Goal: Task Accomplishment & Management: Use online tool/utility

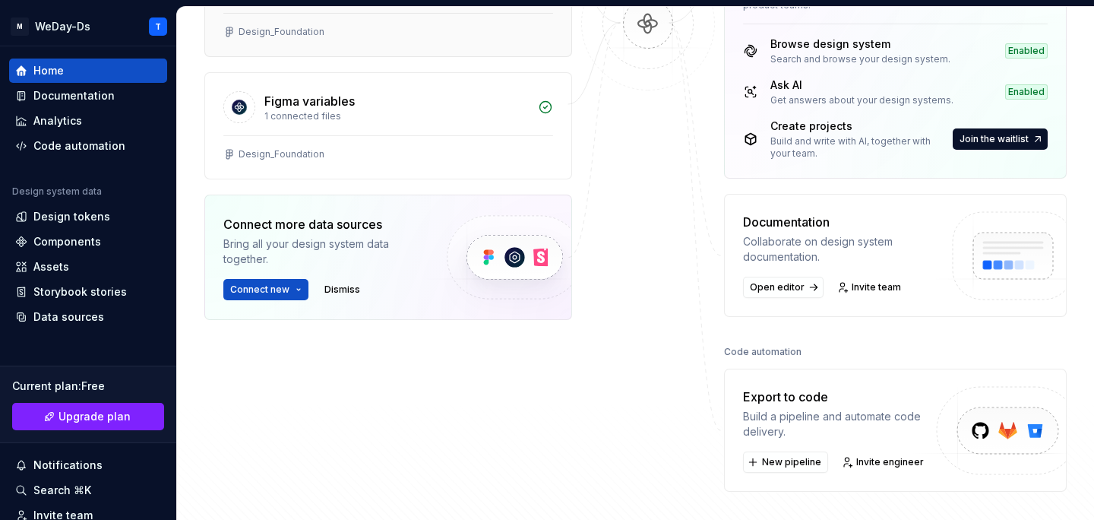
scroll to position [447, 0]
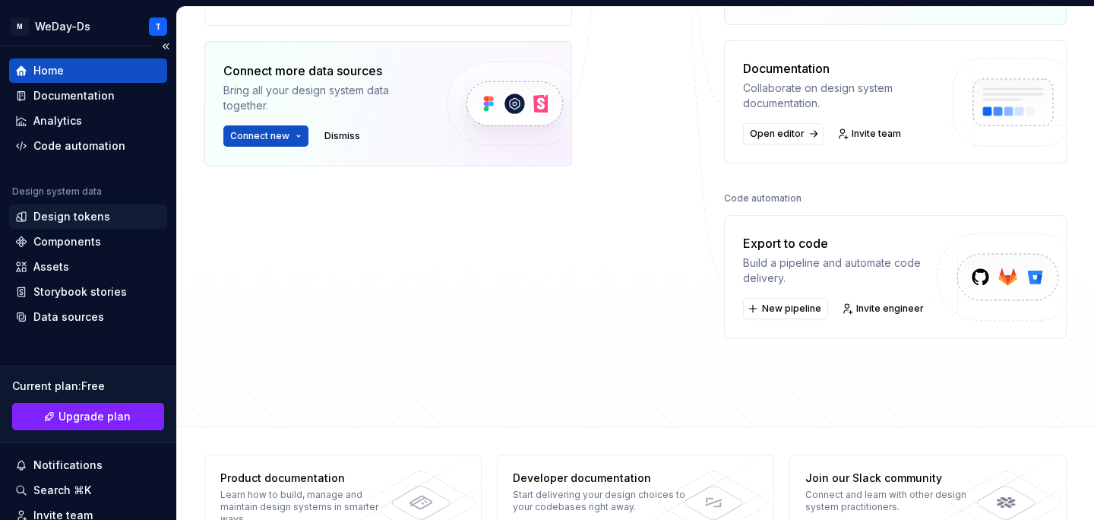
click at [89, 220] on div "Design tokens" at bounding box center [71, 216] width 77 height 15
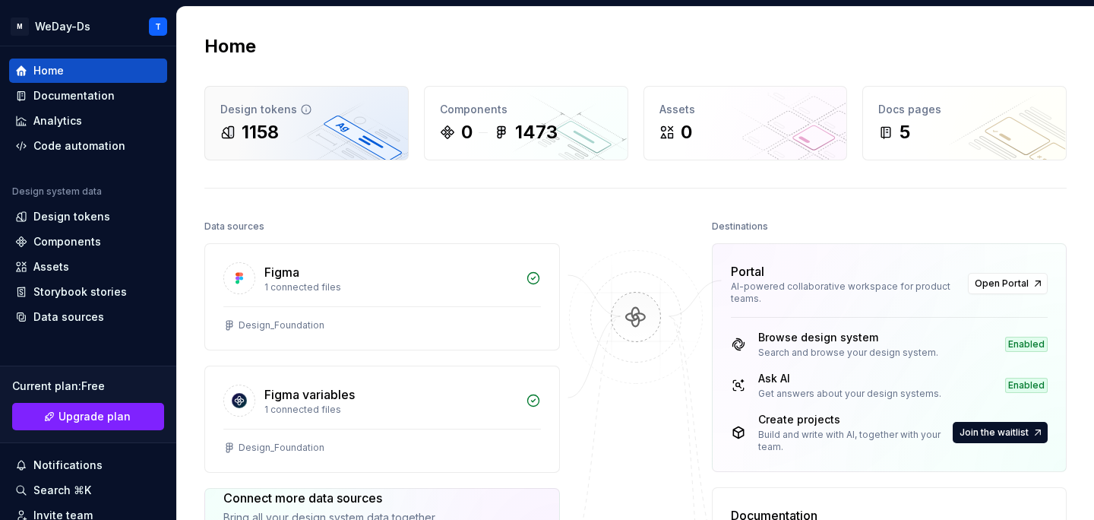
click at [327, 111] on div "Design tokens" at bounding box center [306, 109] width 172 height 15
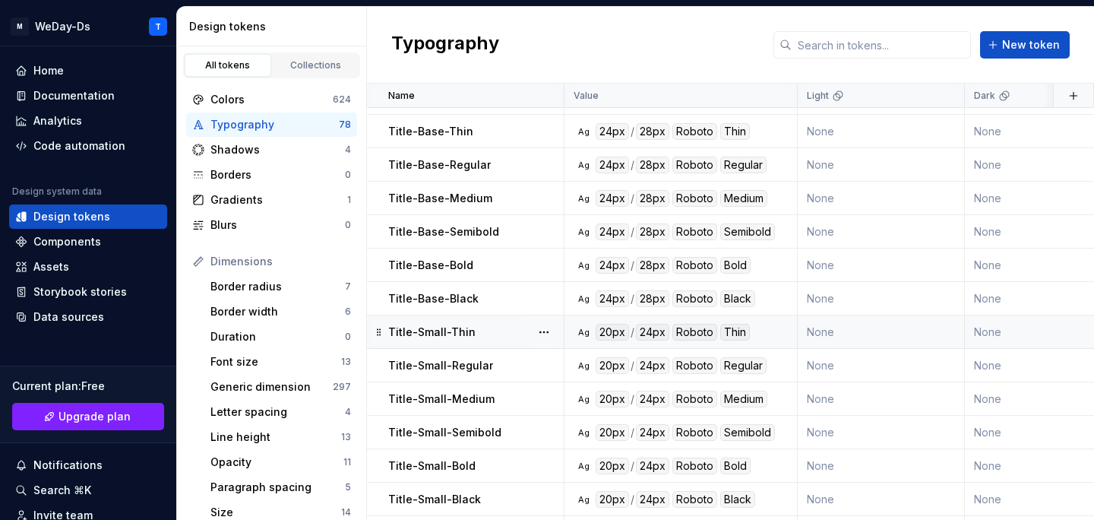
scroll to position [2196, 0]
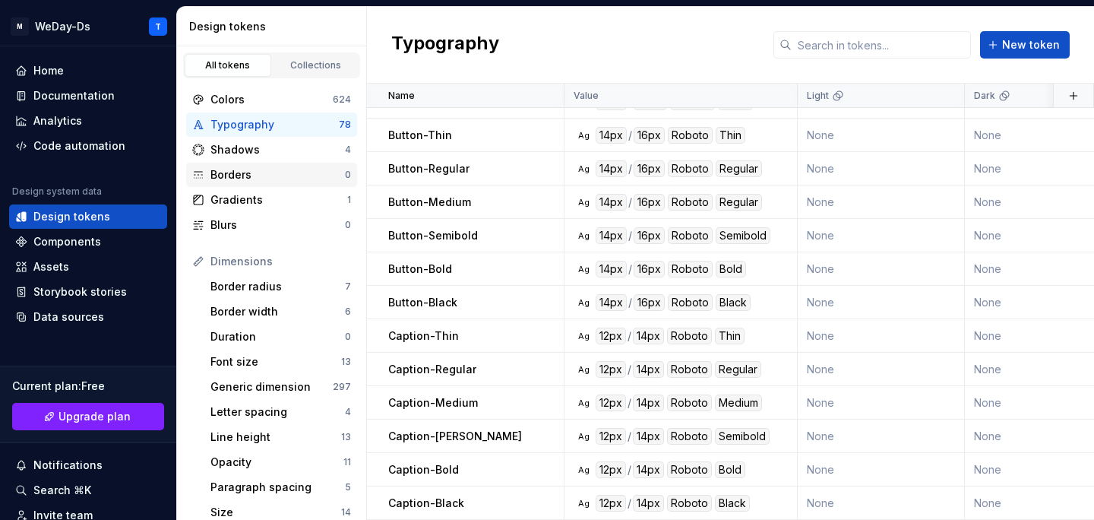
click at [251, 177] on div "Borders" at bounding box center [277, 174] width 134 height 15
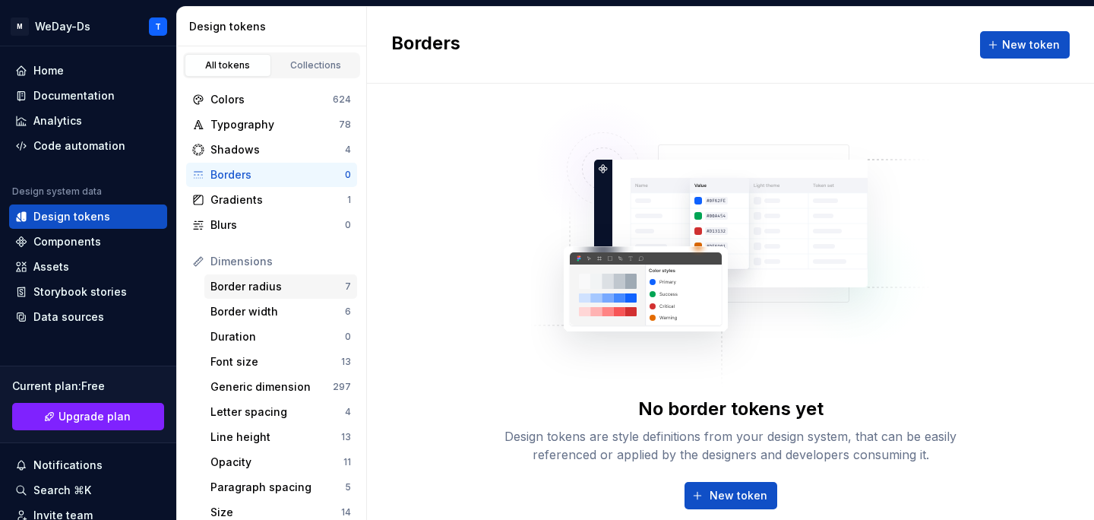
click at [244, 289] on div "Border radius" at bounding box center [277, 286] width 134 height 15
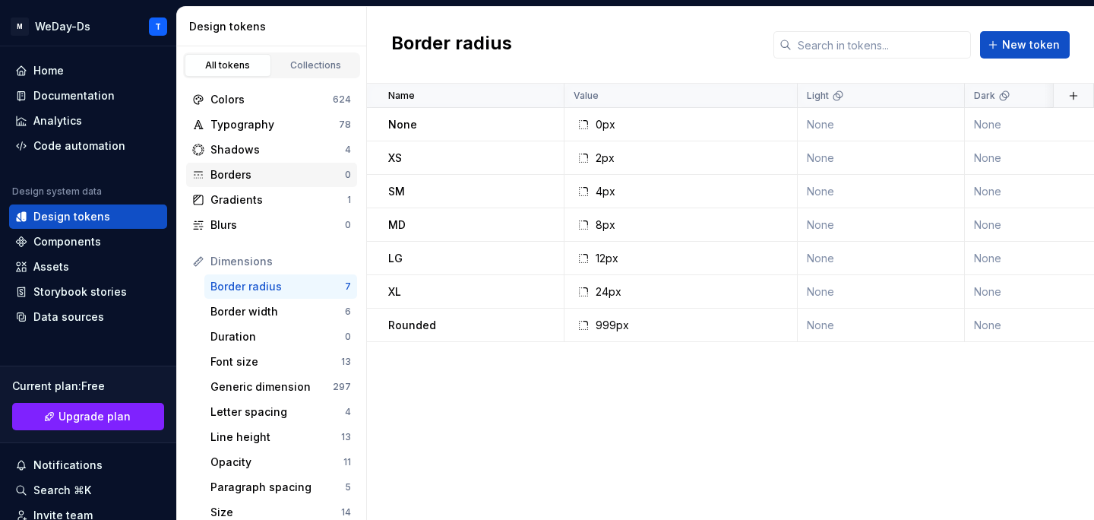
click at [282, 178] on div "Borders" at bounding box center [277, 174] width 134 height 15
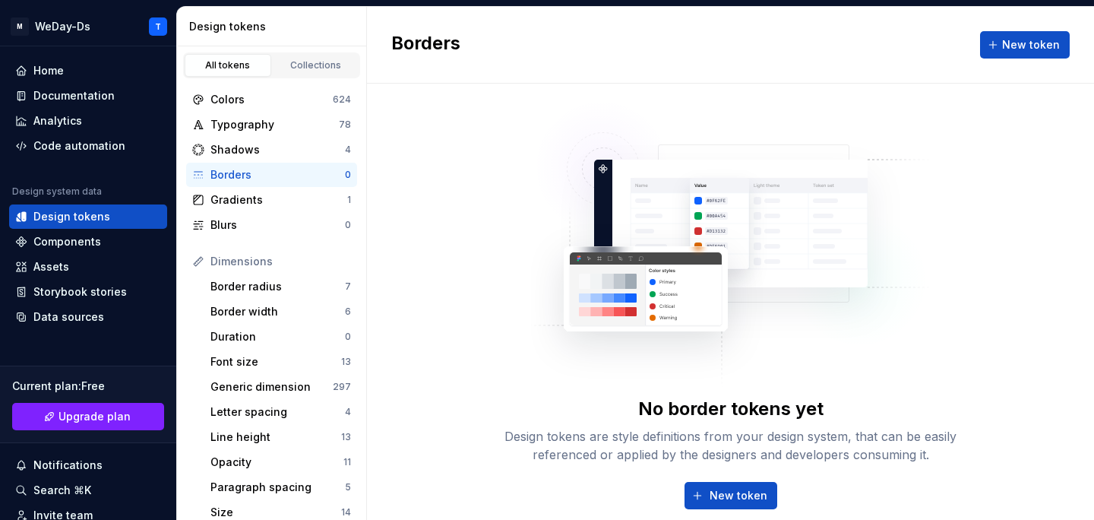
scroll to position [23, 0]
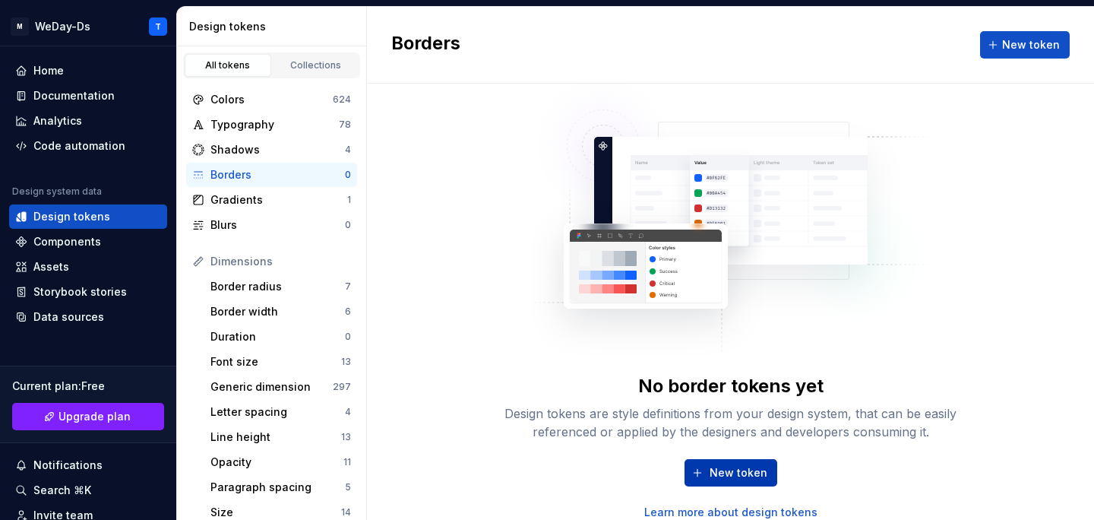
click at [759, 464] on button "New token" at bounding box center [731, 472] width 93 height 27
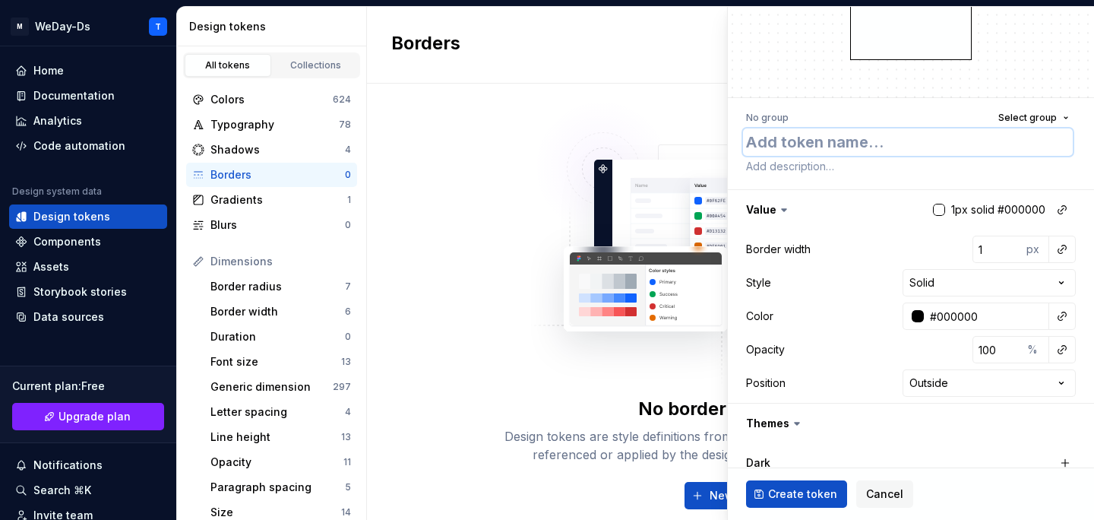
scroll to position [49, 0]
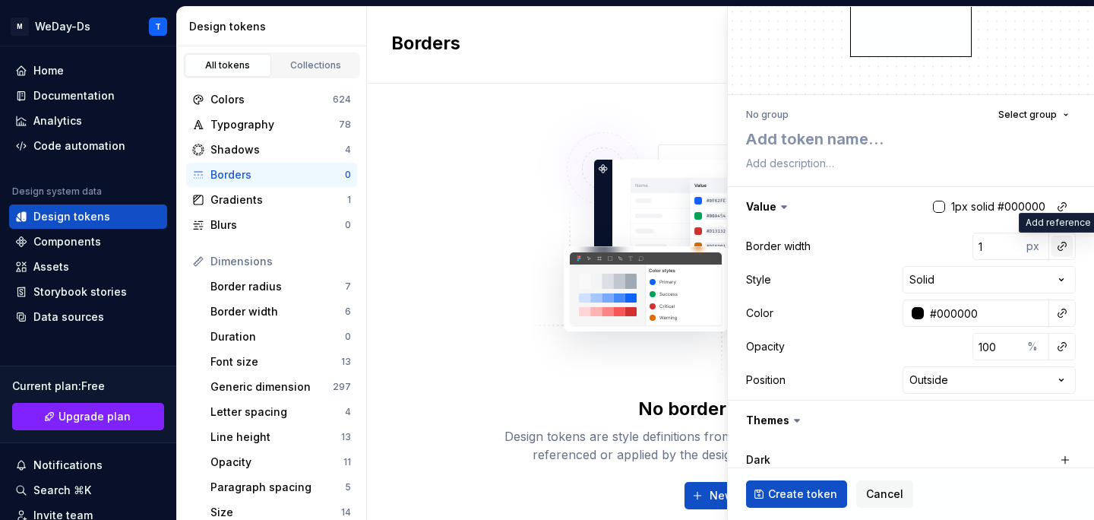
click at [1064, 242] on button "button" at bounding box center [1062, 246] width 21 height 21
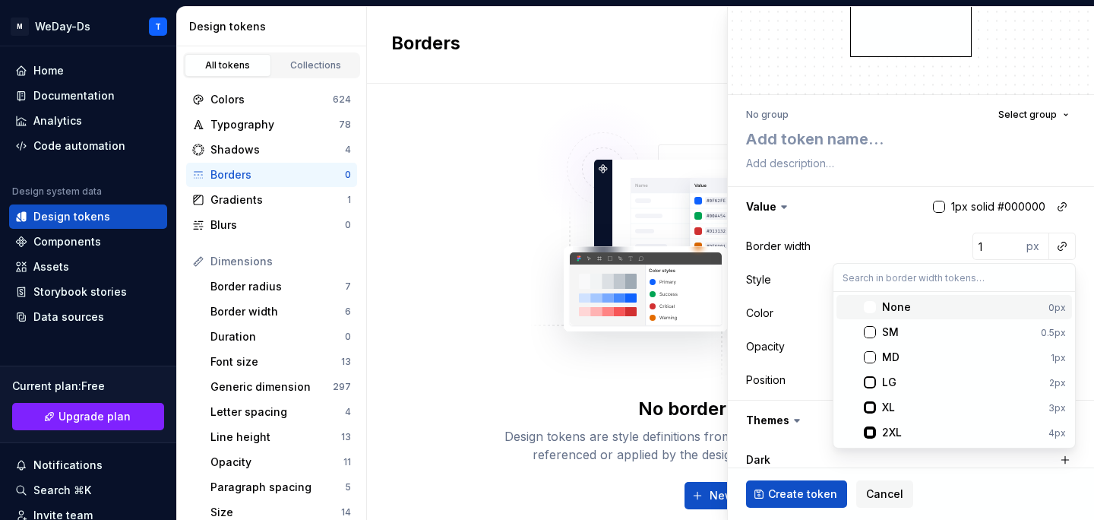
click at [995, 310] on div "None" at bounding box center [962, 306] width 160 height 15
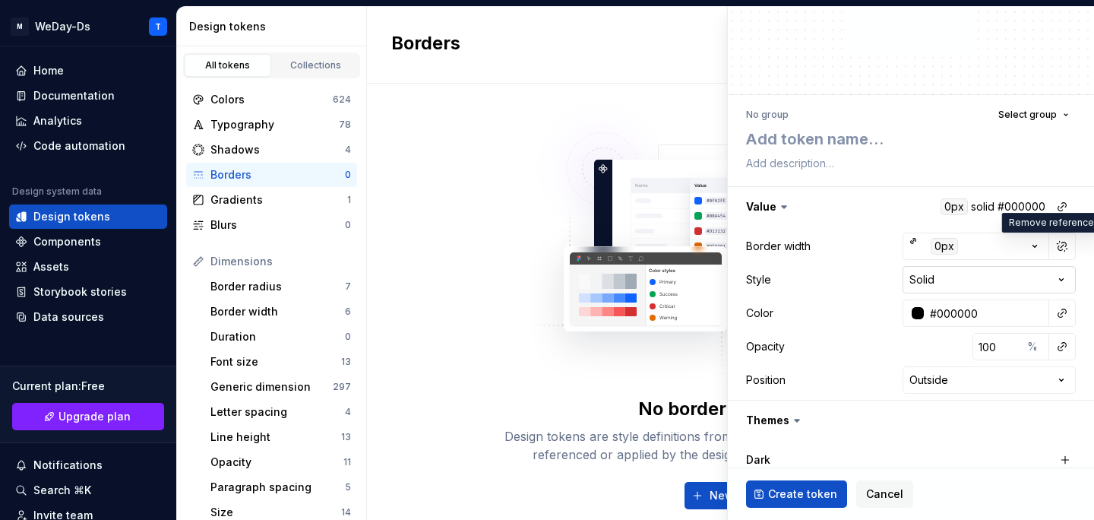
click at [1062, 279] on html "M WeDay-Ds T Home Documentation Analytics Code automation Design system data De…" at bounding box center [547, 260] width 1094 height 520
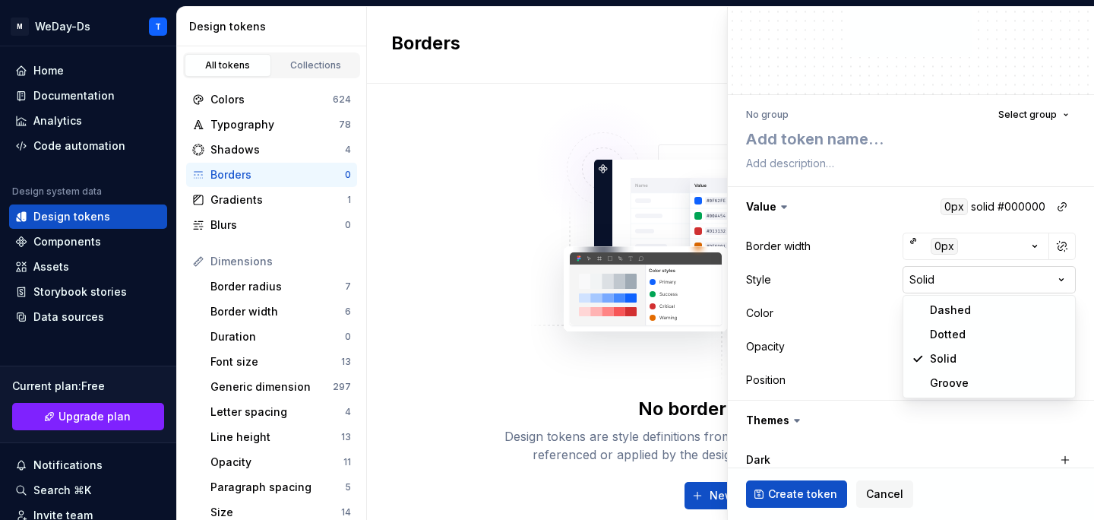
click at [1062, 279] on html "M WeDay-Ds T Home Documentation Analytics Code automation Design system data De…" at bounding box center [547, 260] width 1094 height 520
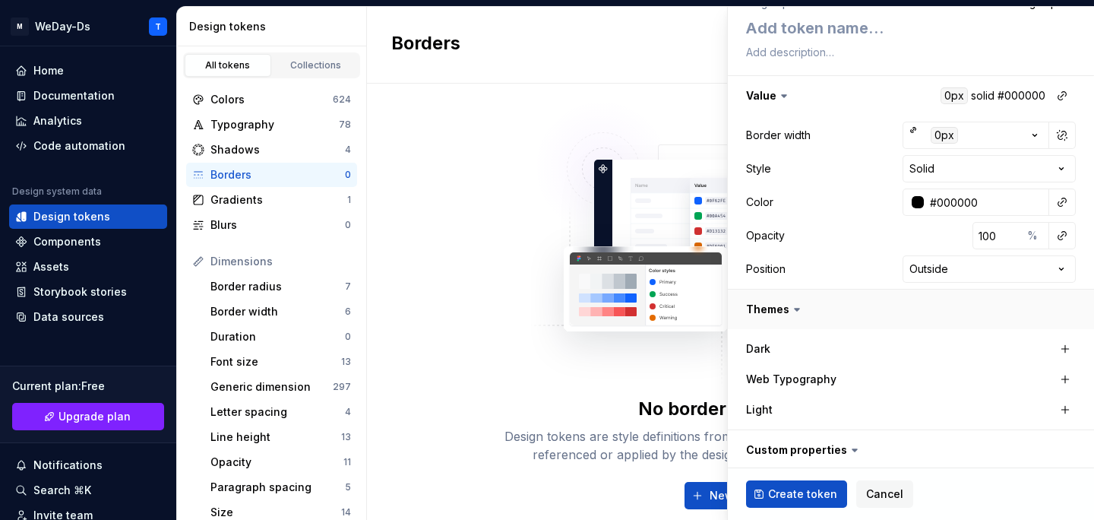
scroll to position [160, 0]
click at [969, 266] on html "M WeDay-Ds T Home Documentation Analytics Code automation Design system data De…" at bounding box center [547, 260] width 1094 height 520
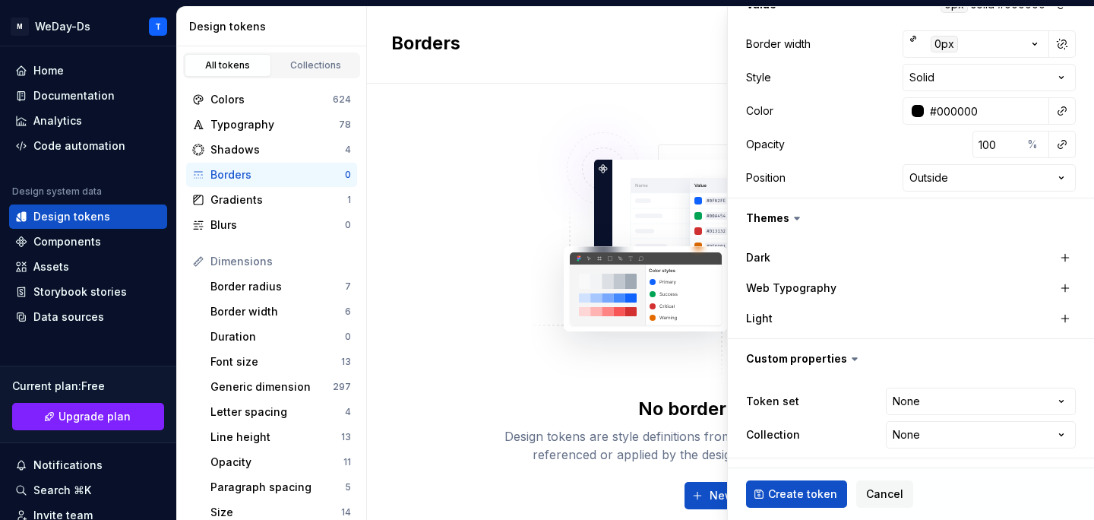
type textarea "*"
click at [1009, 399] on html "M WeDay-Ds T Home Documentation Analytics Code automation Design system data De…" at bounding box center [547, 260] width 1094 height 520
select select "**********"
click at [966, 398] on html "M WeDay-Ds T Home Documentation Analytics Code automation Design system data De…" at bounding box center [547, 260] width 1094 height 520
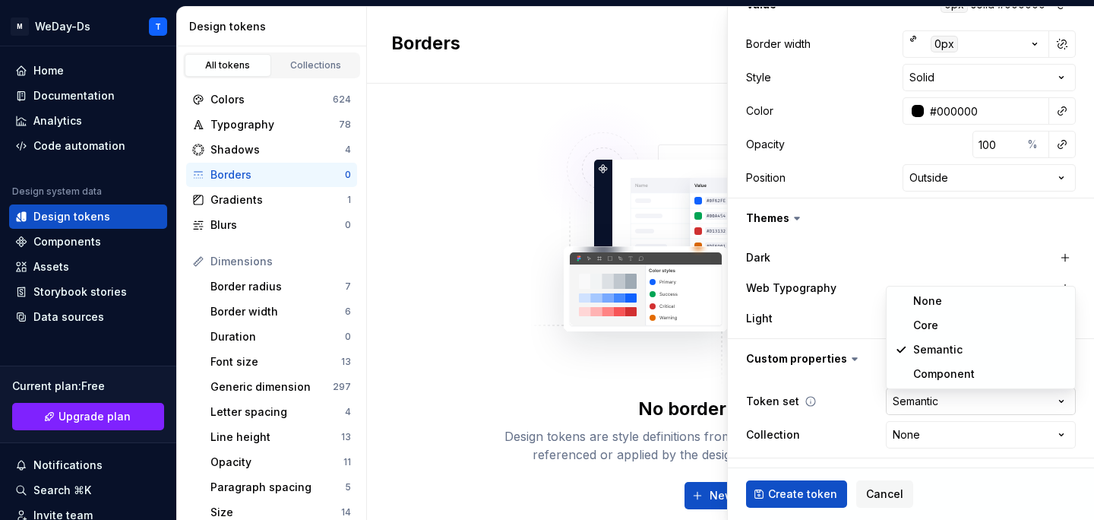
click at [966, 398] on html "M WeDay-Ds T Home Documentation Analytics Code automation Design system data De…" at bounding box center [547, 260] width 1094 height 520
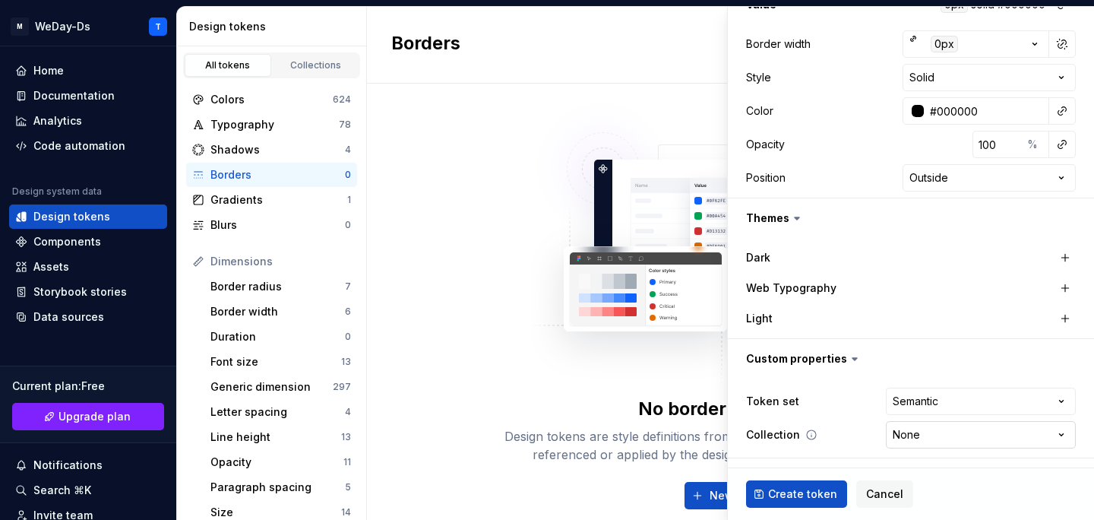
click at [973, 438] on html "M WeDay-Ds T Home Documentation Analytics Code automation Design system data De…" at bounding box center [547, 260] width 1094 height 520
click at [862, 261] on html "M WeDay-Ds T Home Documentation Analytics Code automation Design system data De…" at bounding box center [547, 260] width 1094 height 520
click at [1067, 252] on button "button" at bounding box center [1065, 257] width 21 height 21
click at [1064, 315] on button "button" at bounding box center [1065, 318] width 21 height 21
click at [908, 252] on button "button" at bounding box center [911, 257] width 27 height 27
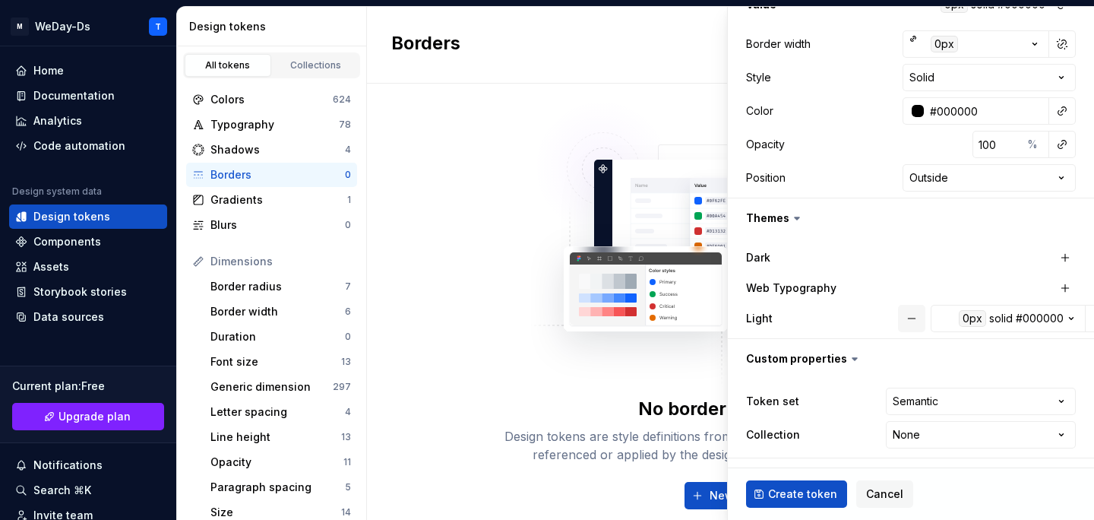
click at [910, 315] on button "button" at bounding box center [911, 318] width 27 height 27
type textarea "*"
click at [939, 400] on html "M WeDay-Ds T Home Documentation Analytics Code automation Design system data De…" at bounding box center [547, 260] width 1094 height 520
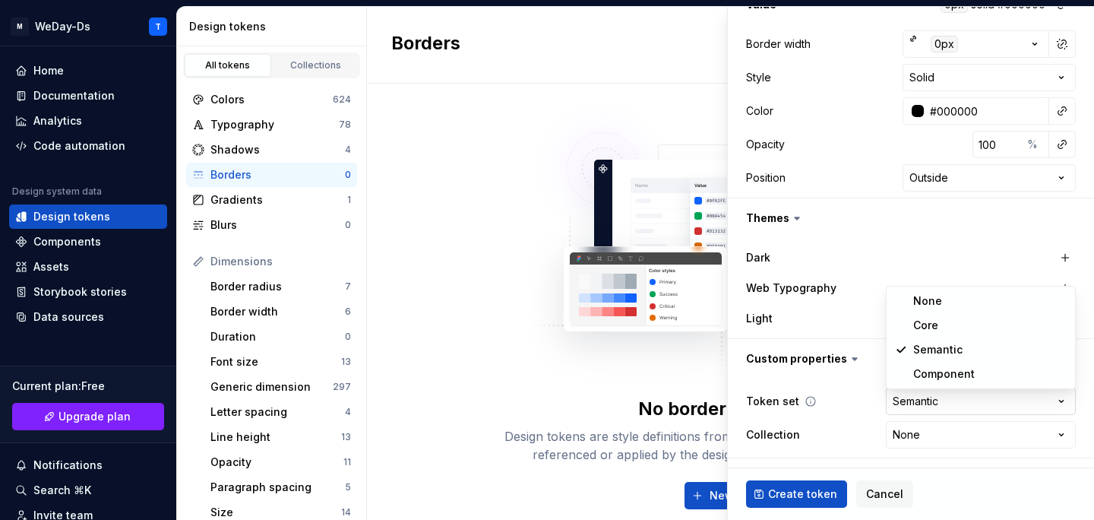
click at [939, 400] on html "M WeDay-Ds T Home Documentation Analytics Code automation Design system data De…" at bounding box center [547, 260] width 1094 height 520
click at [960, 401] on html "M WeDay-Ds T Home Documentation Analytics Code automation Design system data De…" at bounding box center [547, 260] width 1094 height 520
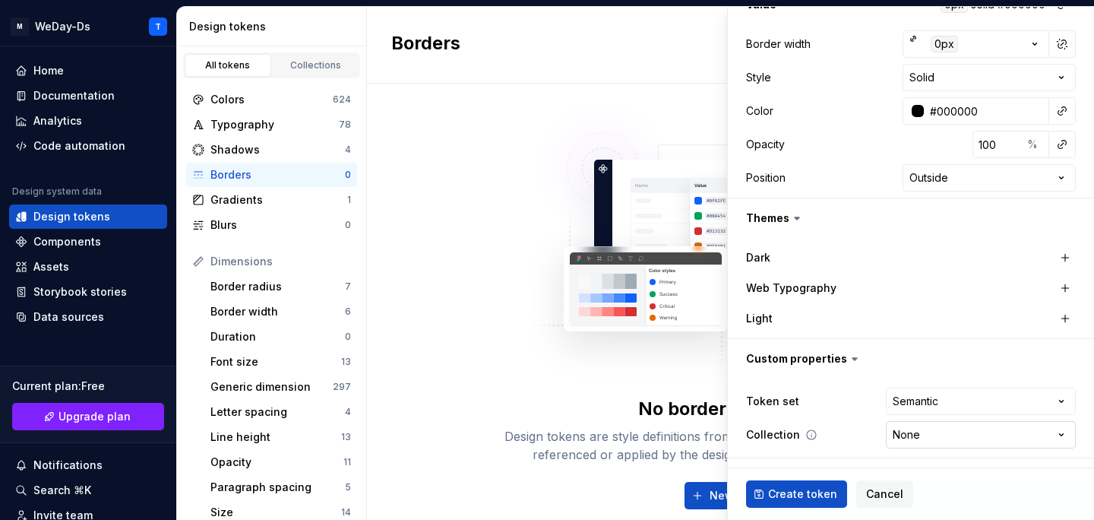
click at [953, 435] on html "M WeDay-Ds T Home Documentation Analytics Code automation Design system data De…" at bounding box center [547, 260] width 1094 height 520
select select "**********"
type textarea "*"
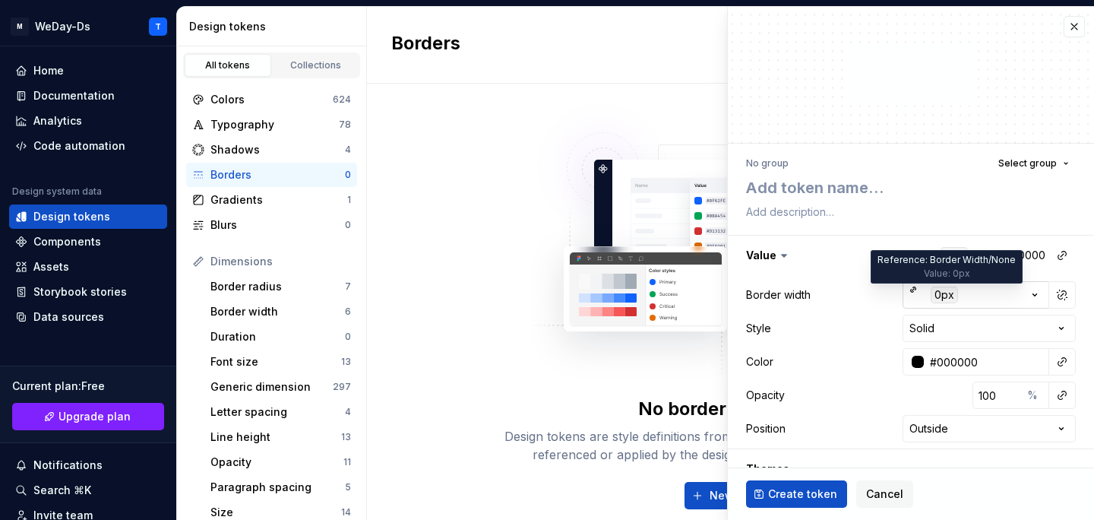
click at [934, 293] on div "0px" at bounding box center [944, 294] width 27 height 17
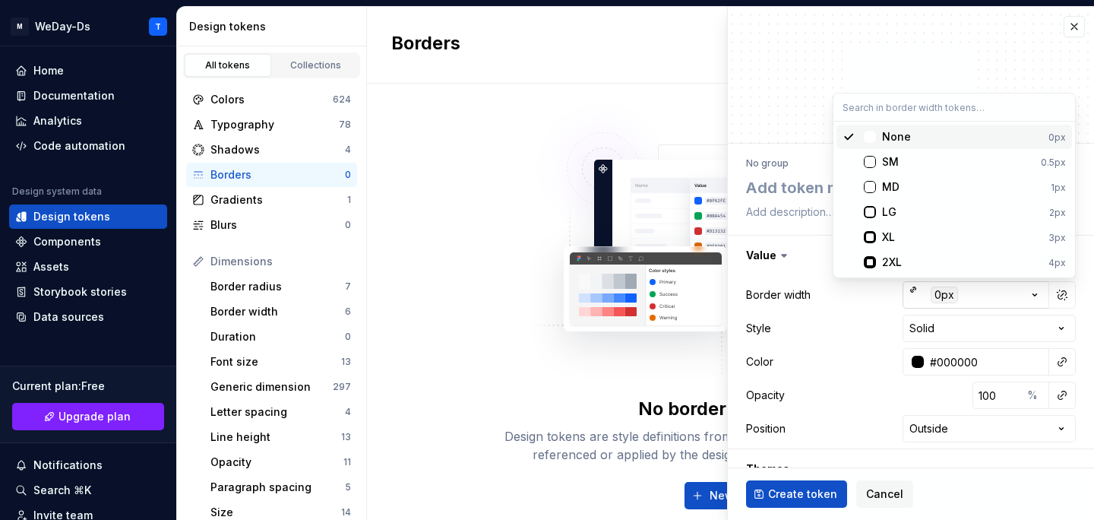
click at [934, 293] on html "M WeDay-Ds T Home Documentation Analytics Code automation Design system data De…" at bounding box center [547, 260] width 1094 height 520
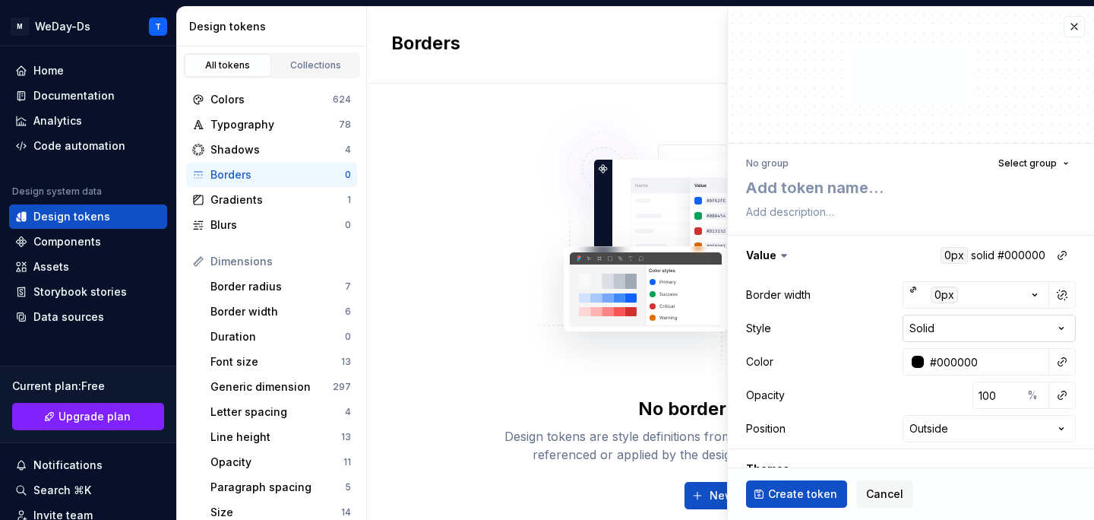
click at [995, 321] on html "M WeDay-Ds T Home Documentation Analytics Code automation Design system data De…" at bounding box center [547, 260] width 1094 height 520
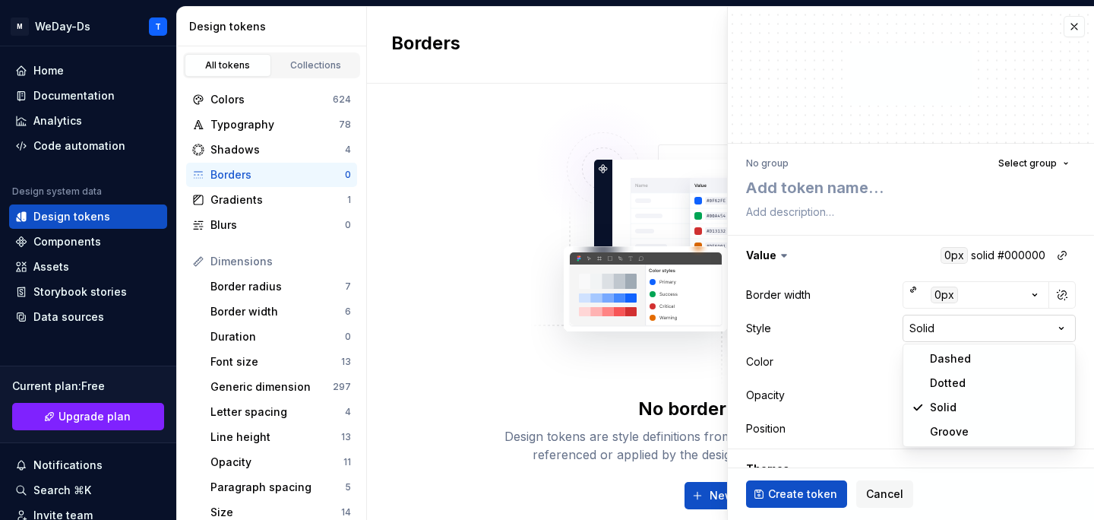
click at [995, 321] on html "M WeDay-Ds T Home Documentation Analytics Code automation Design system data De…" at bounding box center [547, 260] width 1094 height 520
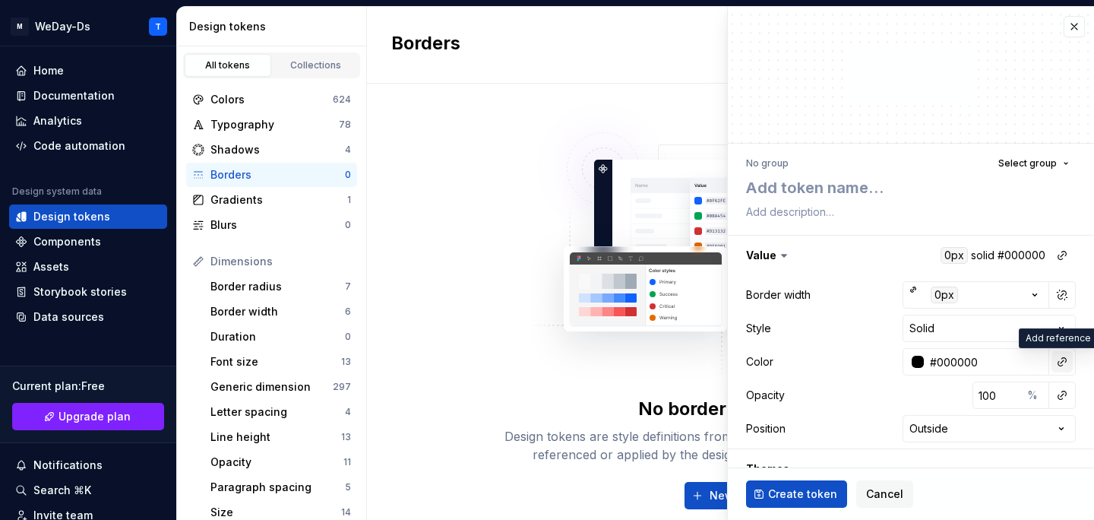
click at [1061, 368] on button "button" at bounding box center [1062, 361] width 21 height 21
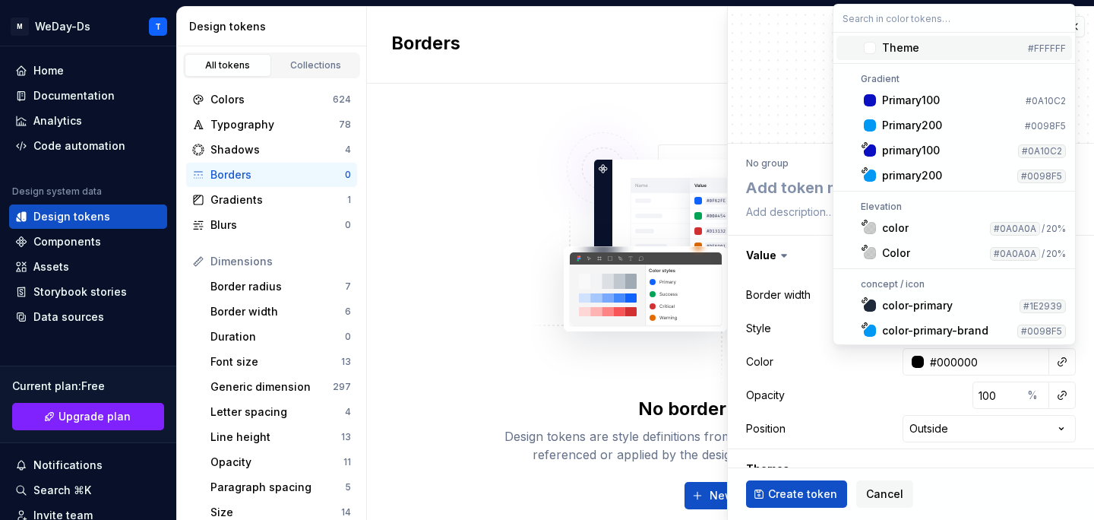
click at [1057, 355] on html "M WeDay-Ds T Home Documentation Analytics Code automation Design system data De…" at bounding box center [547, 260] width 1094 height 520
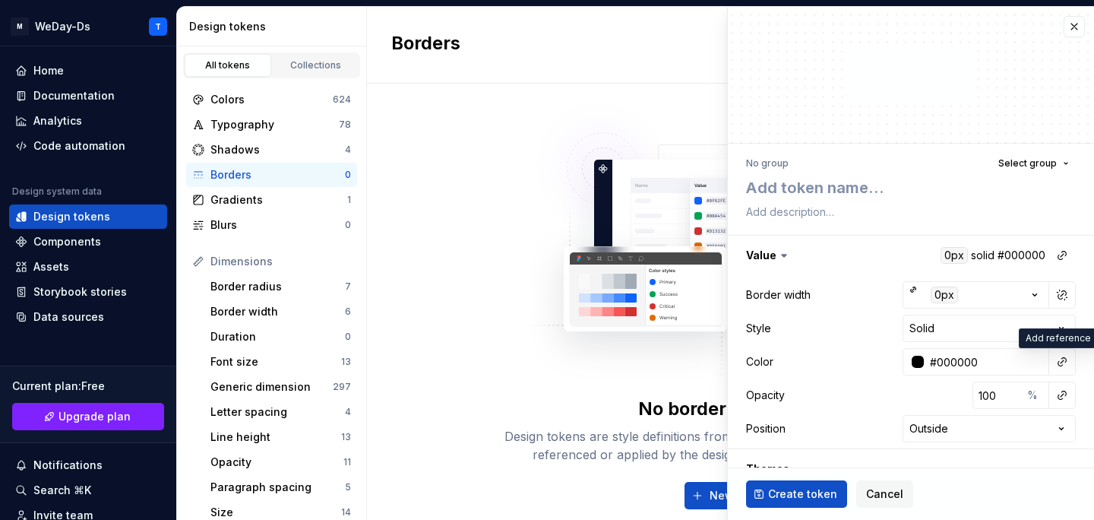
click at [1057, 355] on button "button" at bounding box center [1062, 361] width 21 height 21
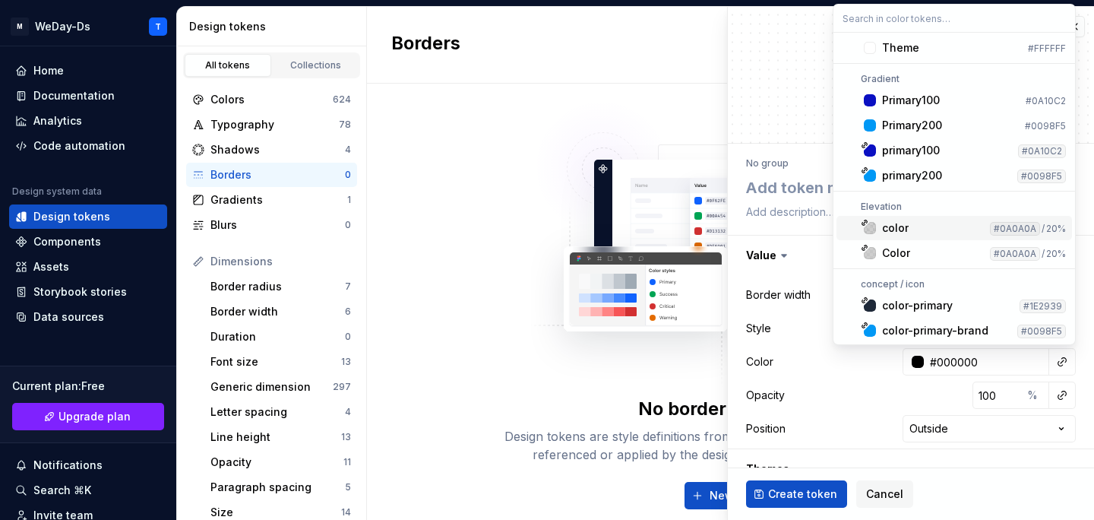
scroll to position [83, 0]
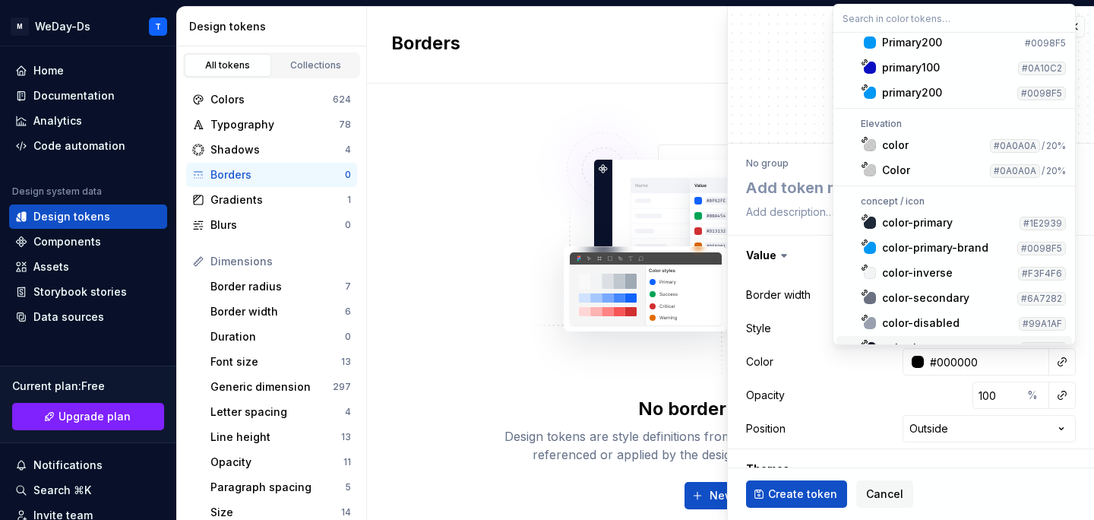
click at [1060, 360] on html "M WeDay-Ds T Home Documentation Analytics Code automation Design system data De…" at bounding box center [547, 260] width 1094 height 520
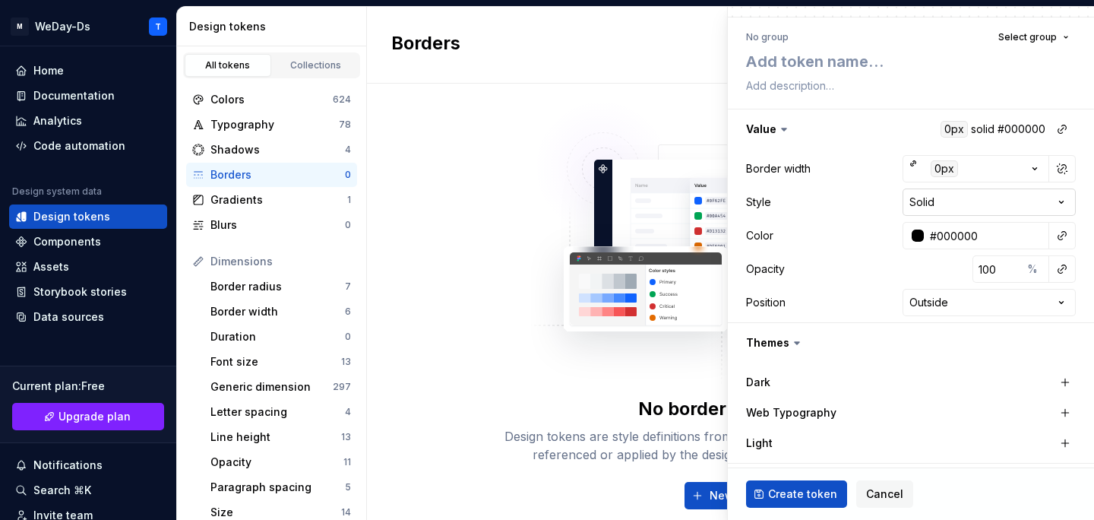
scroll to position [0, 0]
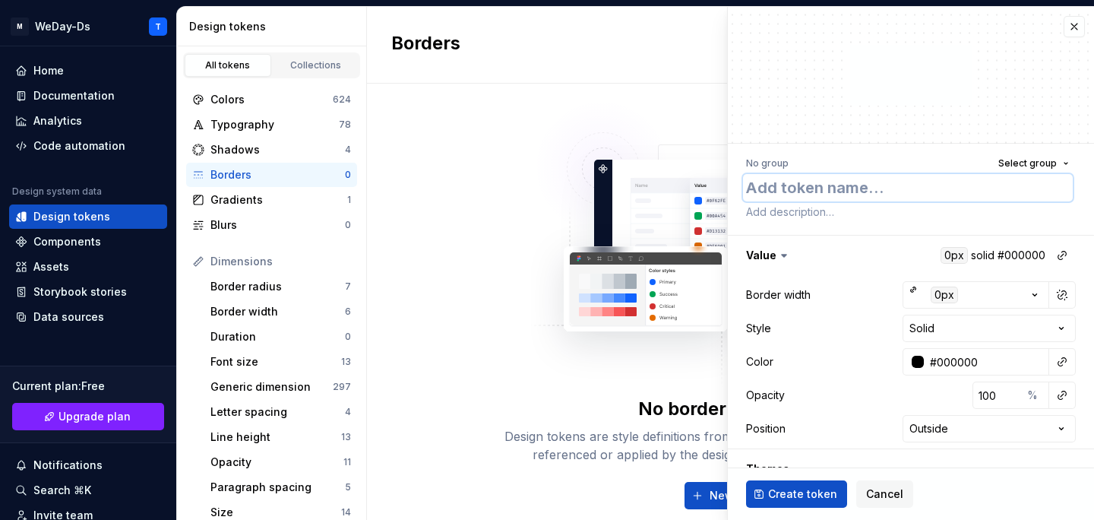
click at [884, 198] on textarea at bounding box center [908, 187] width 330 height 27
type textarea "B"
type textarea "*"
type textarea "Bo"
type textarea "*"
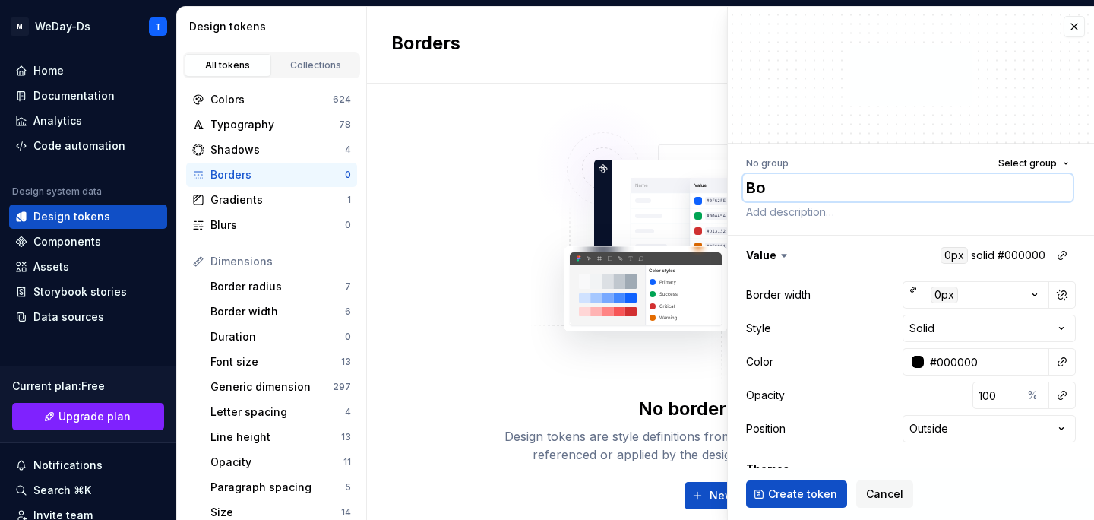
type textarea "Bor"
type textarea "*"
type textarea "Bord"
type textarea "*"
type textarea "Borde"
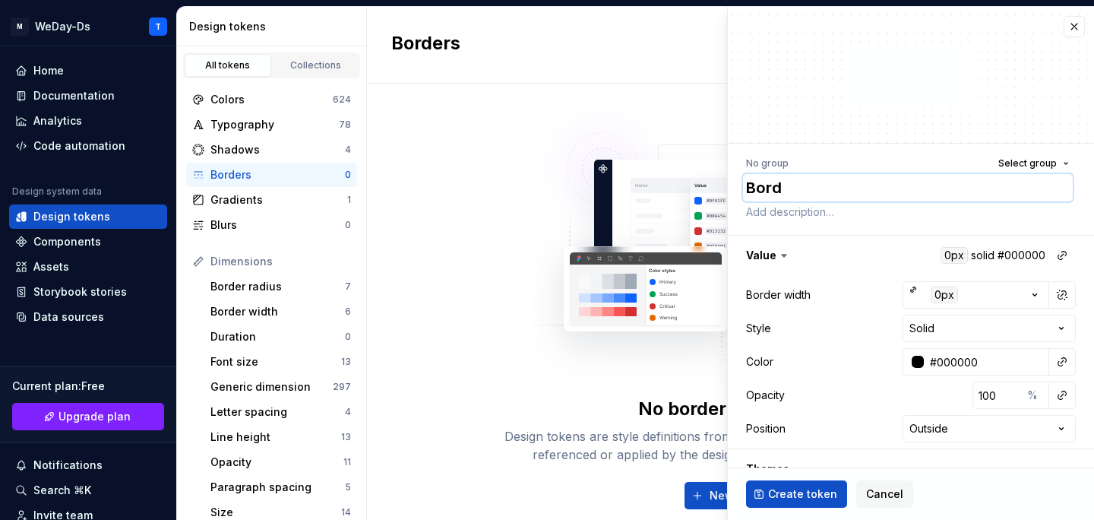
type textarea "*"
type textarea "Border"
type textarea "*"
type textarea "Border-"
type textarea "*"
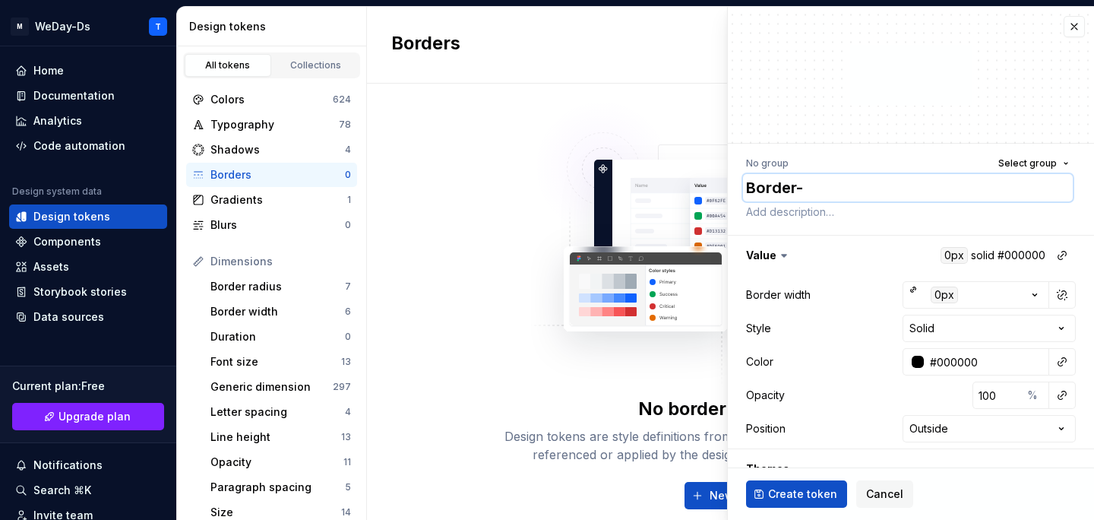
type textarea "Border-W"
type textarea "*"
type textarea "Border-Wo"
type textarea "*"
type textarea "Border-W"
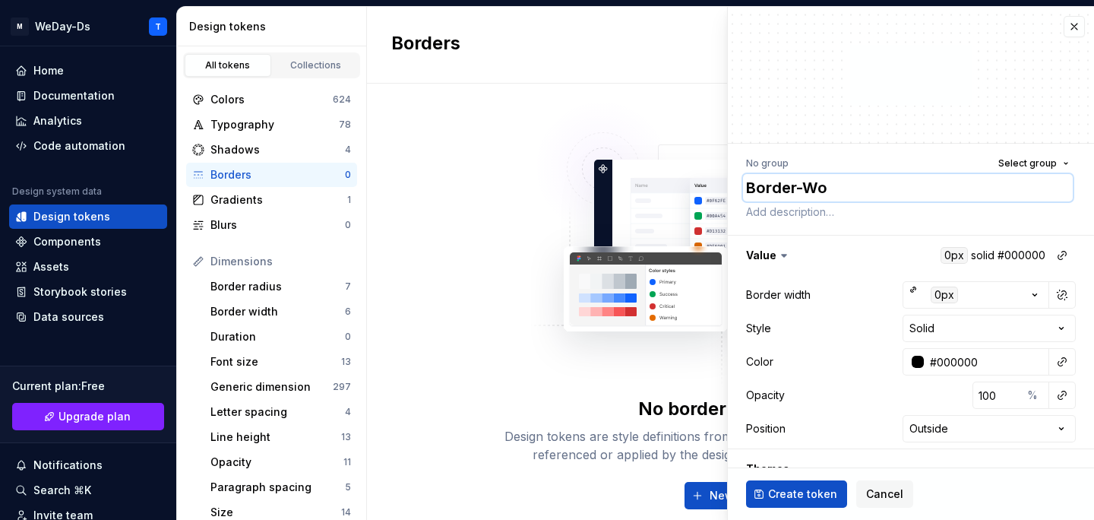
type textarea "*"
type textarea "Border-Wd"
type textarea "*"
type textarea "Border-Wdi"
type textarea "*"
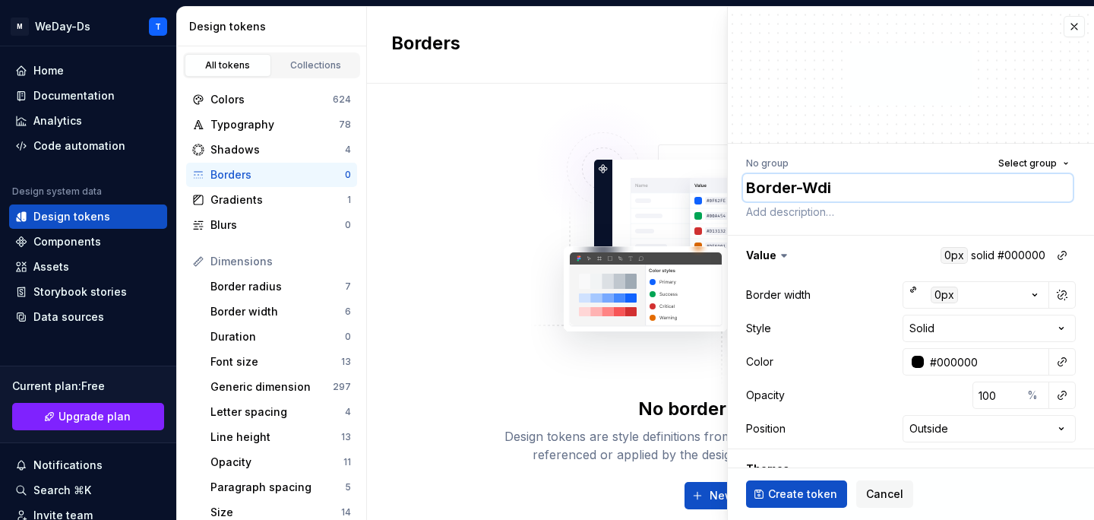
type textarea "Border-Wd"
type textarea "*"
type textarea "Border-W"
type textarea "*"
type textarea "Border-Wi"
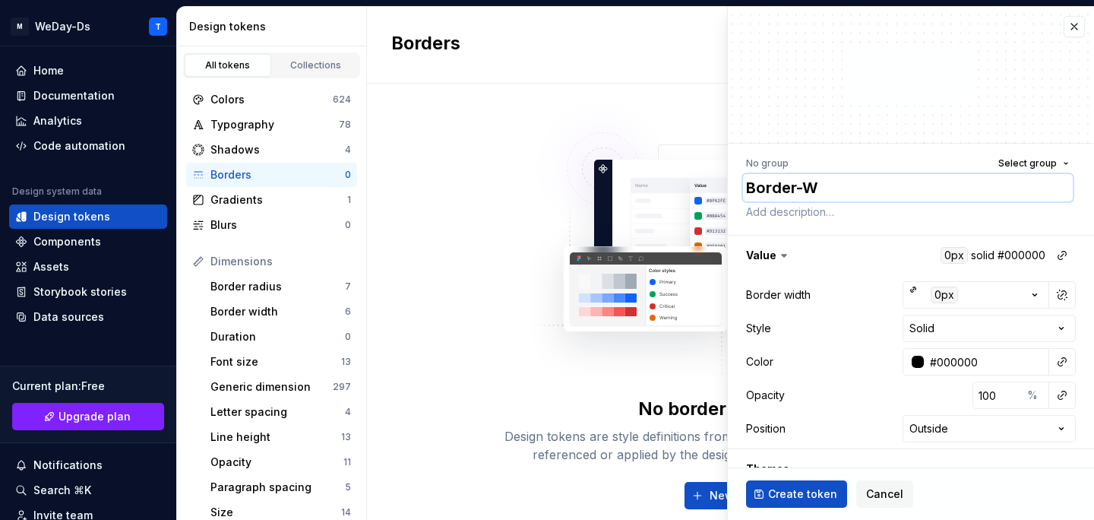
type textarea "*"
type textarea "Border-Wid"
type textarea "*"
type textarea "Border-Widt"
type textarea "*"
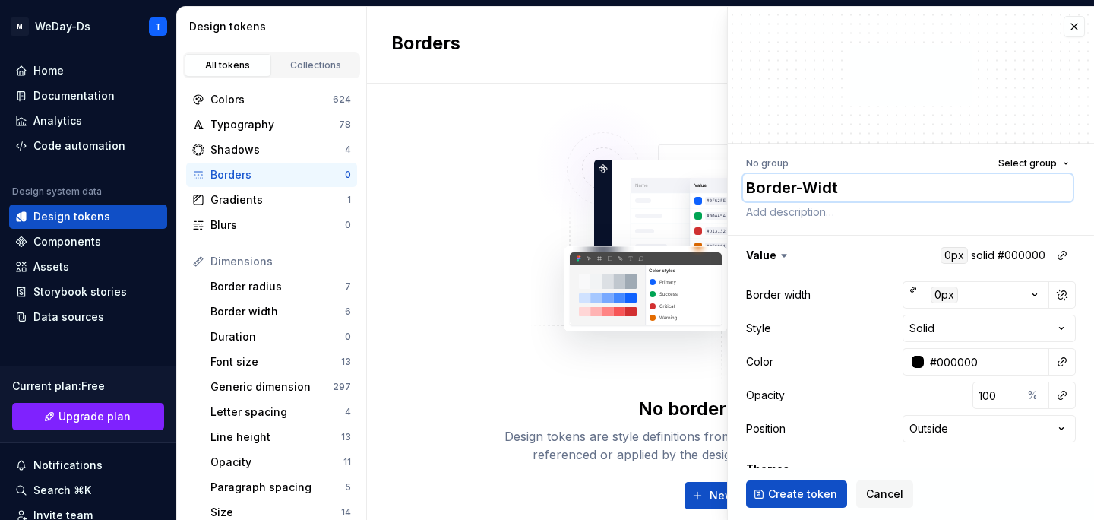
type textarea "Border-Width"
type textarea "*"
type textarea "Border-Width-"
type textarea "*"
type textarea "Border-Width-N"
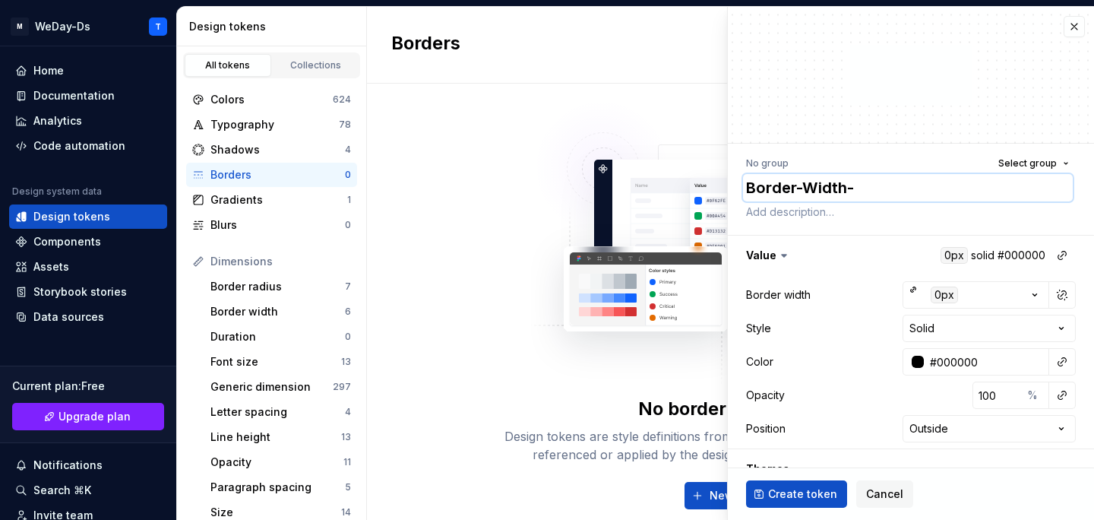
type textarea "*"
type textarea "Border-Width-No"
type textarea "*"
type textarea "Border-Width-Non"
type textarea "*"
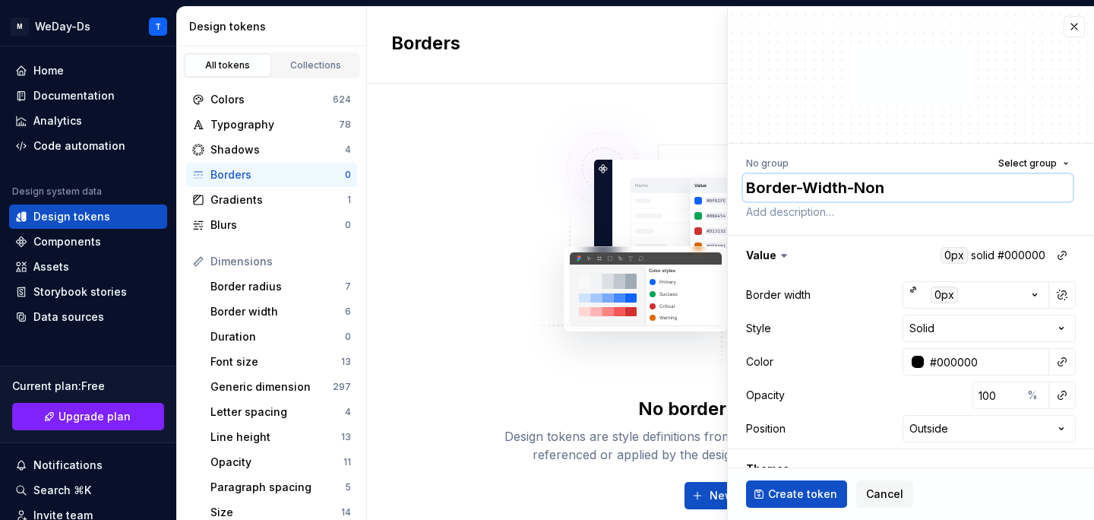
type textarea "Border-Width-None"
type textarea "*"
click at [874, 192] on textarea "Border-Width-None" at bounding box center [908, 187] width 330 height 27
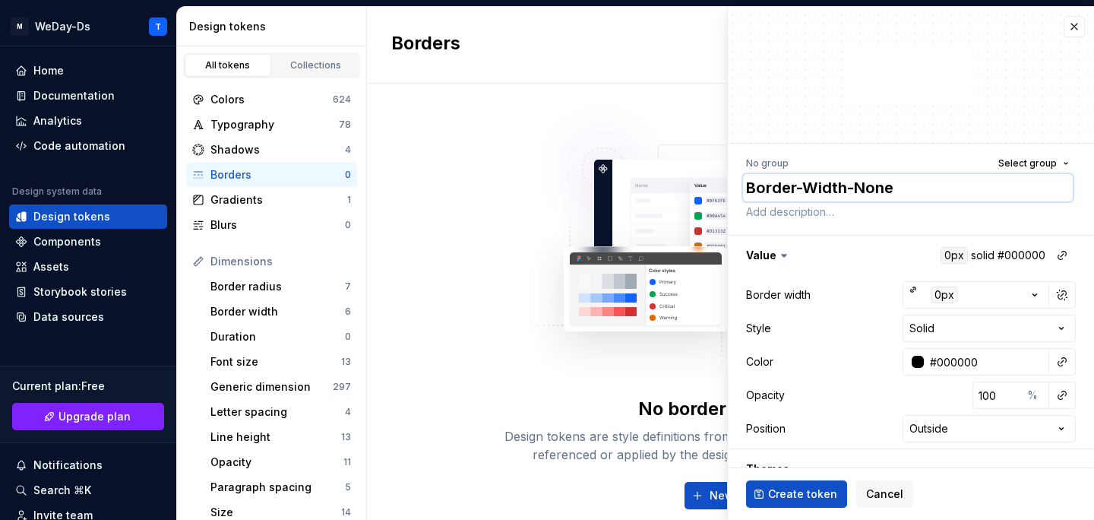
click at [874, 192] on textarea "Border-Width-None" at bounding box center [908, 187] width 330 height 27
type textarea "Border-Width-None"
click at [798, 492] on span "Create token" at bounding box center [802, 493] width 69 height 15
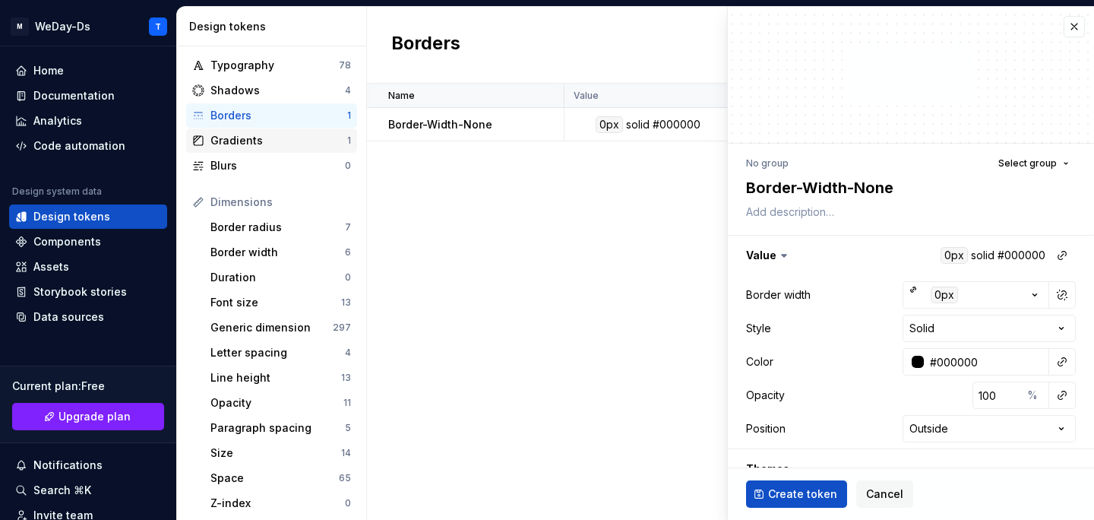
type textarea "*"
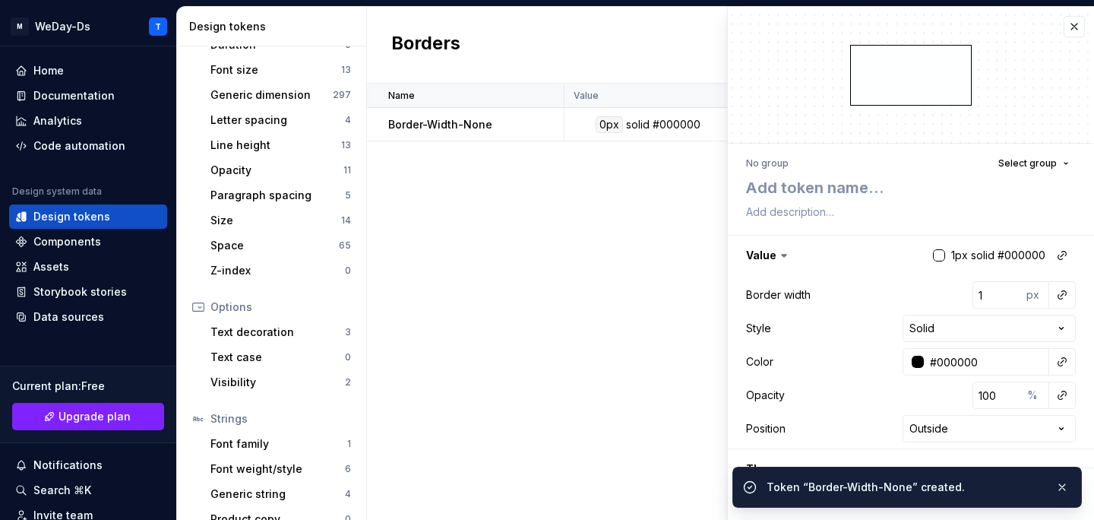
scroll to position [312, 0]
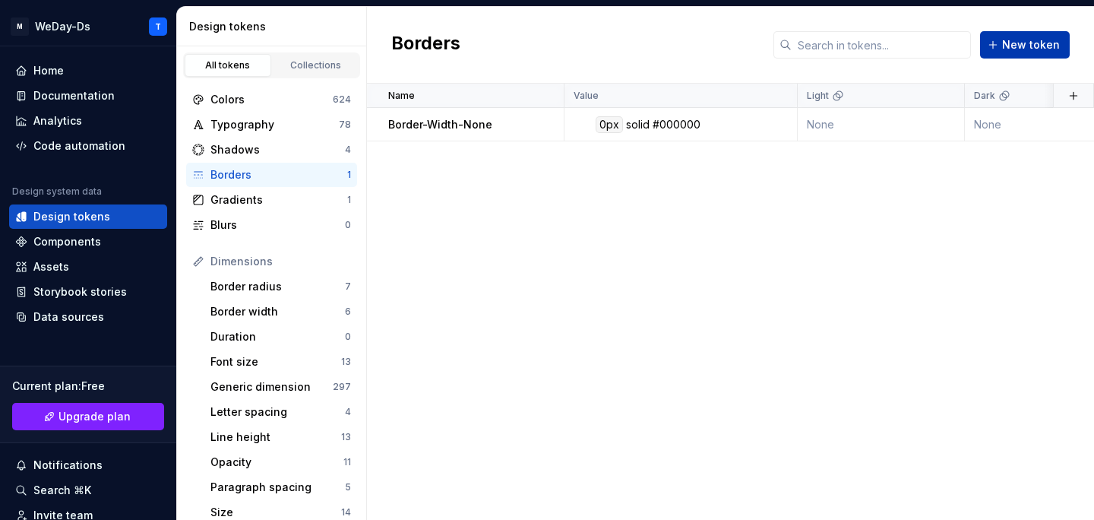
click at [1032, 45] on span "New token" at bounding box center [1031, 44] width 58 height 15
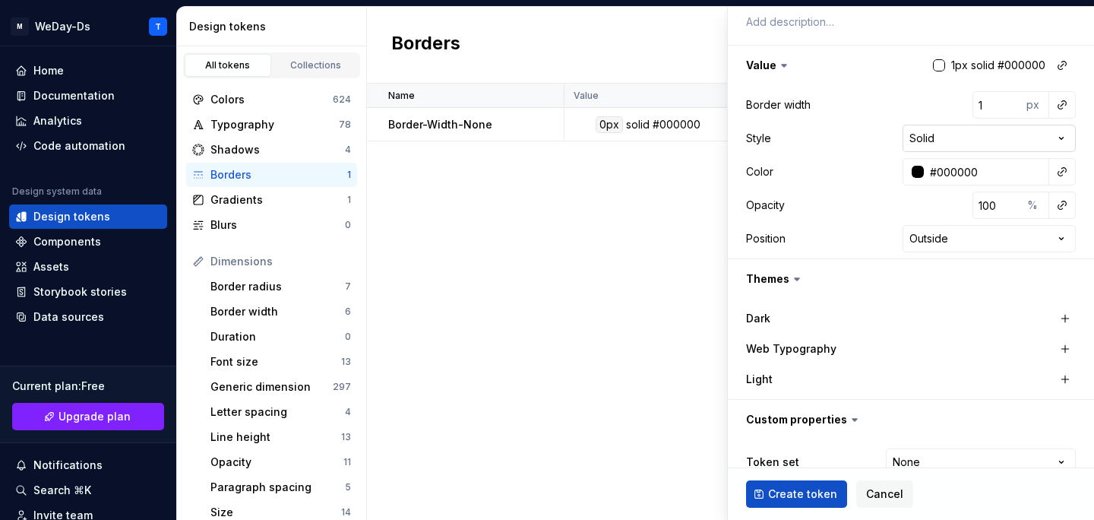
scroll to position [251, 0]
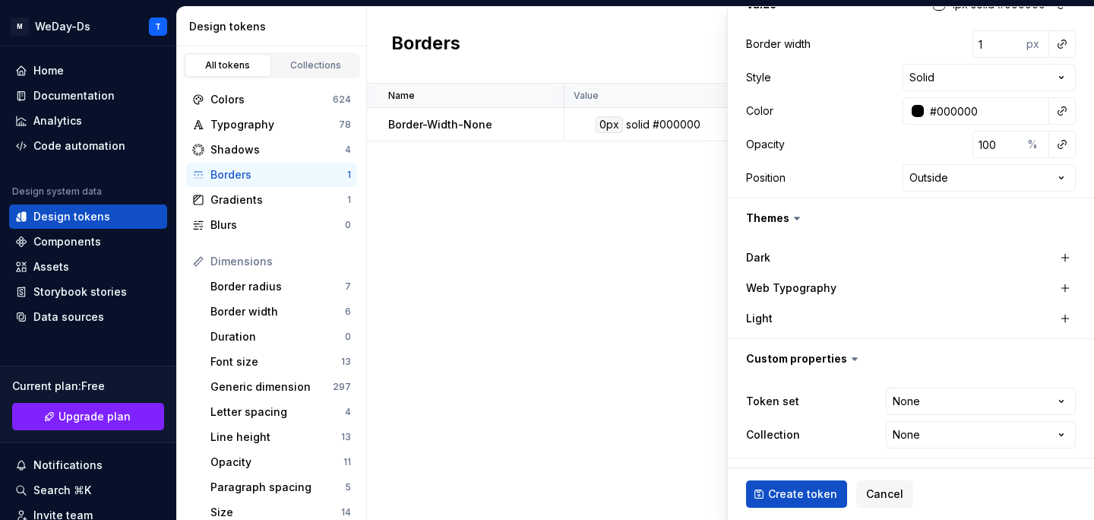
click at [625, 256] on div "Name Value Light Dark Token set Collection Web Typography Description Last upda…" at bounding box center [730, 302] width 727 height 436
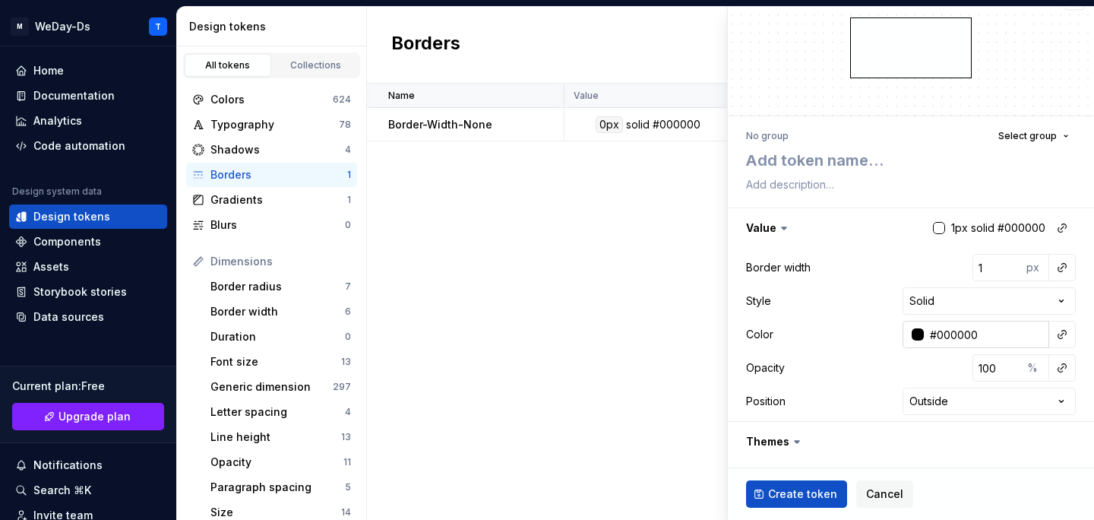
scroll to position [0, 0]
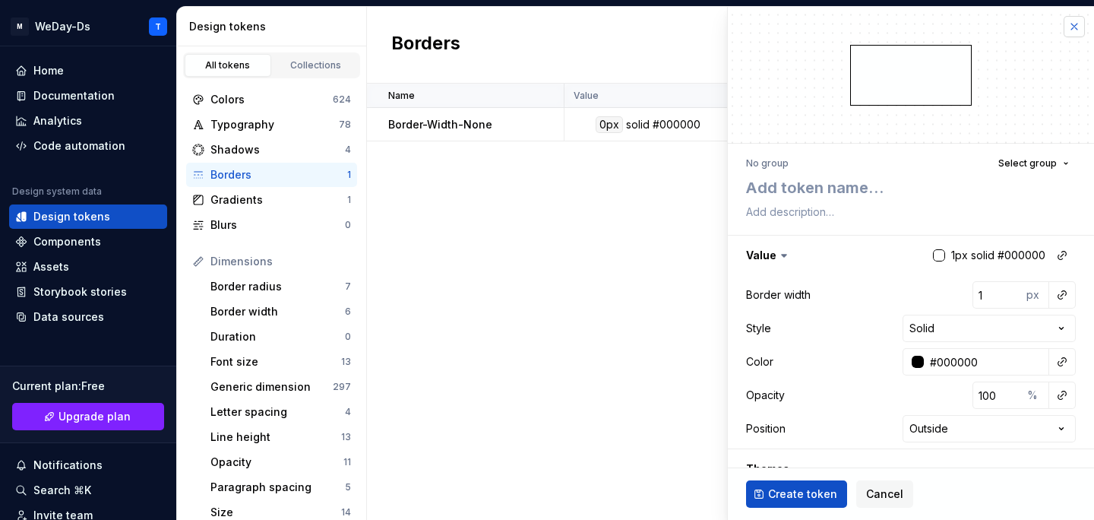
click at [1070, 24] on button "button" at bounding box center [1074, 26] width 21 height 21
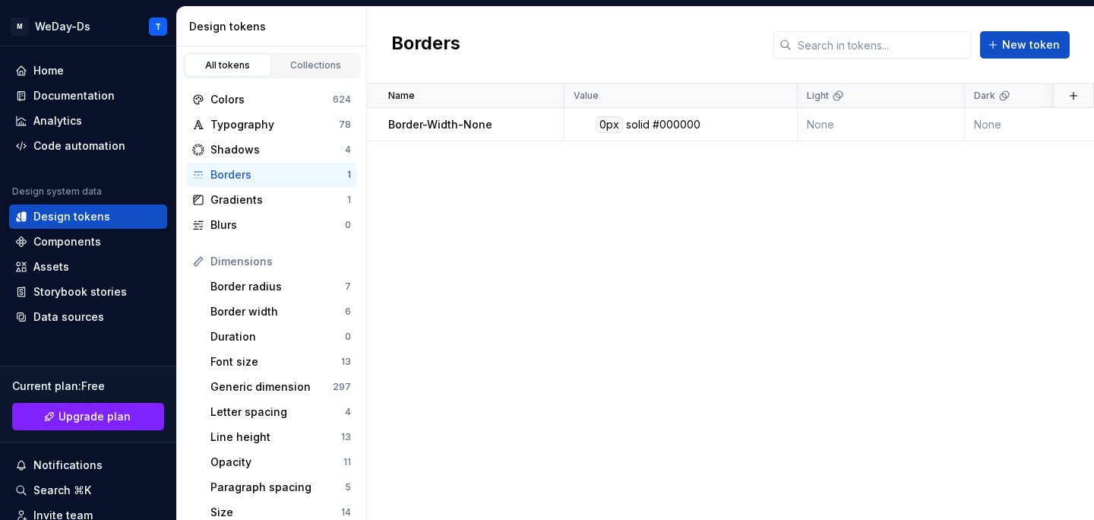
click at [618, 249] on div "Name Value Light Dark Token set Collection Web Typography Description Last upda…" at bounding box center [730, 302] width 727 height 436
click at [661, 287] on div "Name Value Light Dark Token set Collection Web Typography Description Last upda…" at bounding box center [730, 302] width 727 height 436
click at [1023, 46] on span "New token" at bounding box center [1031, 44] width 58 height 15
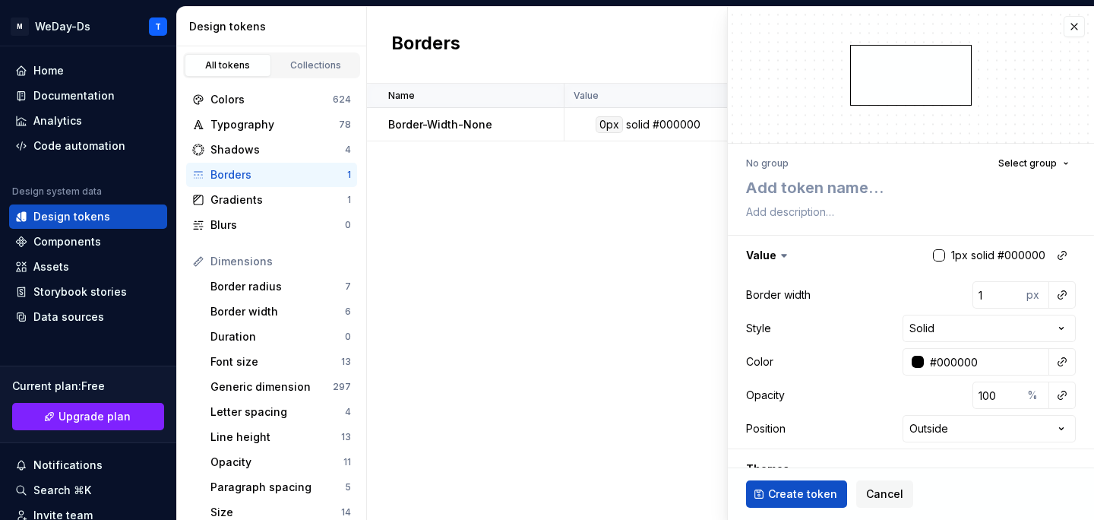
click at [589, 333] on div "Name Value Light Dark Token set Collection Web Typography Description Last upda…" at bounding box center [730, 302] width 727 height 436
click at [1075, 20] on button "button" at bounding box center [1074, 26] width 21 height 21
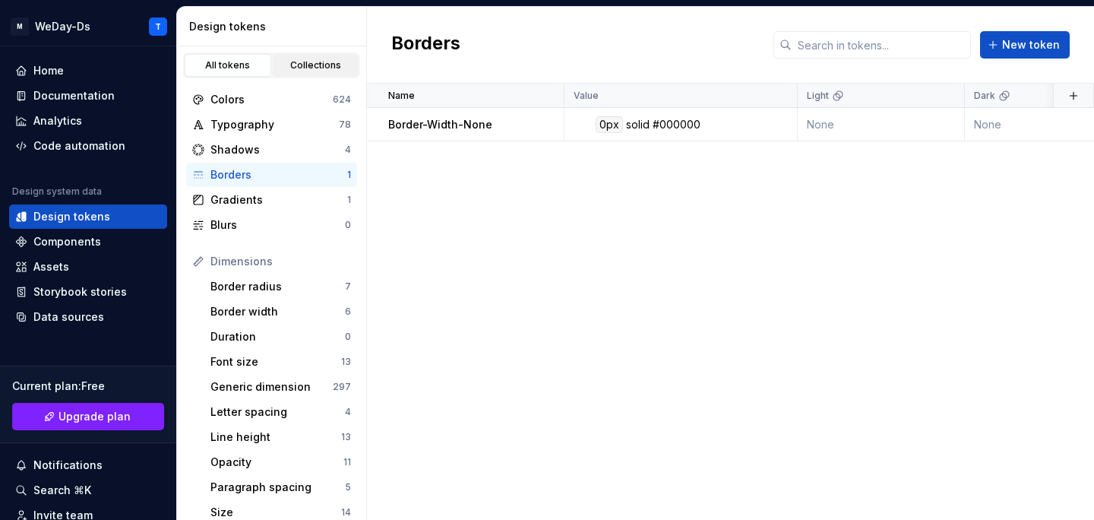
click at [315, 65] on div "Collections" at bounding box center [316, 65] width 76 height 12
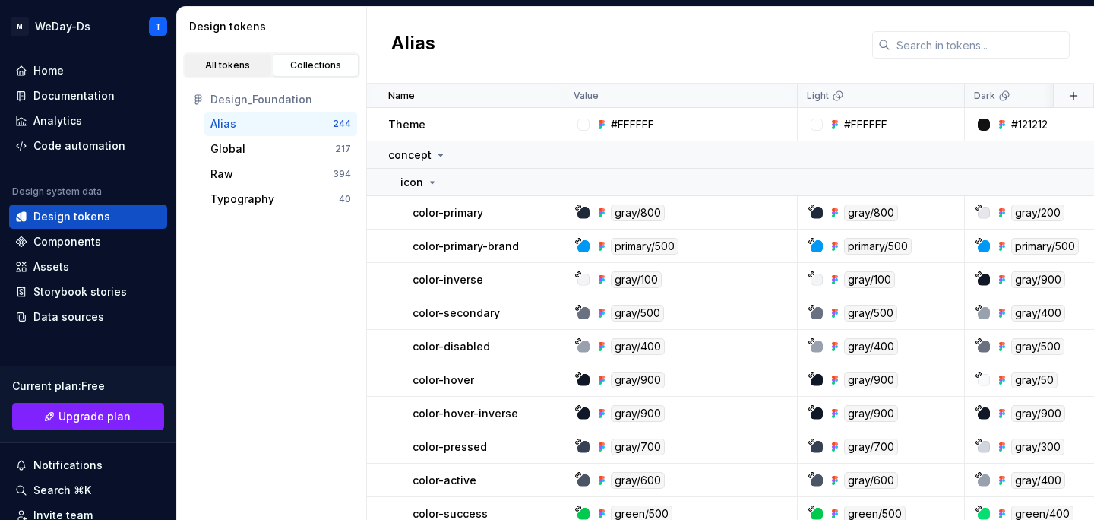
click at [241, 57] on link "All tokens" at bounding box center [228, 65] width 87 height 23
click at [242, 62] on div "All tokens" at bounding box center [228, 65] width 76 height 12
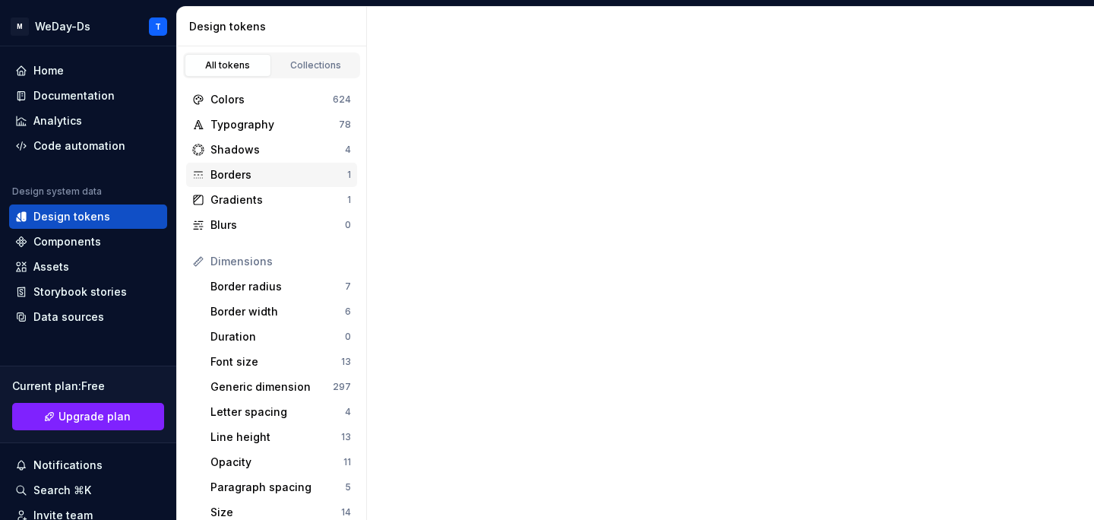
click at [283, 181] on div "Borders" at bounding box center [278, 174] width 137 height 15
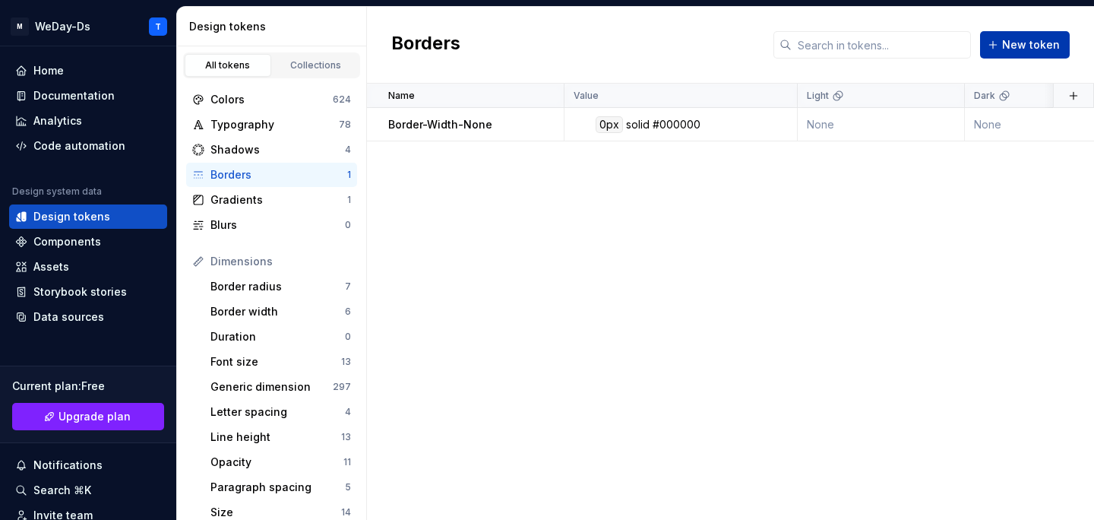
click at [1034, 40] on span "New token" at bounding box center [1031, 44] width 58 height 15
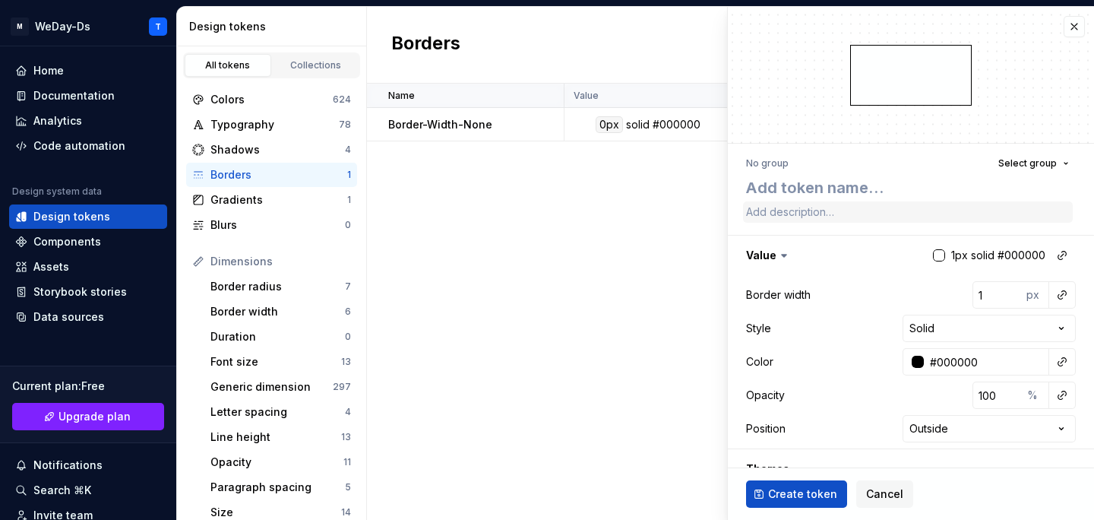
scroll to position [69, 0]
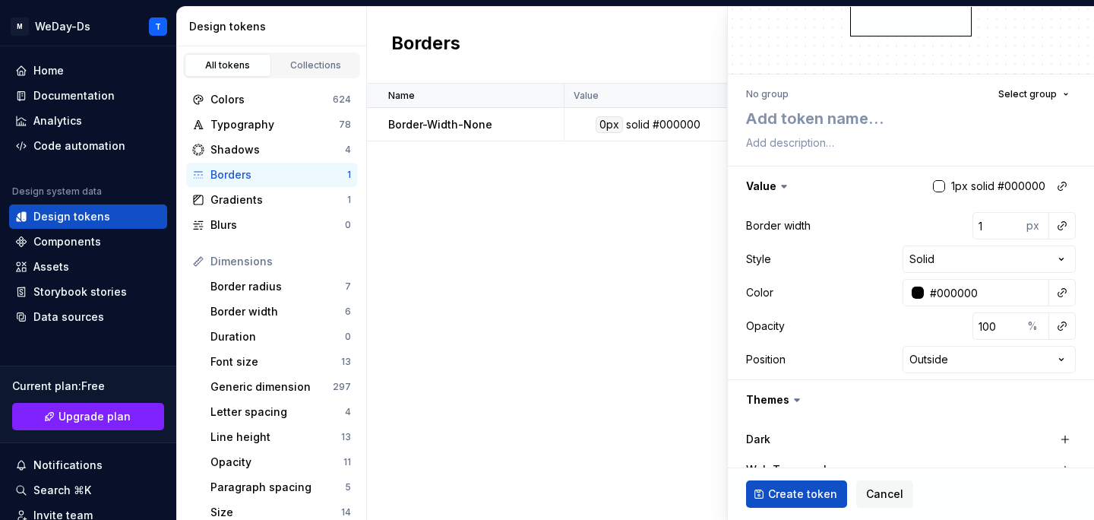
click at [939, 186] on div at bounding box center [939, 186] width 12 height 12
click at [1055, 229] on button "button" at bounding box center [1062, 225] width 21 height 21
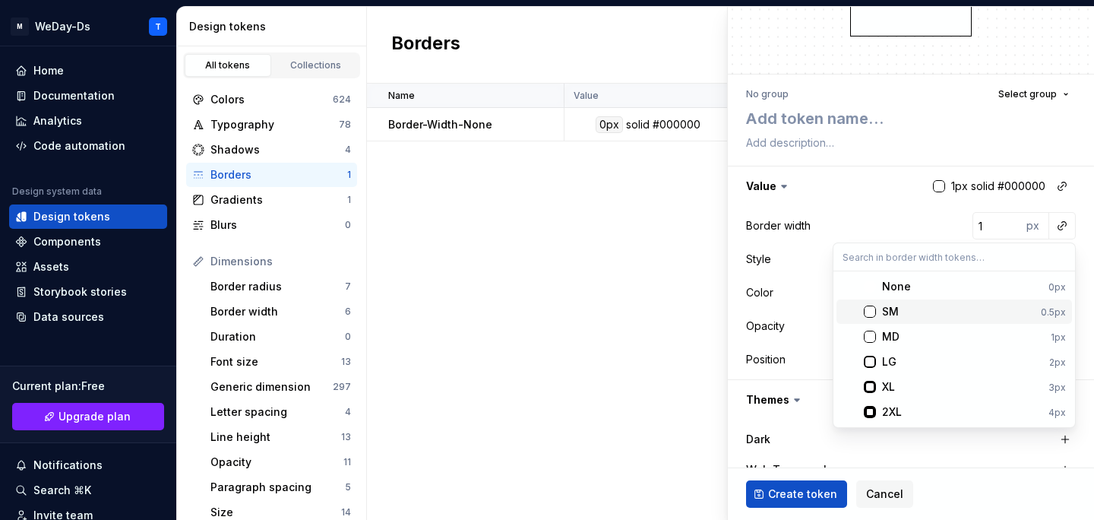
click at [959, 307] on div "SM" at bounding box center [958, 311] width 153 height 15
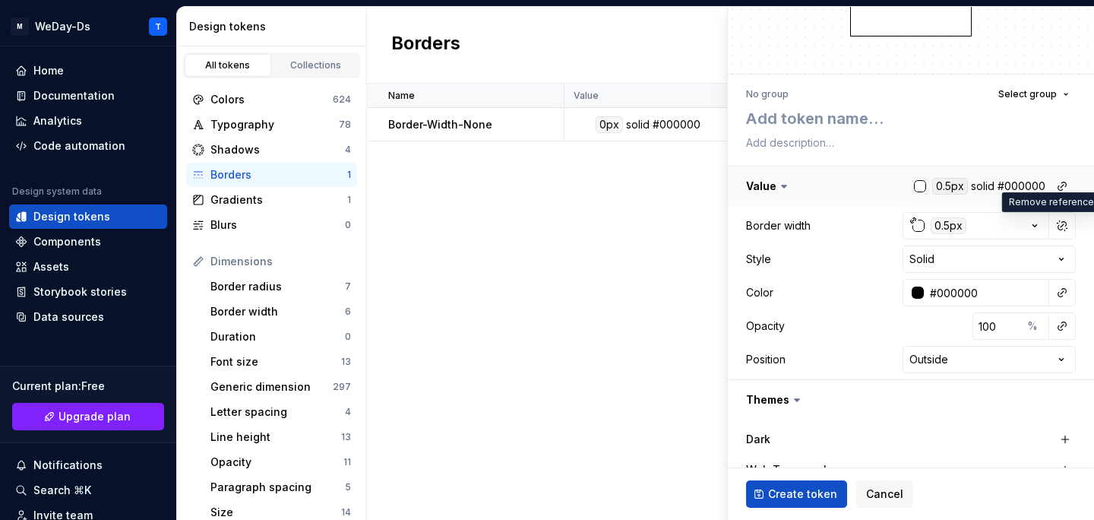
click at [865, 188] on button "button" at bounding box center [911, 186] width 366 height 40
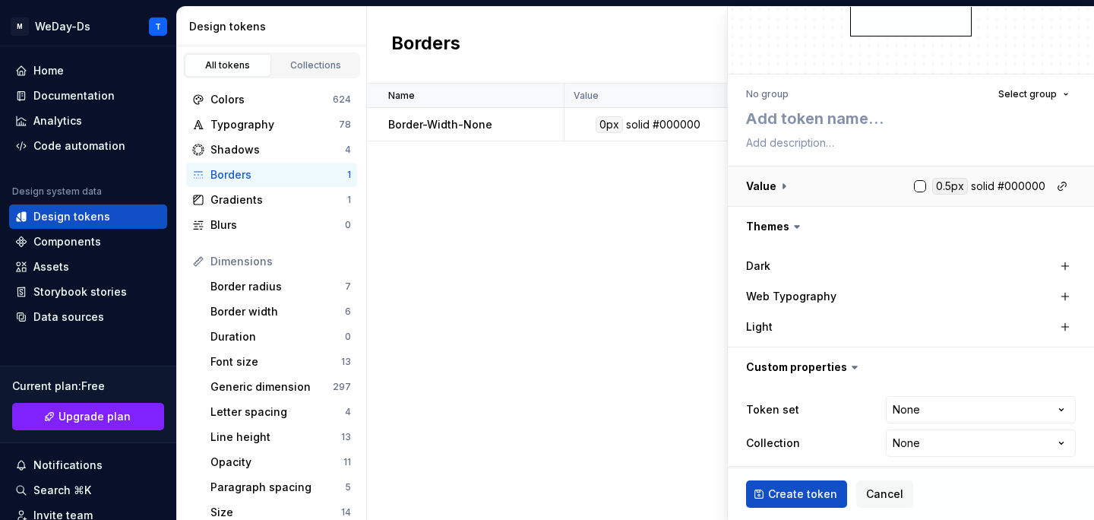
click at [874, 188] on button "button" at bounding box center [911, 186] width 366 height 40
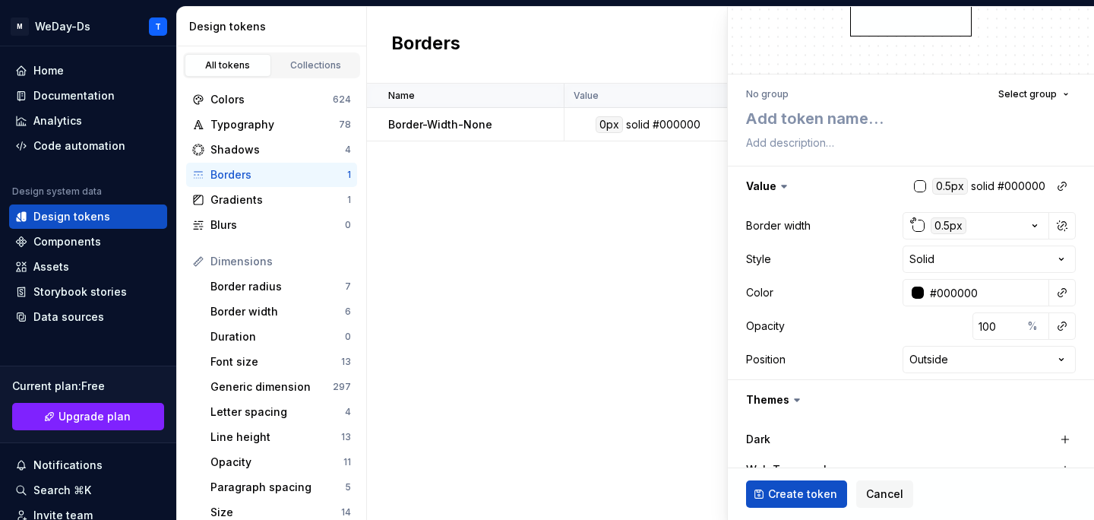
type textarea "*"
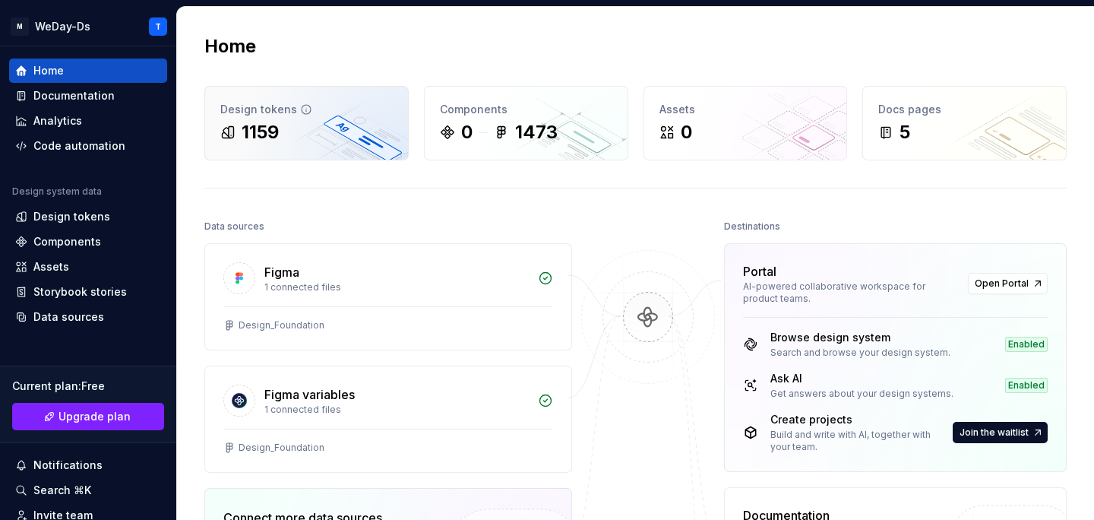
click at [347, 129] on div "1159" at bounding box center [306, 132] width 172 height 24
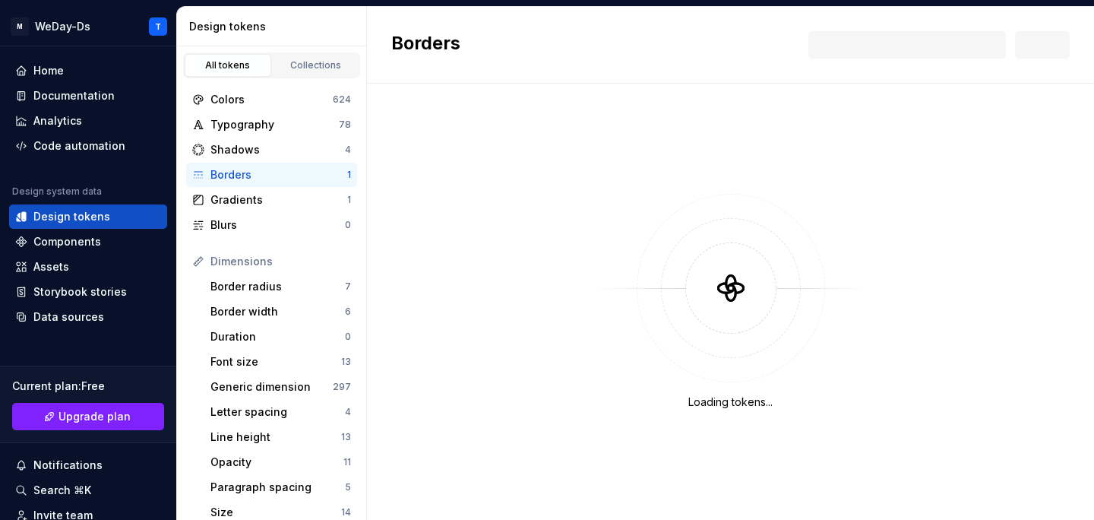
click at [260, 177] on div "Borders" at bounding box center [278, 174] width 137 height 15
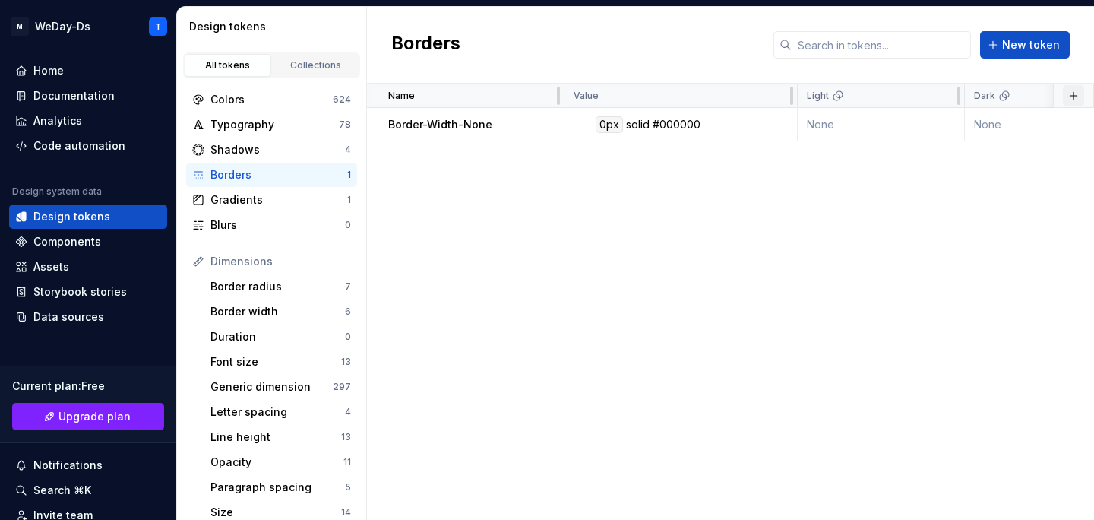
click at [1075, 92] on button "button" at bounding box center [1073, 95] width 21 height 21
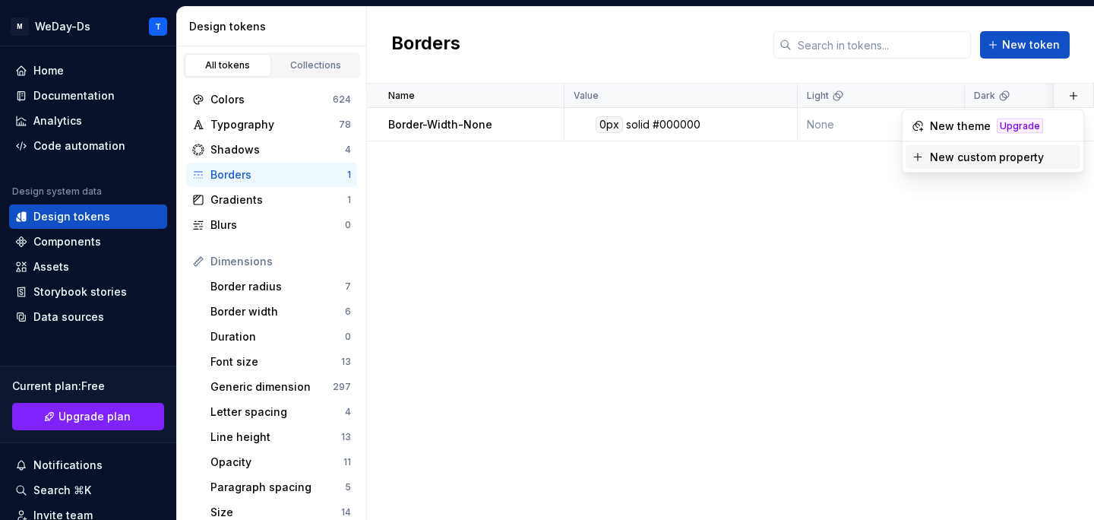
click at [963, 163] on div "New custom property" at bounding box center [987, 157] width 114 height 15
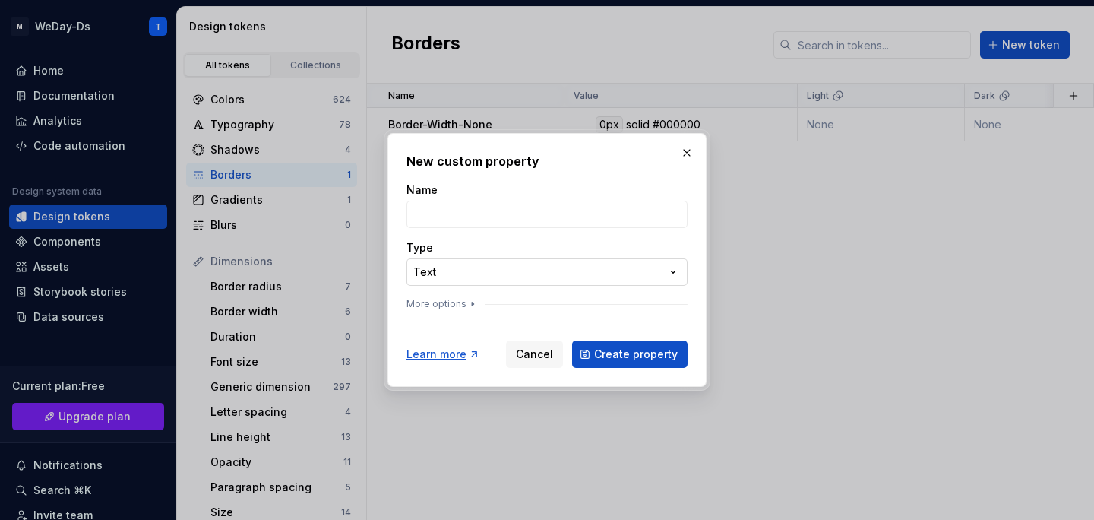
click at [667, 267] on div "**********" at bounding box center [547, 260] width 1094 height 520
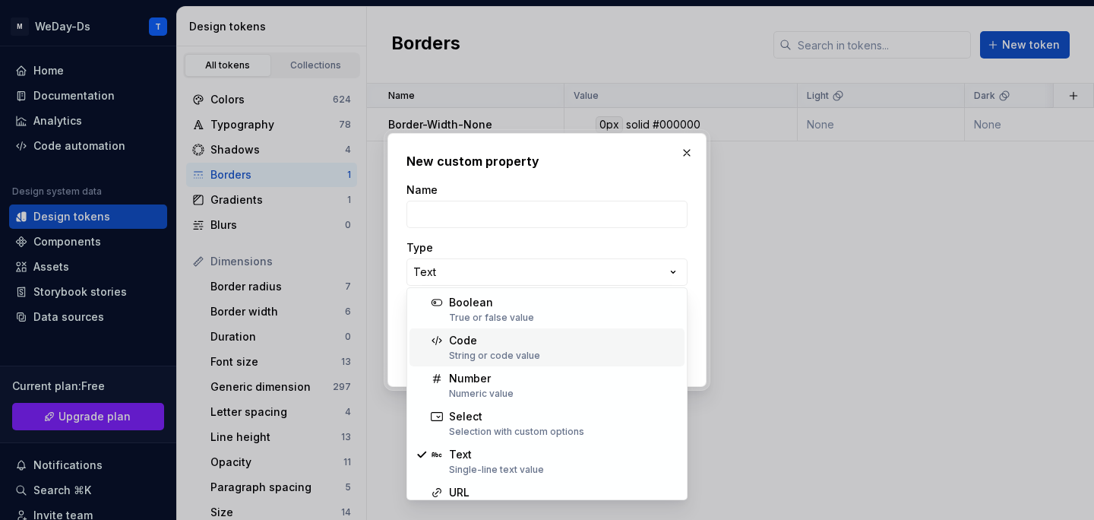
scroll to position [59, 0]
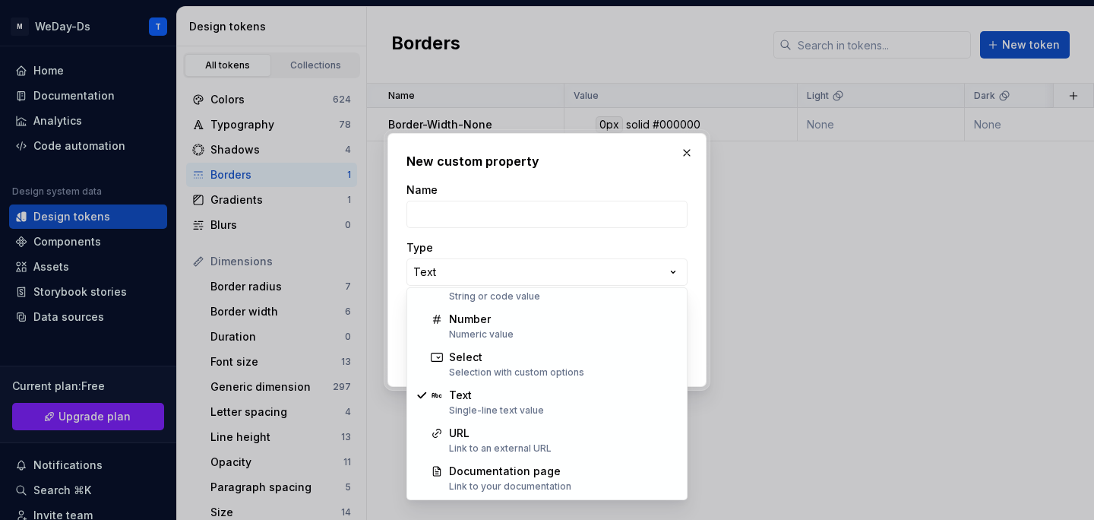
click at [663, 269] on div "**********" at bounding box center [547, 260] width 1094 height 520
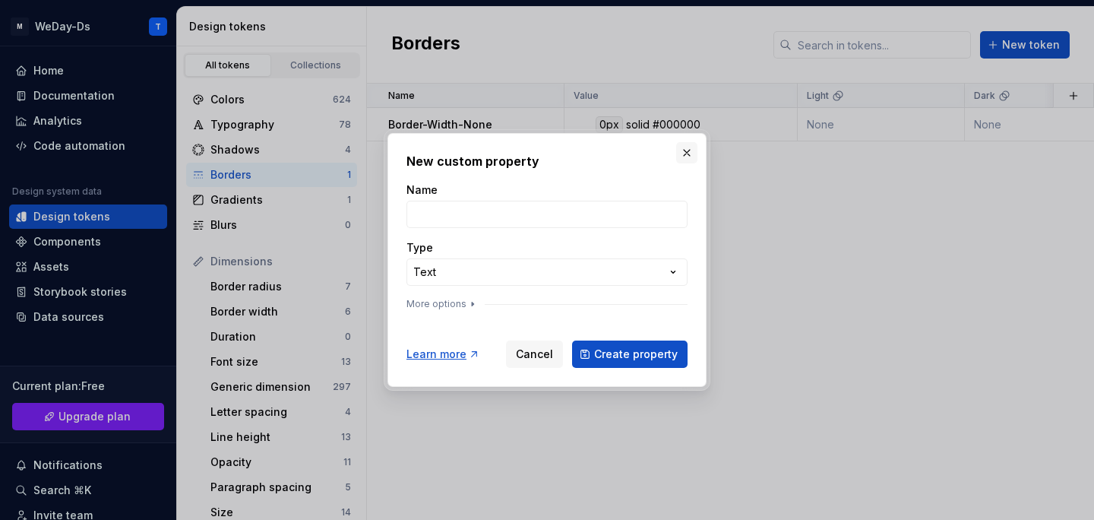
click at [685, 153] on button "button" at bounding box center [686, 152] width 21 height 21
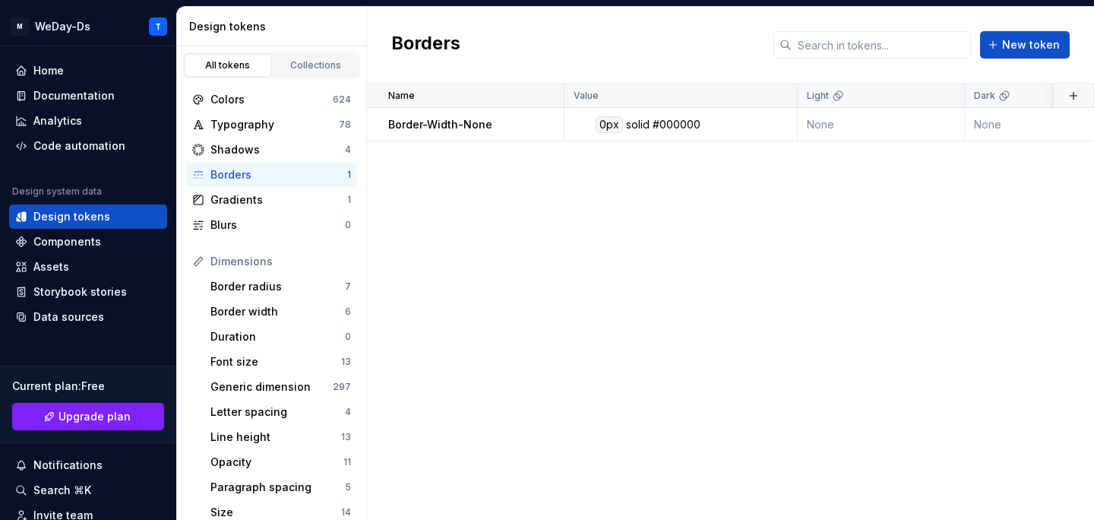
click at [694, 242] on div "Name Value Light Dark Token set Collection Web Typography Description Last upda…" at bounding box center [730, 302] width 727 height 436
click at [1045, 39] on span "New token" at bounding box center [1031, 44] width 58 height 15
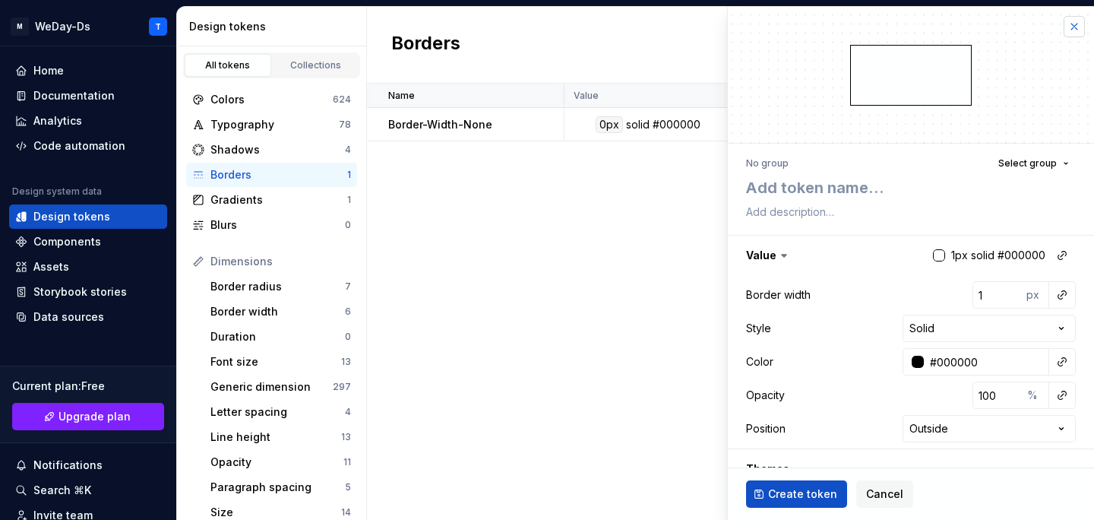
click at [1072, 23] on button "button" at bounding box center [1074, 26] width 21 height 21
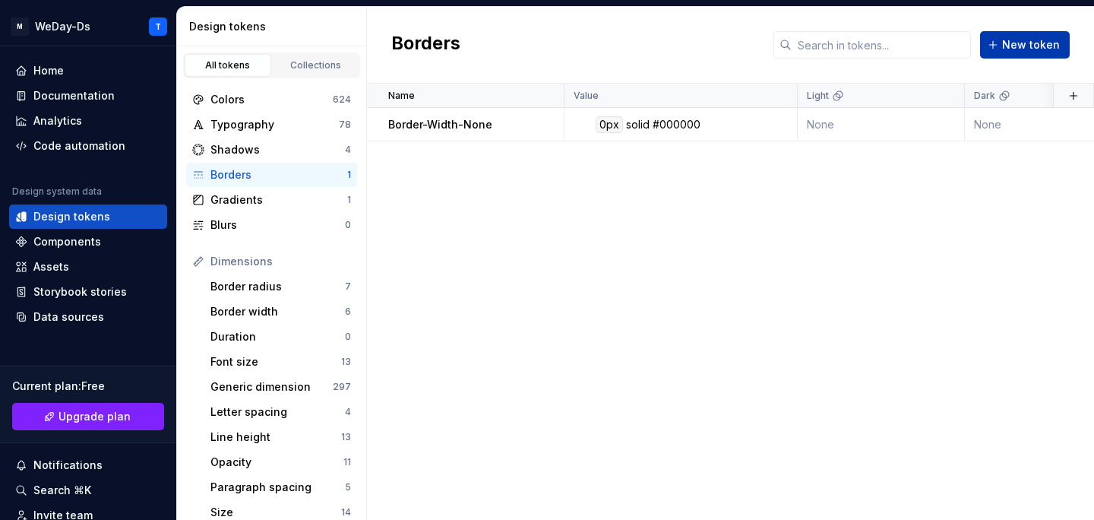
click at [1041, 42] on span "New token" at bounding box center [1031, 44] width 58 height 15
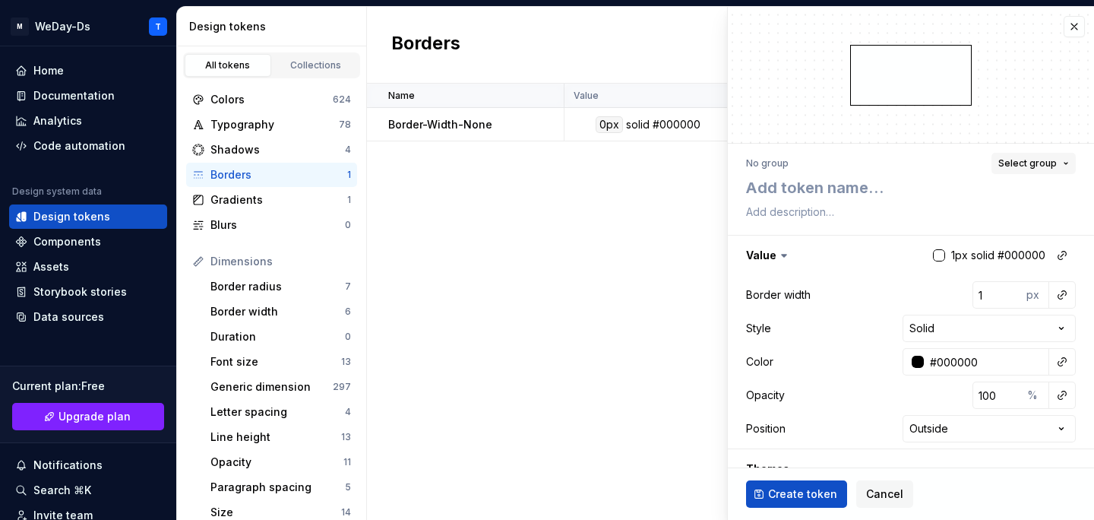
click at [1061, 161] on button "Select group" at bounding box center [1033, 163] width 84 height 21
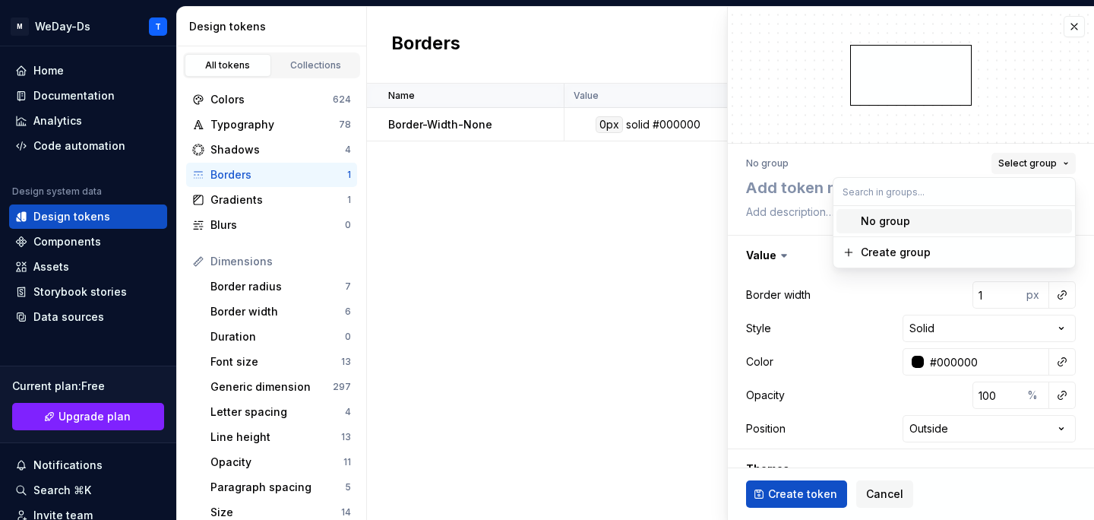
click at [1061, 161] on button "Select group" at bounding box center [1033, 163] width 84 height 21
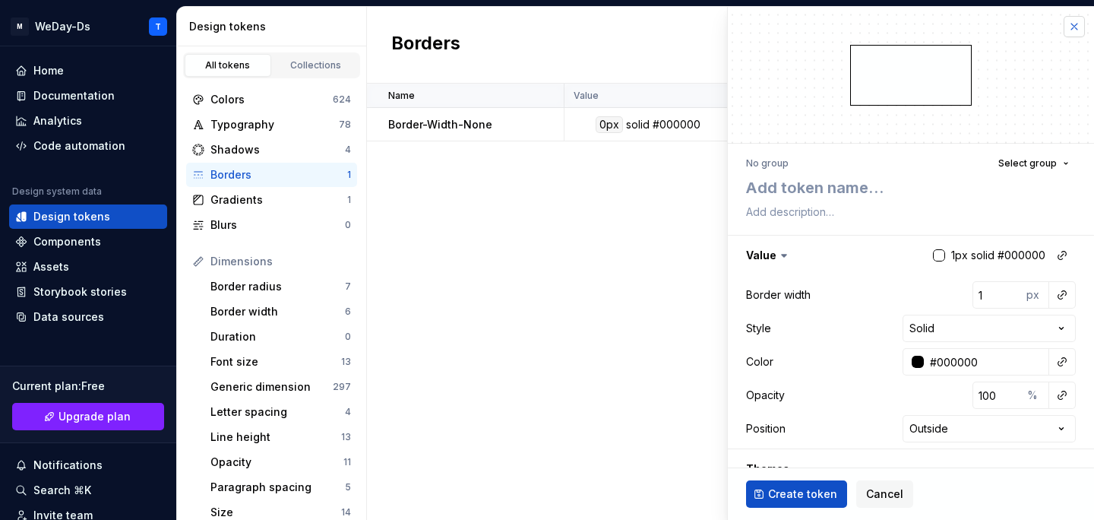
click at [1075, 30] on button "button" at bounding box center [1074, 26] width 21 height 21
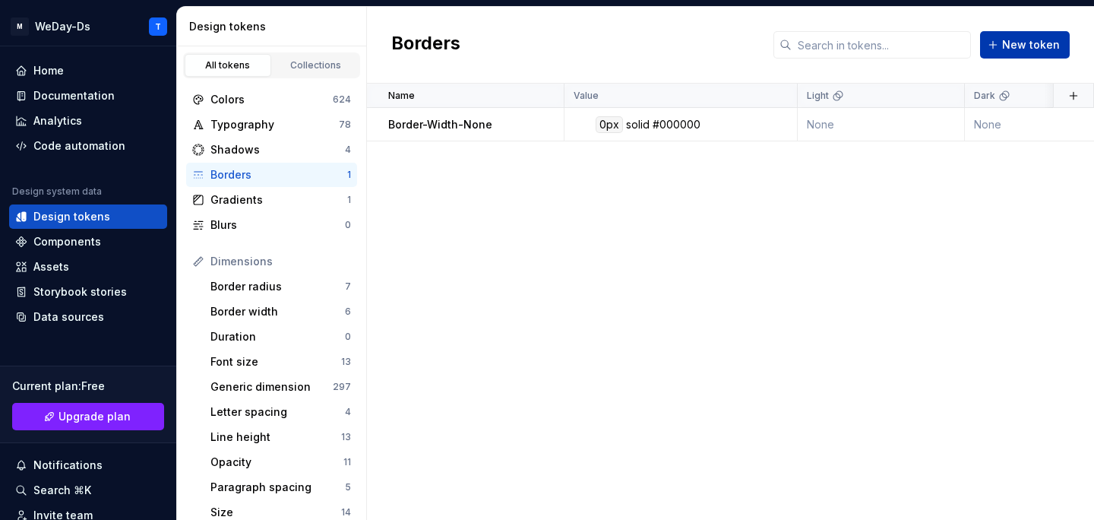
click at [1035, 48] on span "New token" at bounding box center [1031, 44] width 58 height 15
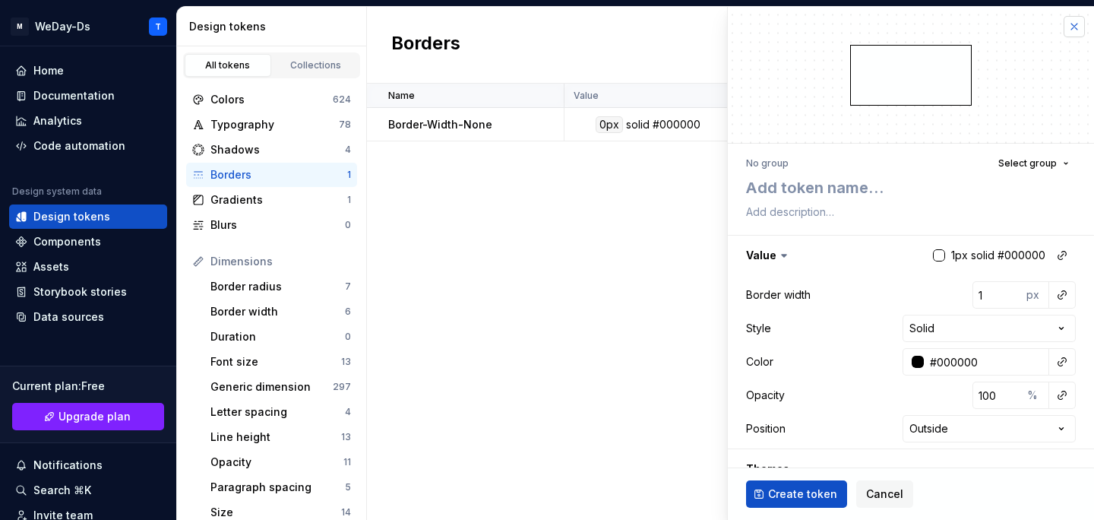
click at [1079, 25] on button "button" at bounding box center [1074, 26] width 21 height 21
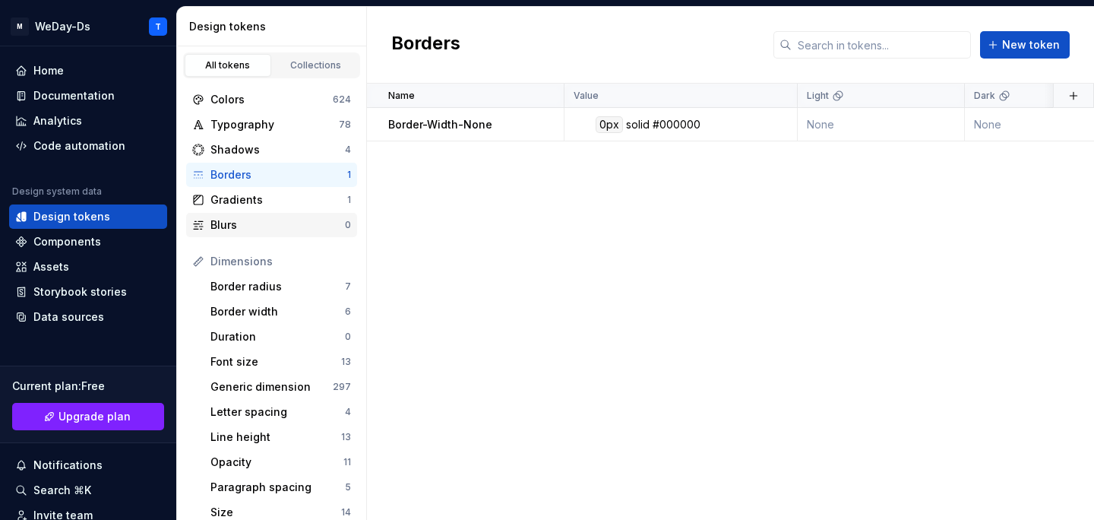
click at [267, 224] on div "Blurs" at bounding box center [277, 224] width 134 height 15
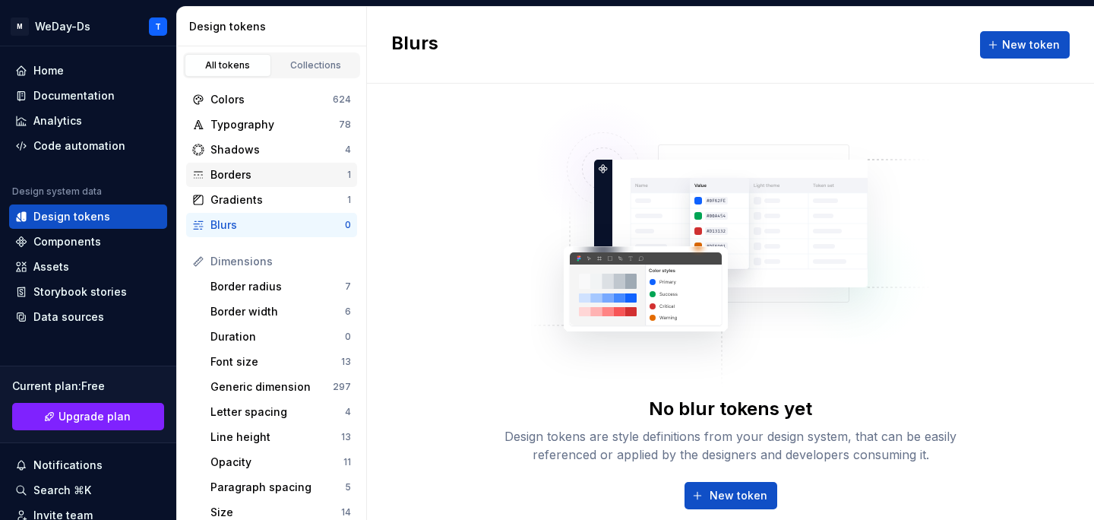
click at [267, 169] on div "Borders" at bounding box center [278, 174] width 137 height 15
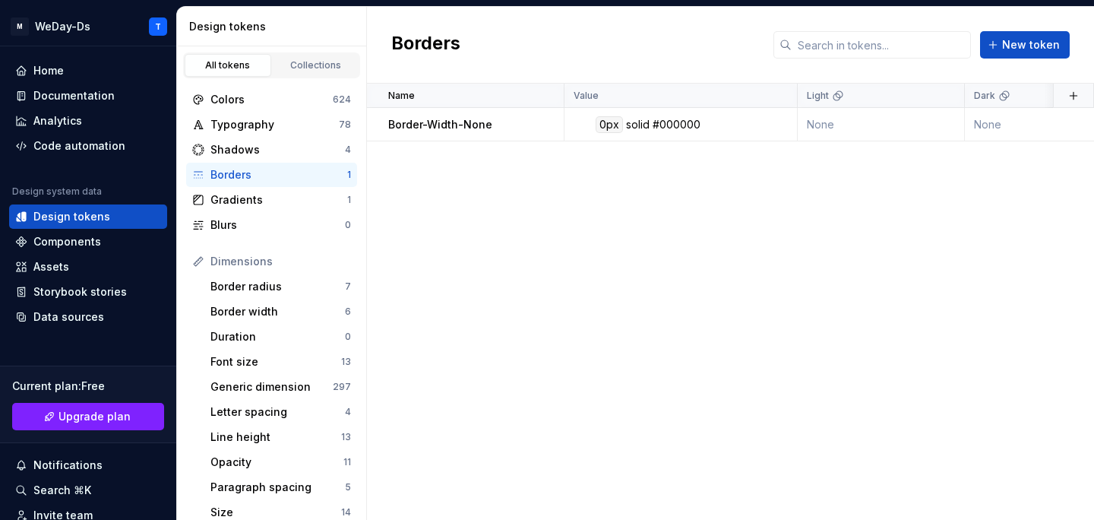
click at [442, 49] on h2 "Borders" at bounding box center [425, 44] width 69 height 27
click at [295, 182] on div "Borders" at bounding box center [278, 174] width 137 height 15
click at [1019, 38] on span "New token" at bounding box center [1031, 44] width 58 height 15
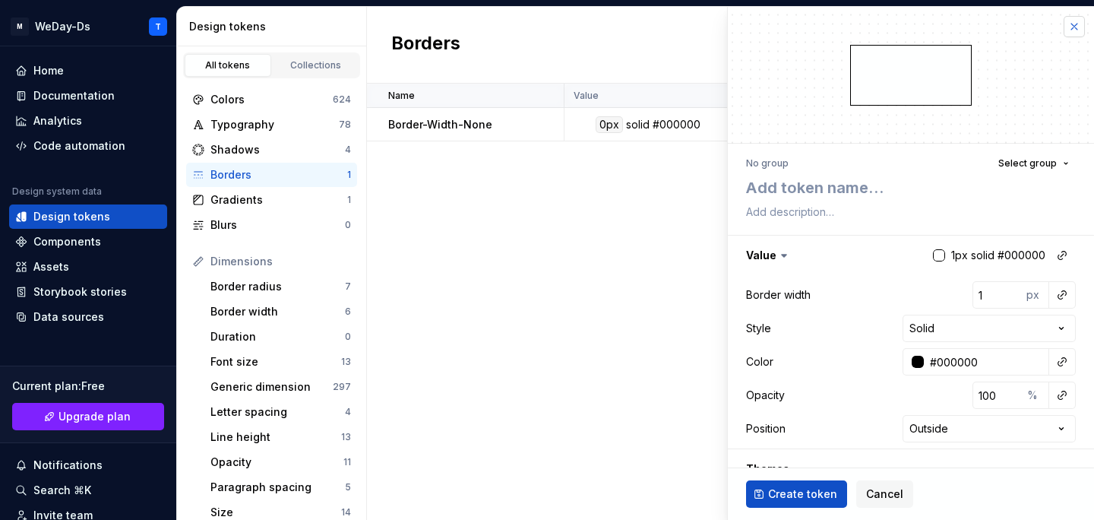
click at [1076, 28] on button "button" at bounding box center [1074, 26] width 21 height 21
click at [1067, 24] on button "button" at bounding box center [1074, 26] width 21 height 21
click at [1074, 28] on div "Borders New token" at bounding box center [730, 45] width 727 height 77
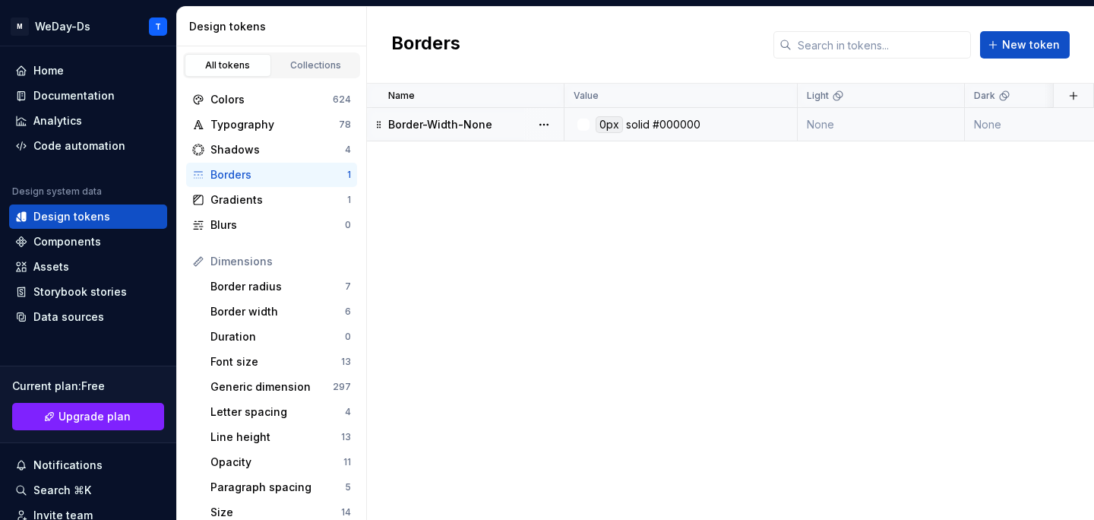
click at [470, 121] on p "Border-Width-None" at bounding box center [440, 124] width 104 height 15
click at [491, 126] on div "Border-Width-None" at bounding box center [475, 124] width 175 height 15
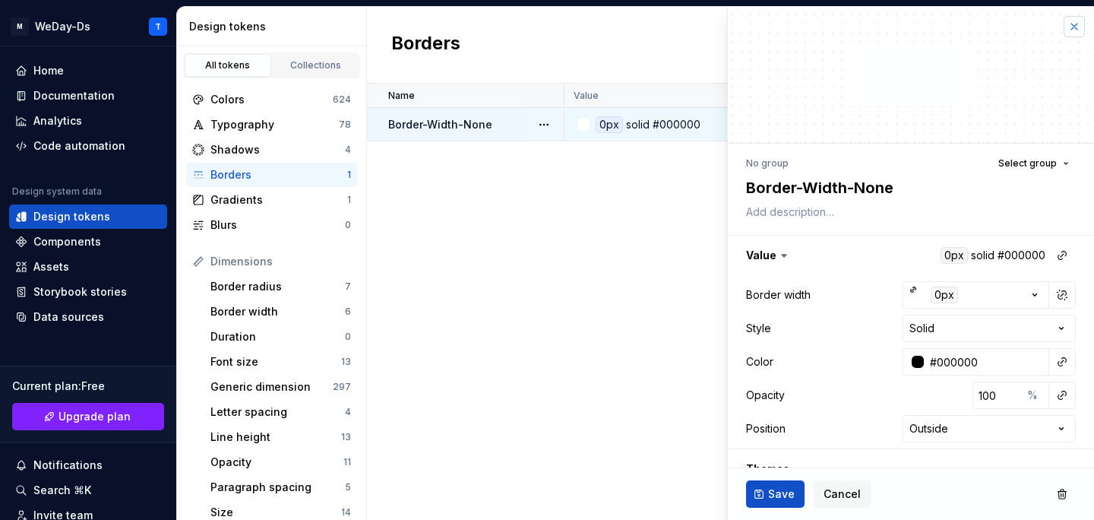
click at [1074, 29] on button "button" at bounding box center [1074, 26] width 21 height 21
click at [1074, 24] on button "button" at bounding box center [1074, 26] width 21 height 21
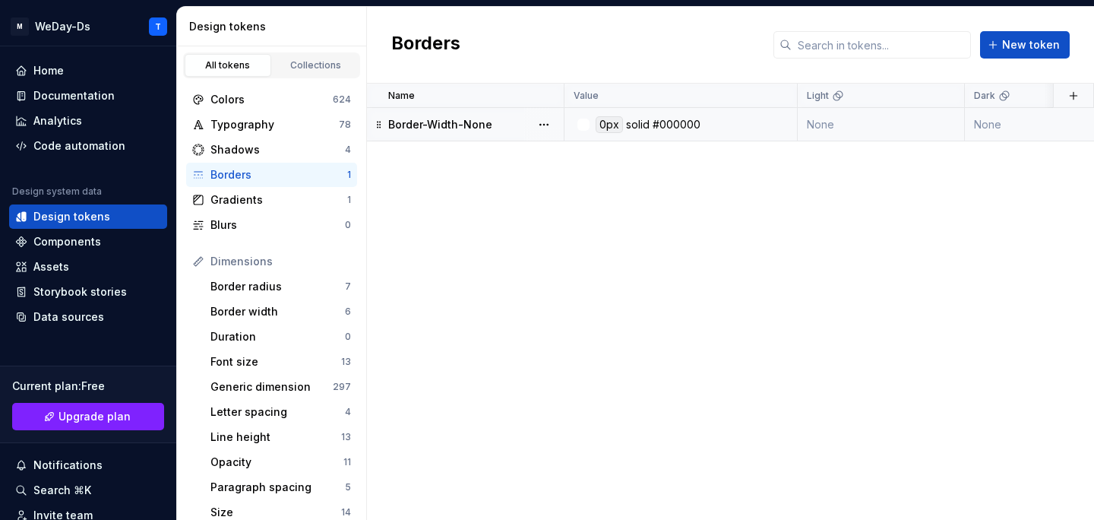
click at [580, 325] on div "Name Value Light Dark Token set Collection Web Typography Description Last upda…" at bounding box center [730, 302] width 727 height 436
click at [1020, 45] on span "New token" at bounding box center [1031, 44] width 58 height 15
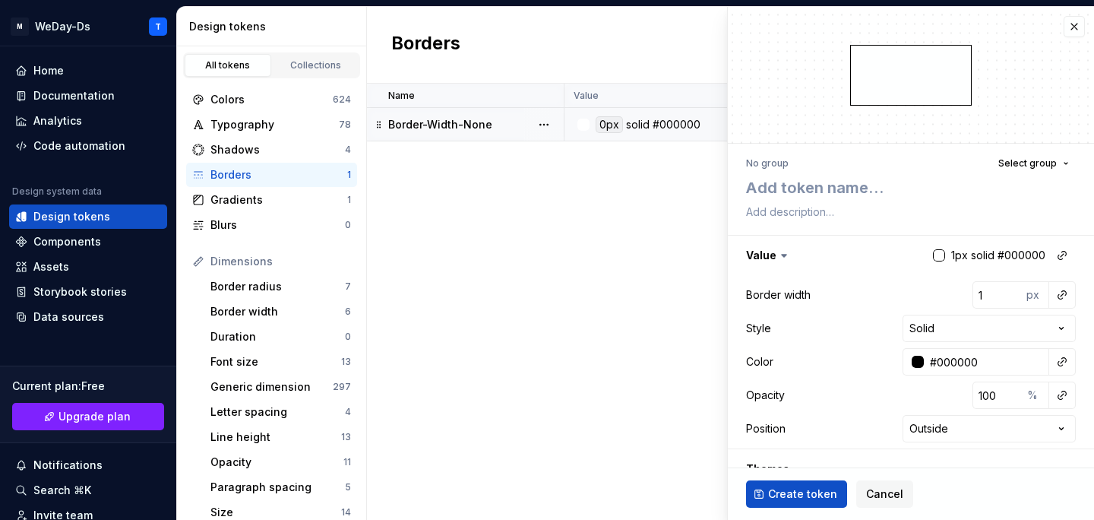
type textarea "*"
type textarea "R"
type textarea "*"
type textarea "Ra"
type textarea "*"
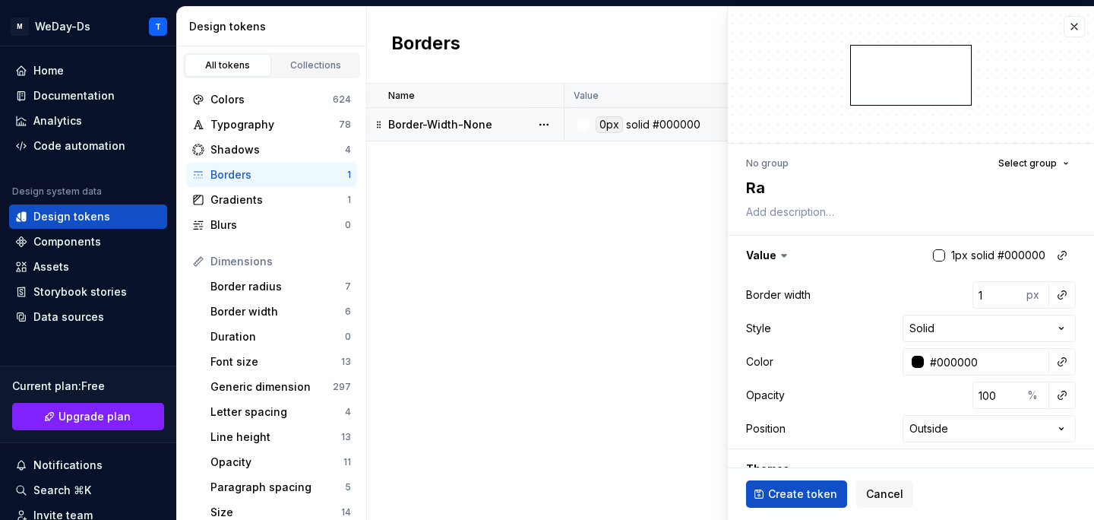
type textarea "Rad"
type textarea "*"
type textarea "Radi"
type textarea "*"
type textarea "Radiu"
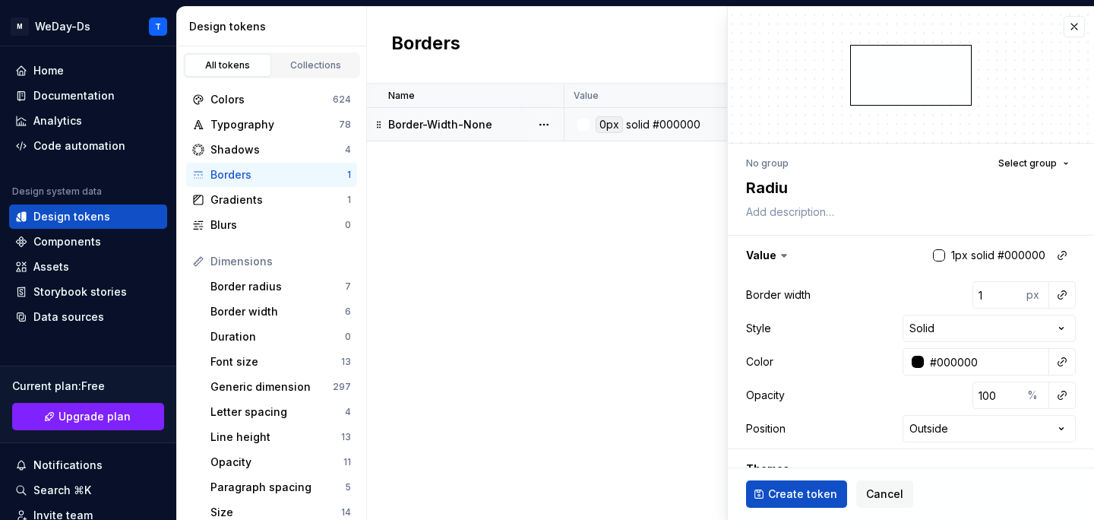
type textarea "*"
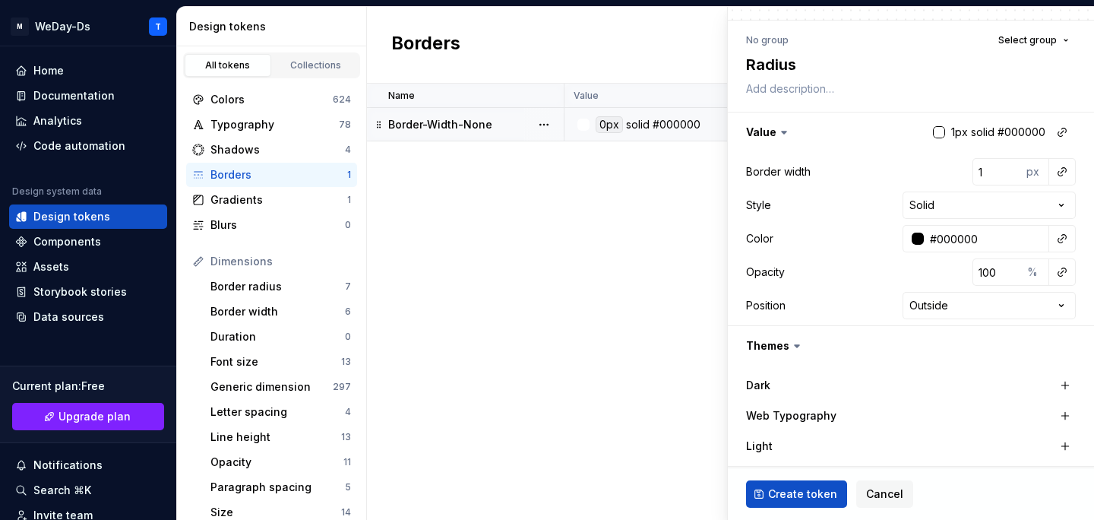
scroll to position [131, 0]
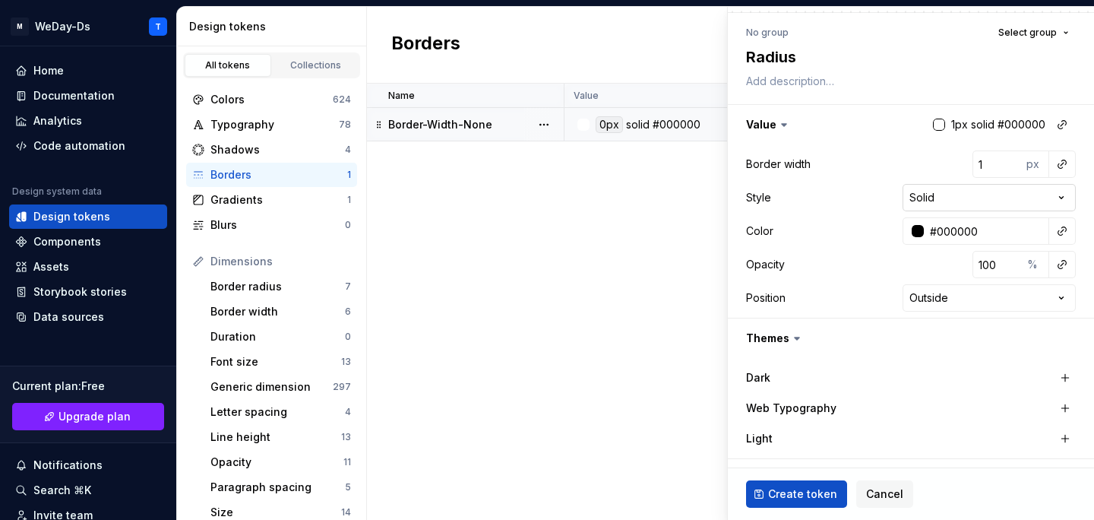
type textarea "Radius"
click at [1049, 204] on html "M WeDay-Ds T Home Documentation Analytics Code automation Design system data De…" at bounding box center [547, 260] width 1094 height 520
click at [1002, 201] on html "M WeDay-Ds T Home Documentation Analytics Code automation Design system data De…" at bounding box center [547, 260] width 1094 height 520
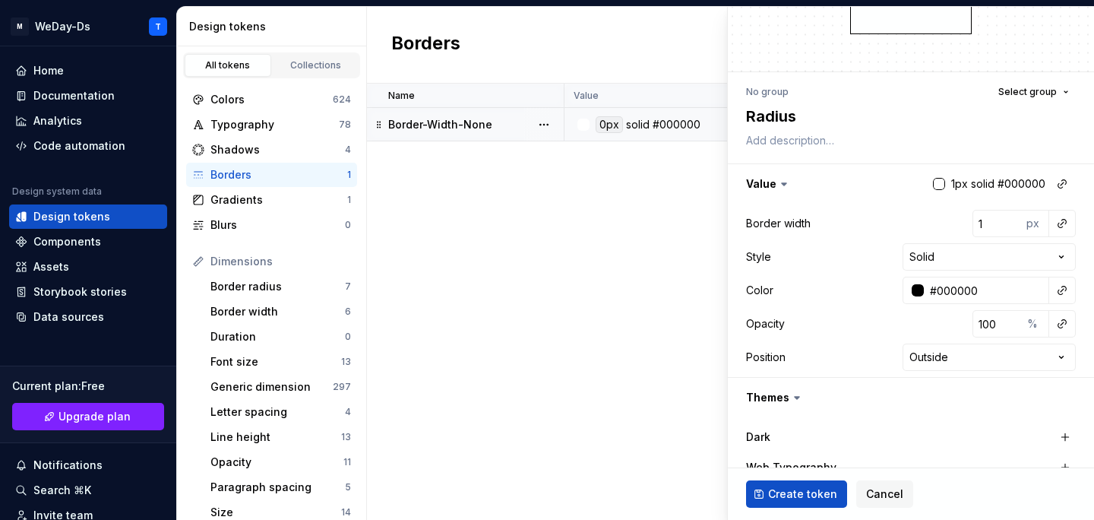
scroll to position [0, 0]
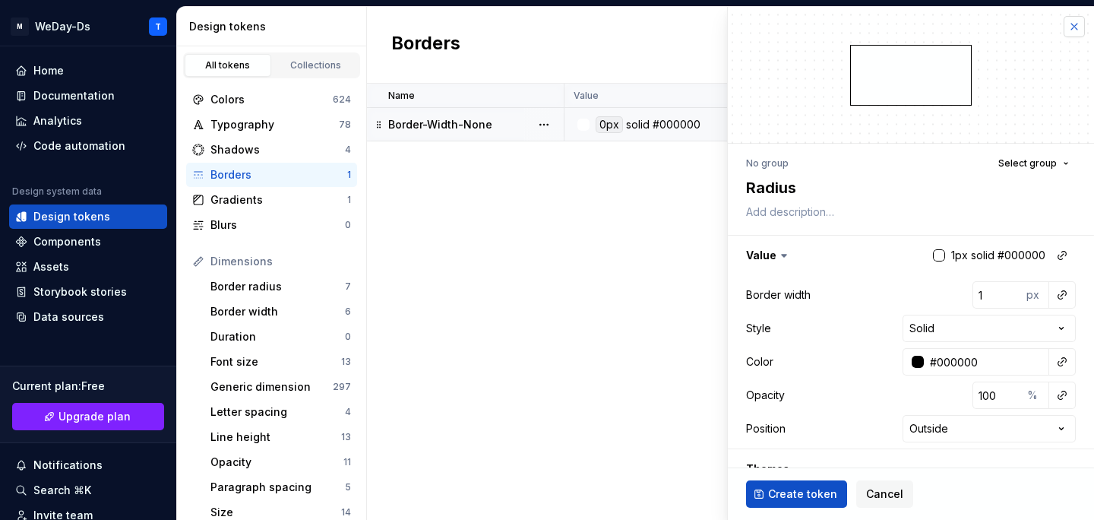
click at [1069, 33] on button "button" at bounding box center [1074, 26] width 21 height 21
click at [1077, 25] on button "button" at bounding box center [1074, 26] width 21 height 21
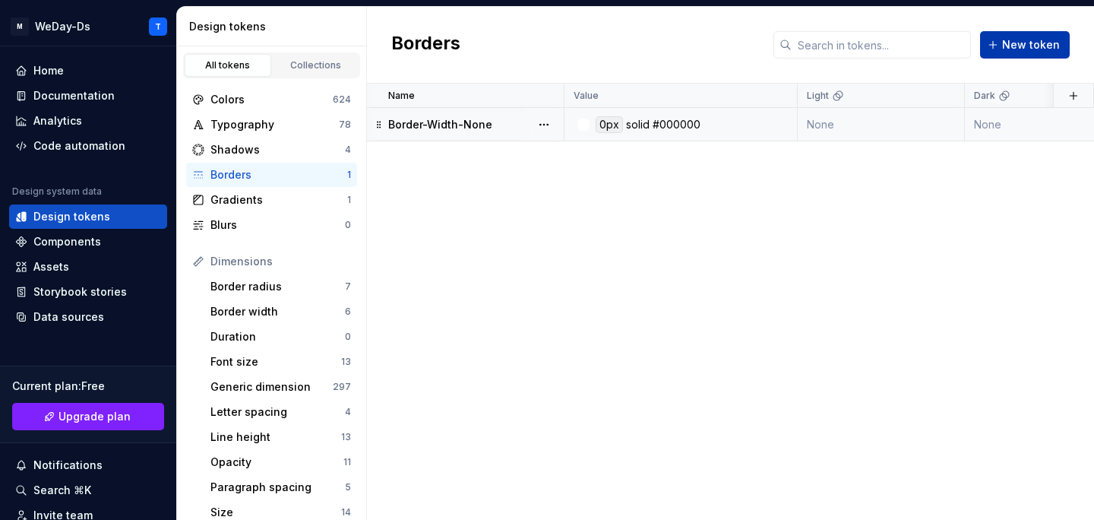
click at [1016, 51] on span "New token" at bounding box center [1031, 44] width 58 height 15
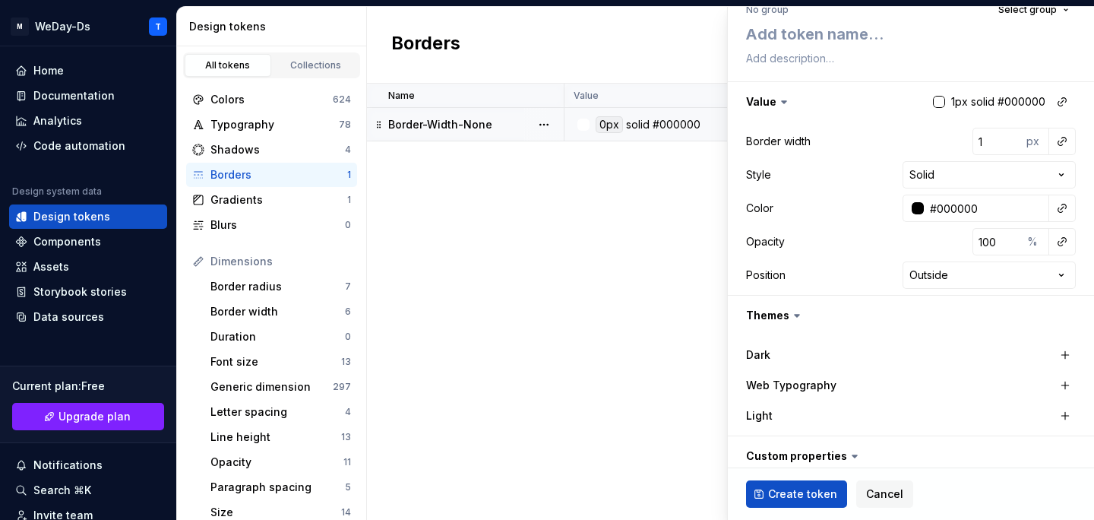
scroll to position [157, 0]
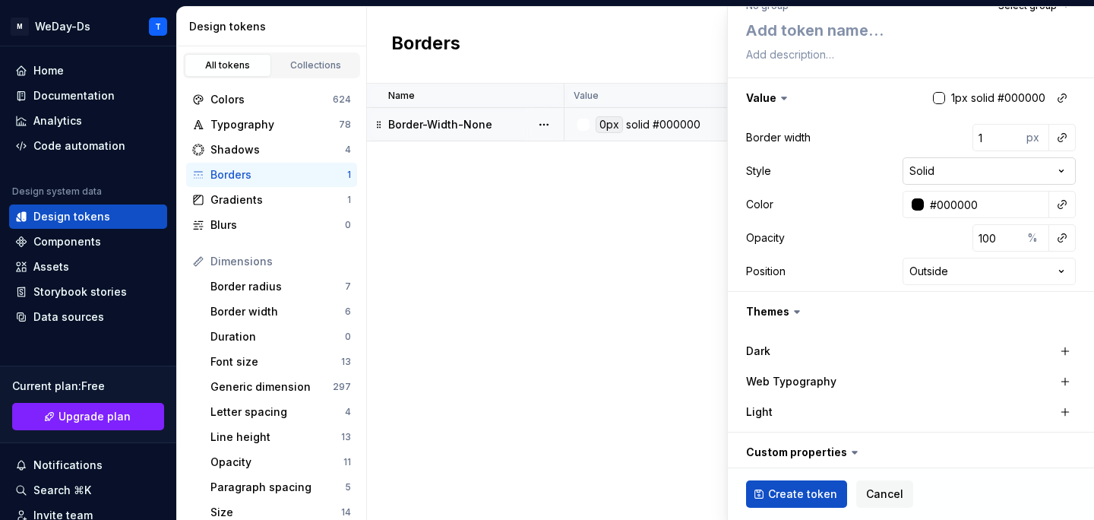
click at [1055, 168] on html "M WeDay-Ds T Home Documentation Analytics Code automation Design system data De…" at bounding box center [547, 260] width 1094 height 520
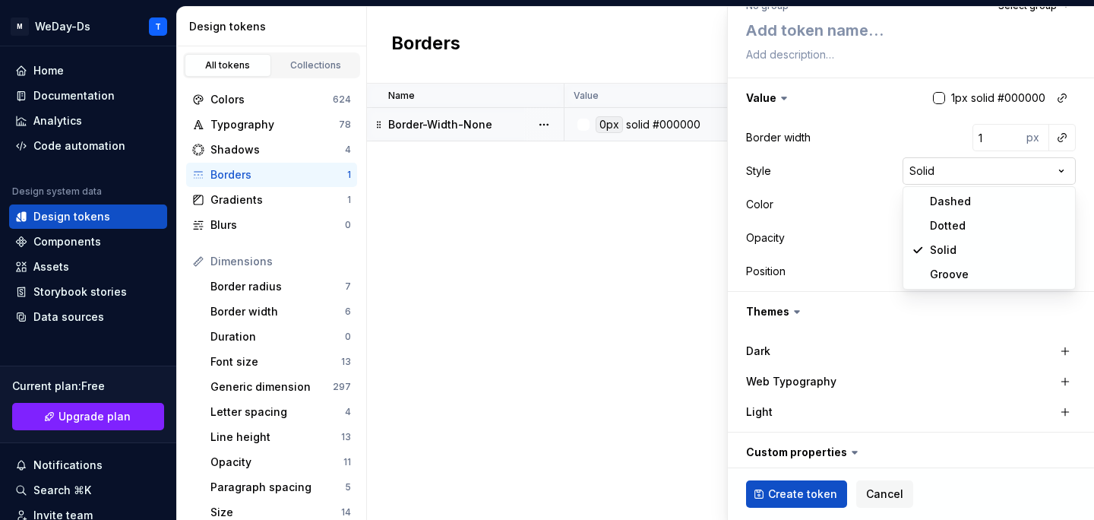
click at [1055, 168] on html "M WeDay-Ds T Home Documentation Analytics Code automation Design system data De…" at bounding box center [547, 260] width 1094 height 520
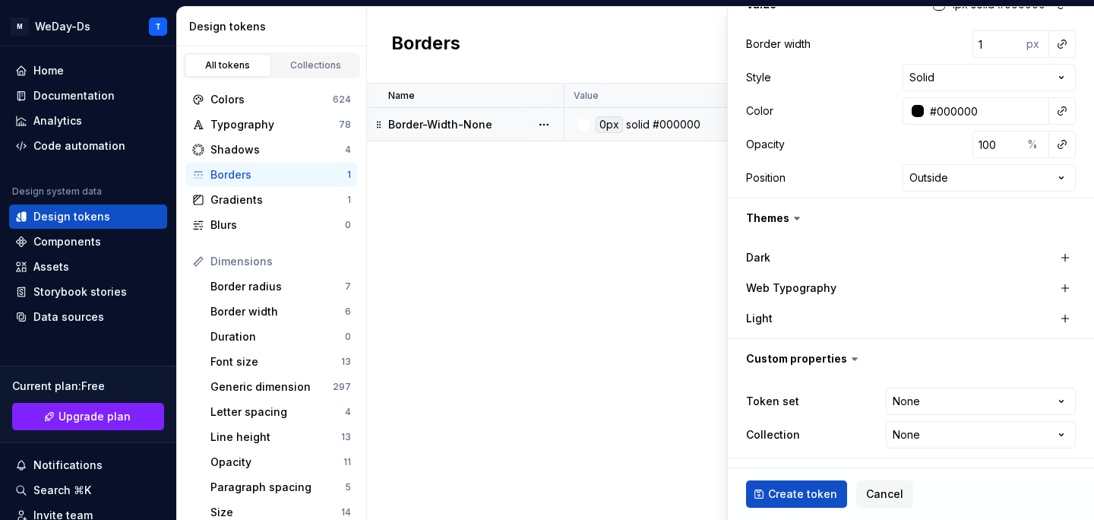
scroll to position [0, 0]
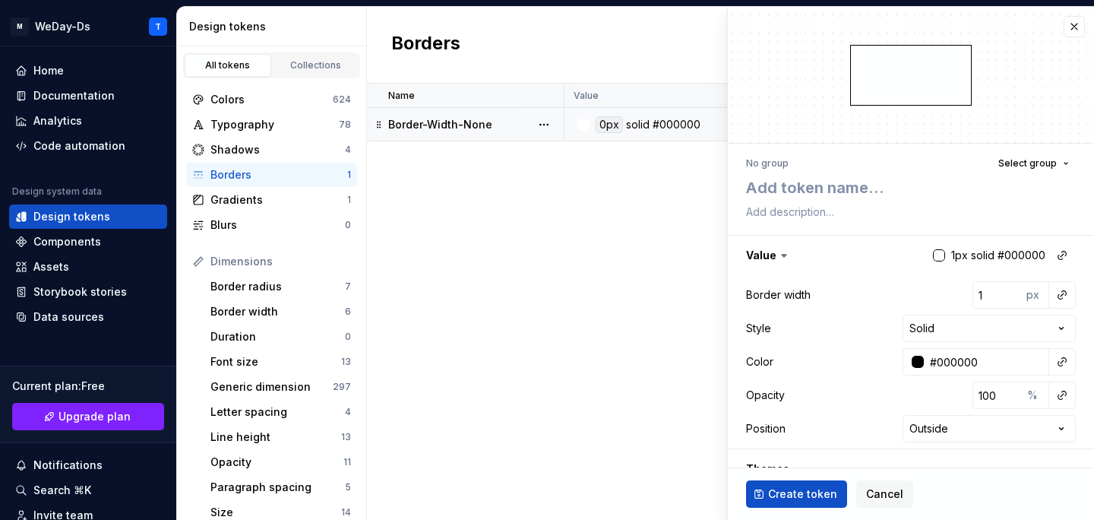
click at [1072, 14] on div at bounding box center [911, 75] width 366 height 136
click at [1073, 22] on button "button" at bounding box center [1074, 26] width 21 height 21
click at [1071, 19] on button "button" at bounding box center [1074, 26] width 21 height 21
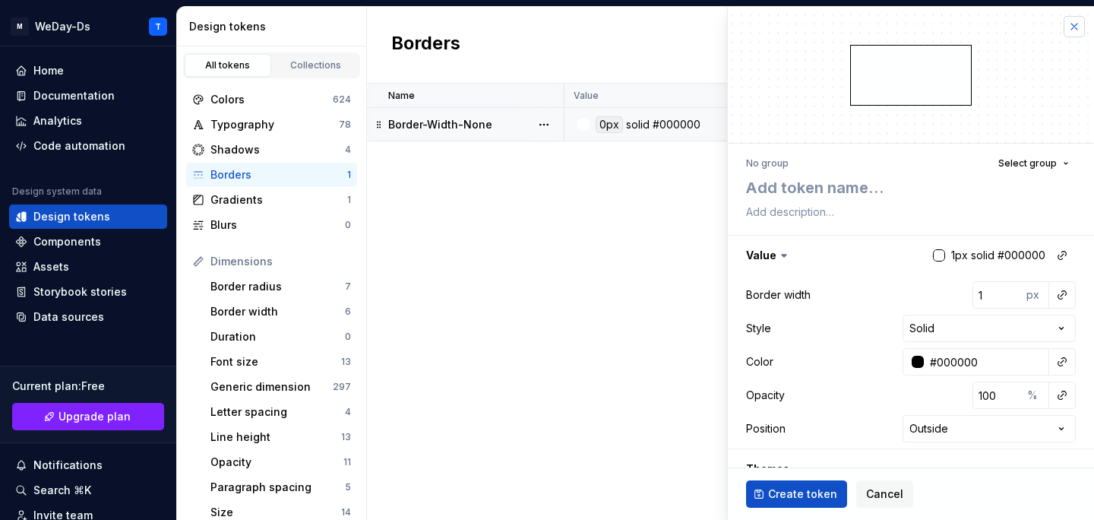
click at [1071, 19] on button "button" at bounding box center [1074, 26] width 21 height 21
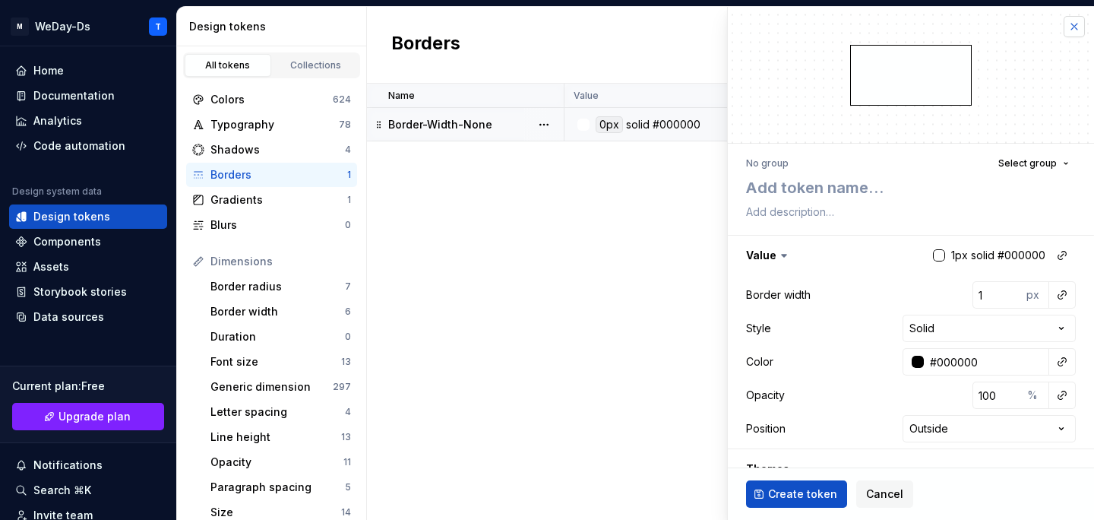
click at [1071, 19] on button "button" at bounding box center [1074, 26] width 21 height 21
click at [1070, 14] on div at bounding box center [911, 75] width 366 height 136
click at [1076, 27] on button "button" at bounding box center [1074, 26] width 21 height 21
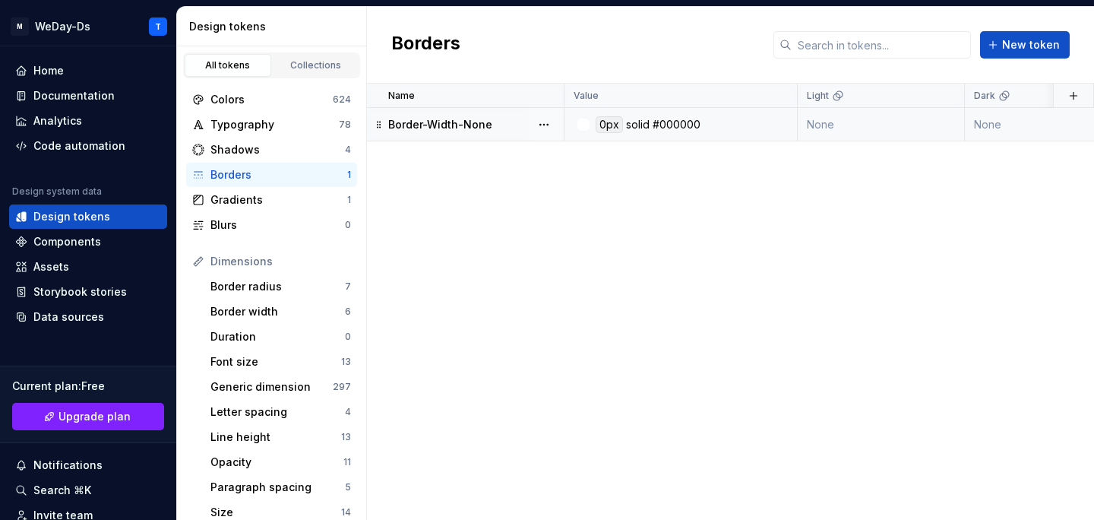
click at [1076, 27] on div "Borders New token" at bounding box center [730, 45] width 727 height 77
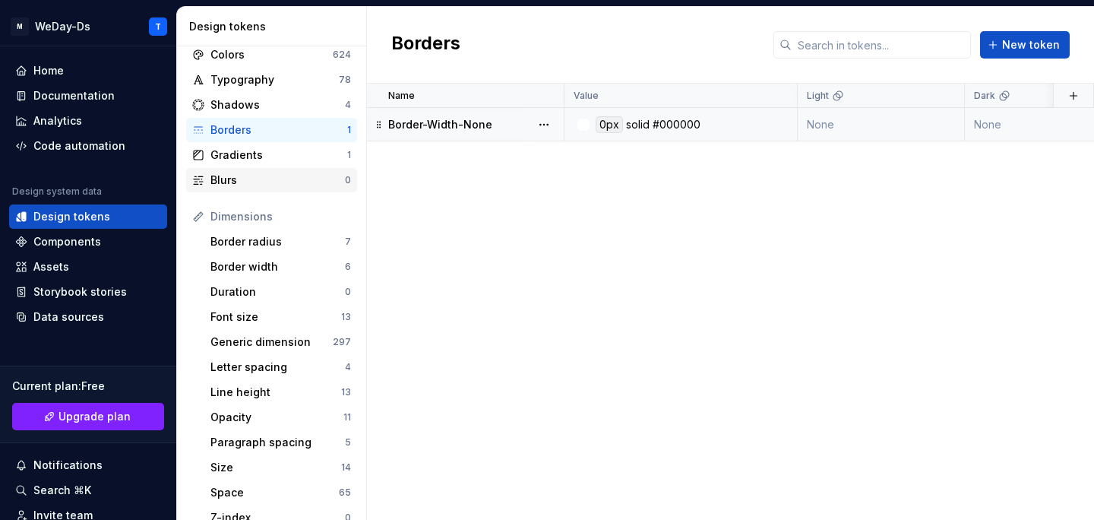
scroll to position [46, 0]
click at [277, 242] on div "Border radius" at bounding box center [277, 239] width 134 height 15
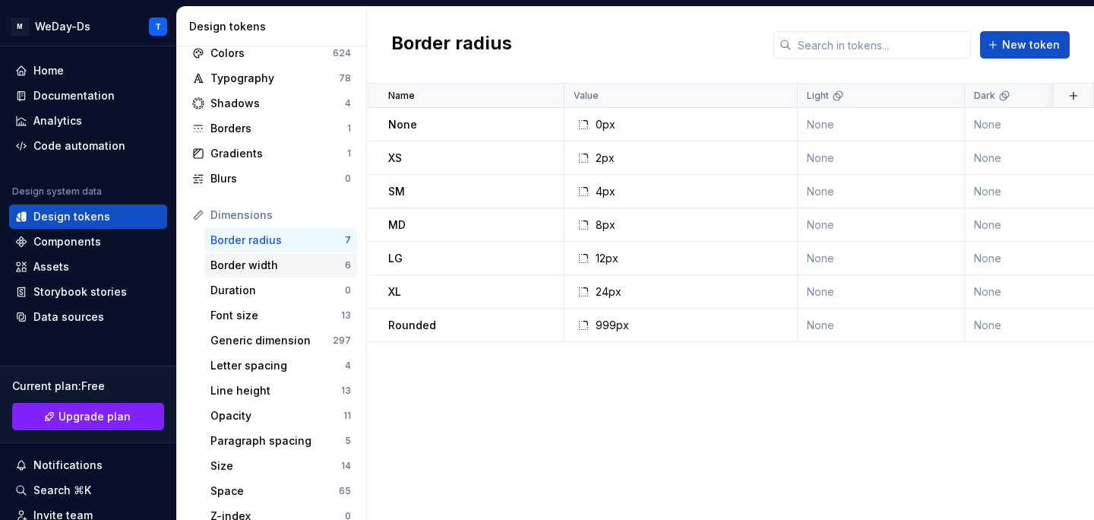
click at [289, 268] on div "Border width" at bounding box center [277, 265] width 134 height 15
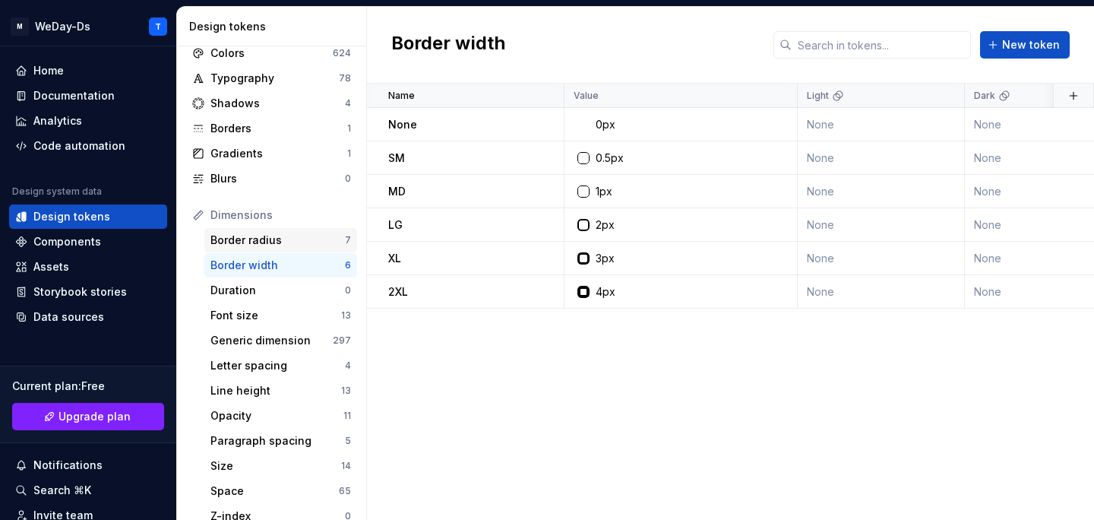
click at [281, 245] on div "Border radius" at bounding box center [277, 239] width 134 height 15
click at [297, 240] on div "Border radius" at bounding box center [277, 239] width 134 height 15
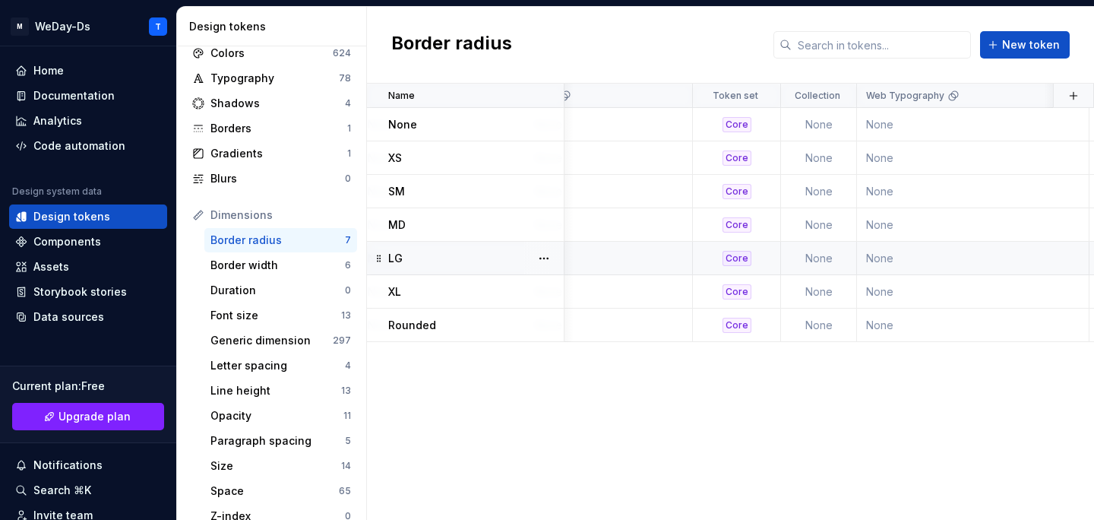
scroll to position [0, 460]
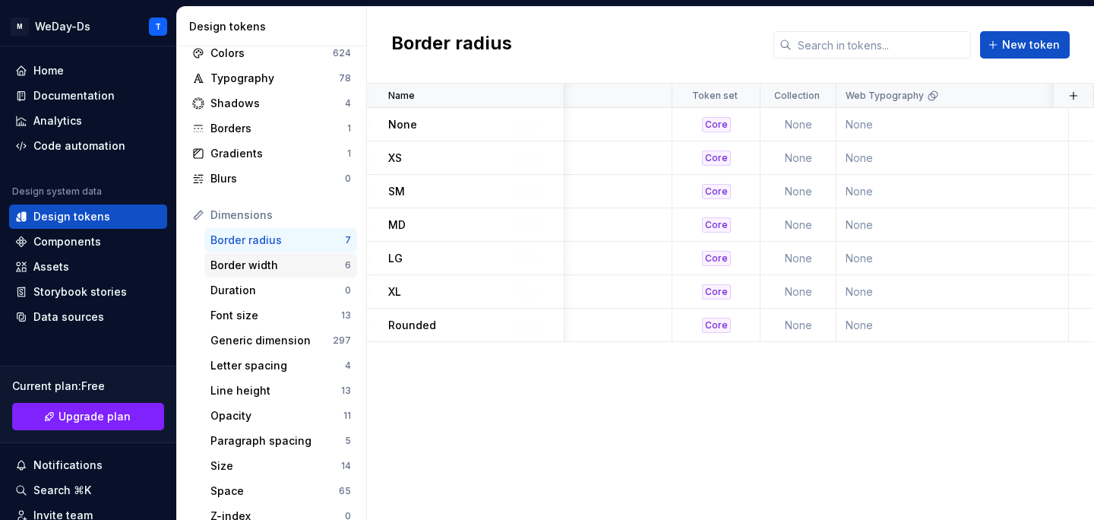
click at [283, 260] on div "Border width" at bounding box center [277, 265] width 134 height 15
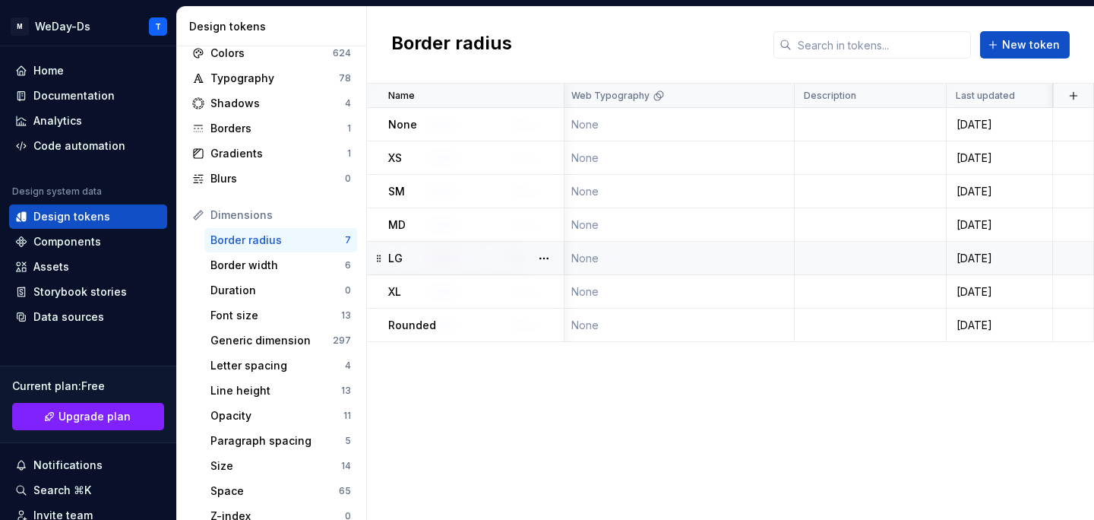
scroll to position [0, 733]
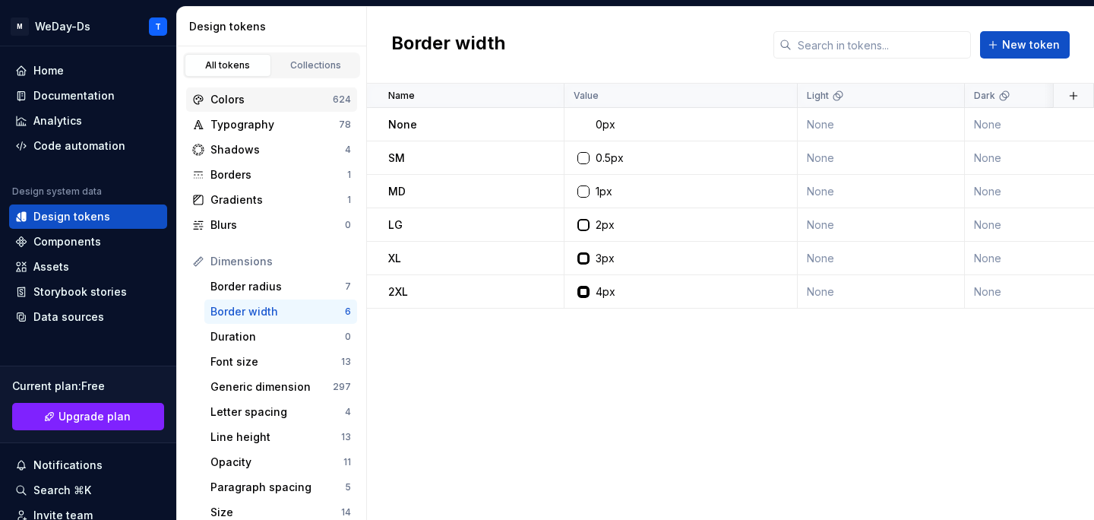
click at [296, 88] on div "Colors 624" at bounding box center [271, 99] width 171 height 24
click at [288, 117] on div "Typography" at bounding box center [274, 124] width 128 height 15
click at [302, 178] on div "Borders" at bounding box center [278, 174] width 137 height 15
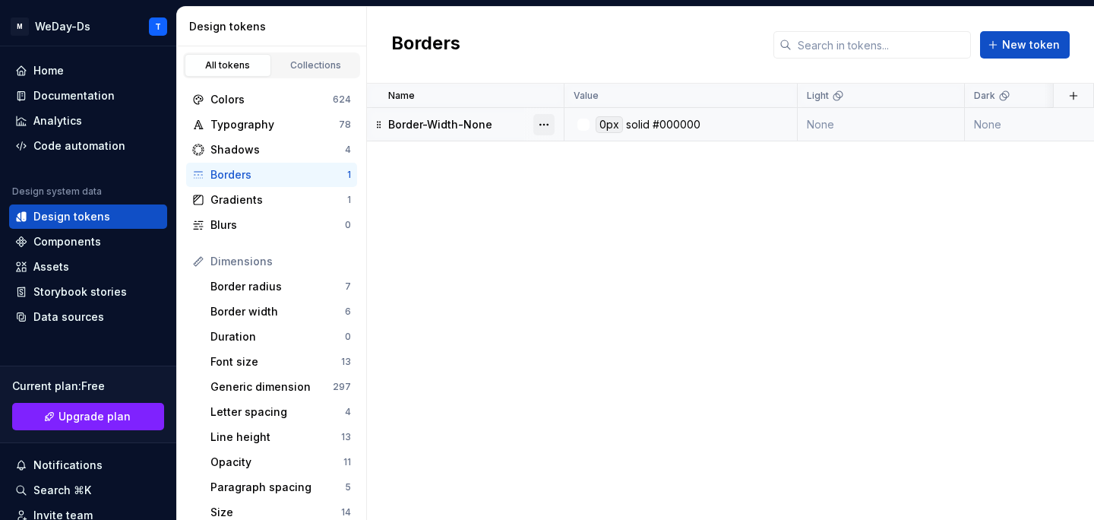
click at [537, 122] on button "button" at bounding box center [543, 124] width 21 height 21
click at [675, 119] on div "#000000" at bounding box center [677, 124] width 48 height 17
click at [546, 123] on button "button" at bounding box center [543, 124] width 21 height 21
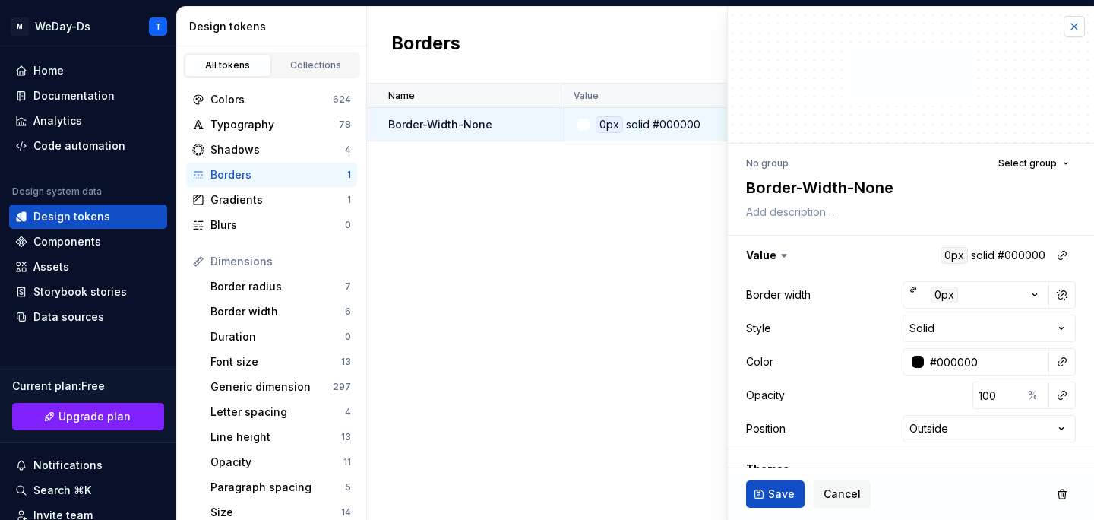
click at [1071, 25] on button "button" at bounding box center [1074, 26] width 21 height 21
type textarea "*"
click at [1076, 29] on button "button" at bounding box center [1074, 26] width 21 height 21
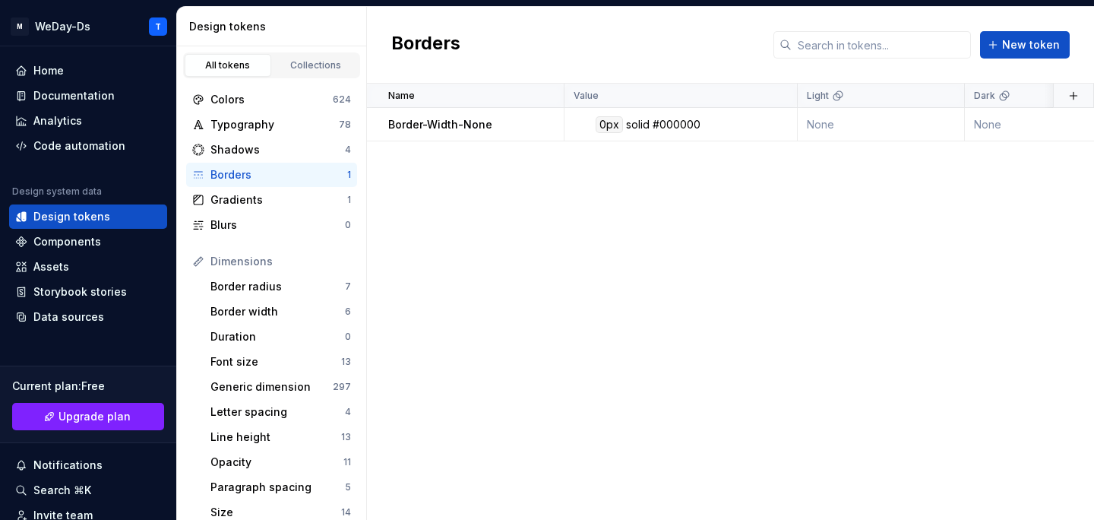
click at [1076, 29] on div "Borders New token" at bounding box center [730, 45] width 727 height 77
click at [546, 124] on button "button" at bounding box center [543, 124] width 21 height 21
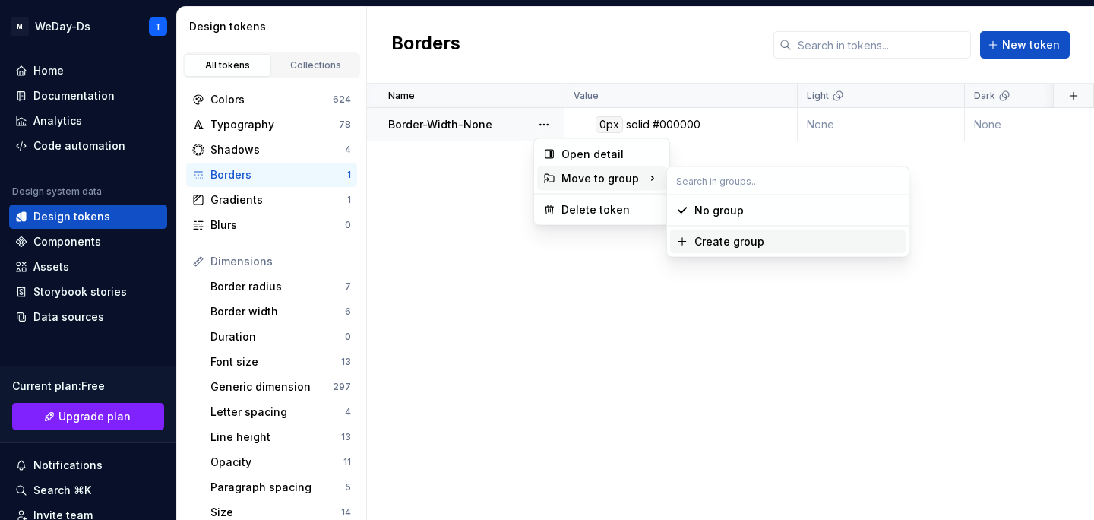
click at [721, 249] on span "Create group" at bounding box center [788, 241] width 236 height 24
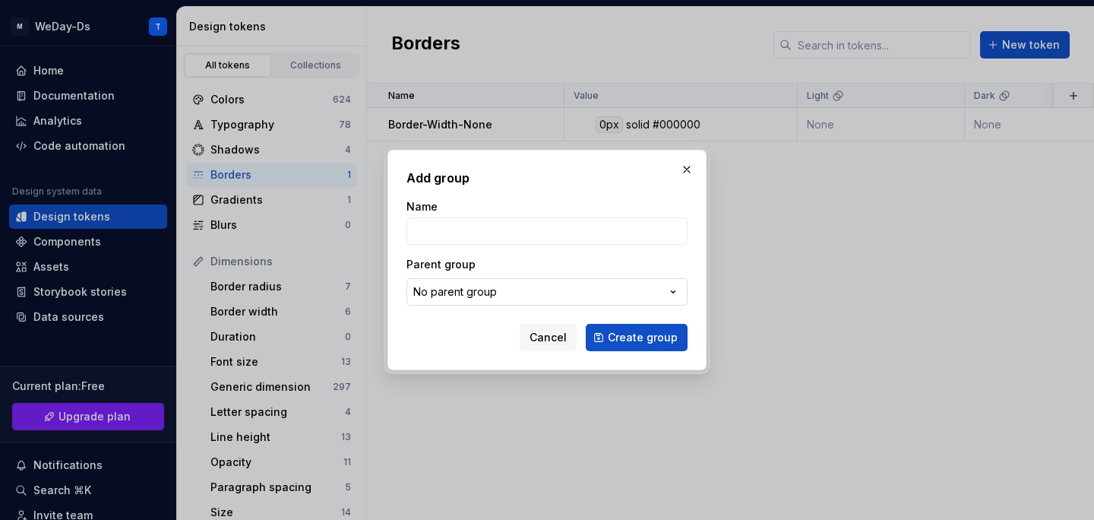
click at [576, 293] on button "No parent group" at bounding box center [546, 291] width 281 height 27
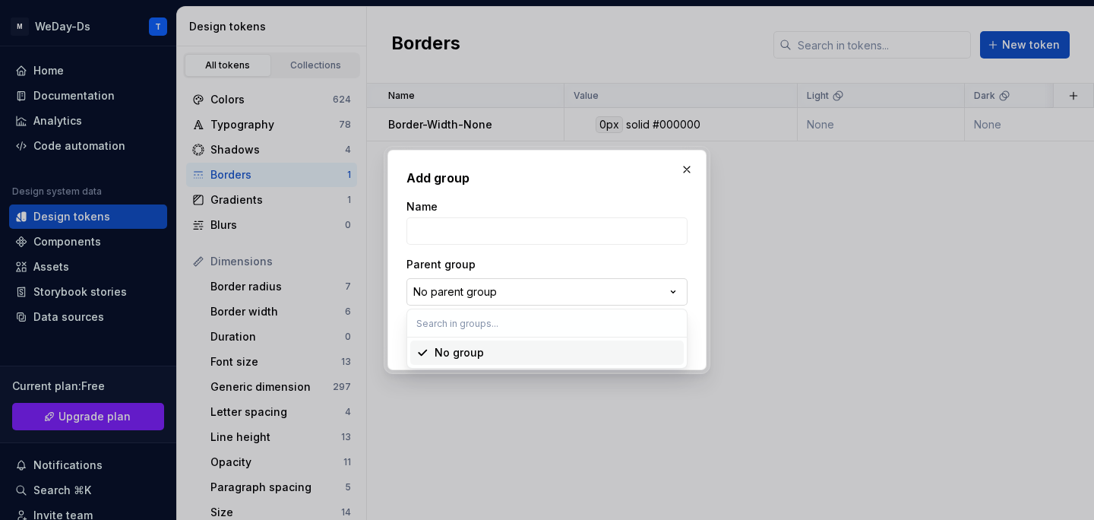
click at [576, 293] on div "Add group Name Parent group No parent group Cancel Create group" at bounding box center [547, 260] width 1094 height 520
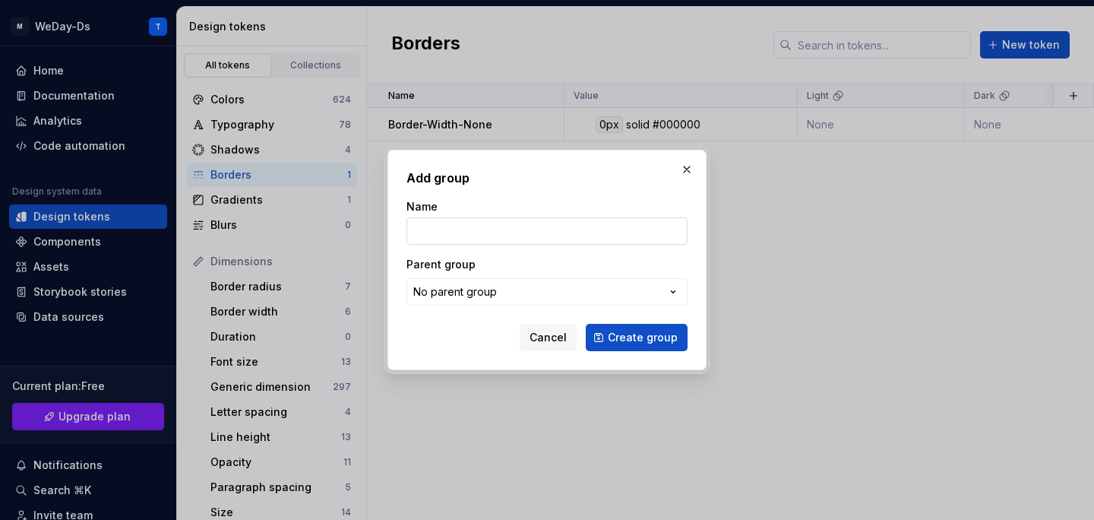
click at [565, 229] on input "Name" at bounding box center [546, 230] width 281 height 27
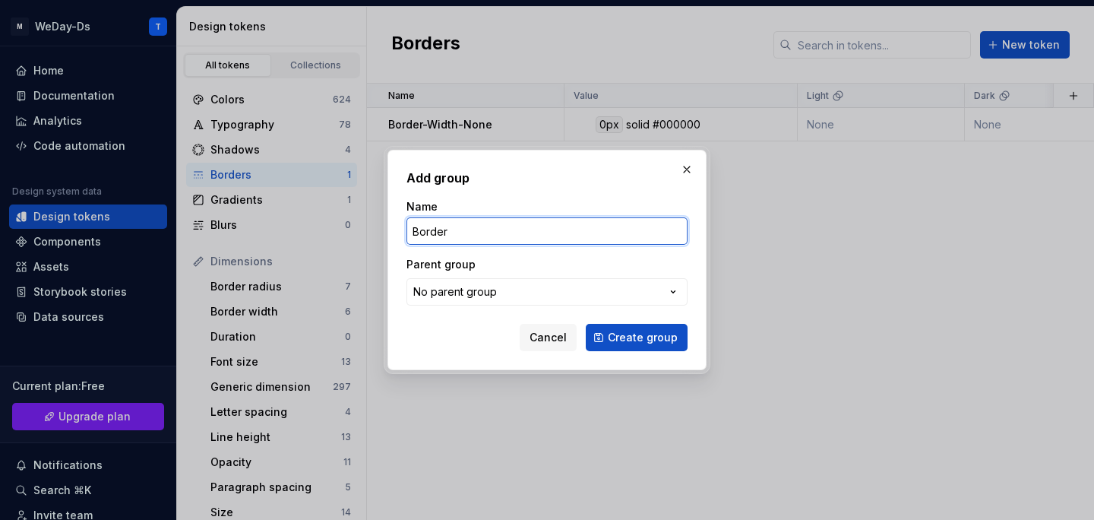
type input "Border"
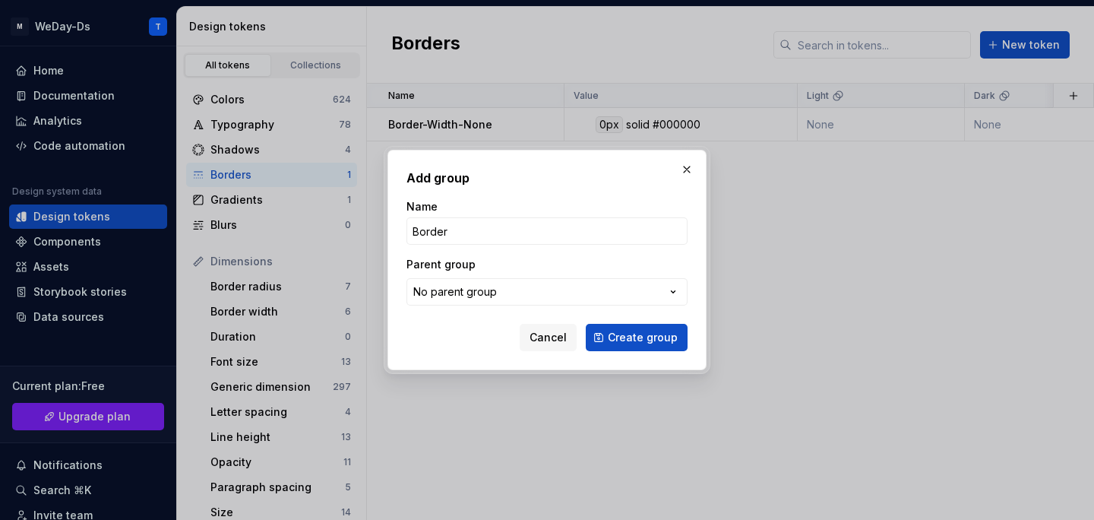
click at [668, 191] on div "Add group Name Border Parent group No parent group Cancel Create group" at bounding box center [546, 260] width 281 height 182
click at [645, 331] on span "Create group" at bounding box center [643, 337] width 70 height 15
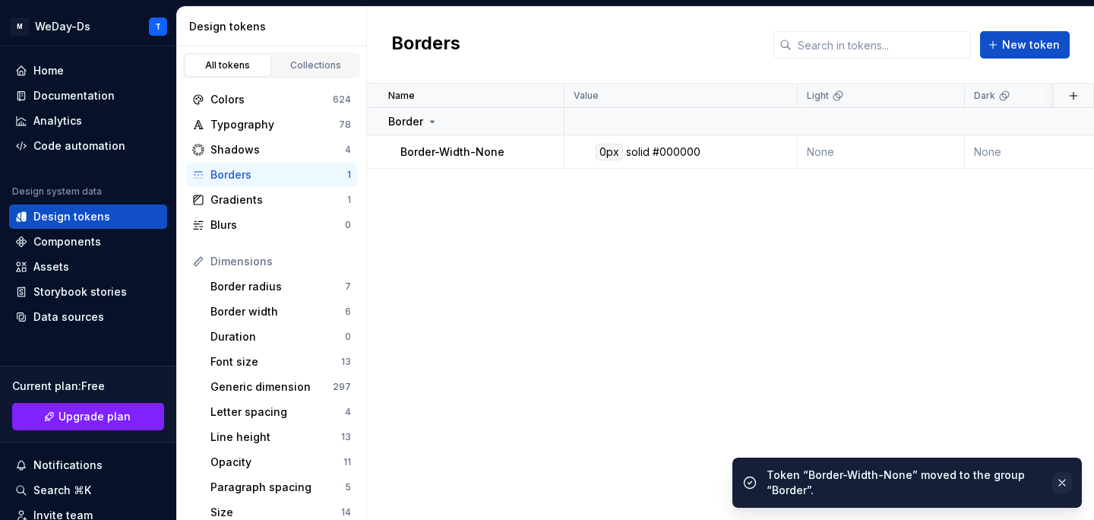
click at [1067, 477] on button "button" at bounding box center [1062, 482] width 20 height 21
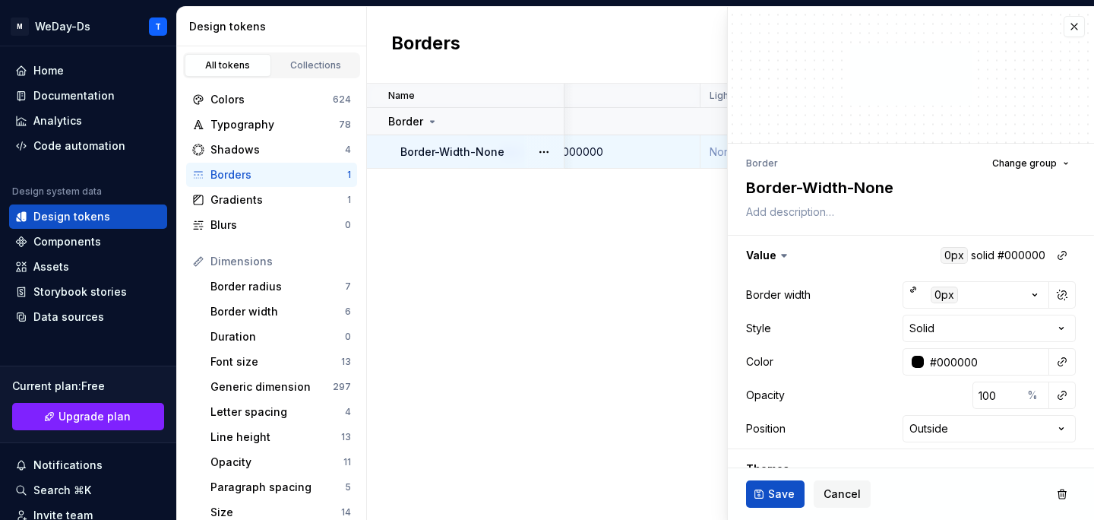
scroll to position [0, 74]
click at [1074, 24] on button "button" at bounding box center [1074, 26] width 21 height 21
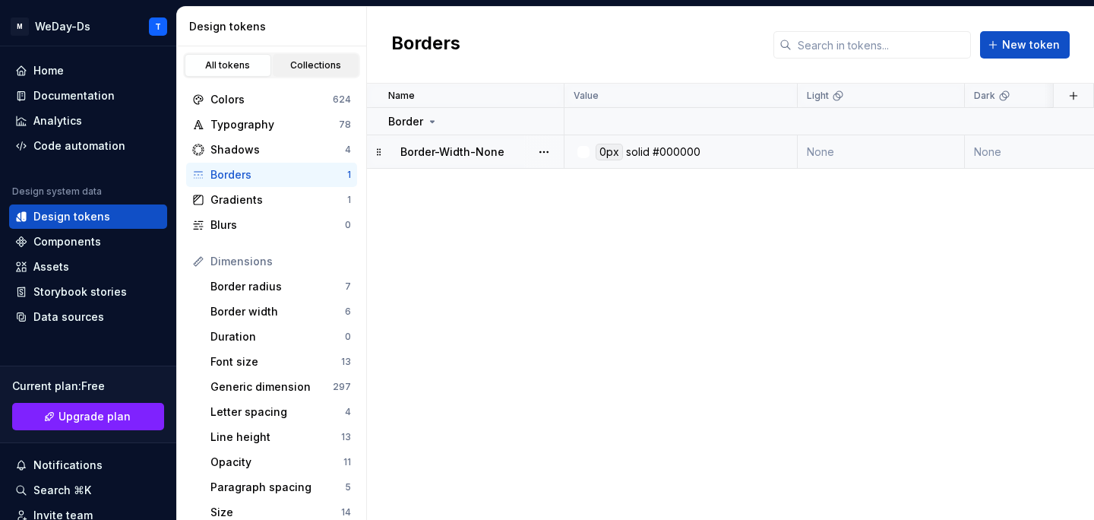
click at [308, 59] on div "Collections" at bounding box center [316, 65] width 76 height 12
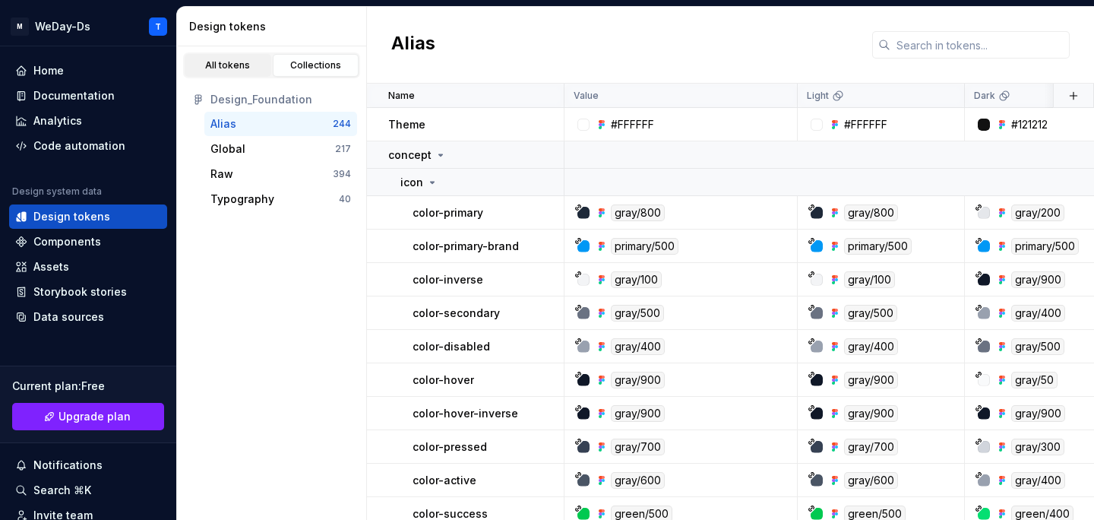
click at [233, 59] on div "All tokens" at bounding box center [228, 65] width 76 height 12
click at [226, 66] on div "All tokens" at bounding box center [228, 65] width 76 height 12
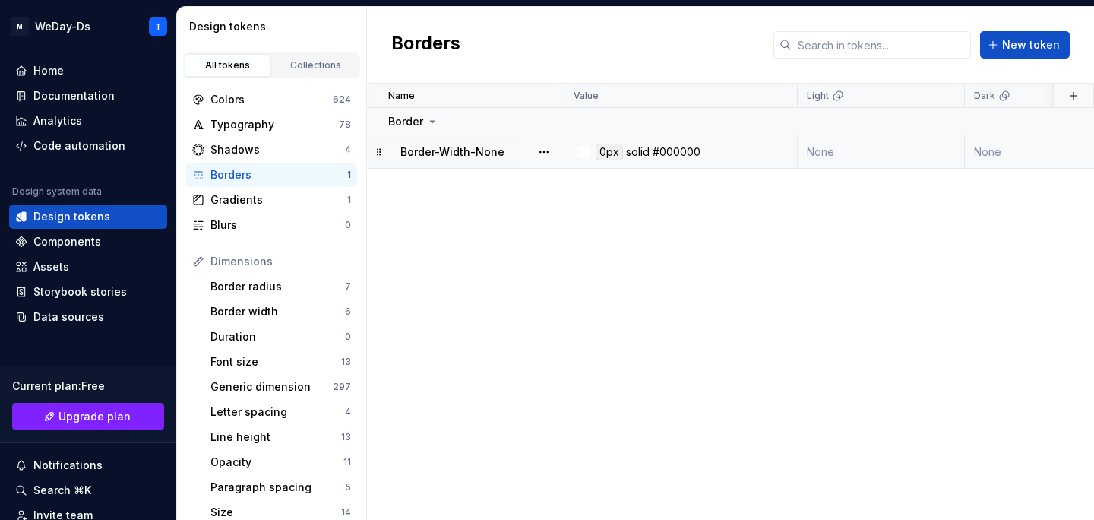
click at [463, 157] on p "Border-Width-None" at bounding box center [452, 151] width 104 height 15
click at [473, 134] on td "Border" at bounding box center [466, 121] width 198 height 27
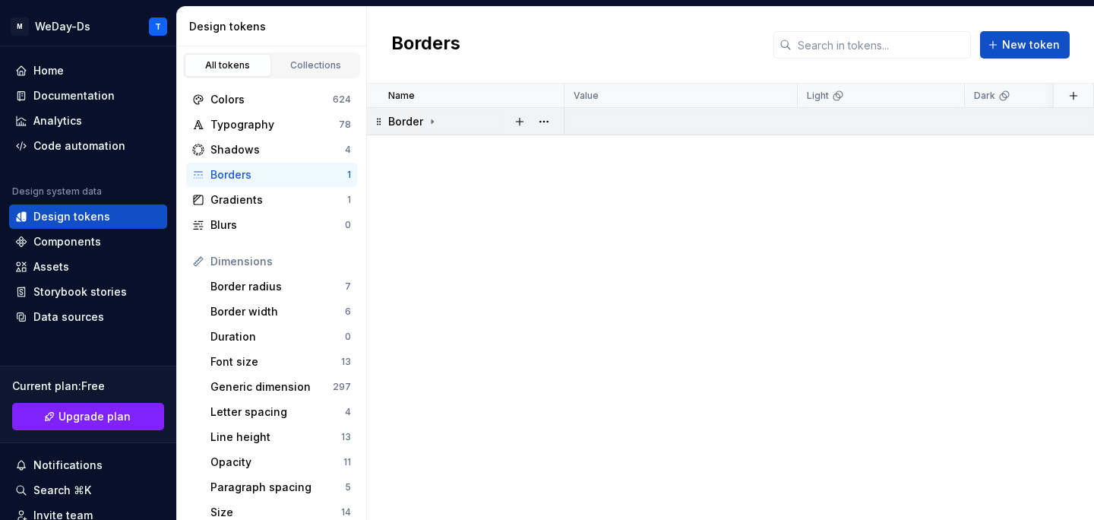
click at [434, 118] on icon at bounding box center [432, 121] width 12 height 12
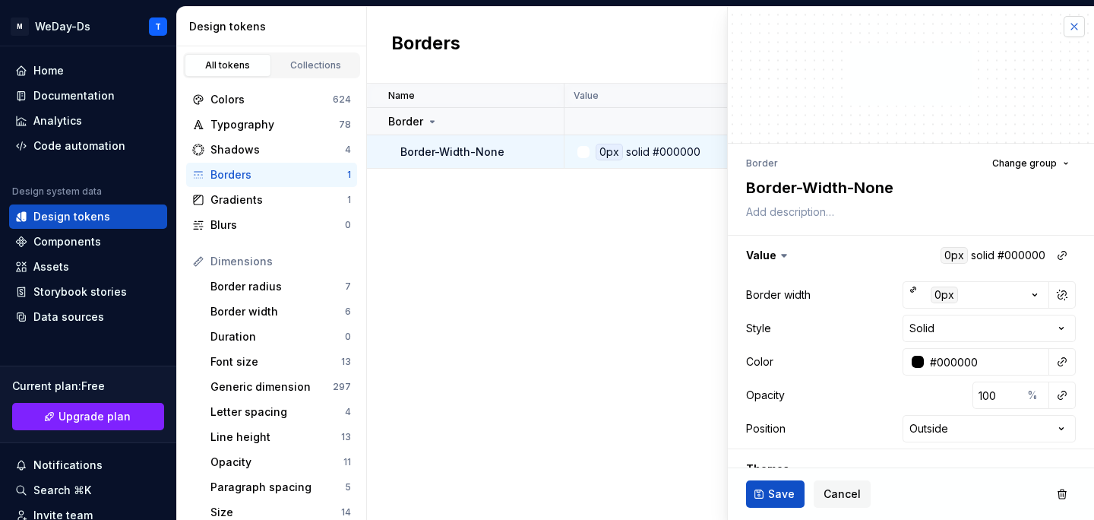
click at [1073, 27] on button "button" at bounding box center [1074, 26] width 21 height 21
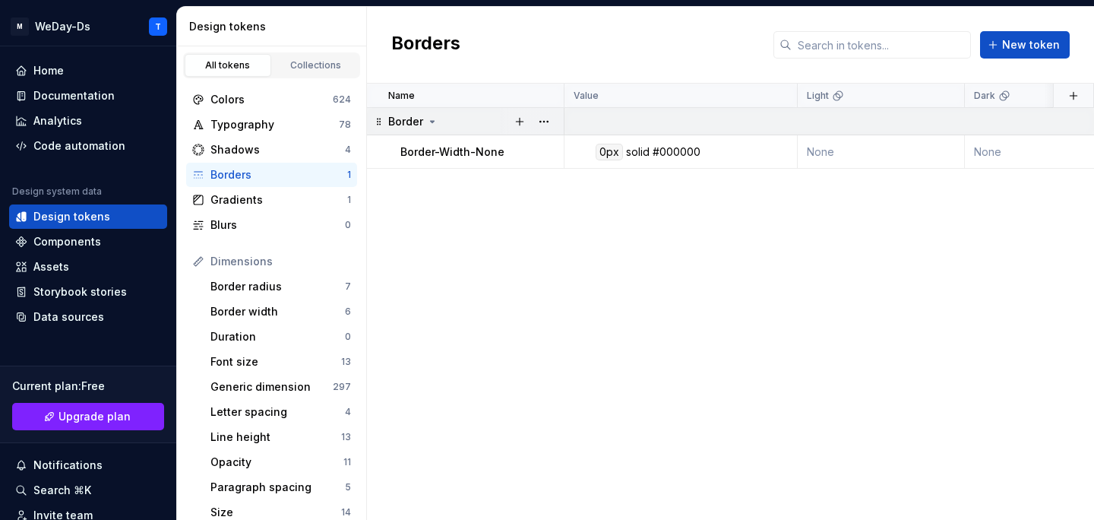
click at [424, 117] on div "Border" at bounding box center [413, 121] width 50 height 15
click at [516, 119] on button "button" at bounding box center [519, 121] width 21 height 21
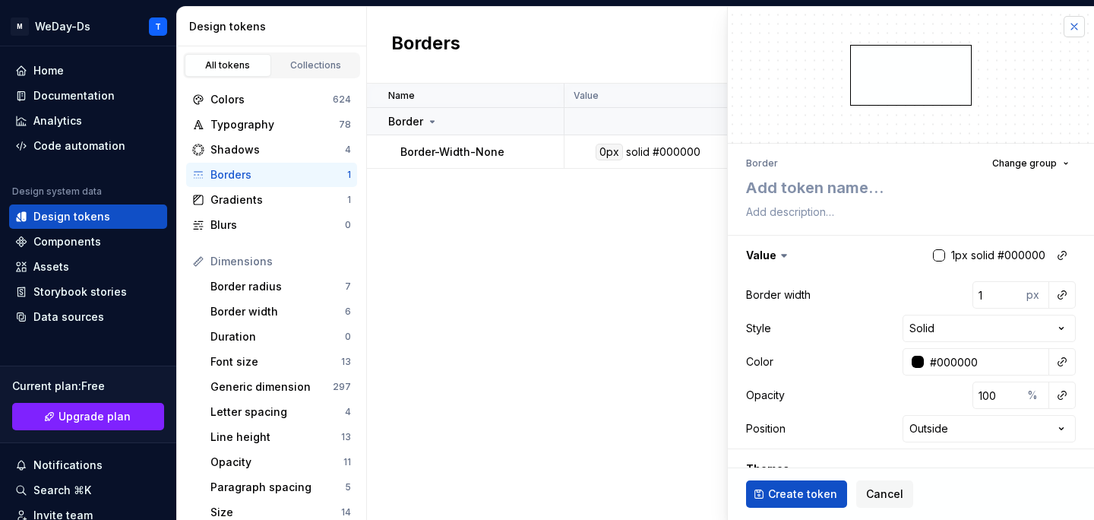
click at [1071, 29] on button "button" at bounding box center [1074, 26] width 21 height 21
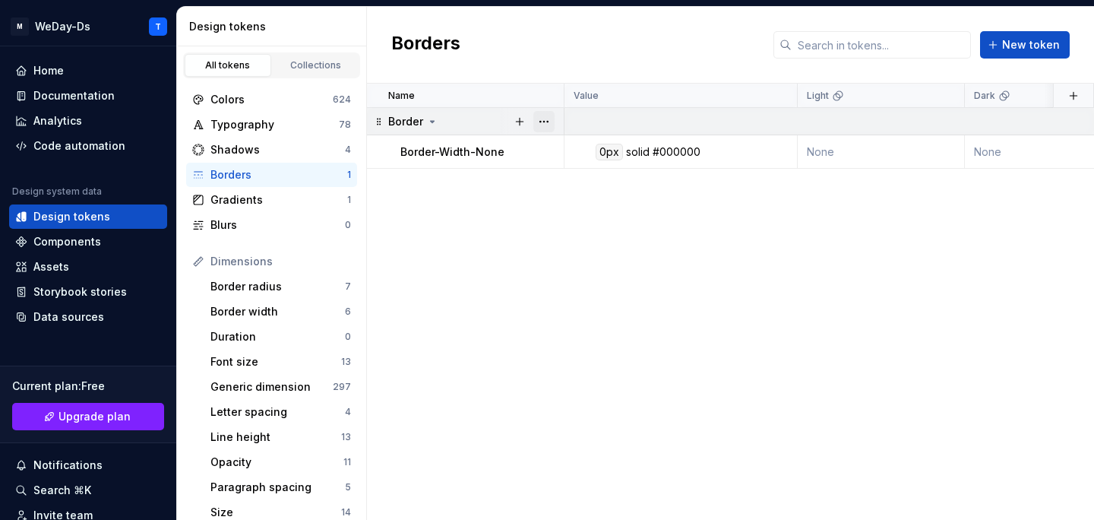
click at [553, 122] on button "button" at bounding box center [543, 121] width 21 height 21
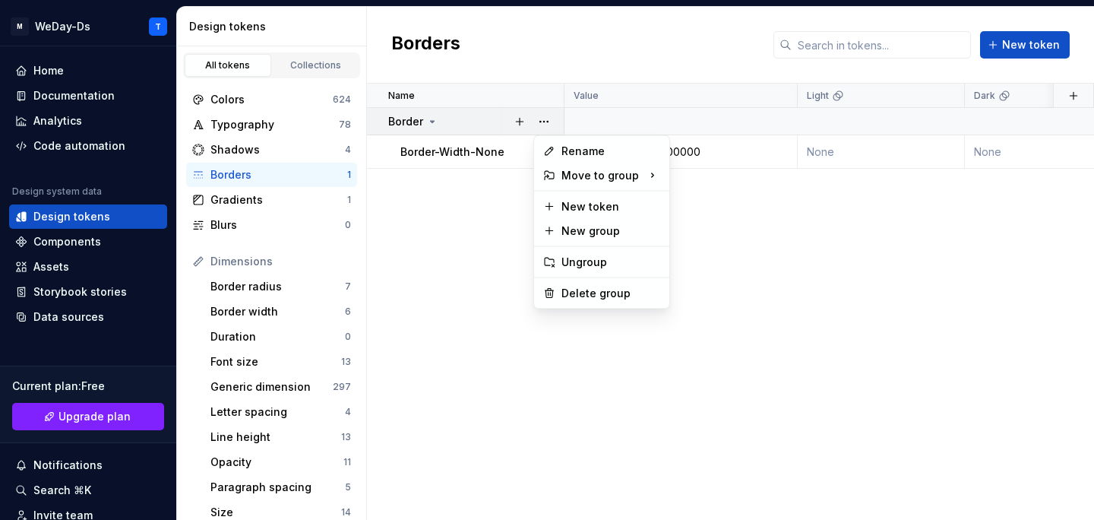
click at [456, 195] on html "M WeDay-Ds T Home Documentation Analytics Code automation Design system data De…" at bounding box center [547, 260] width 1094 height 520
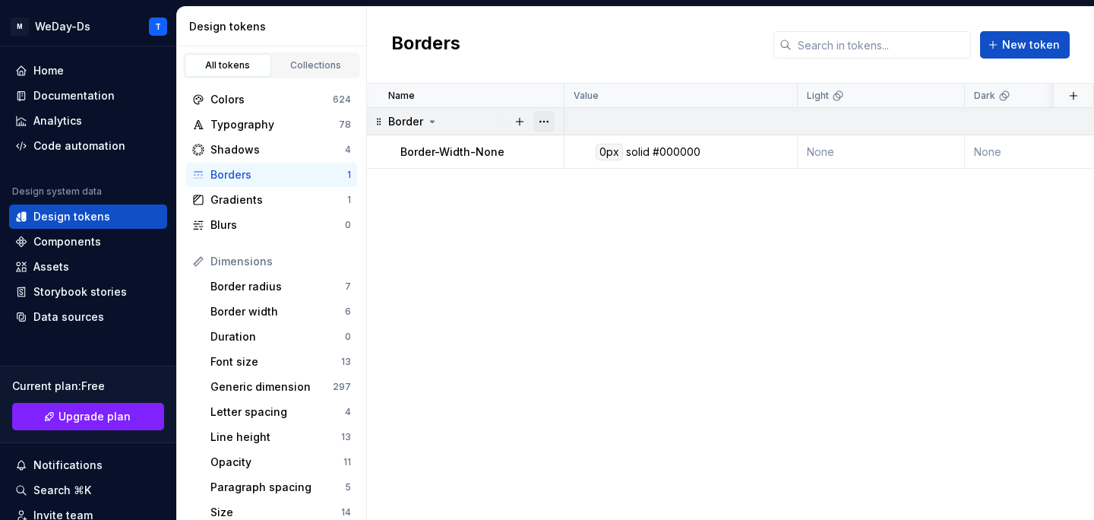
click at [550, 125] on button "button" at bounding box center [543, 121] width 21 height 21
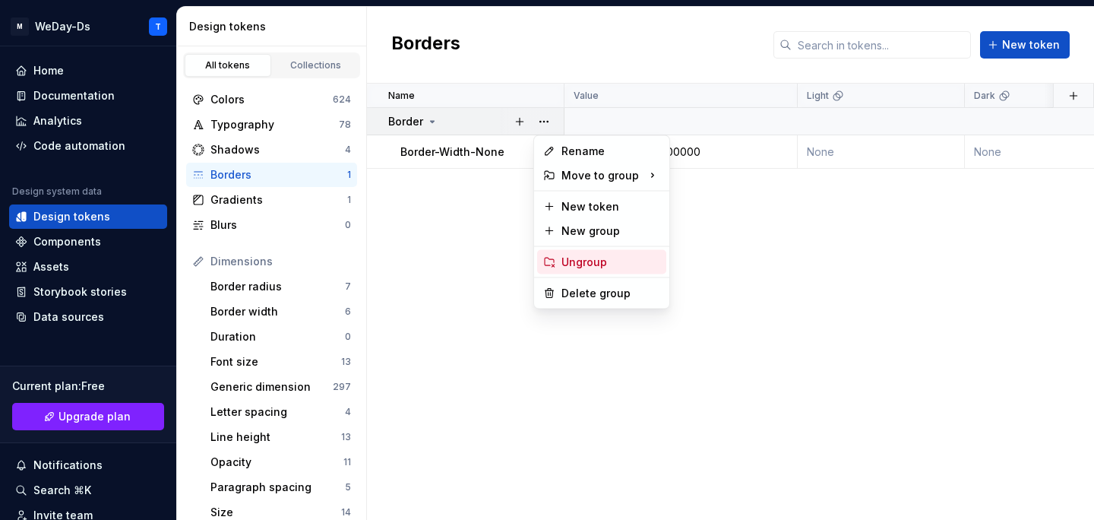
click at [589, 263] on div "Ungroup" at bounding box center [610, 262] width 99 height 15
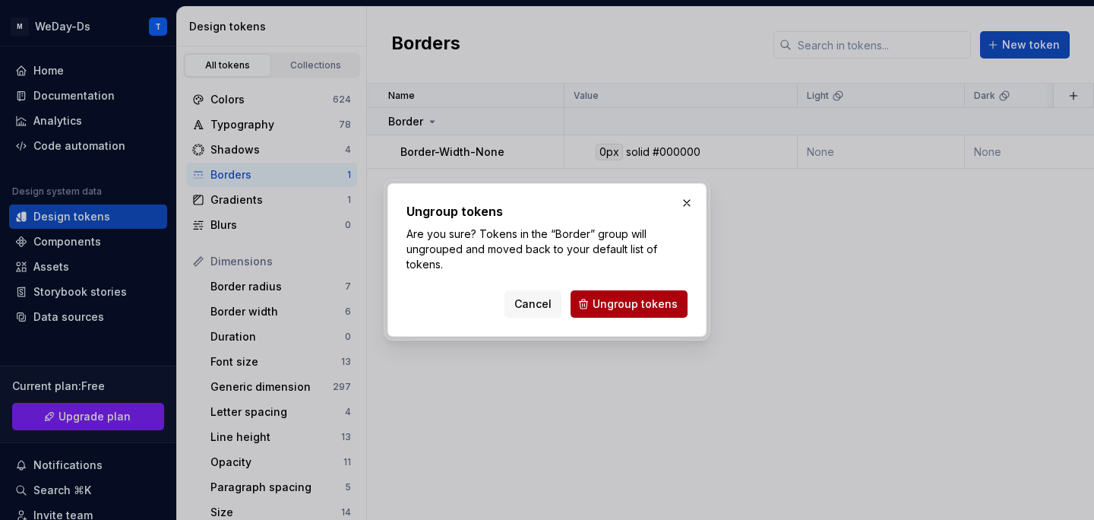
click at [612, 298] on span "Ungroup tokens" at bounding box center [635, 303] width 85 height 15
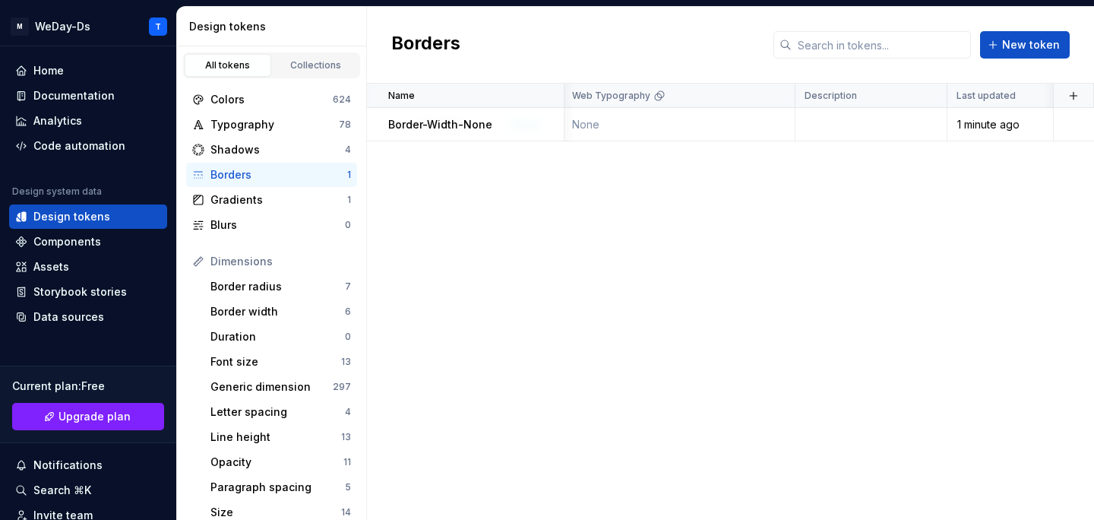
scroll to position [0, 733]
click at [1028, 46] on span "New token" at bounding box center [1031, 44] width 58 height 15
click at [706, 95] on div "Value" at bounding box center [681, 96] width 214 height 12
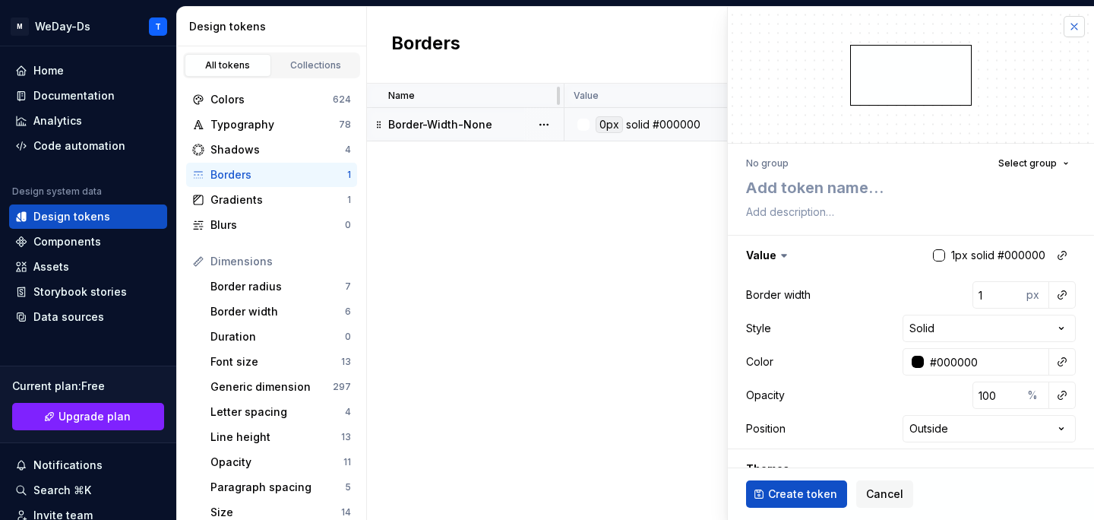
click at [1077, 27] on button "button" at bounding box center [1074, 26] width 21 height 21
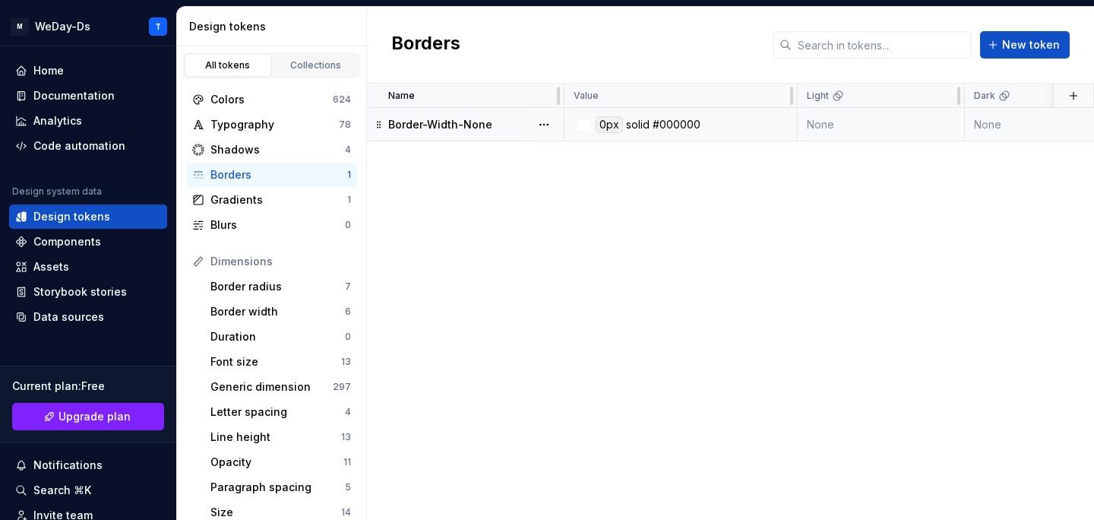
click at [710, 130] on div "0px solid #000000" at bounding box center [685, 124] width 222 height 17
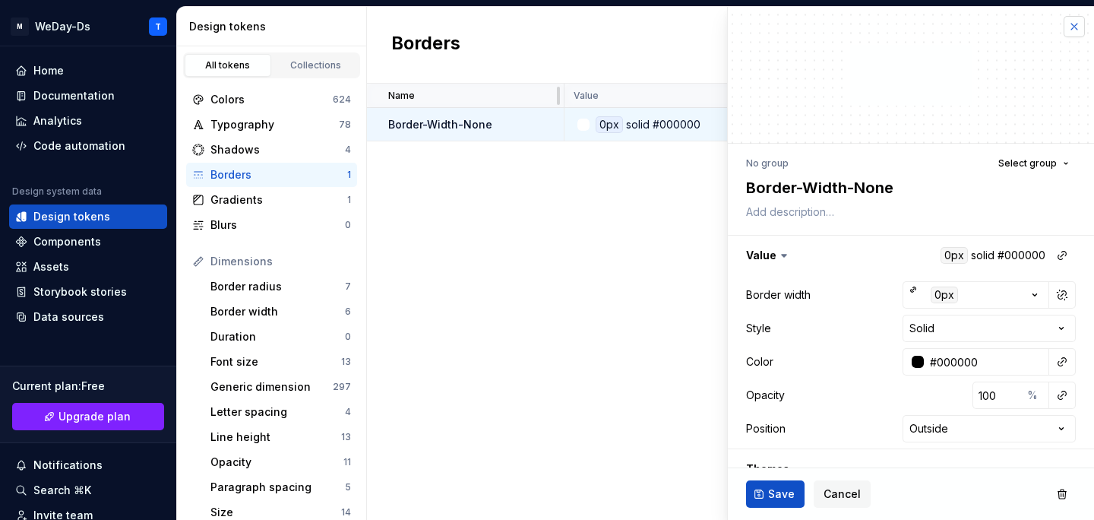
click at [1076, 26] on button "button" at bounding box center [1074, 26] width 21 height 21
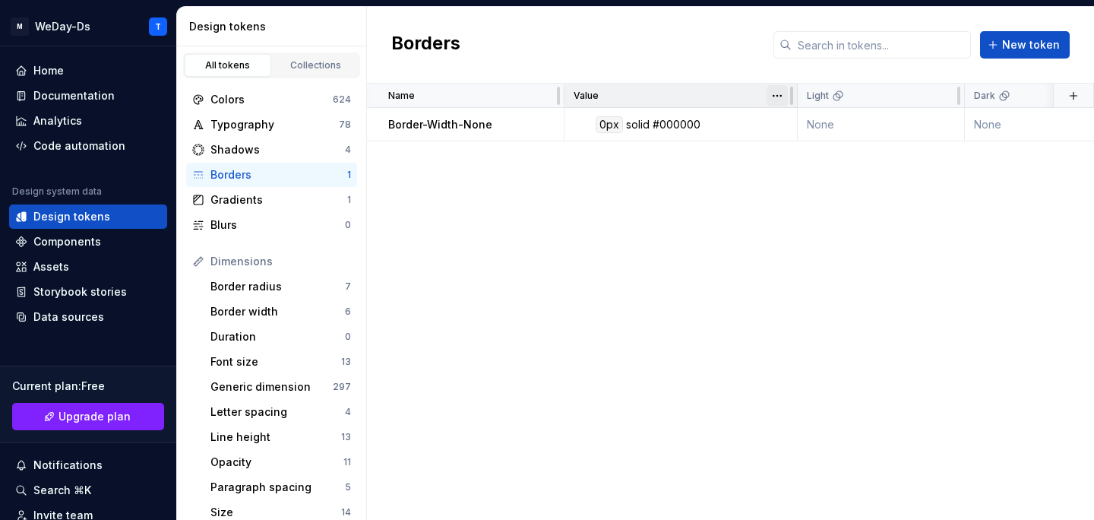
click at [777, 97] on html "M WeDay-Ds T Home Documentation Analytics Code automation Design system data De…" at bounding box center [547, 260] width 1094 height 520
click at [743, 103] on div "Value" at bounding box center [681, 96] width 233 height 24
click at [741, 125] on div "0px solid #000000" at bounding box center [685, 124] width 222 height 17
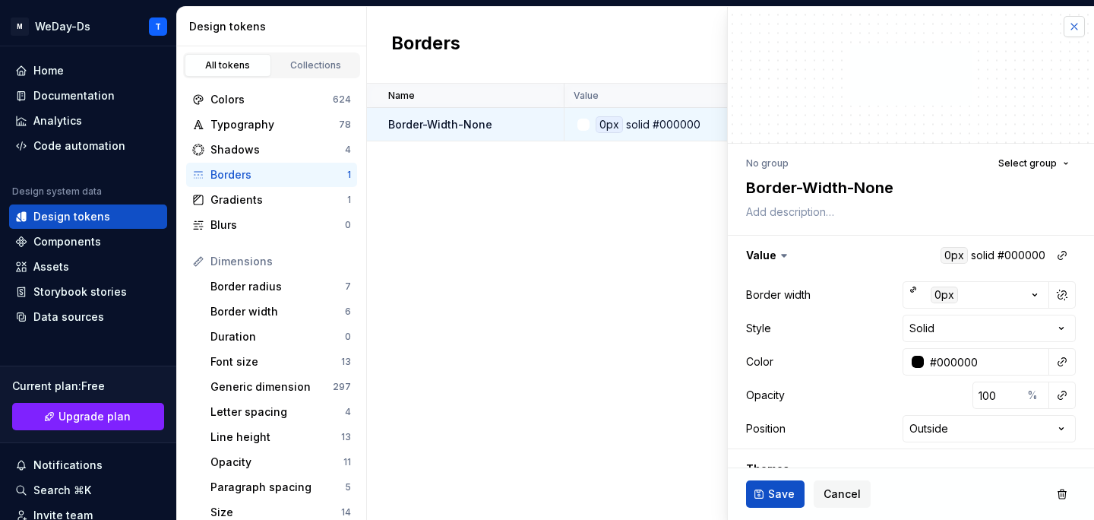
click at [1071, 21] on button "button" at bounding box center [1074, 26] width 21 height 21
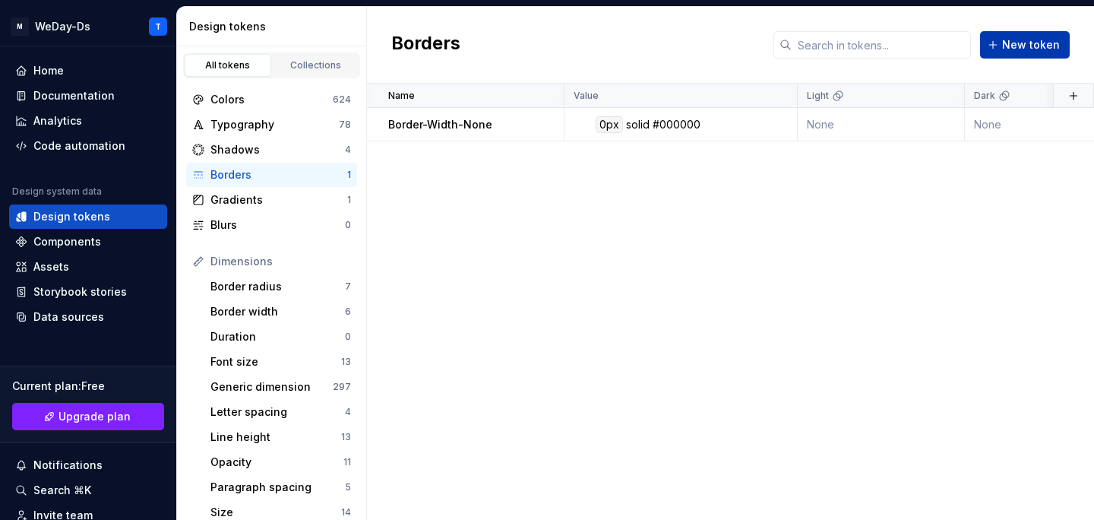
click at [1033, 46] on span "New token" at bounding box center [1031, 44] width 58 height 15
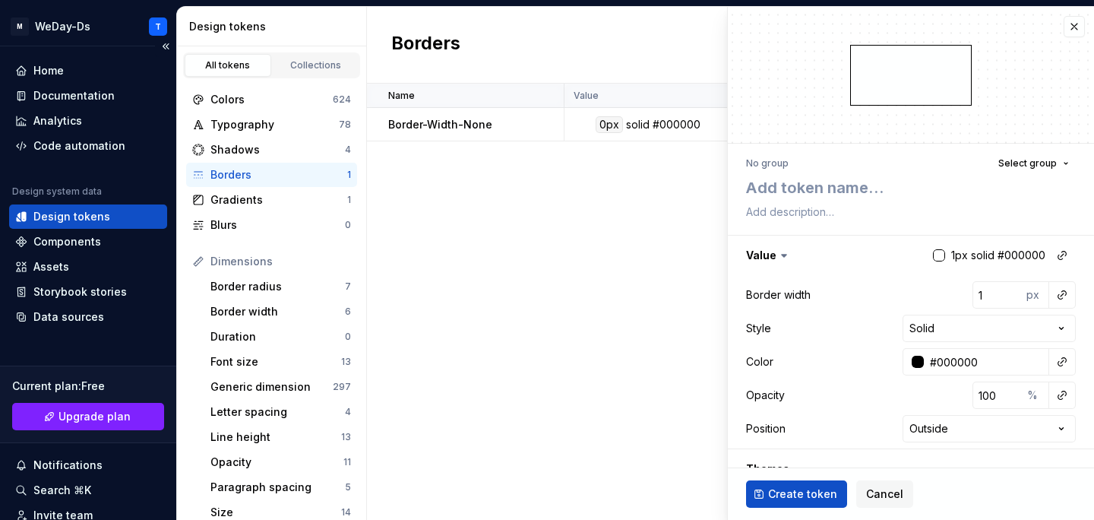
click at [98, 217] on div "Design tokens" at bounding box center [71, 216] width 77 height 15
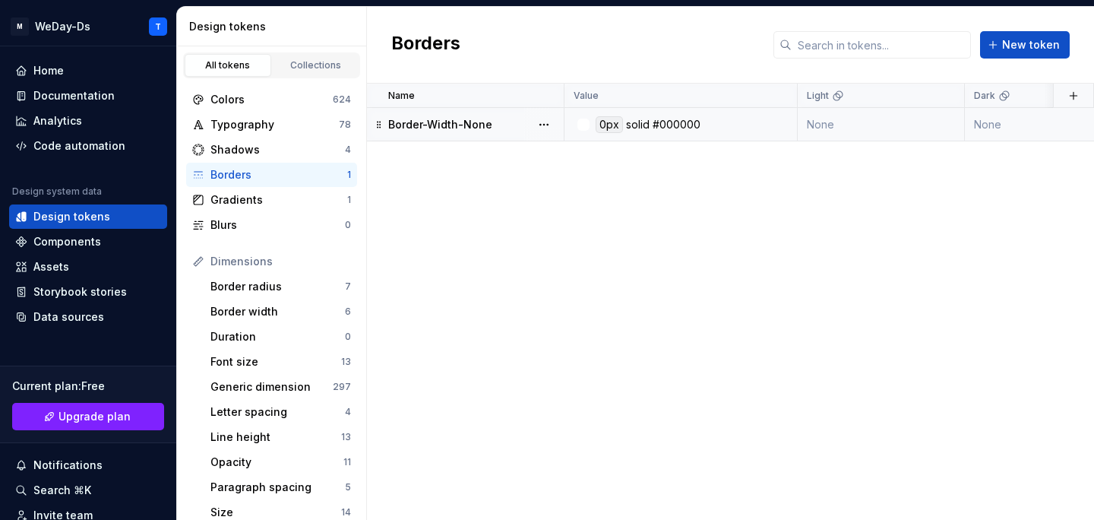
click at [497, 128] on div "Border-Width-None" at bounding box center [475, 124] width 175 height 15
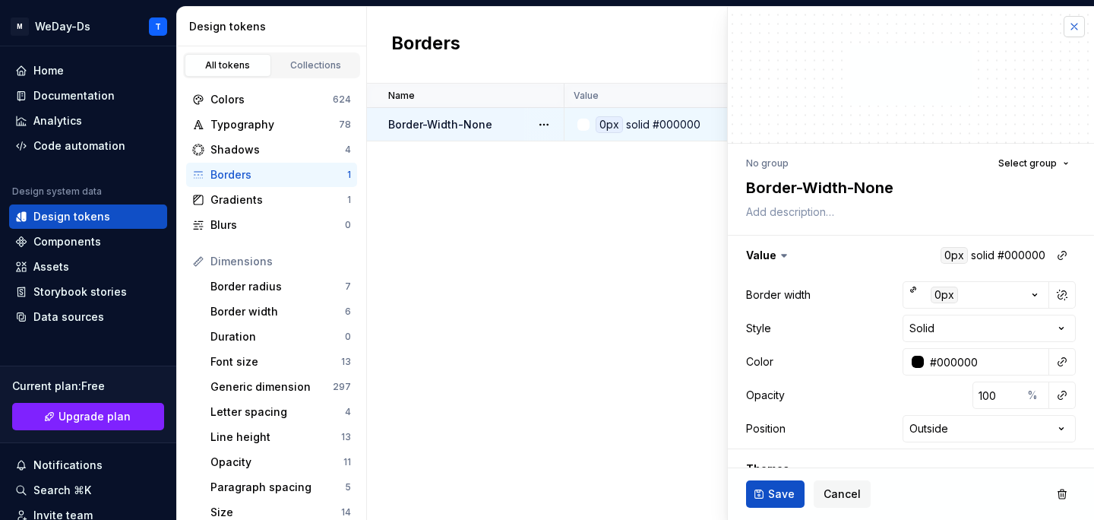
click at [1077, 27] on button "button" at bounding box center [1074, 26] width 21 height 21
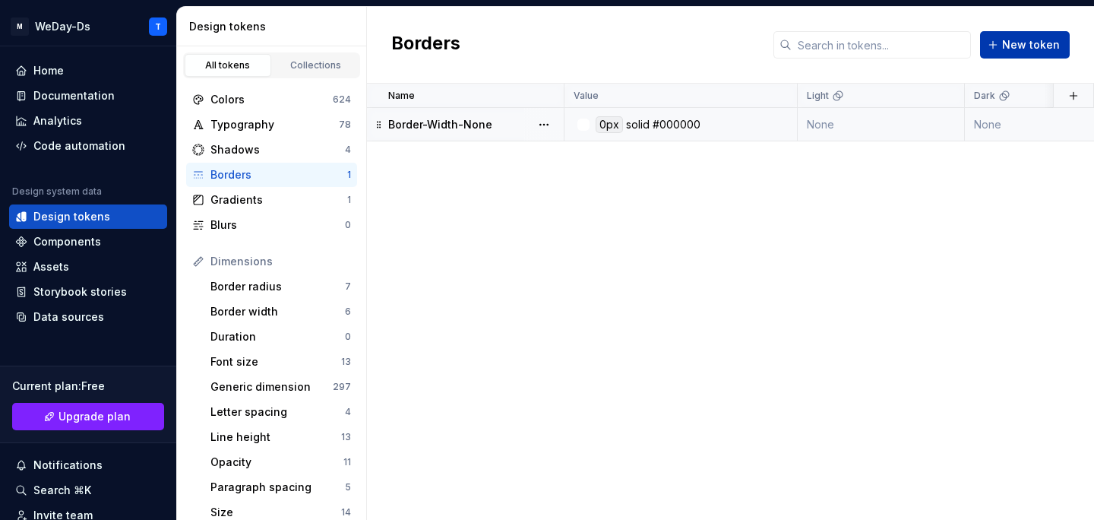
click at [1036, 40] on span "New token" at bounding box center [1031, 44] width 58 height 15
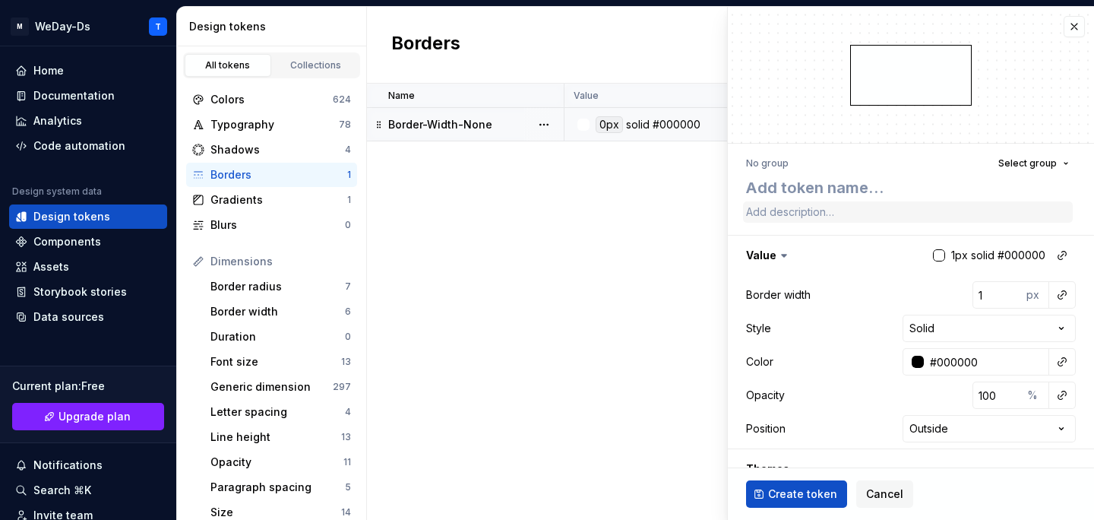
type textarea "*"
type textarea "border-none"
click at [799, 195] on textarea "border-none" at bounding box center [908, 187] width 330 height 27
click at [765, 188] on textarea "border-none" at bounding box center [908, 187] width 330 height 27
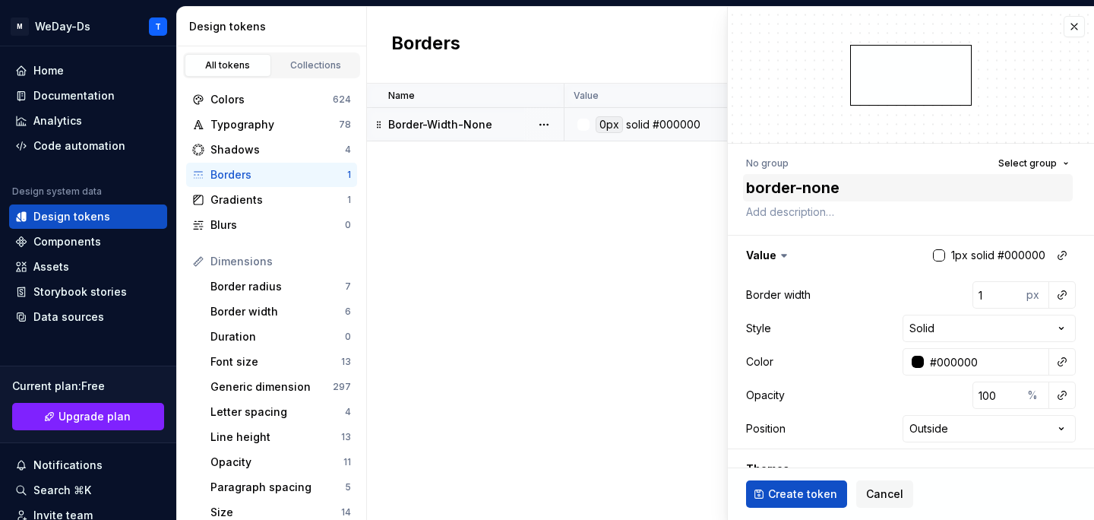
click at [765, 188] on textarea "border-none" at bounding box center [908, 187] width 330 height 27
type textarea "*"
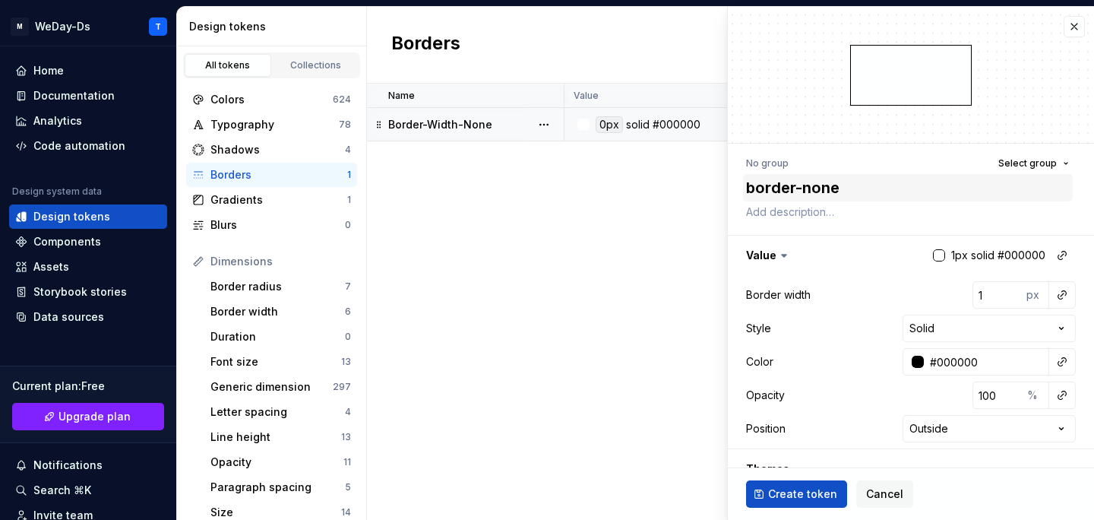
type textarea "B"
type textarea "*"
type textarea "Bo"
type textarea "*"
type textarea "Bor"
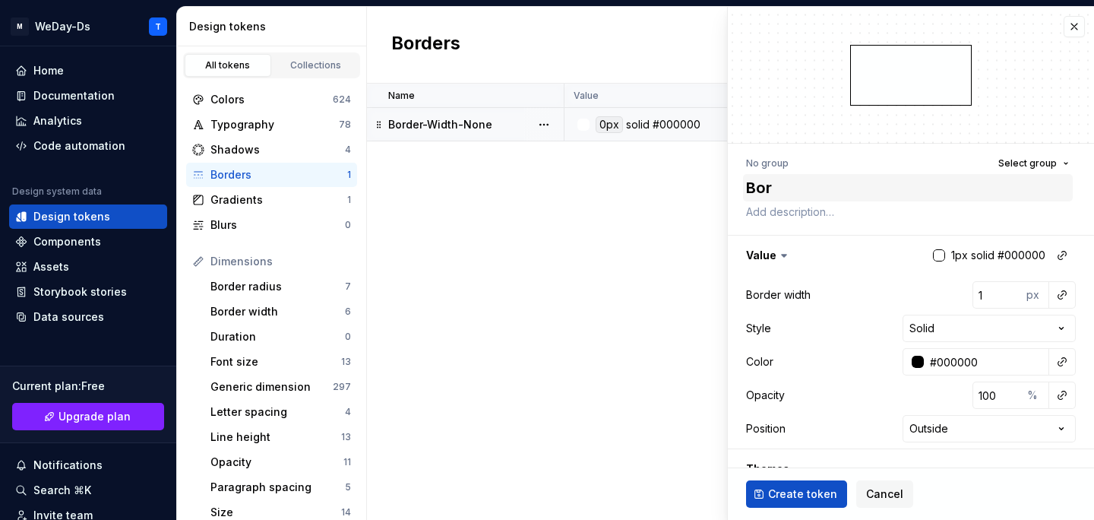
type textarea "*"
type textarea "Bord"
type textarea "*"
type textarea "Borde"
type textarea "*"
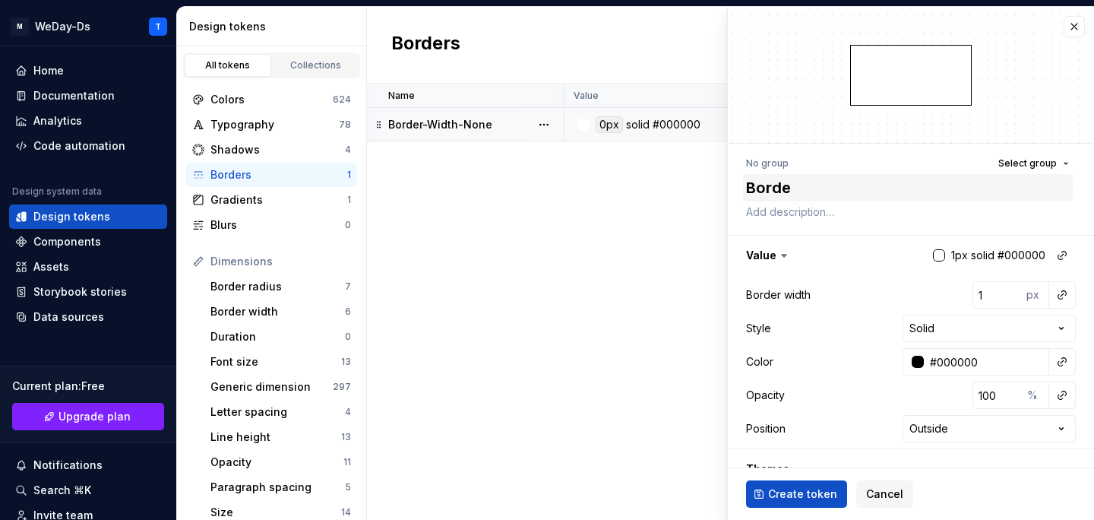
type textarea "Border"
type textarea "*"
type textarea "Border-"
type textarea "*"
type textarea "Border-W"
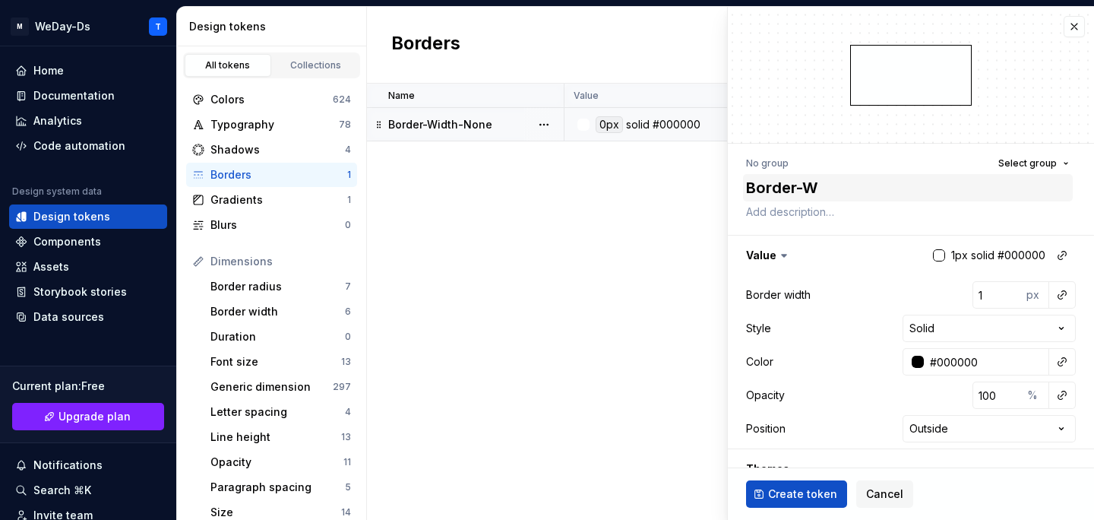
type textarea "*"
type textarea "Border-Wi"
type textarea "*"
type textarea "Border-Wid"
type textarea "*"
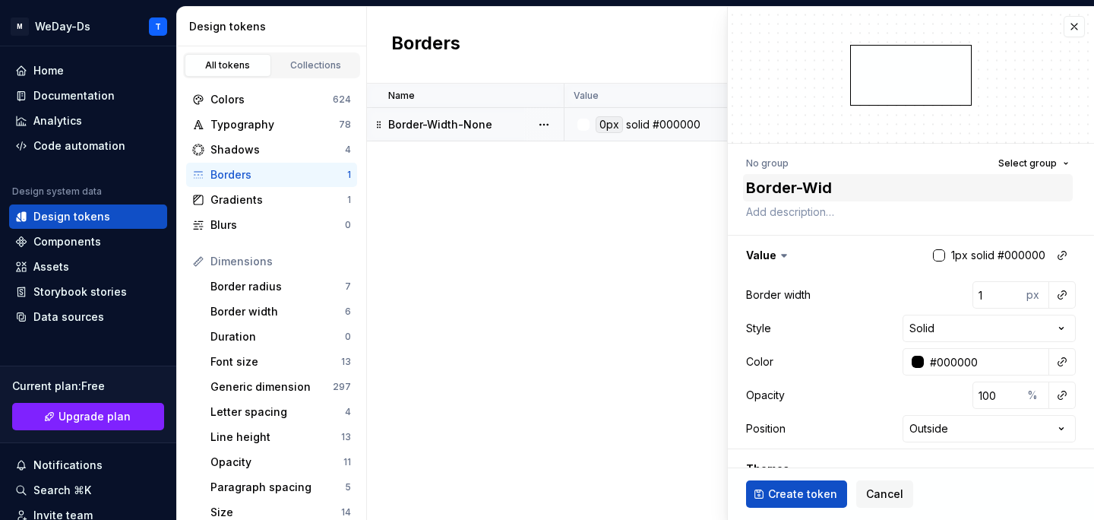
type textarea "Border-Widt"
type textarea "*"
type textarea "Border-Width"
type textarea "*"
type textarea "Border-Width-"
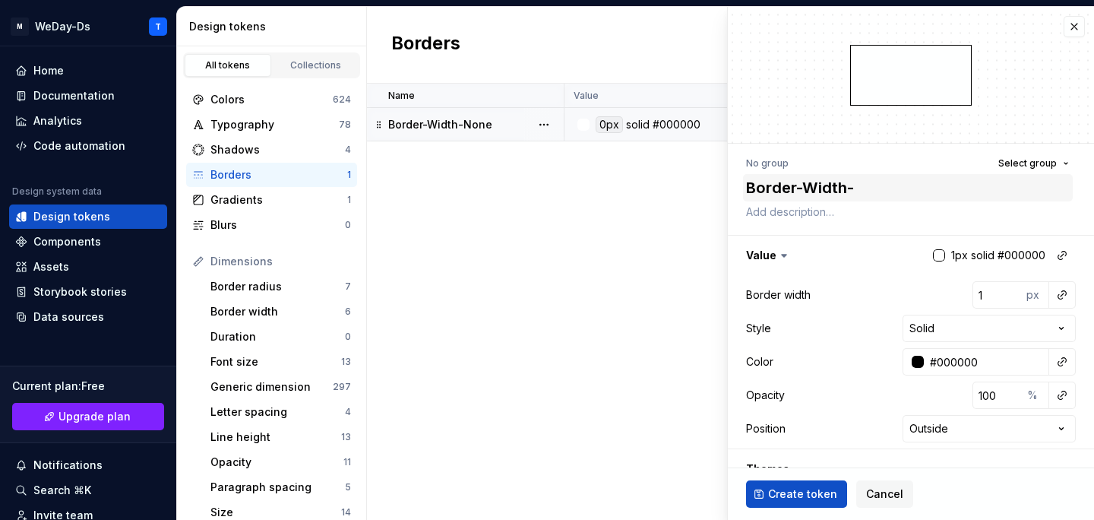
type textarea "*"
type textarea "Border-Width-S"
type textarea "*"
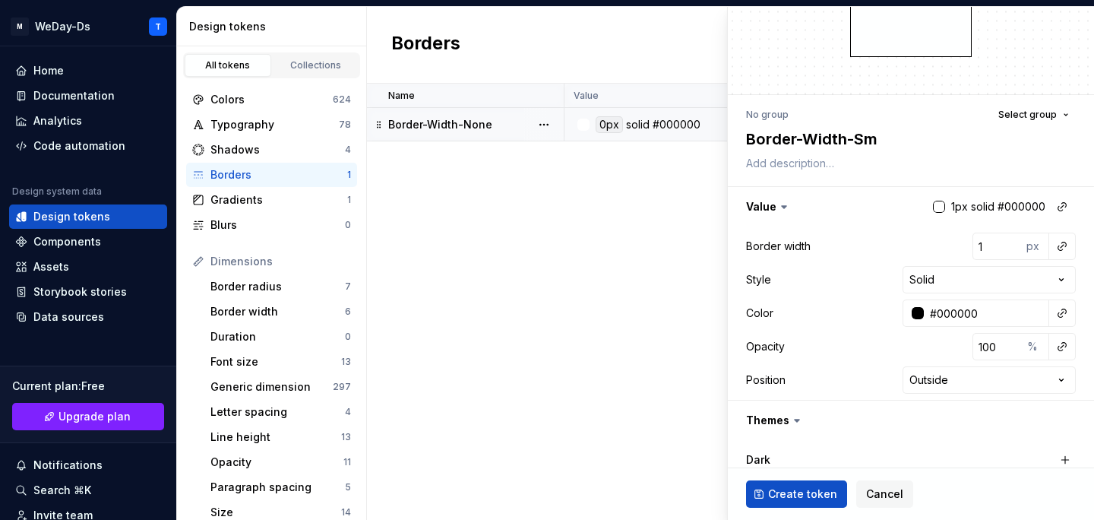
scroll to position [57, 0]
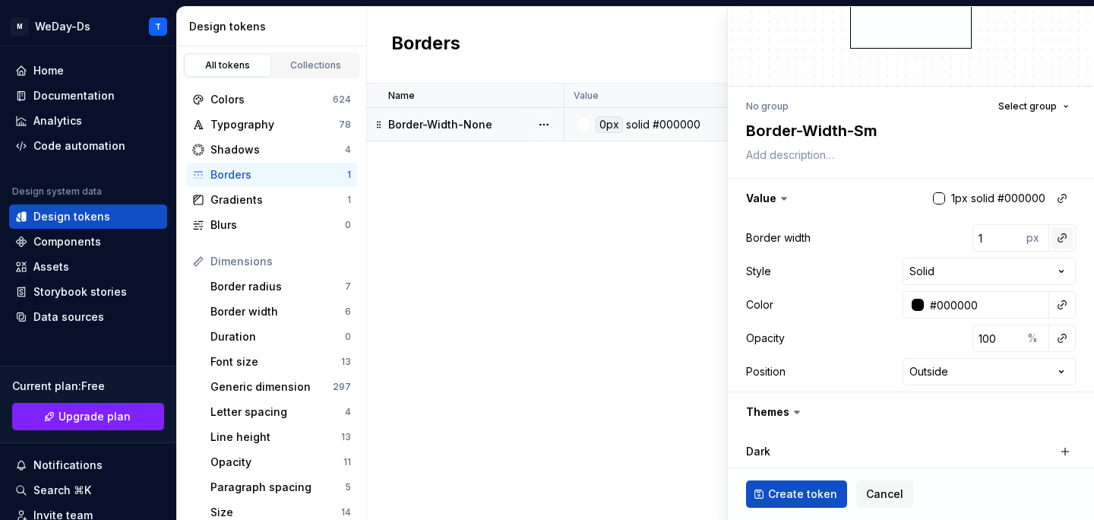
type textarea "Border-Width-Sm"
click at [1063, 243] on button "button" at bounding box center [1062, 237] width 21 height 21
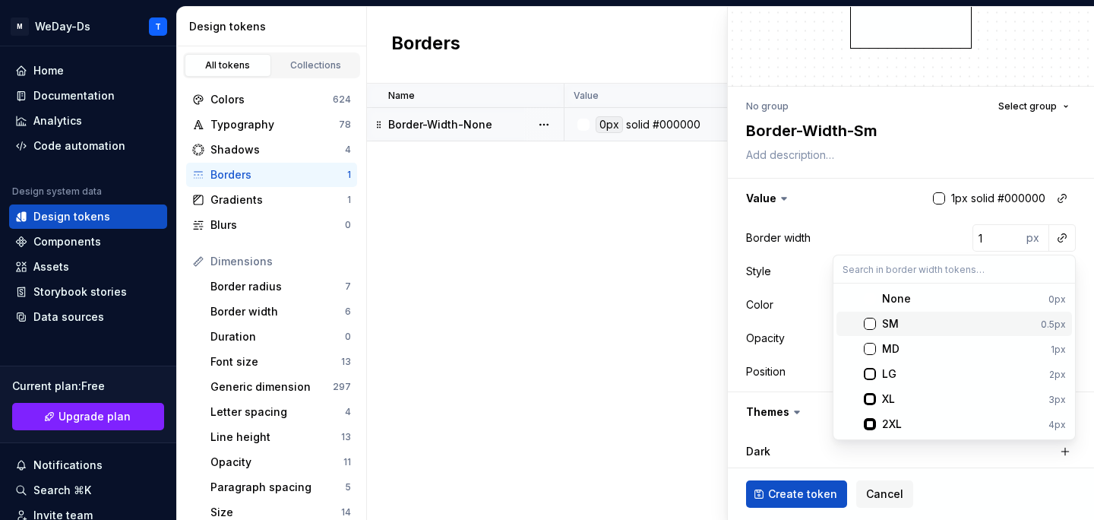
click at [953, 322] on div "SM" at bounding box center [958, 323] width 153 height 15
type textarea "*"
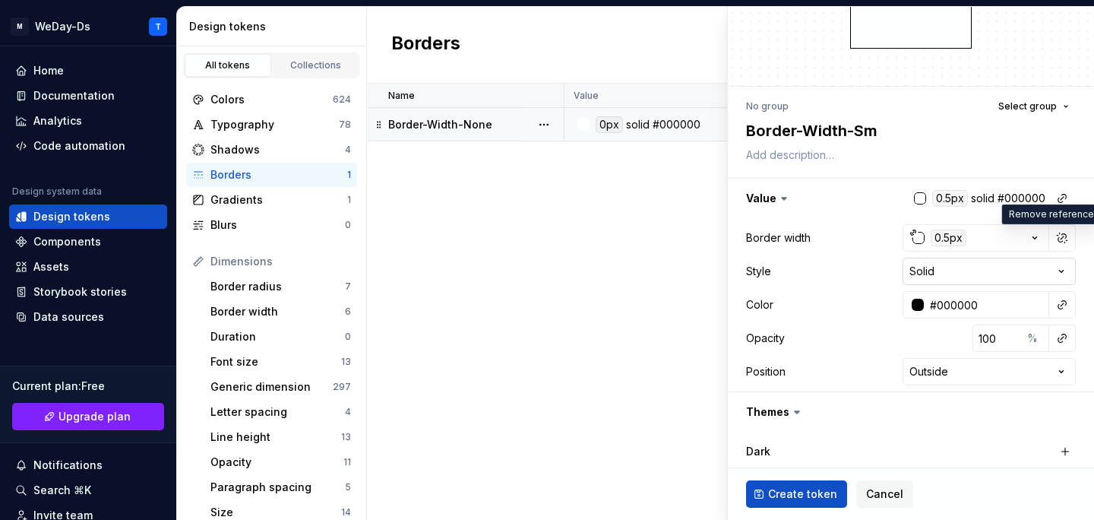
click at [1063, 273] on html "M WeDay-Ds T Home Documentation Analytics Code automation Design system data De…" at bounding box center [547, 260] width 1094 height 520
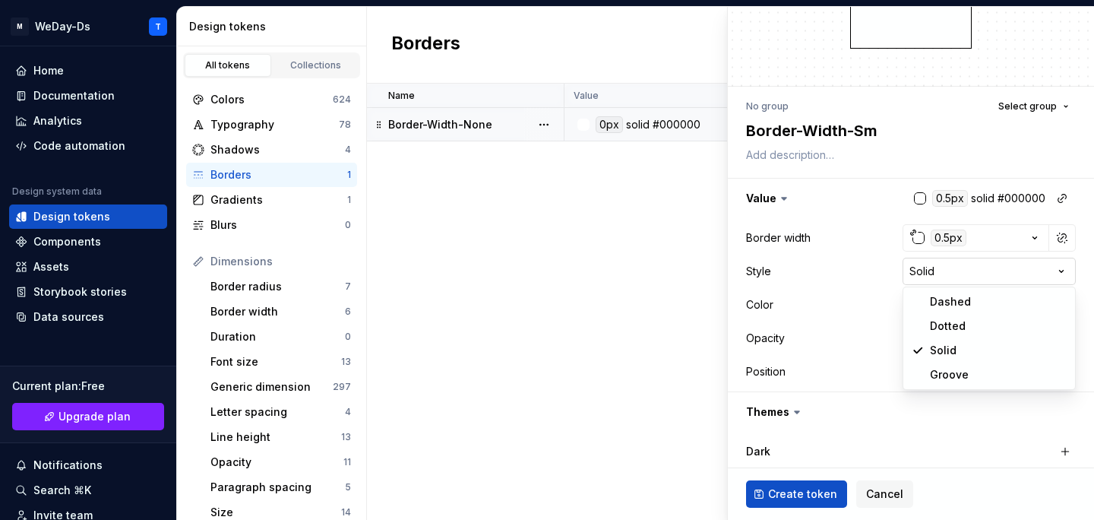
click at [1063, 273] on html "M WeDay-Ds T Home Documentation Analytics Code automation Design system data De…" at bounding box center [547, 260] width 1094 height 520
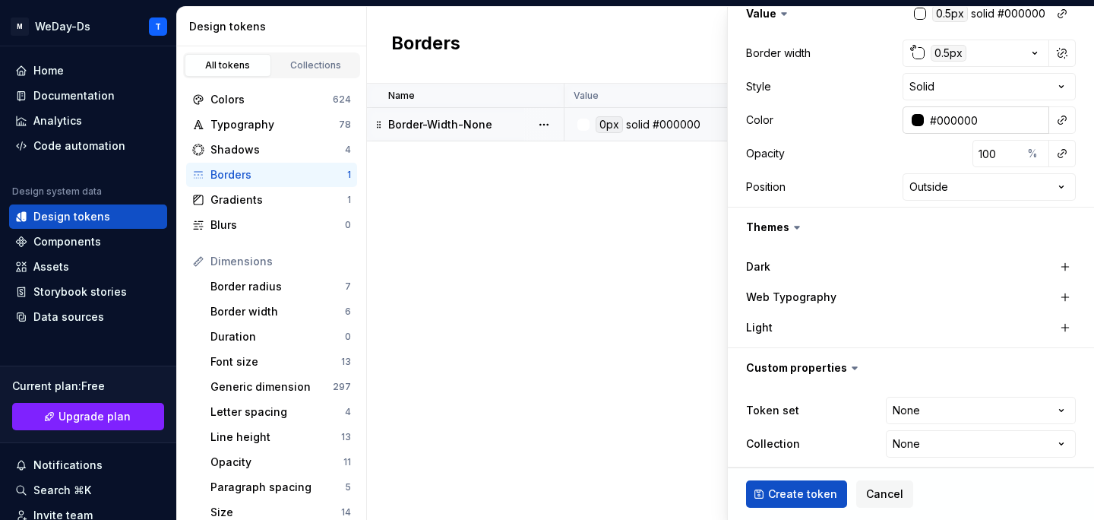
scroll to position [251, 0]
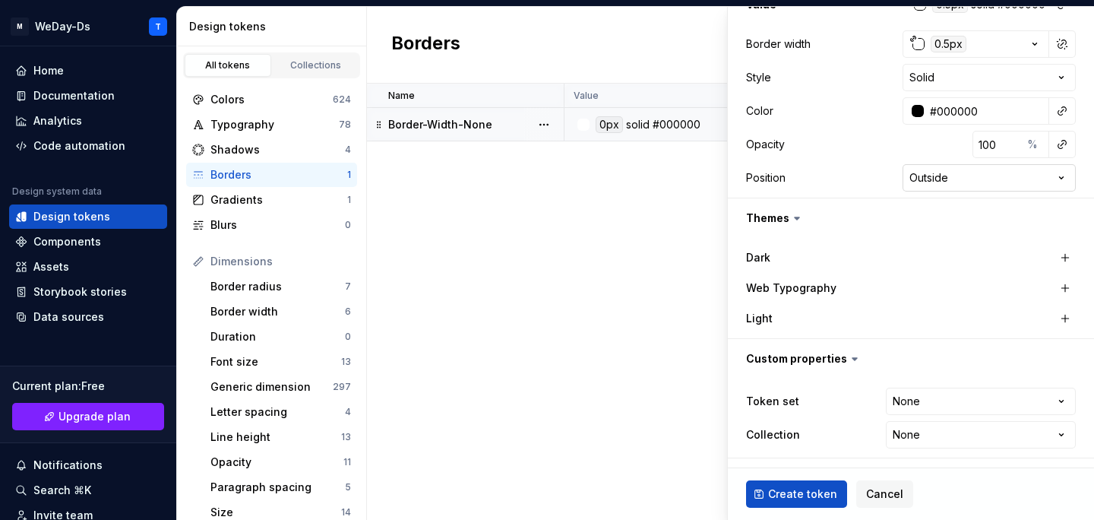
click at [1014, 170] on html "M WeDay-Ds T Home Documentation Analytics Code automation Design system data De…" at bounding box center [547, 260] width 1094 height 520
select select "******"
type textarea "*"
click at [1002, 174] on html "M WeDay-Ds T Home Documentation Analytics Code automation Design system data De…" at bounding box center [547, 260] width 1094 height 520
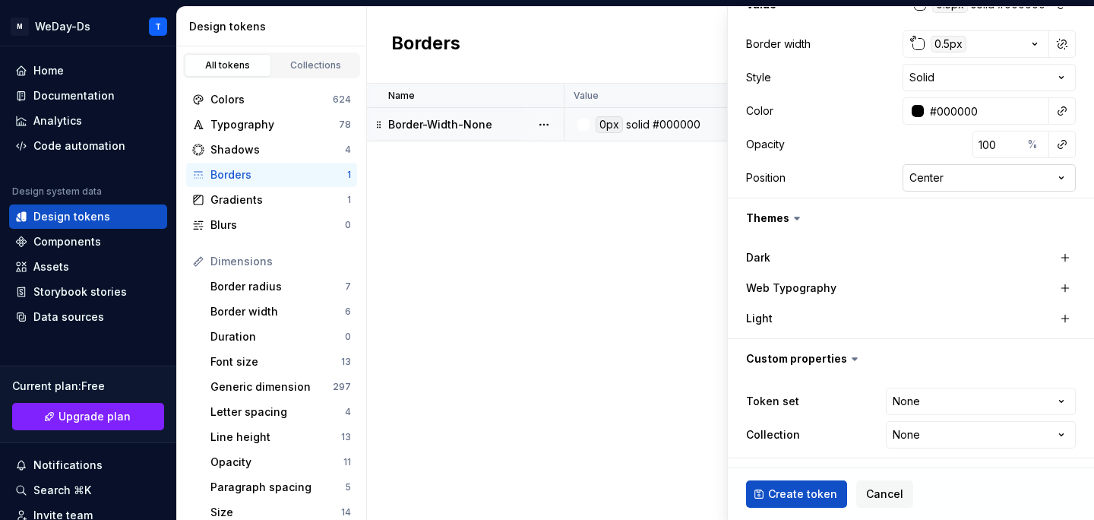
click at [1002, 174] on html "M WeDay-Ds T Home Documentation Analytics Code automation Design system data De…" at bounding box center [547, 260] width 1094 height 520
select select "*******"
type textarea "*"
click at [976, 406] on html "M WeDay-Ds T Home Documentation Analytics Code automation Design system data De…" at bounding box center [547, 260] width 1094 height 520
select select "**********"
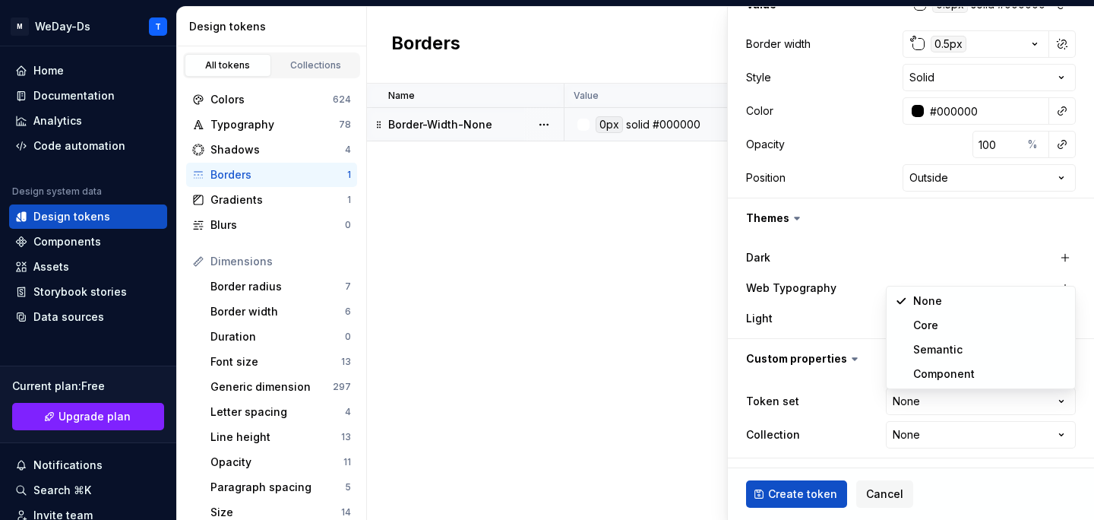
type textarea "*"
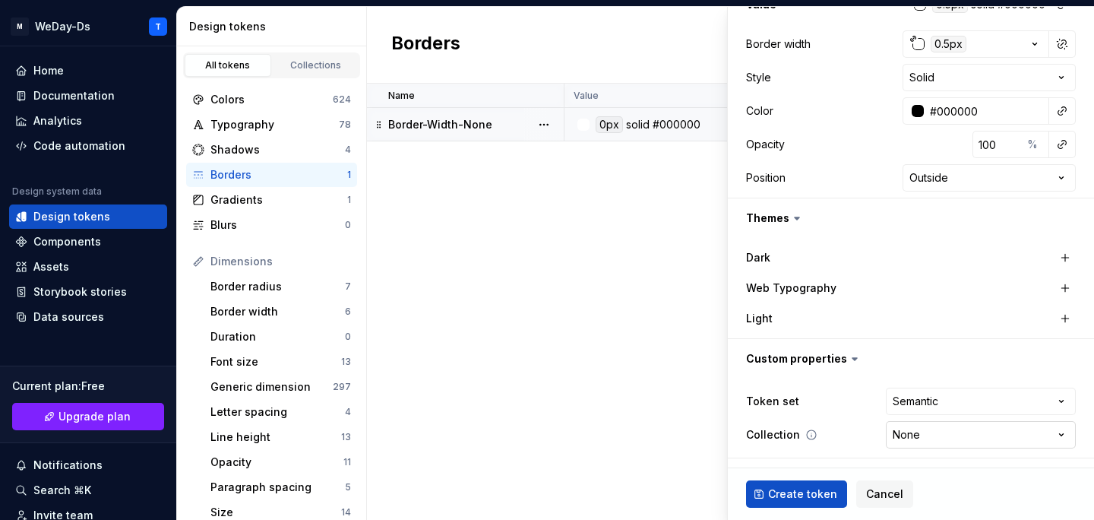
click at [927, 437] on html "M WeDay-Ds T Home Documentation Analytics Code automation Design system data De…" at bounding box center [547, 260] width 1094 height 520
select select "**********"
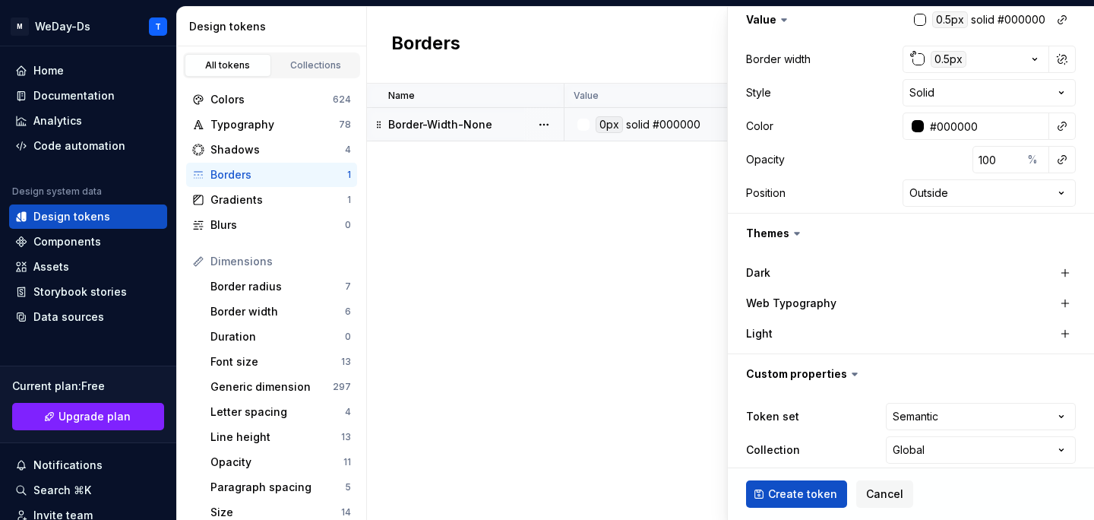
scroll to position [0, 0]
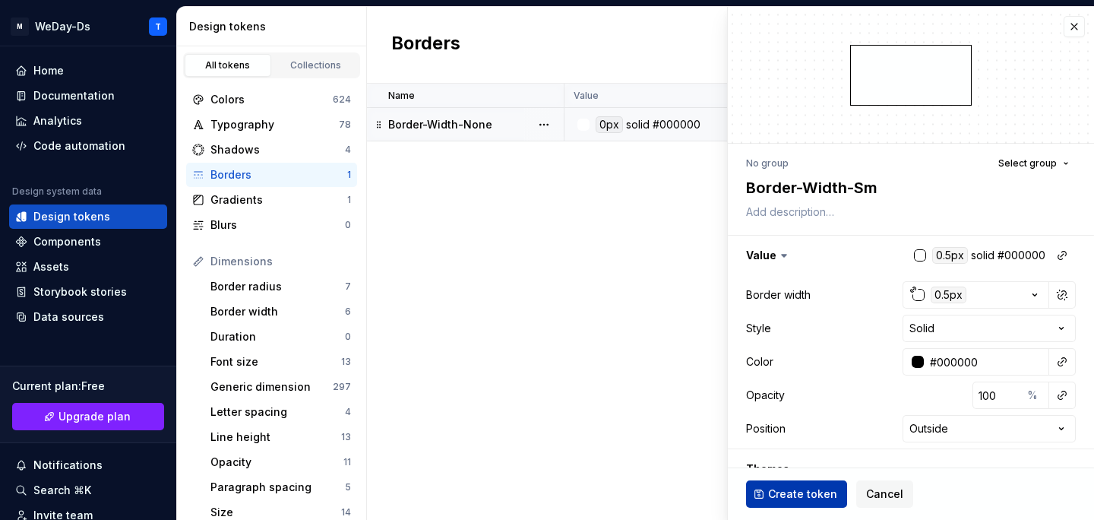
click at [809, 490] on span "Create token" at bounding box center [802, 493] width 69 height 15
type textarea "*"
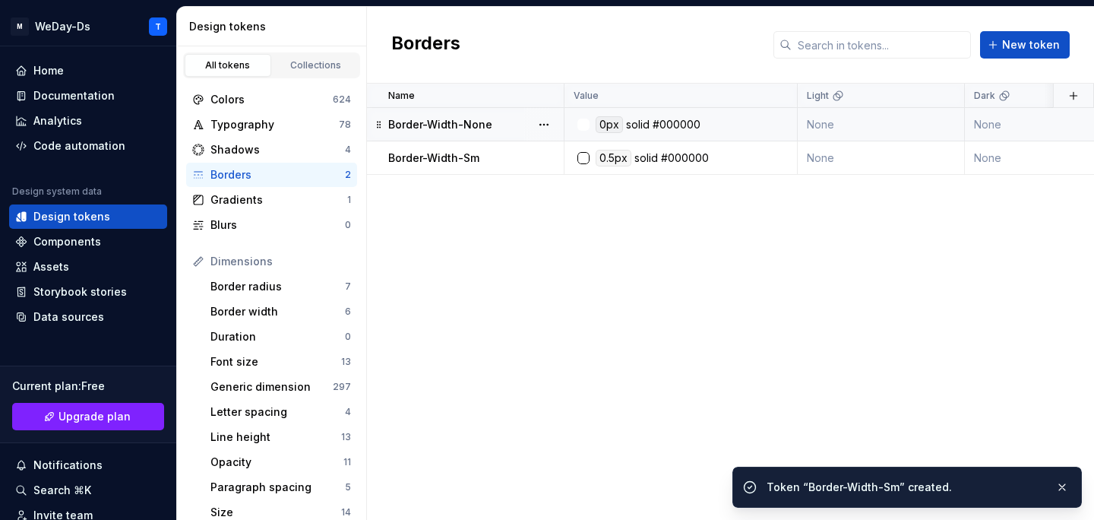
click at [757, 268] on div "Name Value Light Dark Token set Collection Web Typography Description Last upda…" at bounding box center [730, 302] width 727 height 436
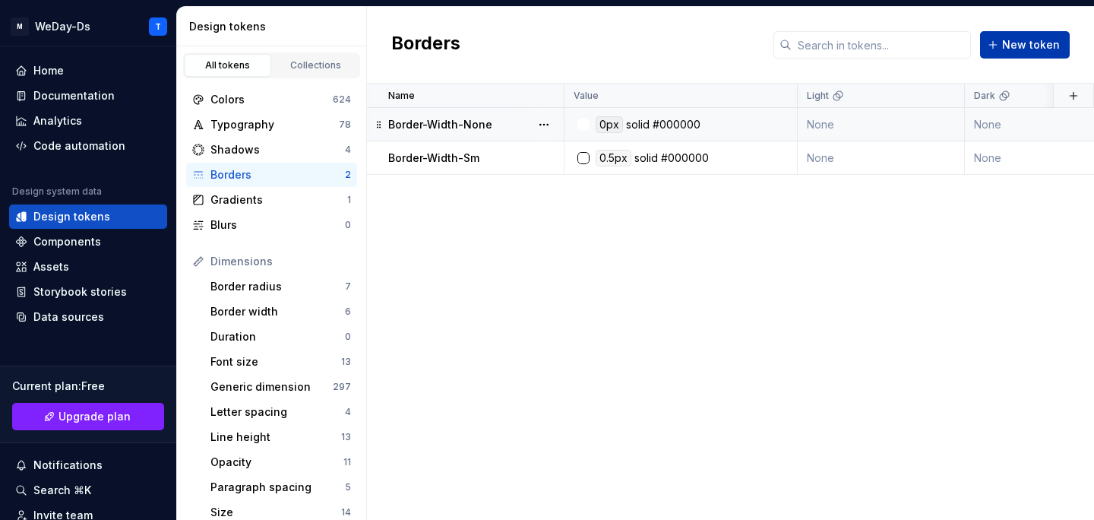
click at [1025, 41] on span "New token" at bounding box center [1031, 44] width 58 height 15
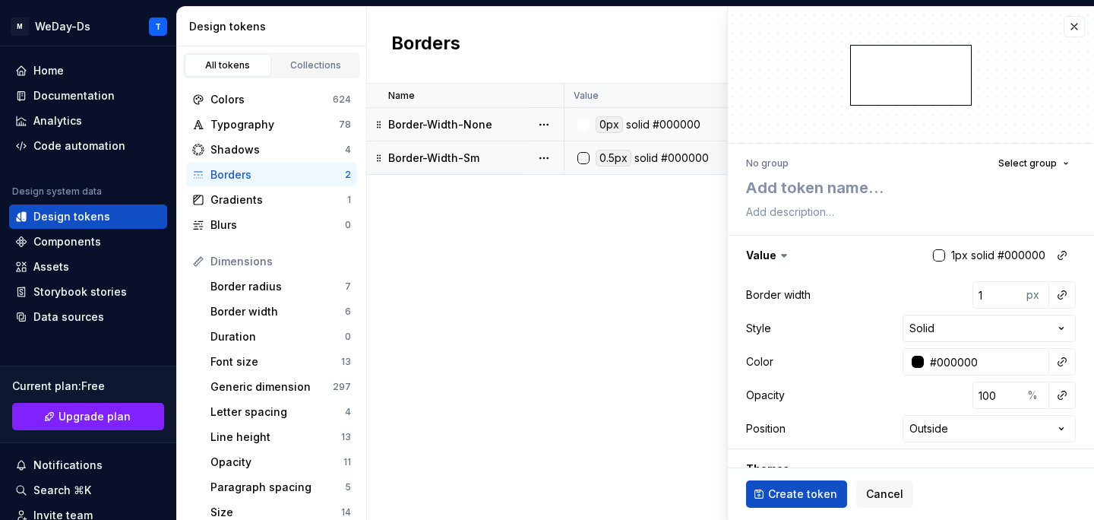
click at [493, 160] on div "Border-Width-Sm" at bounding box center [475, 157] width 175 height 15
click at [478, 164] on div "Border-Width-Sm" at bounding box center [475, 157] width 175 height 15
click at [1082, 28] on button "button" at bounding box center [1074, 26] width 21 height 21
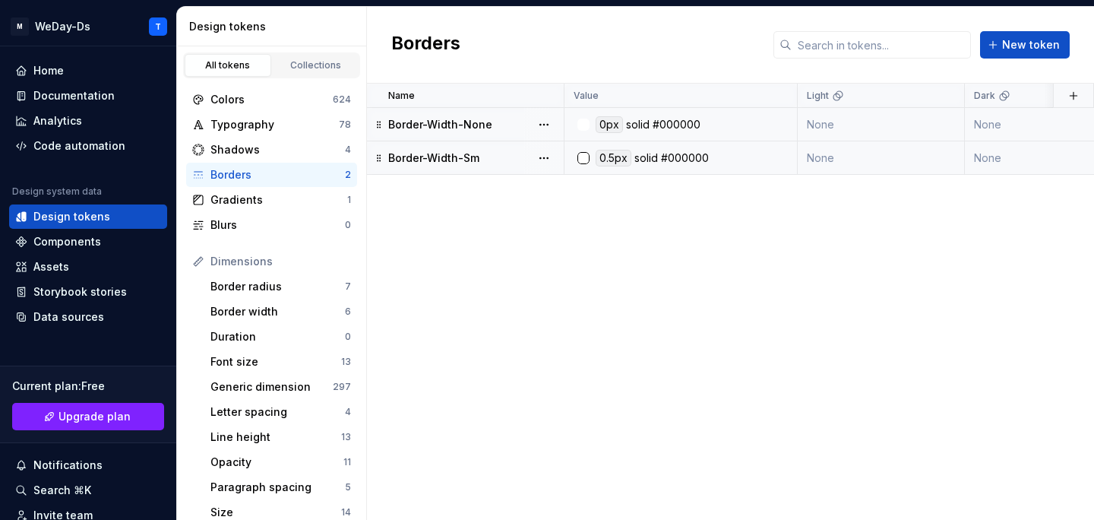
click at [487, 165] on div "Border-Width-Sm" at bounding box center [475, 157] width 175 height 15
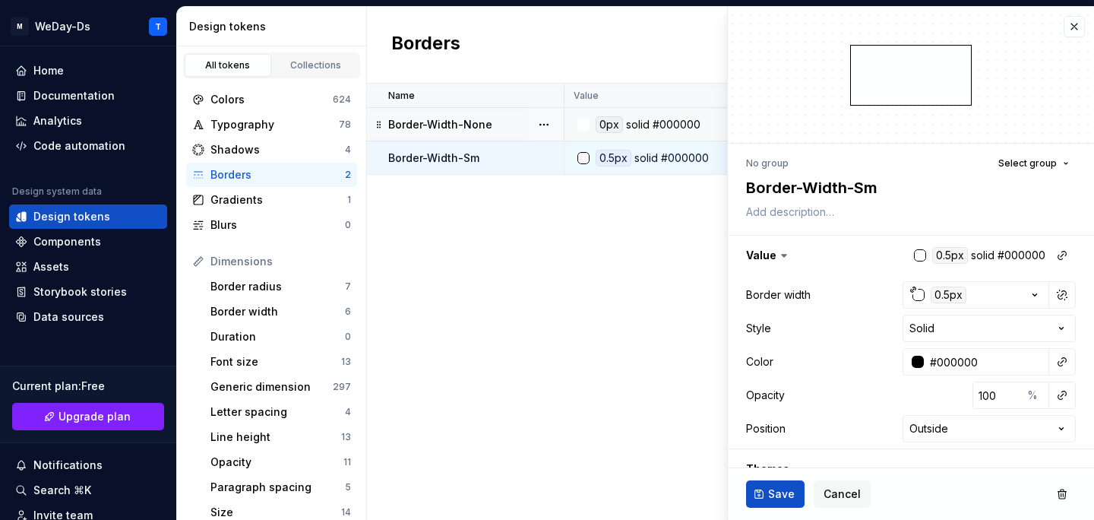
click at [493, 153] on div "Border-Width-Sm" at bounding box center [475, 157] width 175 height 15
click at [834, 188] on textarea "Border-Width-Sm" at bounding box center [908, 187] width 330 height 27
click at [1074, 29] on button "button" at bounding box center [1074, 26] width 21 height 21
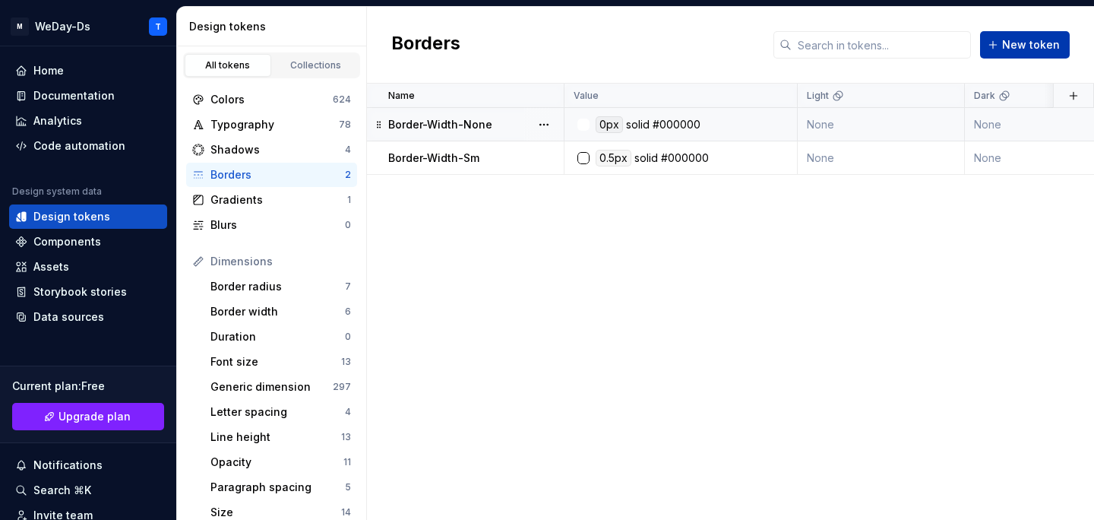
click at [1026, 38] on span "New token" at bounding box center [1031, 44] width 58 height 15
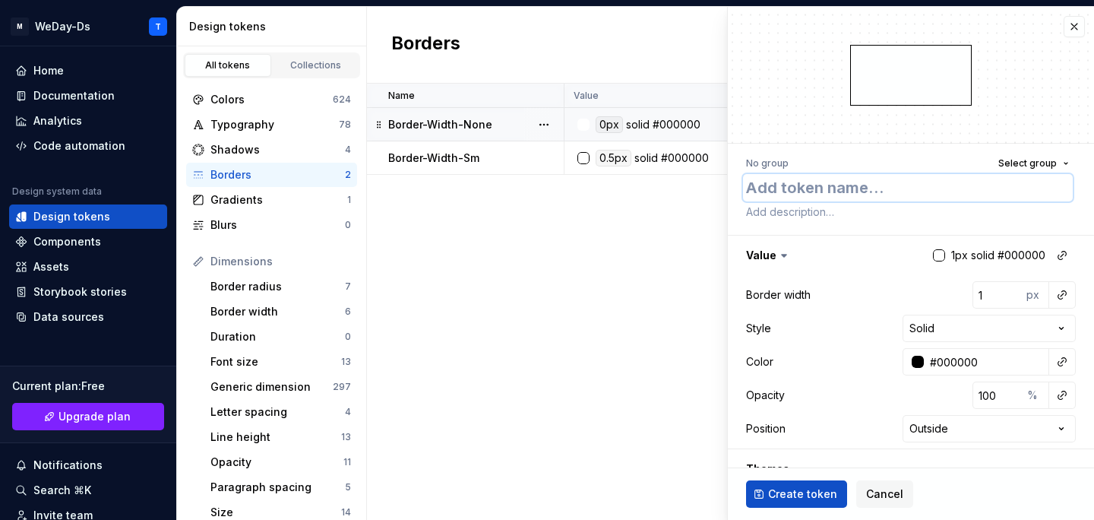
paste textarea "Border-Width-Sm"
type textarea "*"
type textarea "Border-Width-Sm"
click at [868, 185] on textarea "Border-Width-Sm" at bounding box center [908, 187] width 330 height 27
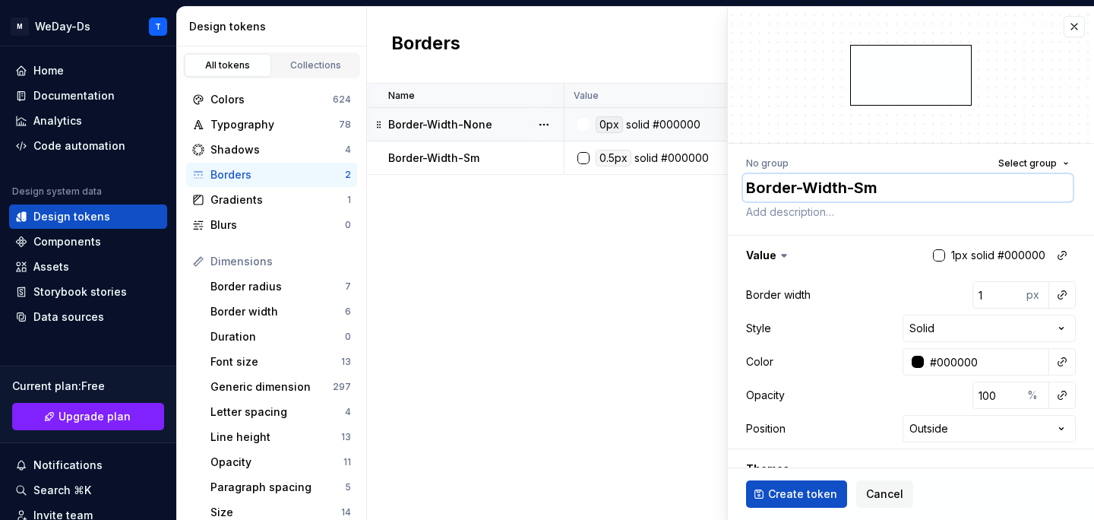
type textarea "*"
type textarea "Border-Width-"
type textarea "*"
type textarea "Border-Width-M"
type textarea "*"
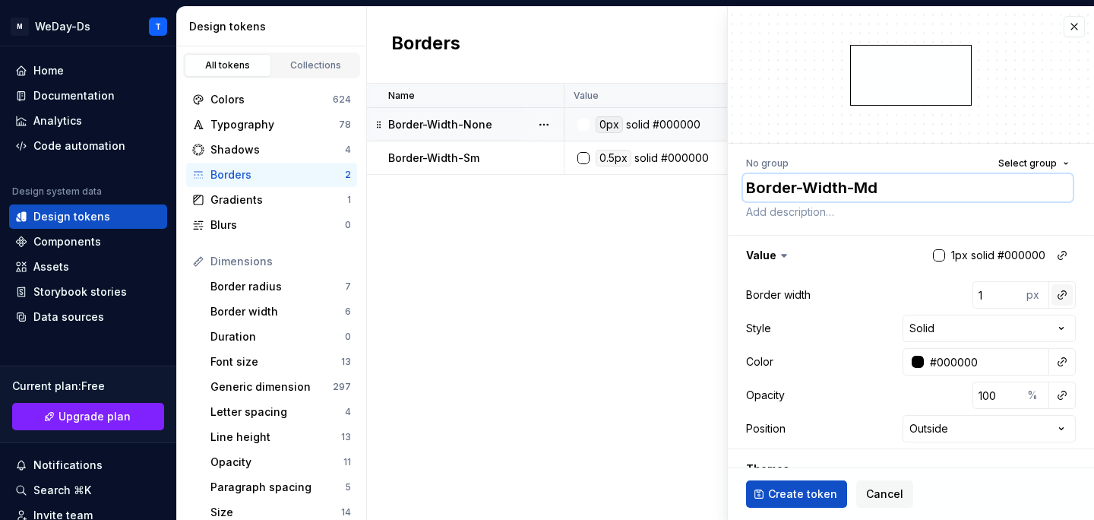
type textarea "Border-Width-Md"
click at [1066, 289] on button "button" at bounding box center [1062, 294] width 21 height 21
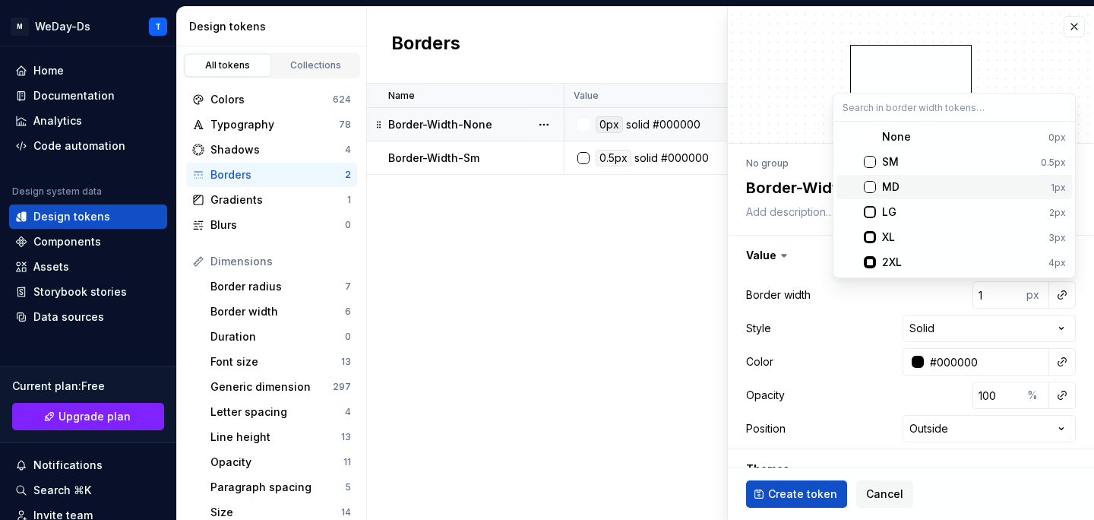
click at [955, 188] on div "MD" at bounding box center [963, 186] width 163 height 15
type textarea "*"
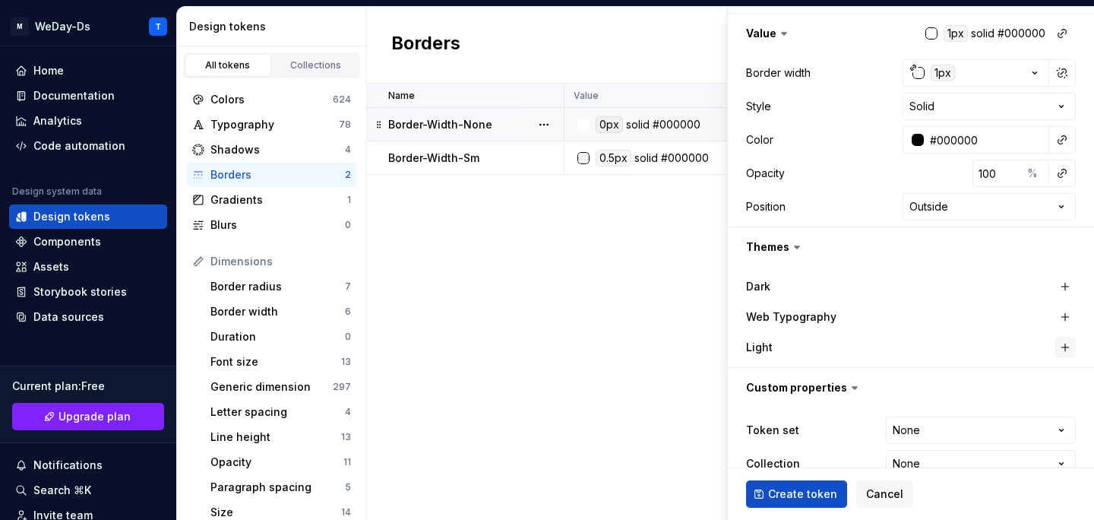
scroll to position [251, 0]
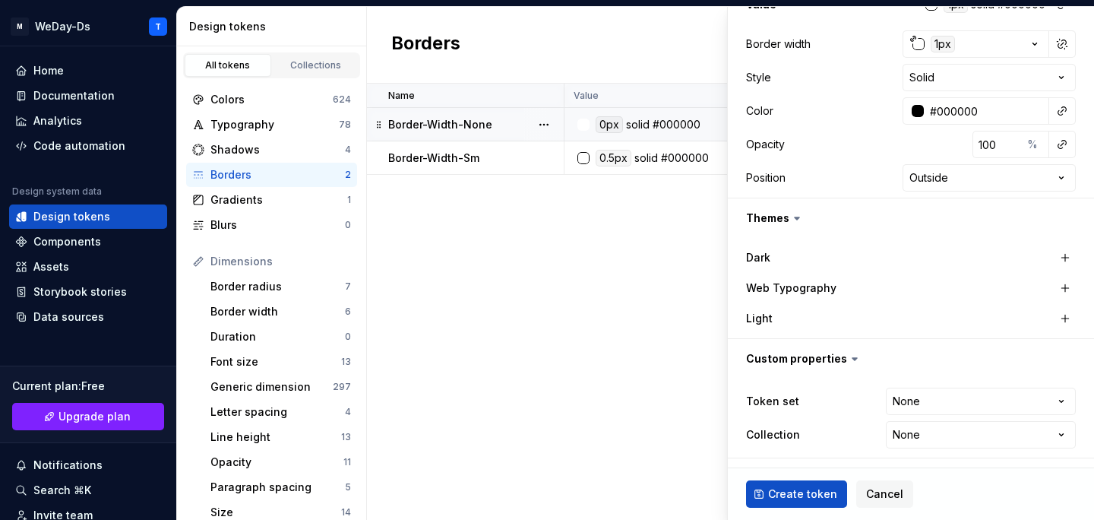
click at [1000, 387] on div "**********" at bounding box center [911, 417] width 330 height 67
click at [973, 404] on html "M WeDay-Ds T Home Documentation Analytics Code automation Design system data De…" at bounding box center [547, 260] width 1094 height 520
select select "**********"
type textarea "*"
click at [956, 444] on html "M WeDay-Ds T Home Documentation Analytics Code automation Design system data De…" at bounding box center [547, 260] width 1094 height 520
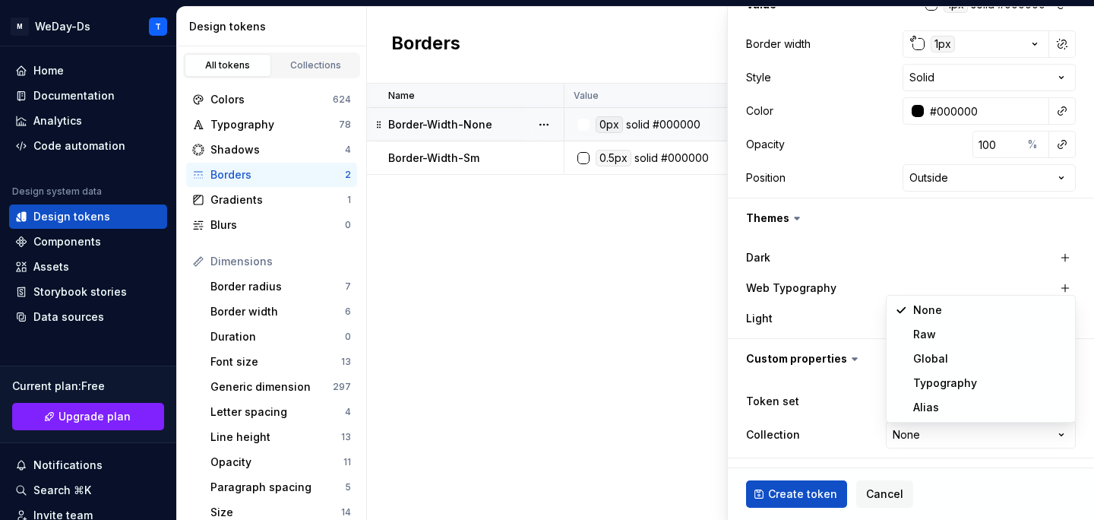
select select "**********"
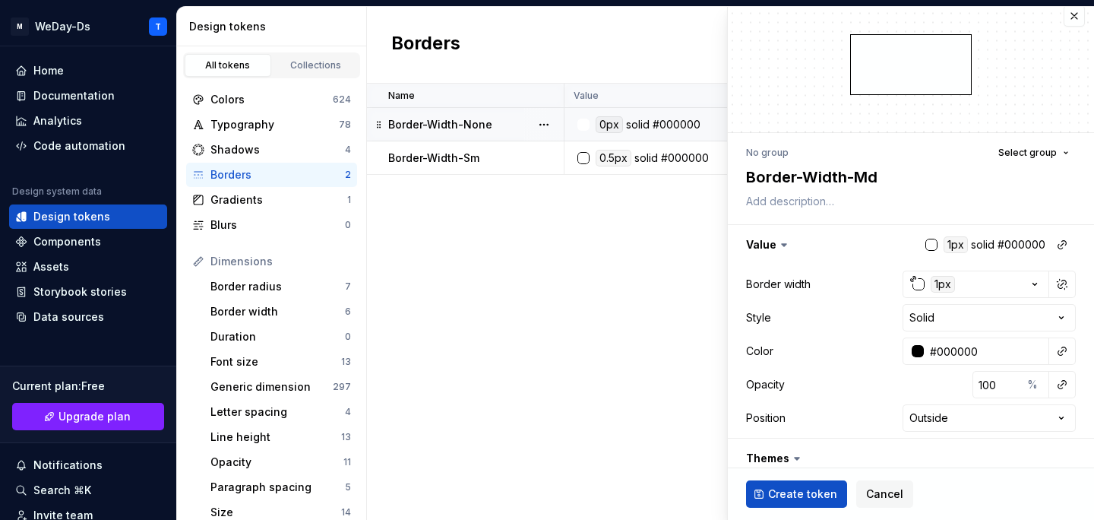
scroll to position [0, 0]
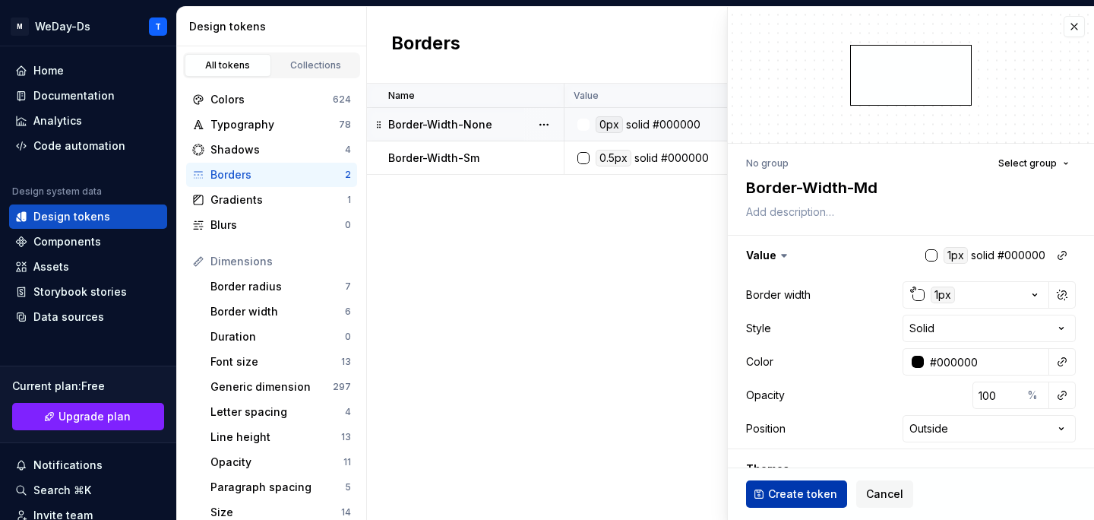
click at [805, 492] on span "Create token" at bounding box center [802, 493] width 69 height 15
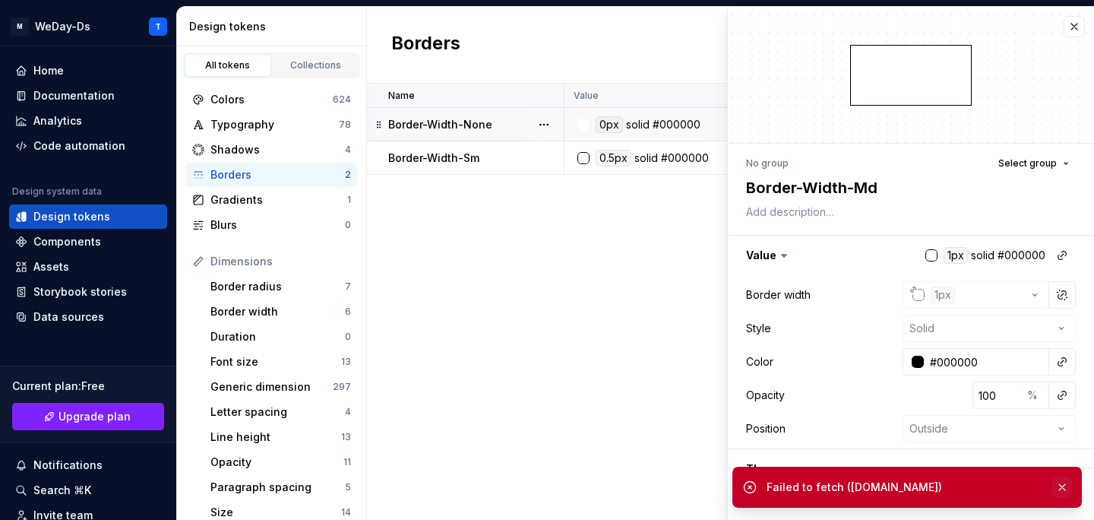
click at [1063, 487] on button "button" at bounding box center [1062, 486] width 20 height 21
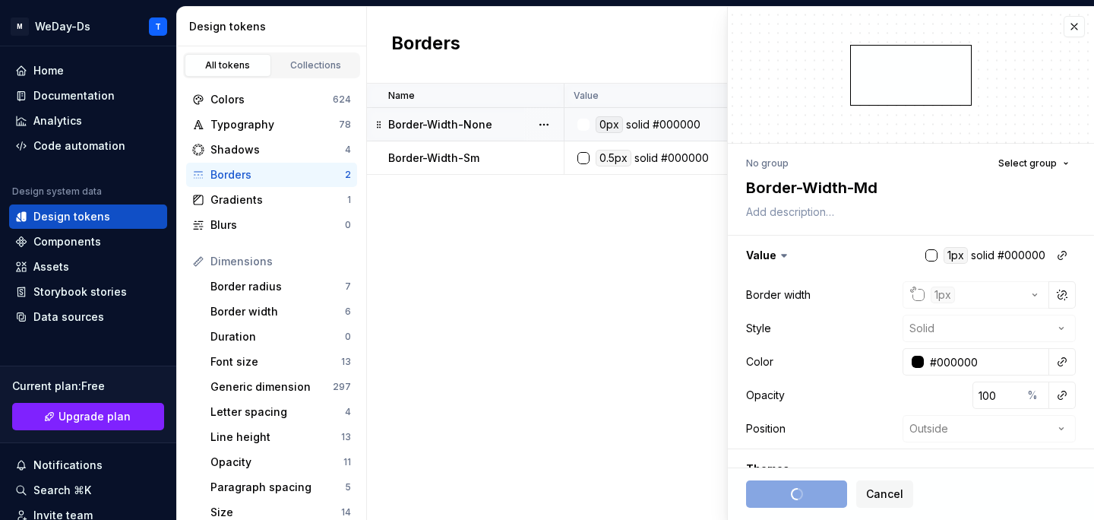
type textarea "*"
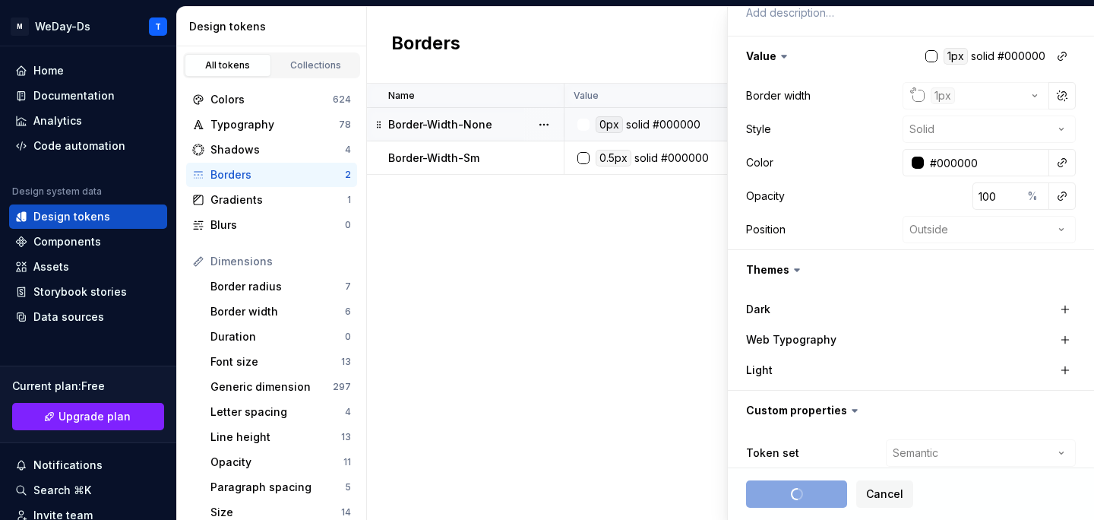
scroll to position [251, 0]
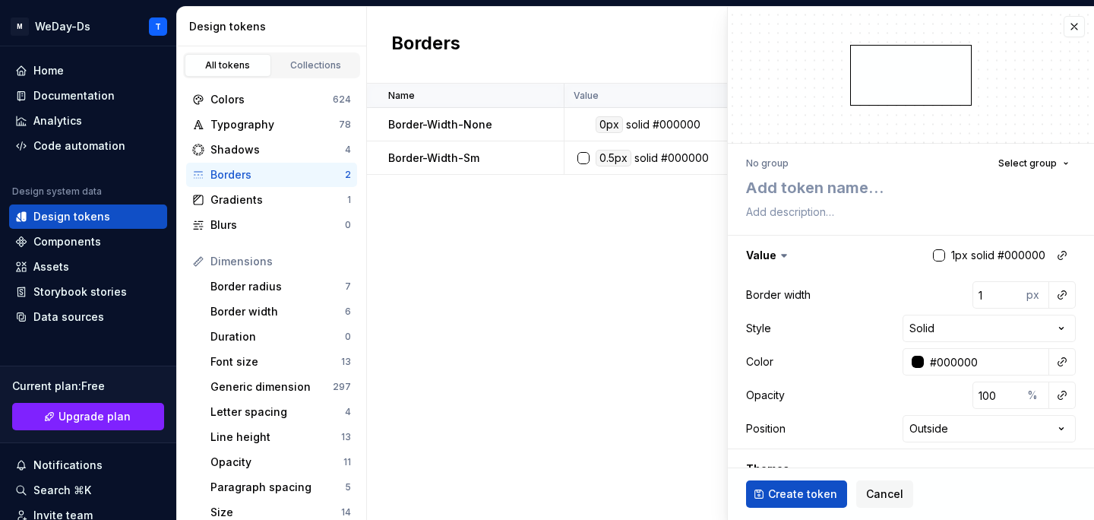
type textarea "*"
type textarea "Border-Width-Sm"
type textarea "*"
click at [869, 185] on textarea "Border-Width-Sm" at bounding box center [908, 187] width 330 height 27
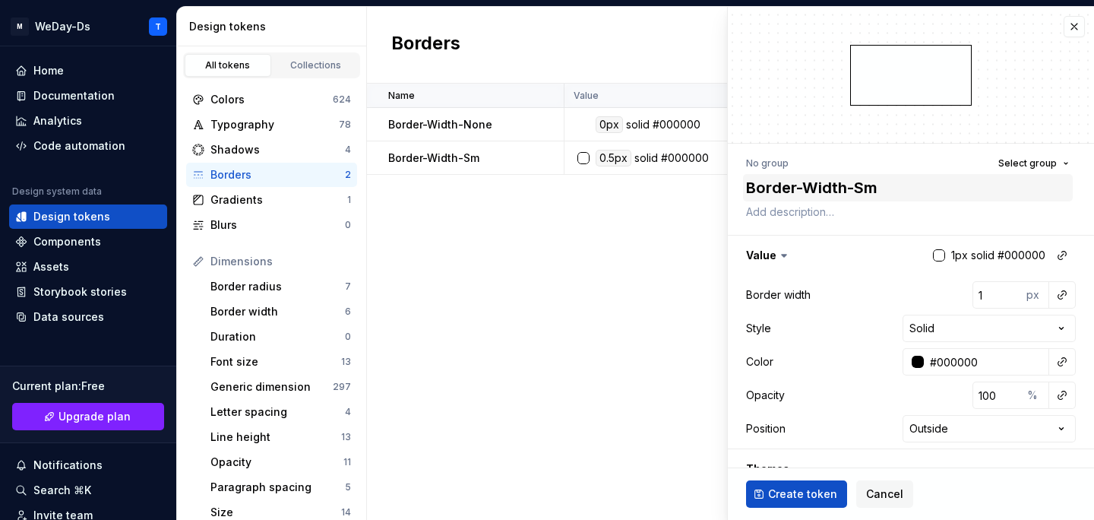
type textarea "Border-Width-M"
type textarea "*"
type textarea "Border-Width-Md"
type textarea "*"
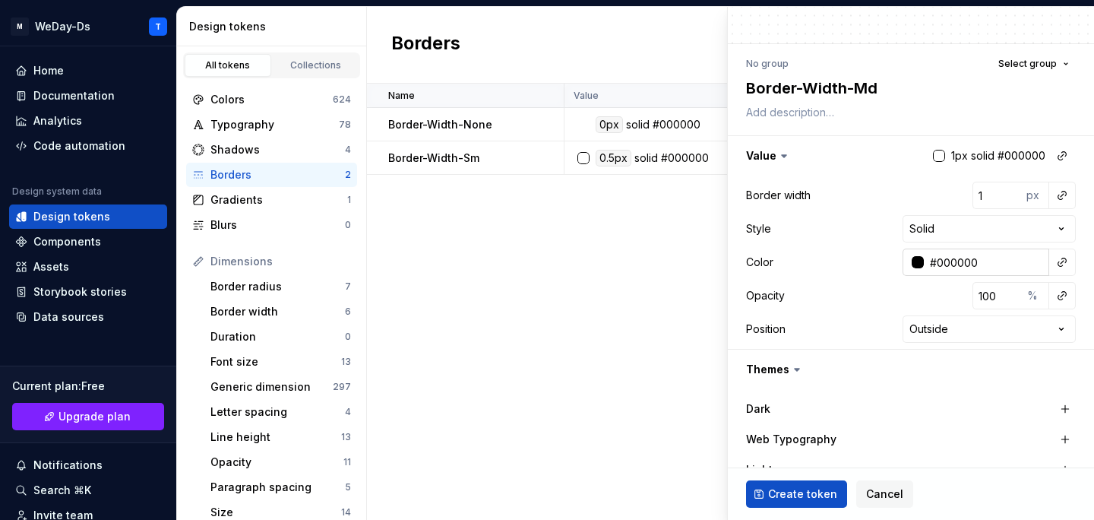
scroll to position [104, 0]
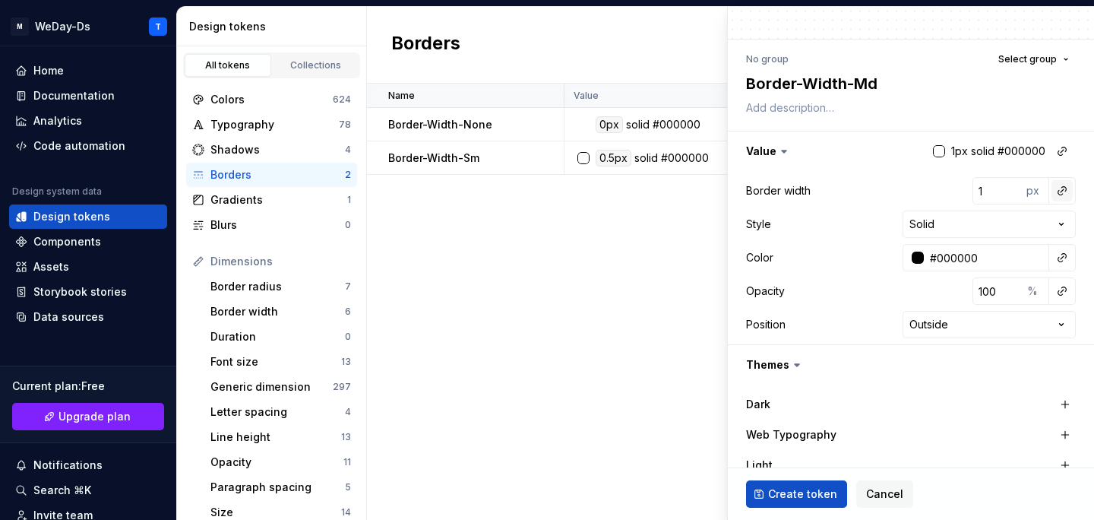
type textarea "Border-Width-Md"
click at [1071, 191] on button "button" at bounding box center [1062, 190] width 21 height 21
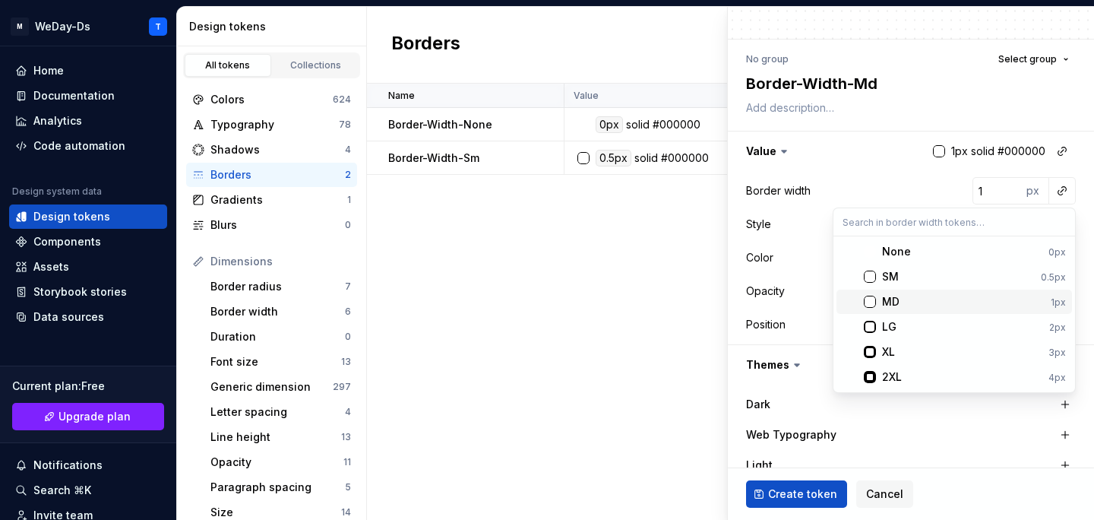
click at [925, 309] on span "MD 1px" at bounding box center [955, 301] width 236 height 24
type textarea "*"
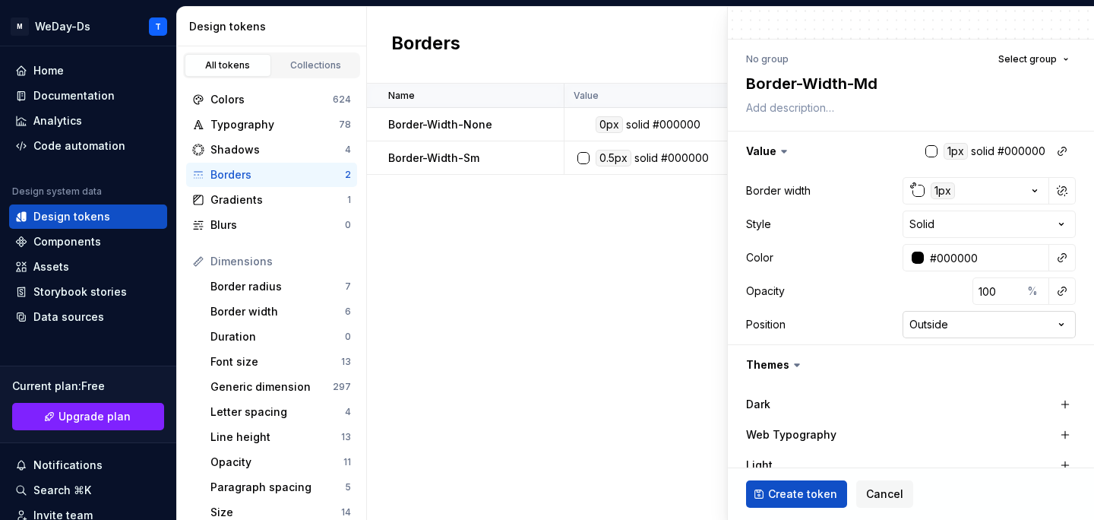
scroll to position [251, 0]
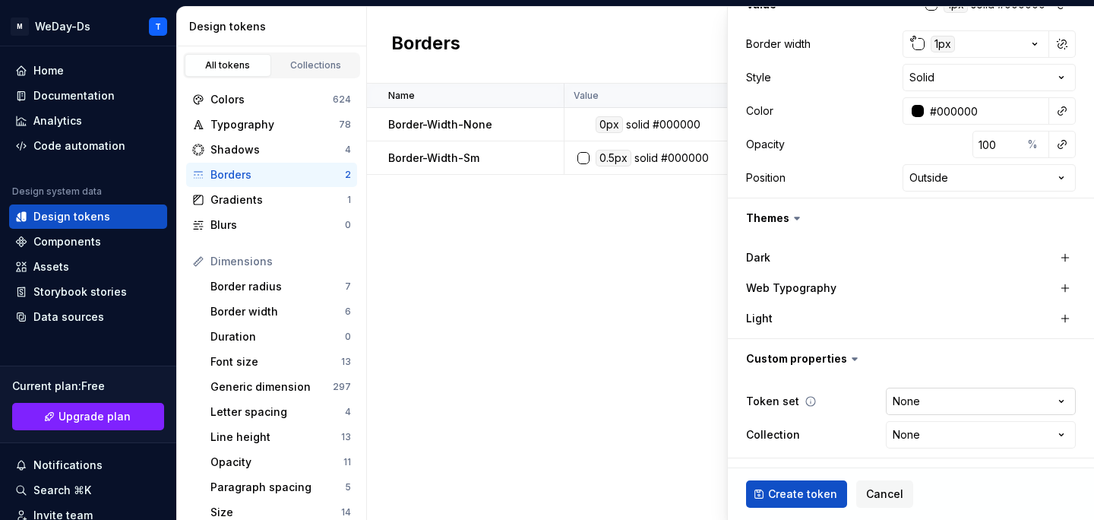
click at [1006, 394] on html "M WeDay-Ds T Home Documentation Analytics Code automation Design system data De…" at bounding box center [547, 260] width 1094 height 520
select select "**********"
type textarea "*"
click at [950, 439] on html "M WeDay-Ds T Home Documentation Analytics Code automation Design system data De…" at bounding box center [547, 260] width 1094 height 520
select select "**********"
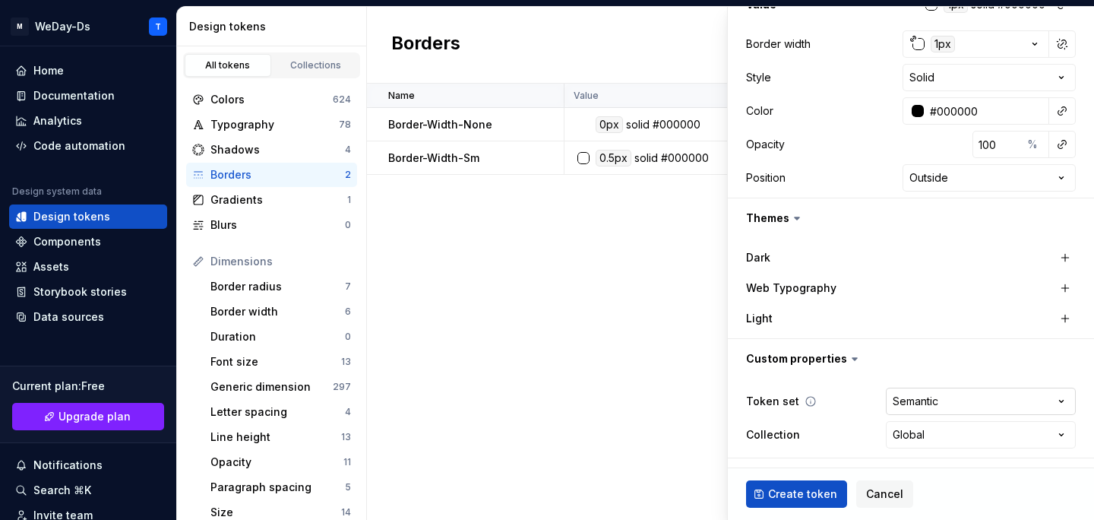
click at [962, 394] on html "M WeDay-Ds T Home Documentation Analytics Code automation Design system data De…" at bounding box center [547, 260] width 1094 height 520
click at [812, 498] on span "Create token" at bounding box center [802, 493] width 69 height 15
type textarea "*"
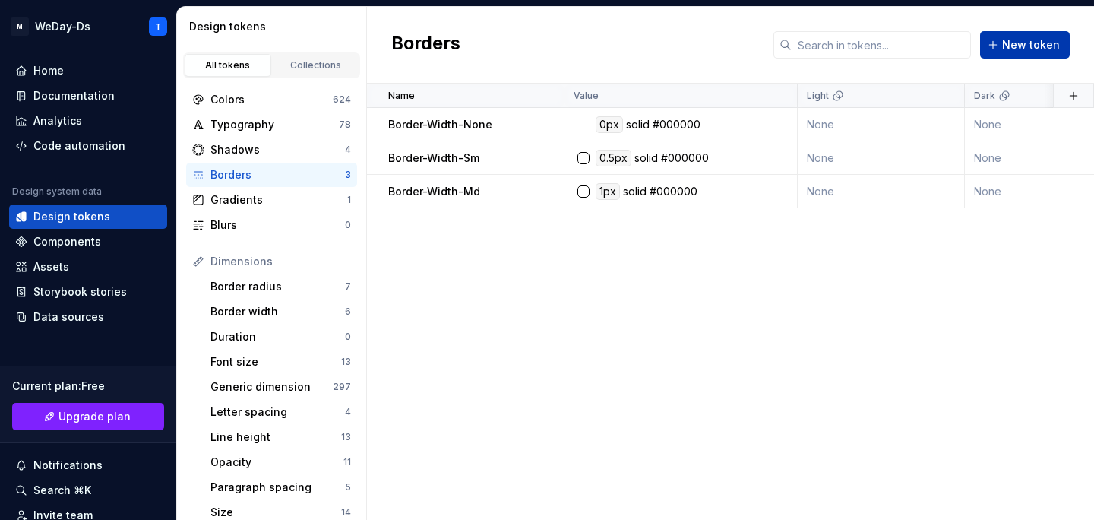
click at [1018, 45] on span "New token" at bounding box center [1031, 44] width 58 height 15
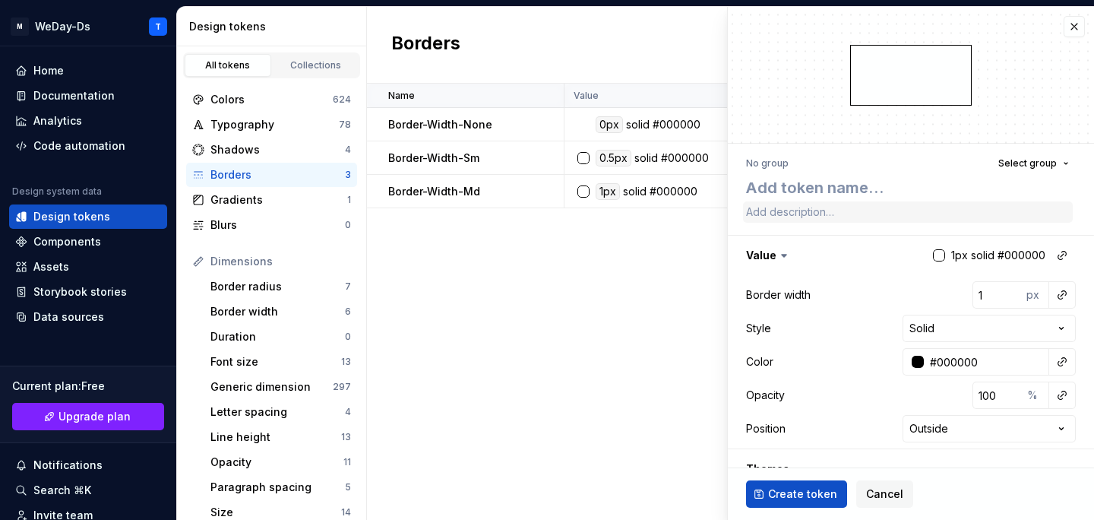
type textarea "*"
type textarea "Border-Width-Sm"
click at [875, 187] on textarea "Border-Width-Sm" at bounding box center [908, 187] width 330 height 27
type textarea "*"
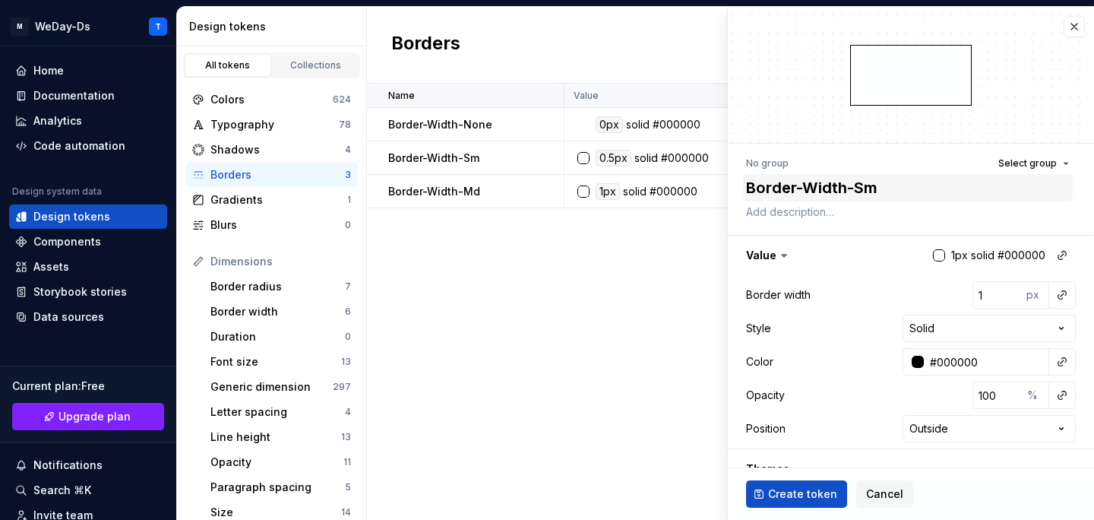
type textarea "Border-Width-L"
type textarea "*"
type textarea "Border-Width-Lg"
click at [1061, 293] on button "button" at bounding box center [1062, 294] width 21 height 21
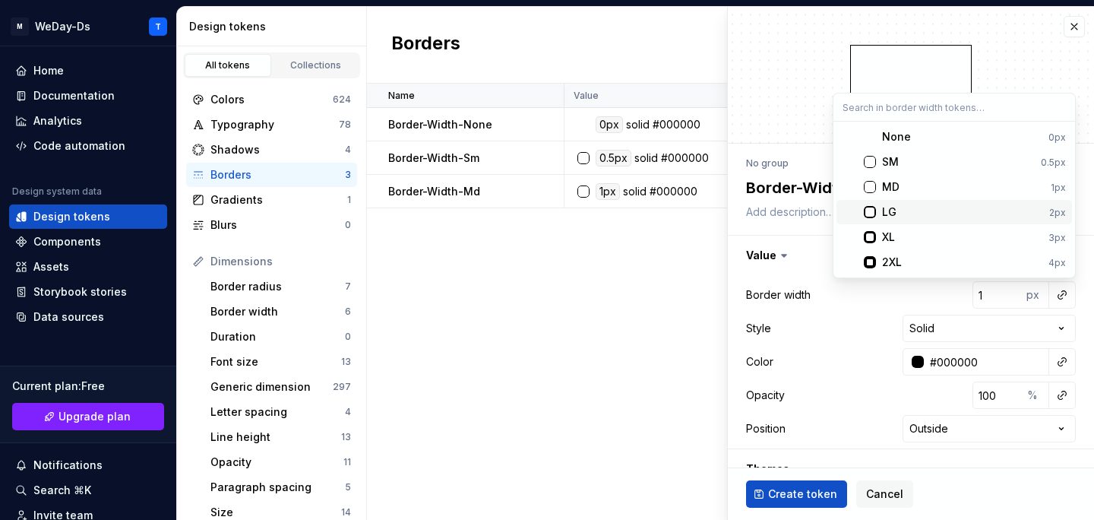
click at [945, 209] on div "LG" at bounding box center [962, 211] width 161 height 15
type textarea "*"
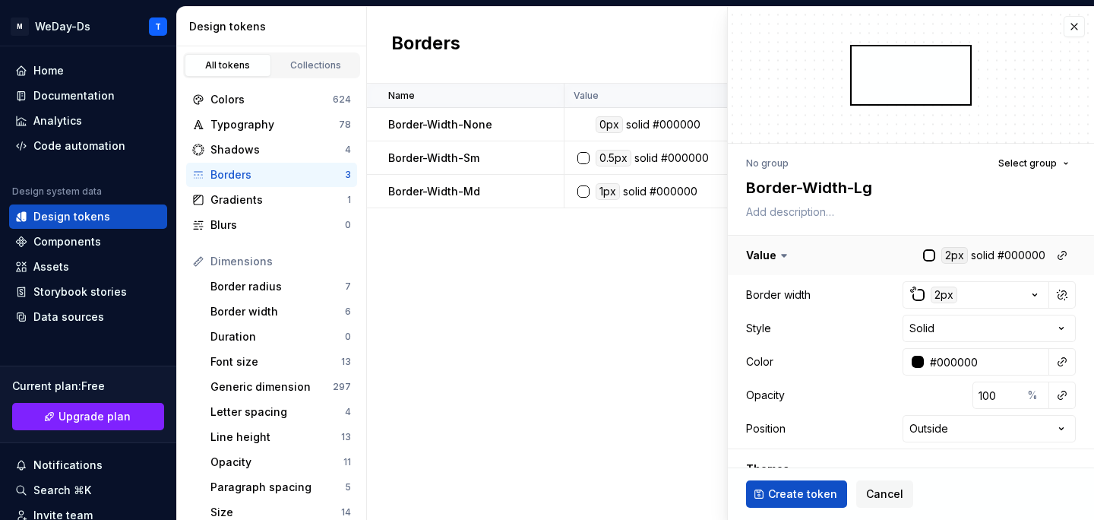
scroll to position [251, 0]
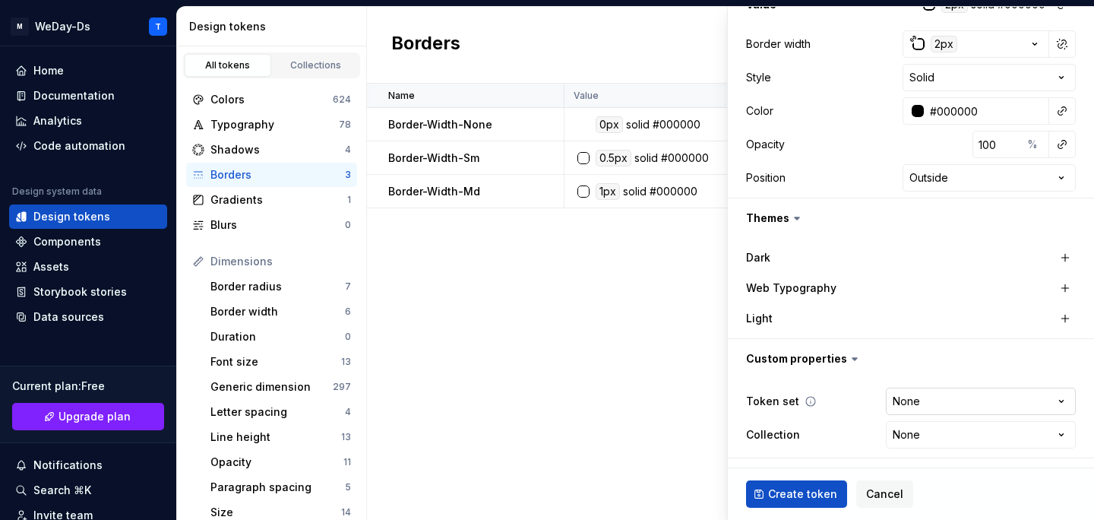
click at [1005, 406] on html "M WeDay-Ds T Home Documentation Analytics Code automation Design system data De…" at bounding box center [547, 260] width 1094 height 520
select select "**********"
type textarea "*"
click at [944, 441] on html "M WeDay-Ds T Home Documentation Analytics Code automation Design system data De…" at bounding box center [547, 260] width 1094 height 520
select select "**********"
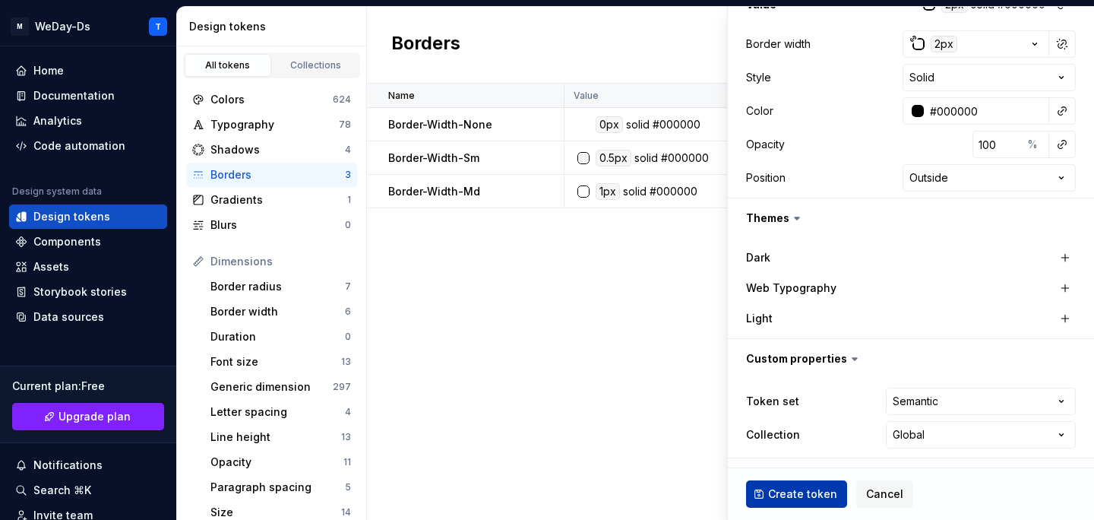
click at [797, 499] on span "Create token" at bounding box center [802, 493] width 69 height 15
type textarea "*"
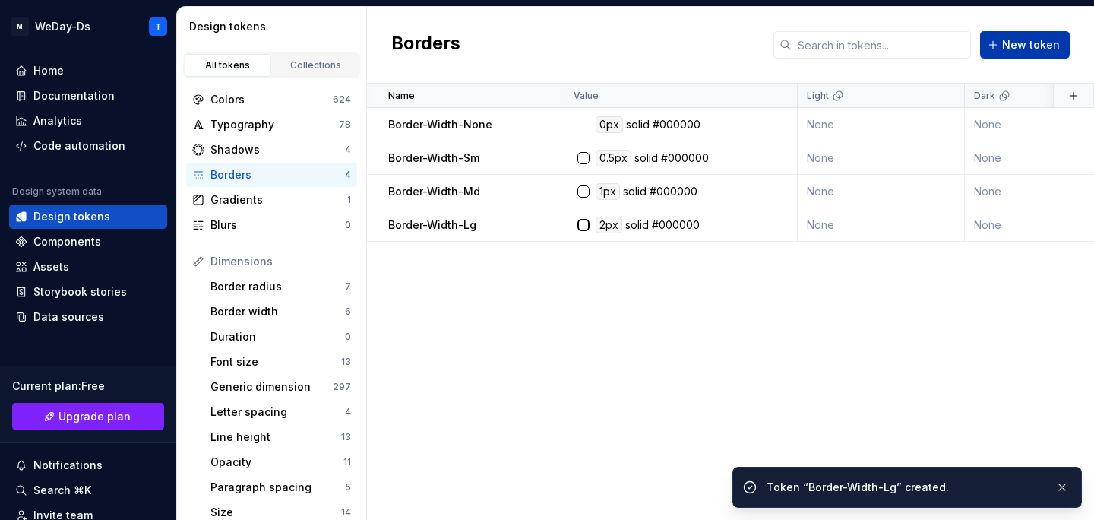
click at [1039, 38] on span "New token" at bounding box center [1031, 44] width 58 height 15
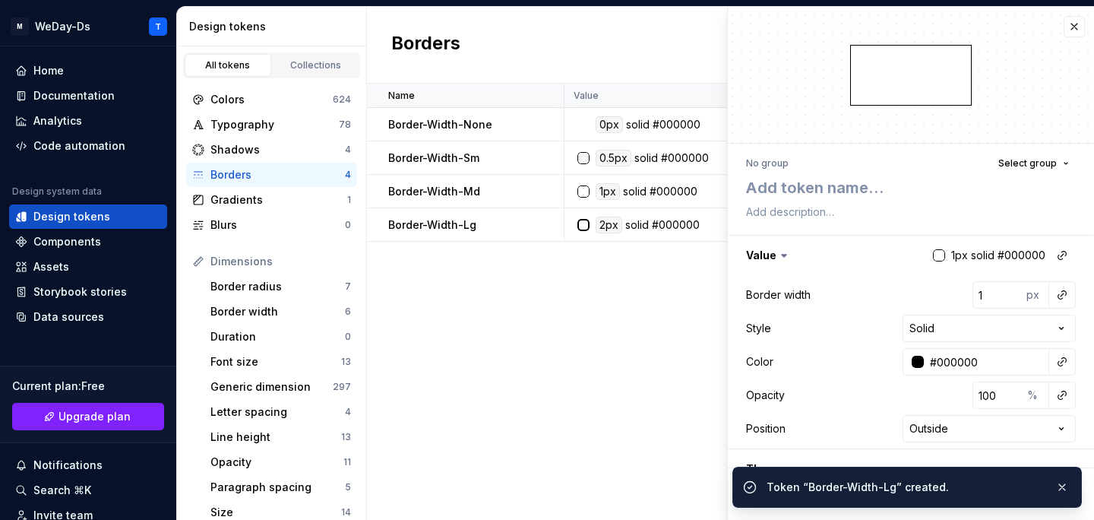
click at [1021, 44] on div at bounding box center [911, 75] width 366 height 136
click at [843, 179] on textarea at bounding box center [908, 187] width 330 height 27
paste textarea "Border-Width-Sm"
type textarea "*"
type textarea "Border-Width-Sm"
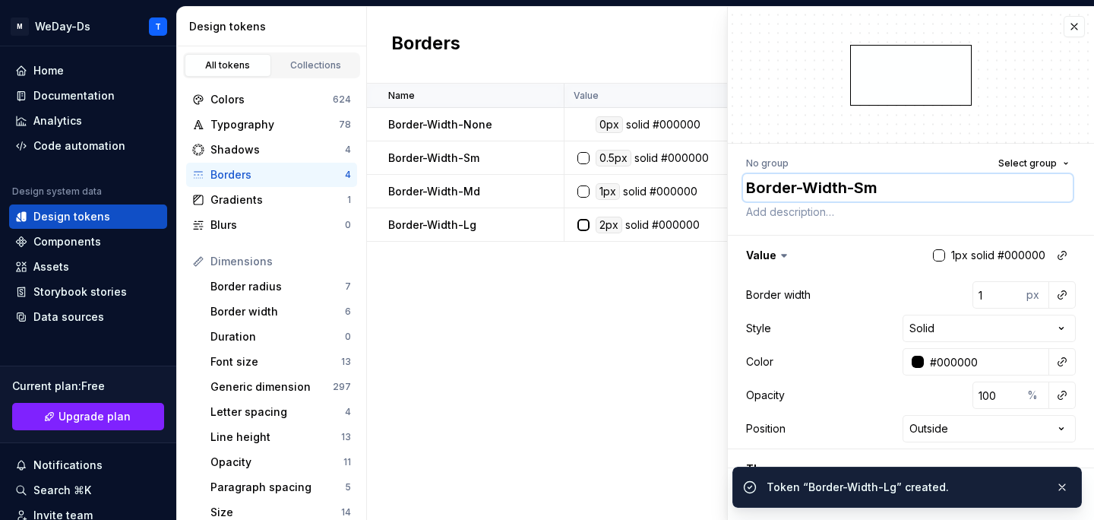
click at [875, 193] on textarea "Border-Width-Sm" at bounding box center [908, 187] width 330 height 27
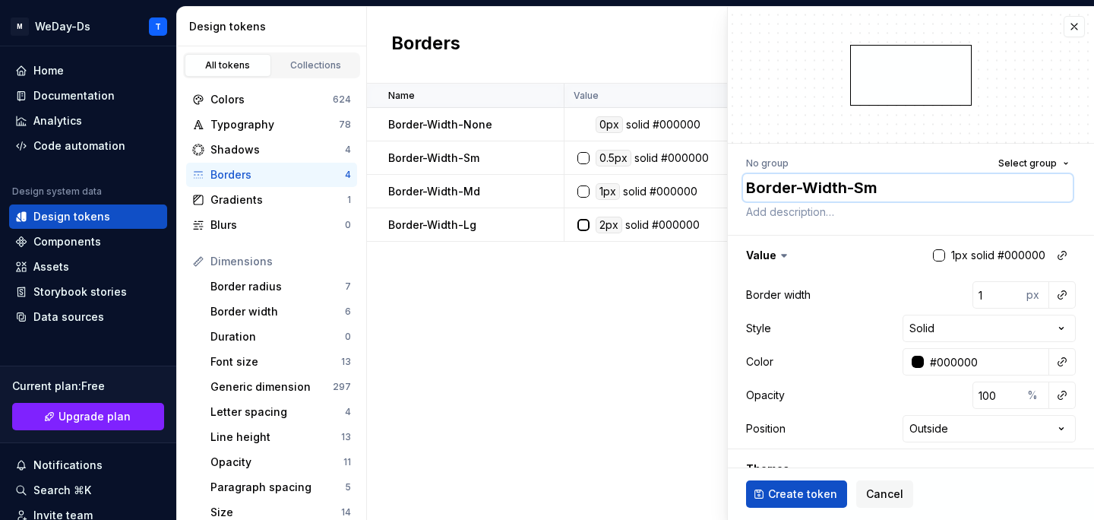
click at [875, 193] on textarea "Border-Width-Sm" at bounding box center [908, 187] width 330 height 27
type textarea "*"
type textarea "Border-Width-X"
type textarea "*"
type textarea "Border-Width-Xl"
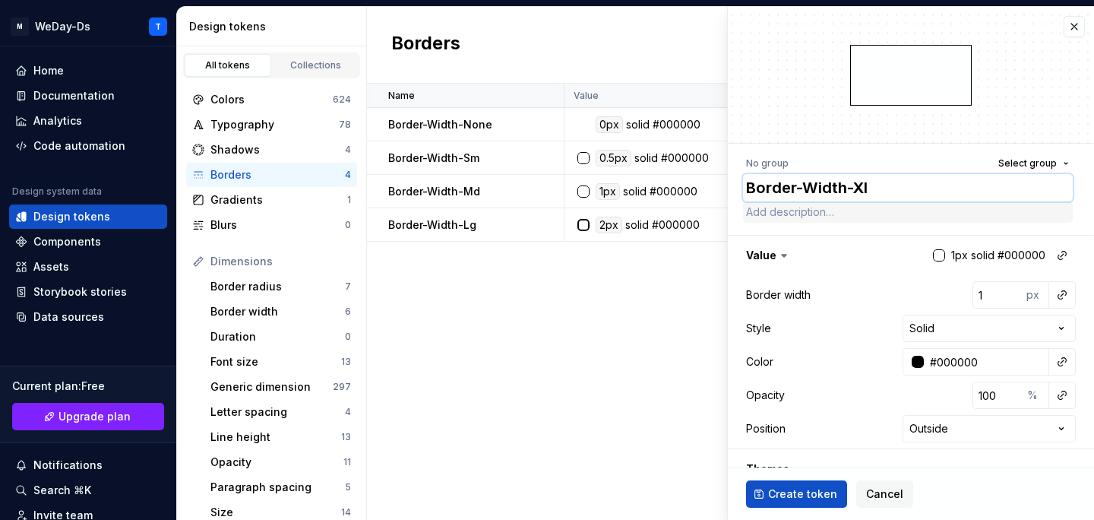
type textarea "*"
type textarea "Border-Width-X"
type textarea "*"
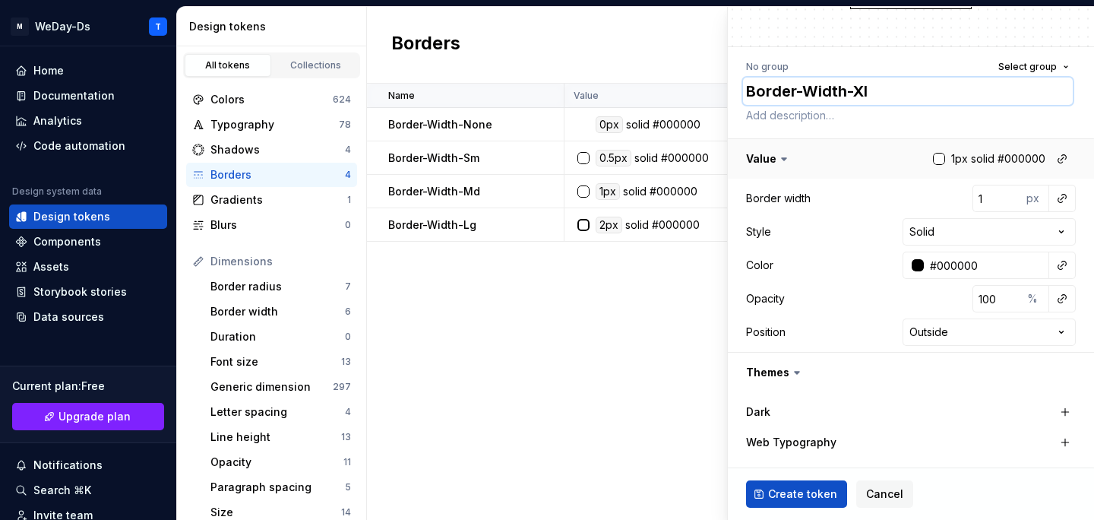
scroll to position [124, 0]
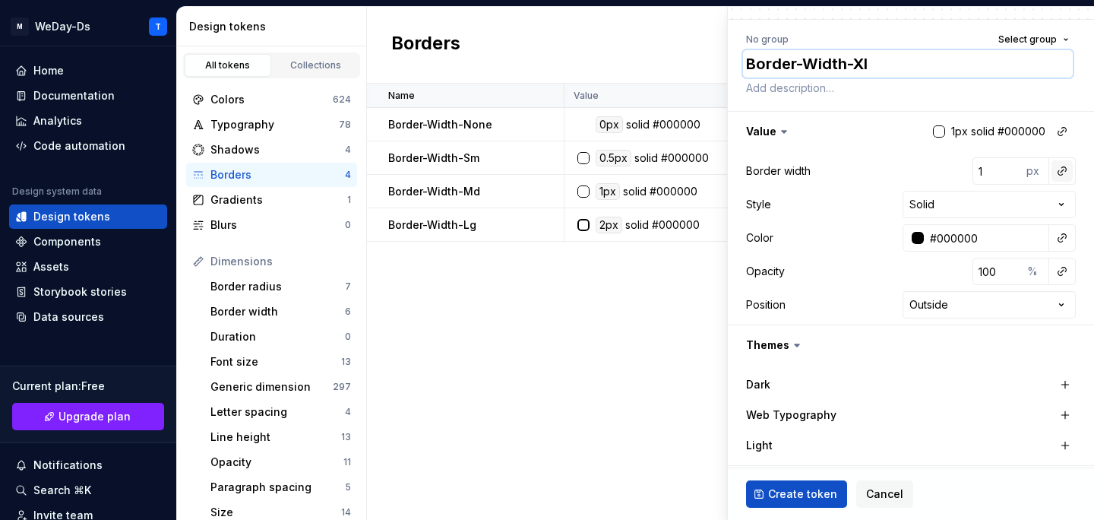
type textarea "Border-Width-Xl"
click at [1064, 172] on button "button" at bounding box center [1062, 170] width 21 height 21
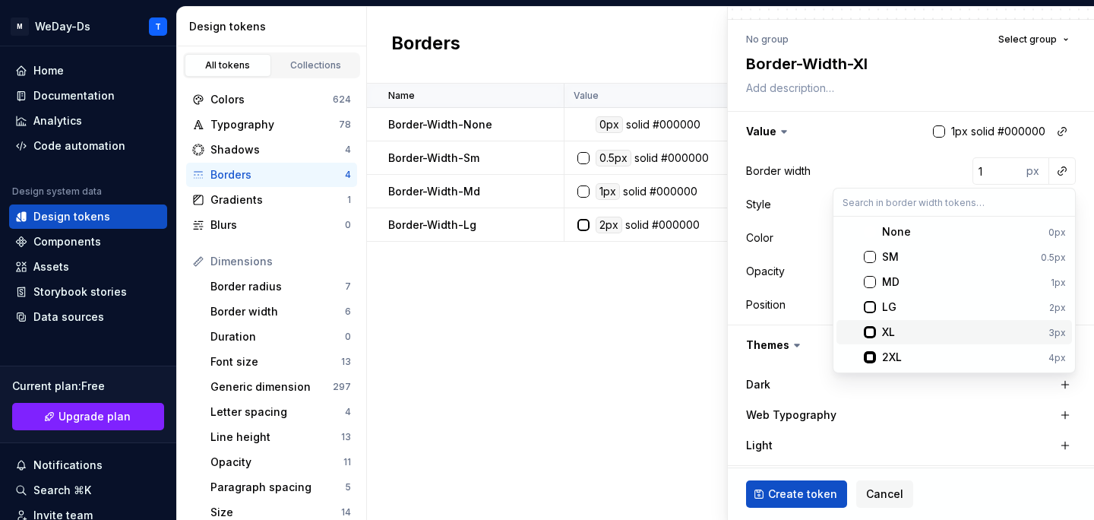
click at [913, 331] on div "XL" at bounding box center [962, 331] width 160 height 15
type textarea "*"
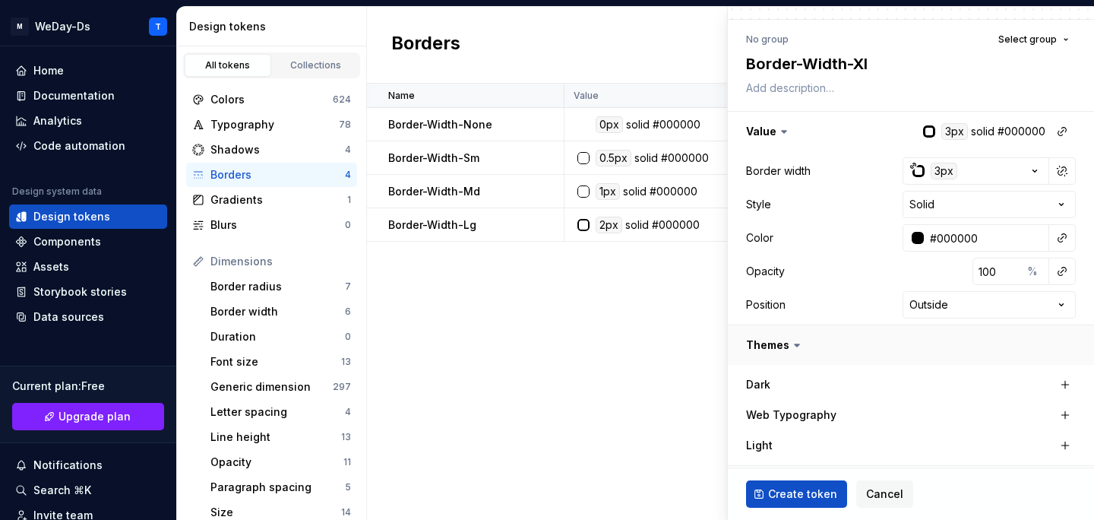
scroll to position [251, 0]
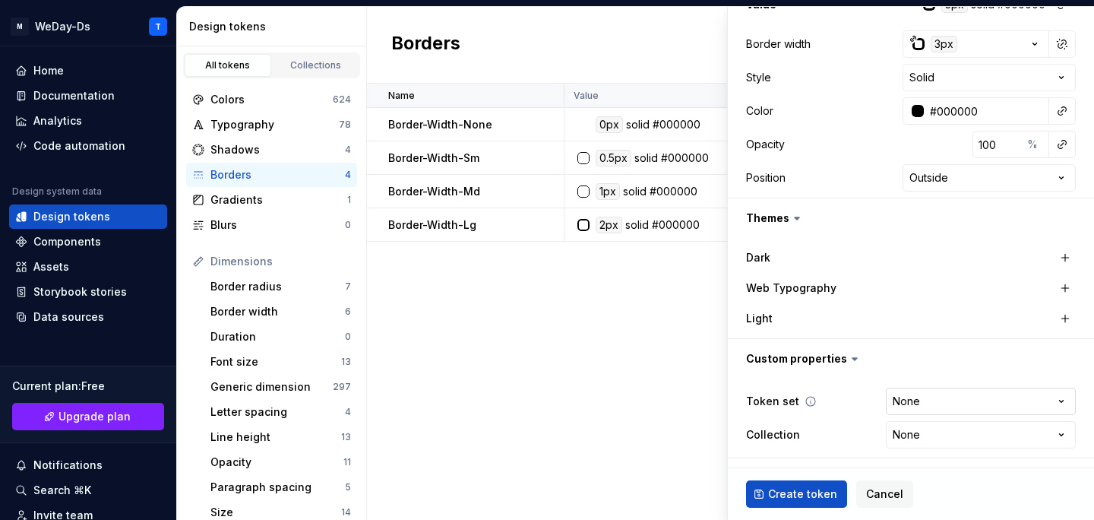
click at [1011, 402] on html "M WeDay-Ds T Home Documentation Analytics Code automation Design system data De…" at bounding box center [547, 260] width 1094 height 520
select select "**********"
type textarea "*"
click at [945, 429] on html "M WeDay-Ds T Home Documentation Analytics Code automation Design system data De…" at bounding box center [547, 260] width 1094 height 520
select select "**********"
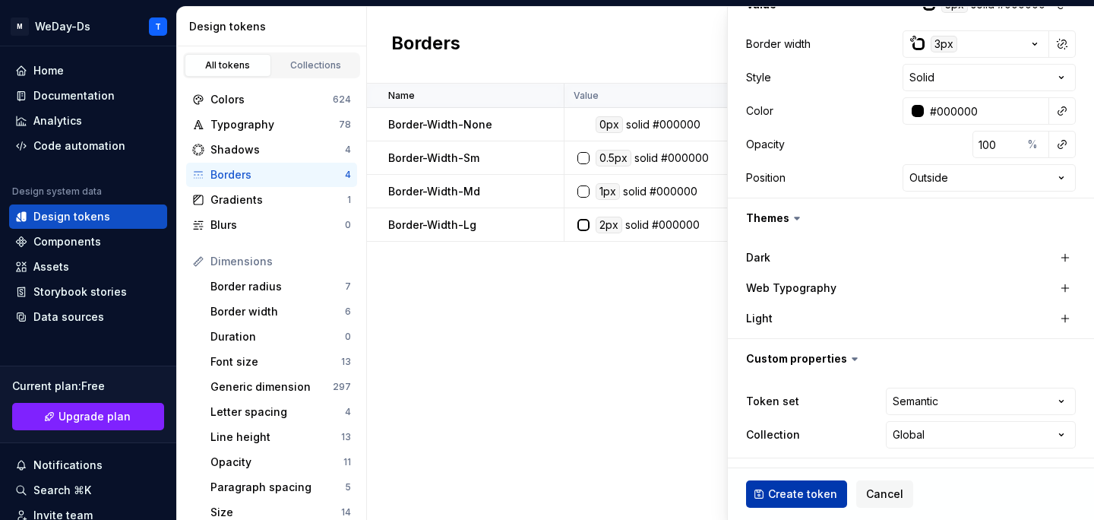
click at [808, 488] on span "Create token" at bounding box center [802, 493] width 69 height 15
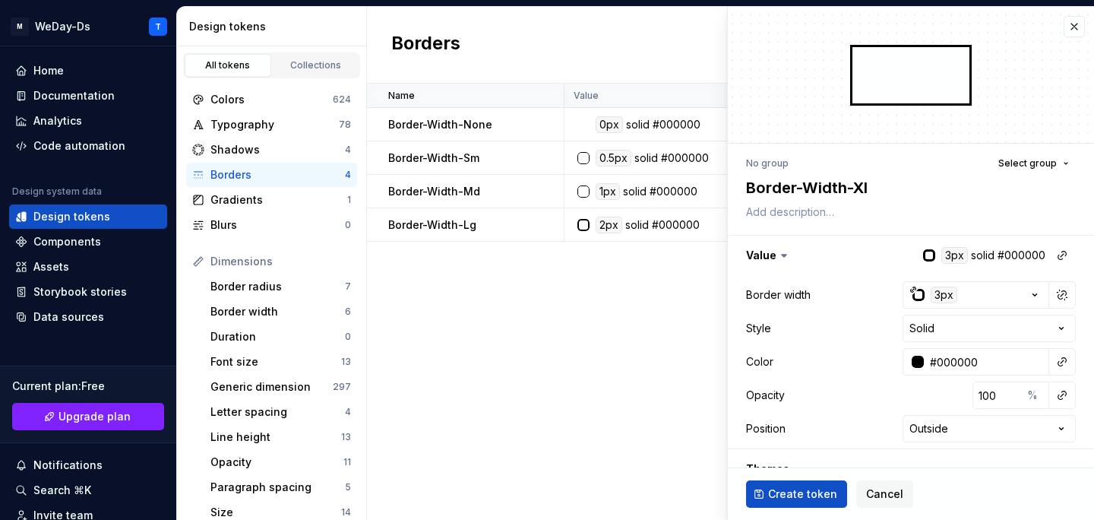
click at [597, 362] on div "Name Value Light Dark Token set Collection Web Typography Description Last upda…" at bounding box center [730, 302] width 727 height 436
click at [1071, 30] on button "button" at bounding box center [1074, 26] width 21 height 21
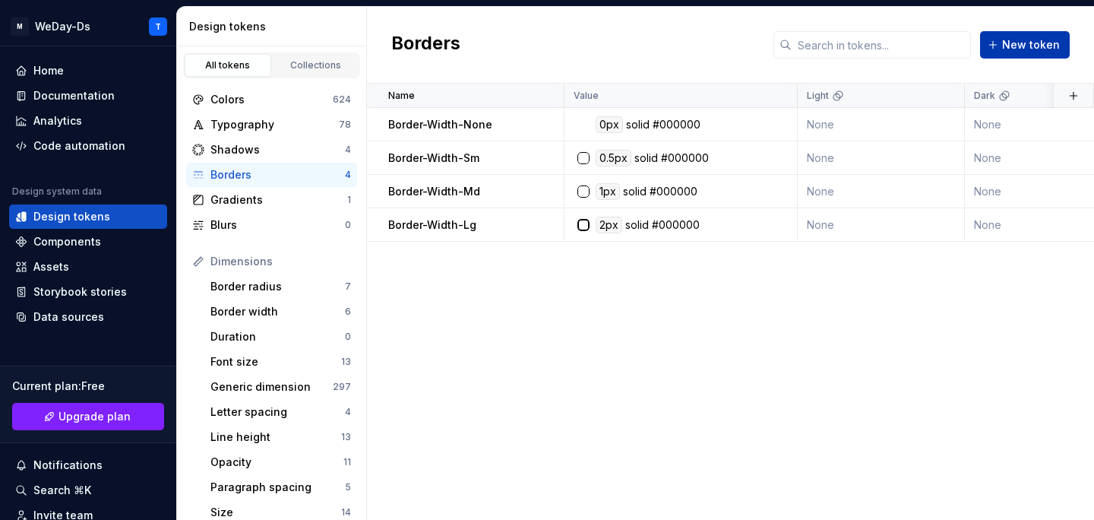
click at [1025, 39] on span "New token" at bounding box center [1031, 44] width 58 height 15
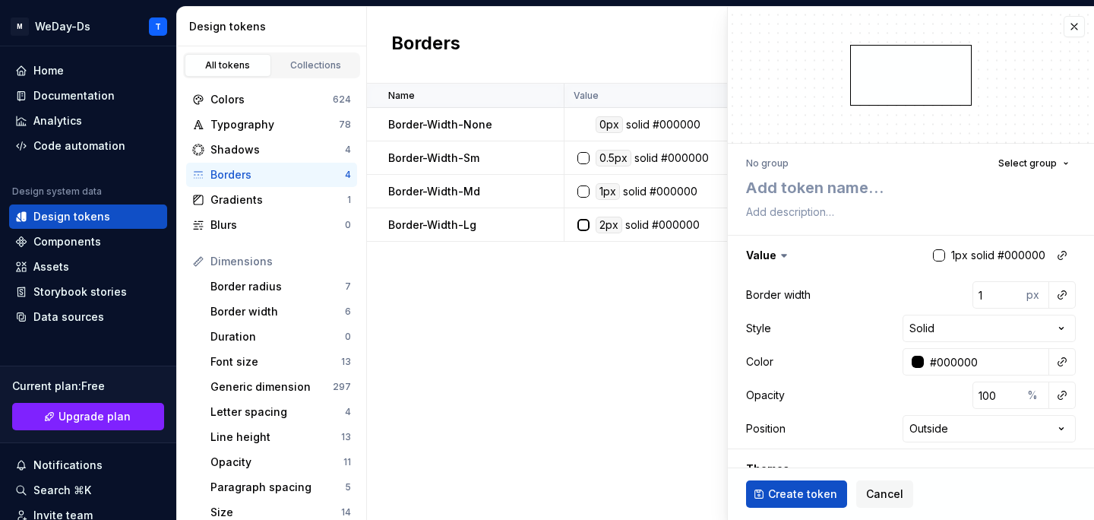
scroll to position [251, 0]
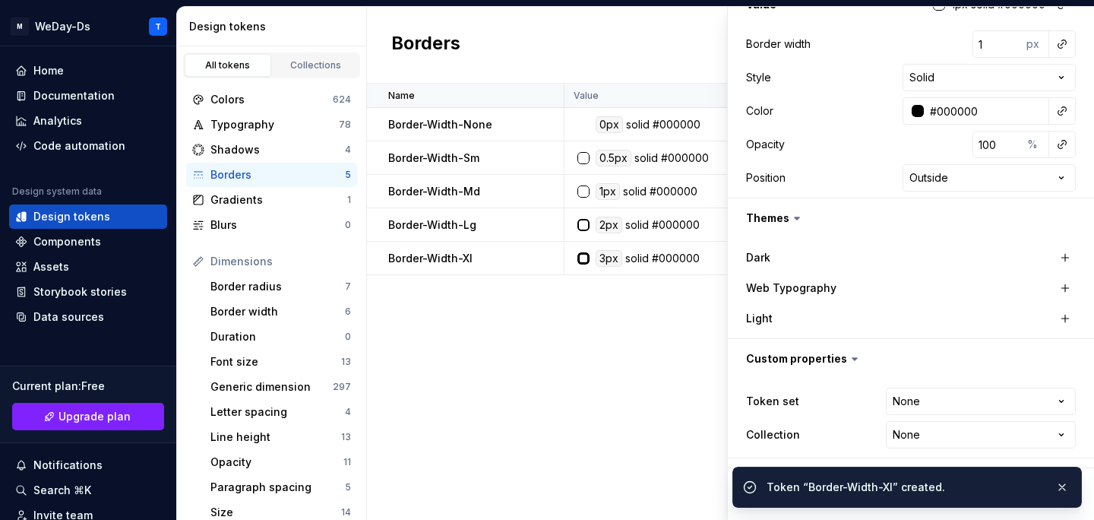
click at [539, 432] on div "Name Value Light Dark Token set Collection Web Typography Description Last upda…" at bounding box center [730, 302] width 727 height 436
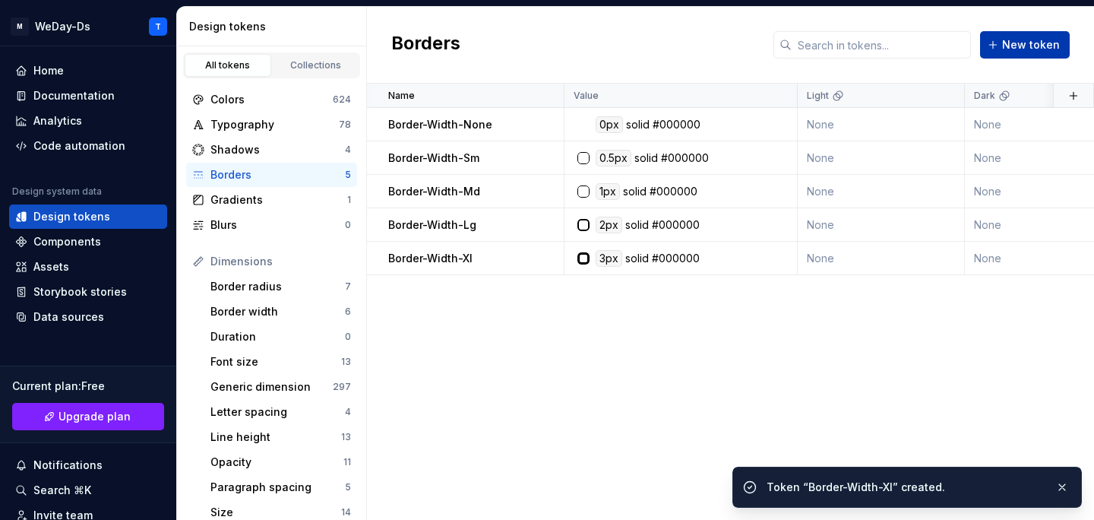
click at [1027, 46] on span "New token" at bounding box center [1031, 44] width 58 height 15
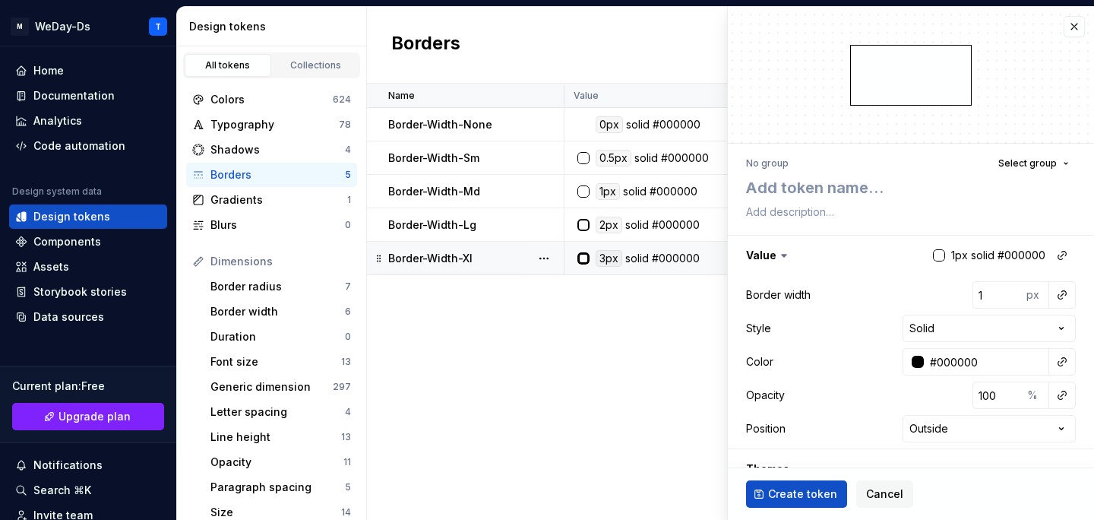
type textarea "*"
click at [870, 191] on textarea "Border-Width-Sm" at bounding box center [908, 187] width 330 height 27
type textarea "Border-Width-Sm"
click at [1064, 299] on button "button" at bounding box center [1062, 294] width 21 height 21
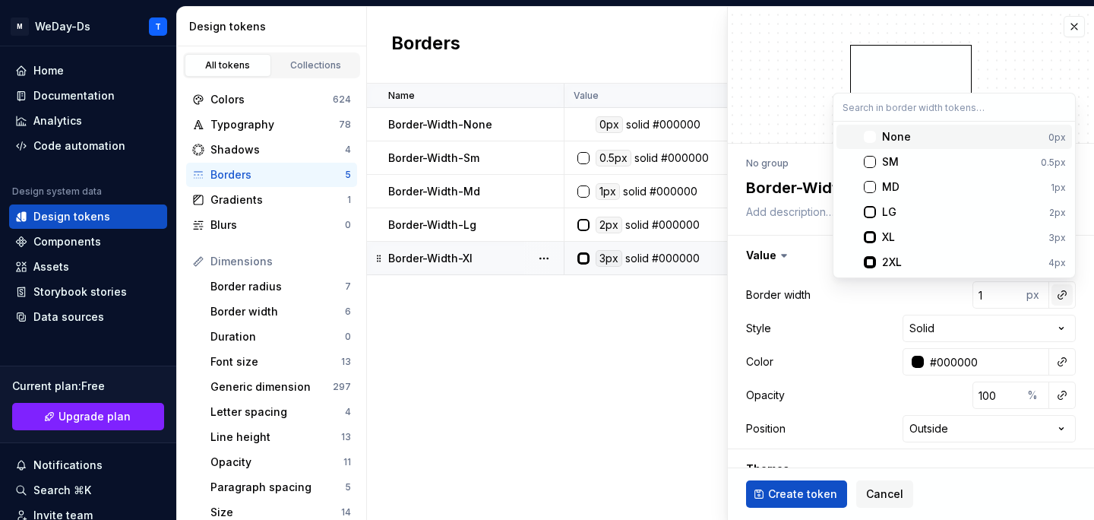
click at [1064, 299] on html "M WeDay-Ds T Home Documentation Analytics Code automation Design system data De…" at bounding box center [547, 260] width 1094 height 520
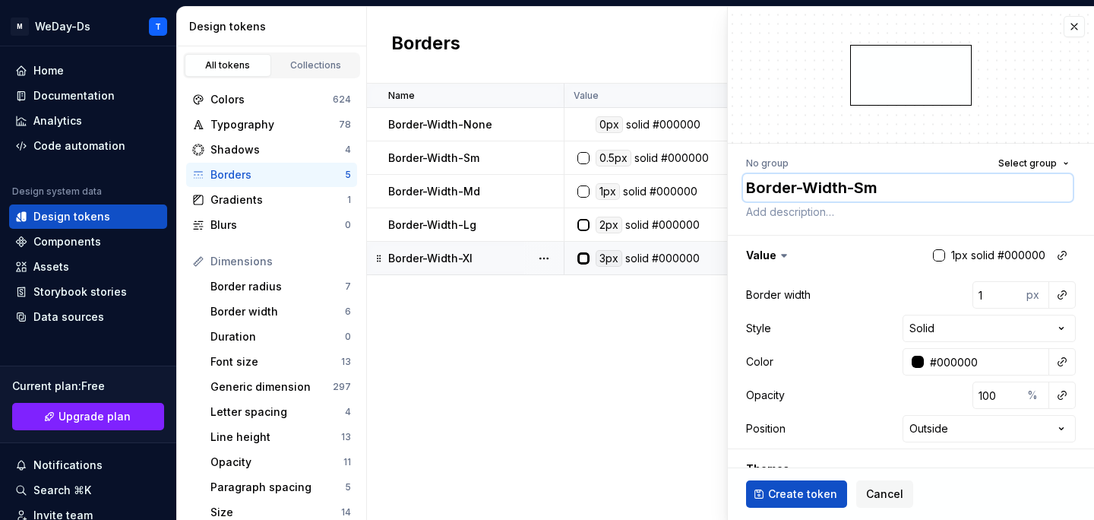
click at [868, 191] on textarea "Border-Width-Sm" at bounding box center [908, 187] width 330 height 27
type textarea "*"
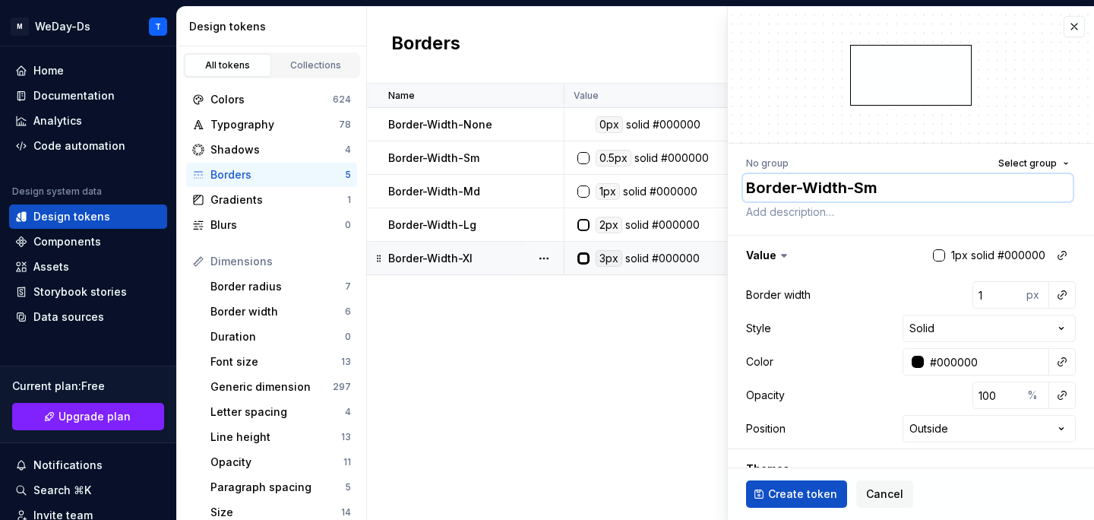
type textarea "Border-Width-2"
type textarea "*"
type textarea "Border-Width-2X"
type textarea "*"
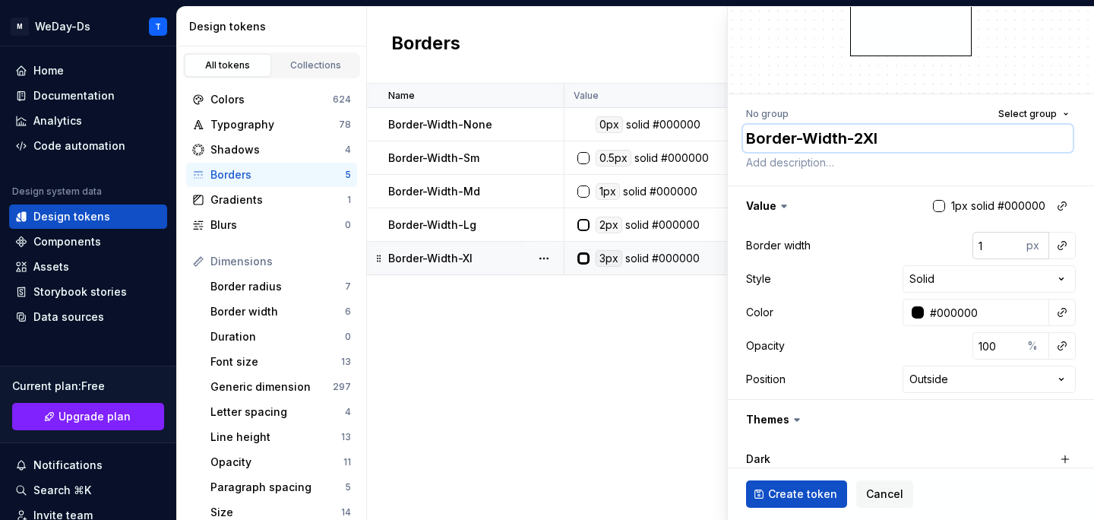
scroll to position [79, 0]
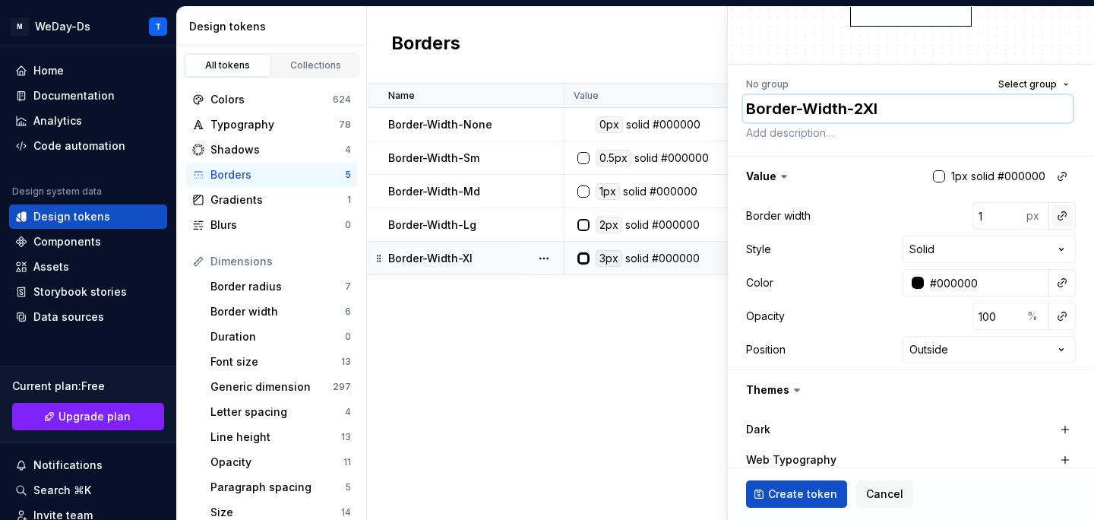
type textarea "Border-Width-2Xl"
click at [1061, 218] on button "button" at bounding box center [1062, 215] width 21 height 21
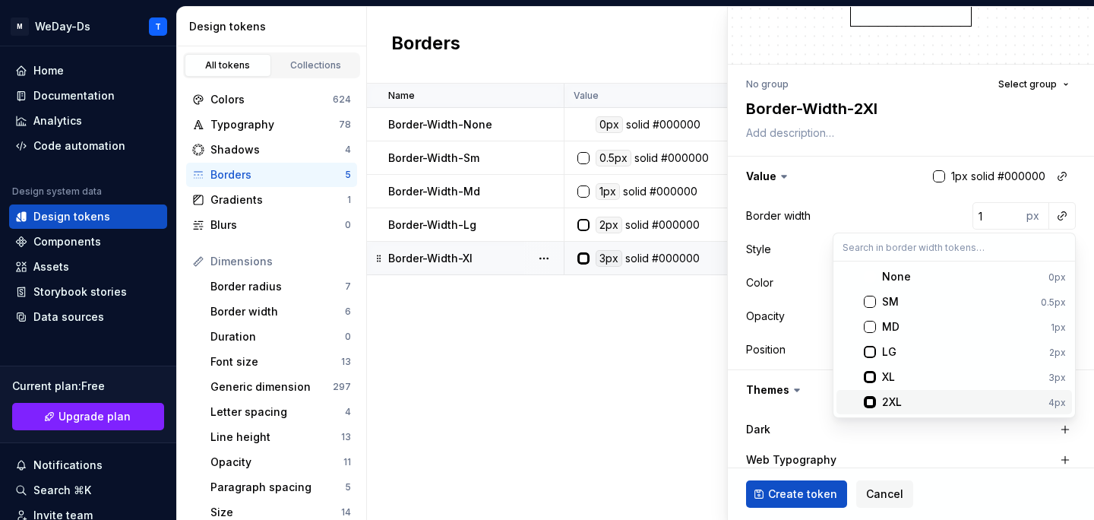
click at [916, 400] on div "2XL" at bounding box center [962, 401] width 160 height 15
type textarea "*"
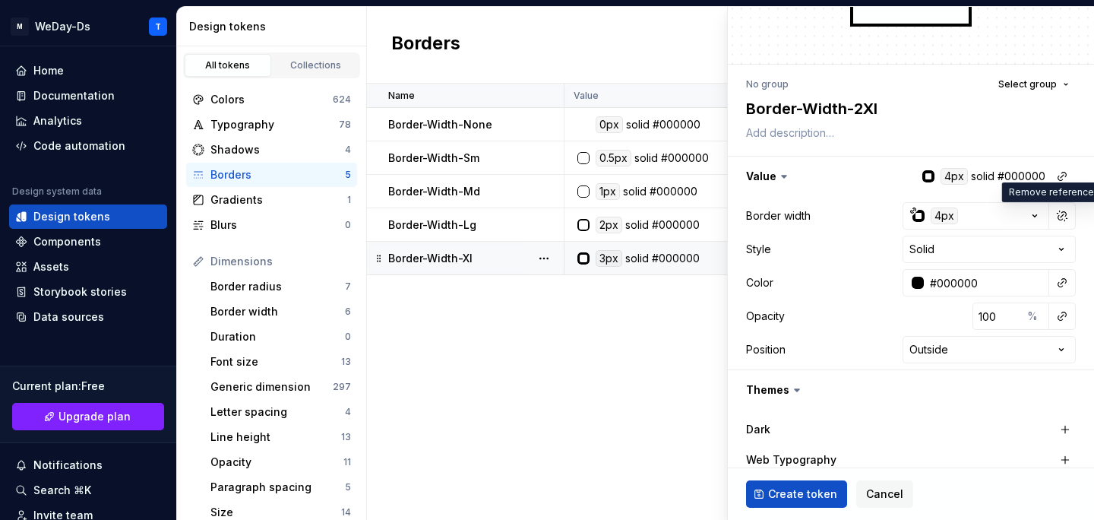
scroll to position [251, 0]
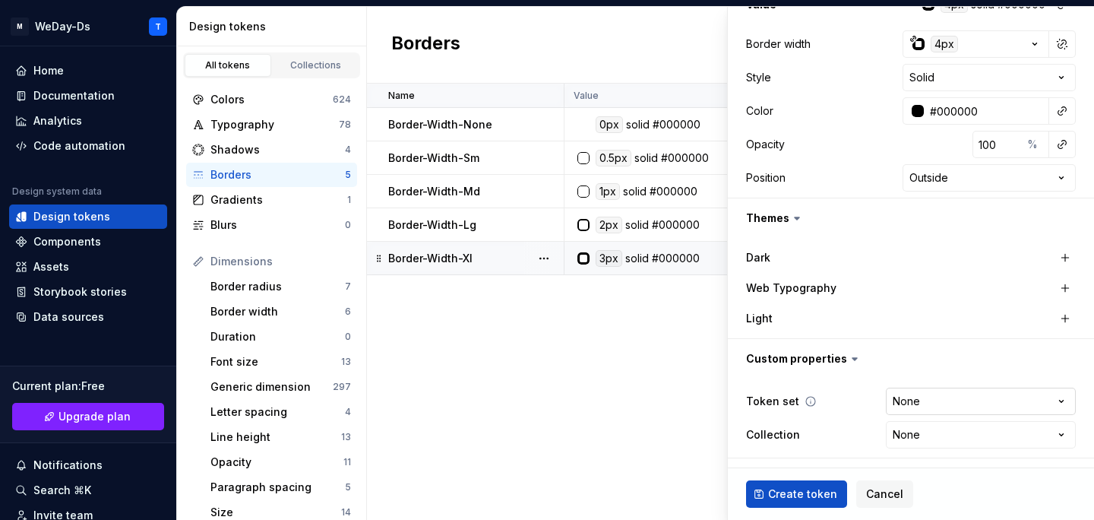
click at [997, 407] on html "M WeDay-Ds T Home Documentation Analytics Code automation Design system data De…" at bounding box center [547, 260] width 1094 height 520
select select "**********"
type textarea "*"
click at [945, 440] on html "M WeDay-Ds T Home Documentation Analytics Code automation Design system data De…" at bounding box center [547, 260] width 1094 height 520
select select "**********"
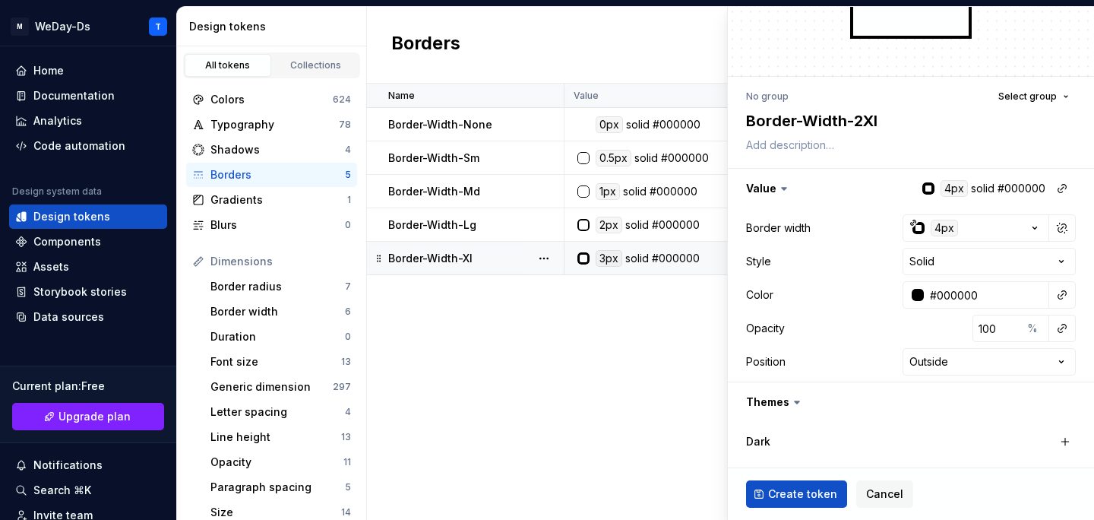
scroll to position [0, 0]
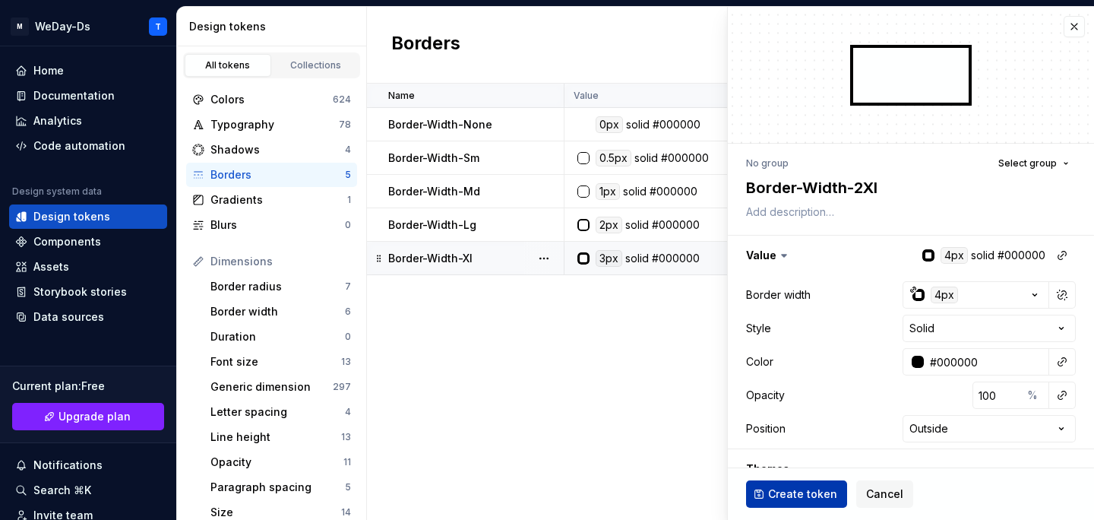
click at [795, 497] on span "Create token" at bounding box center [802, 493] width 69 height 15
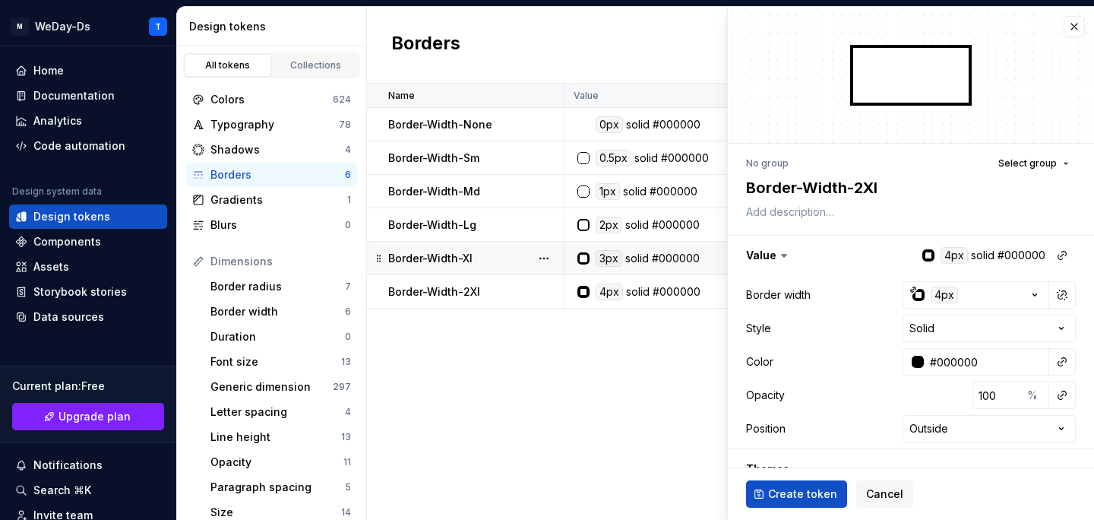
type textarea "*"
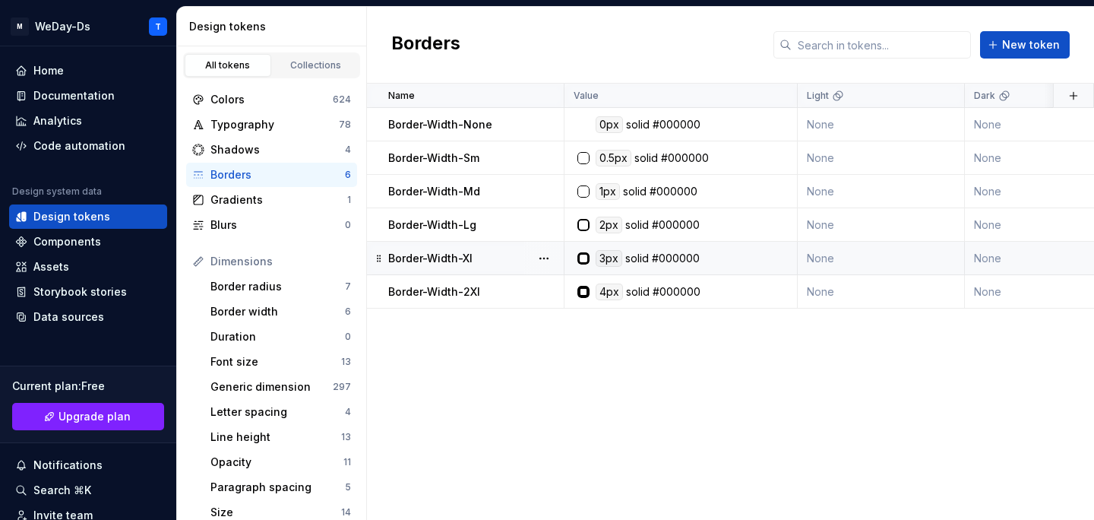
click at [763, 416] on div "Name Value Light Dark Token set Collection Web Typography Description Last upda…" at bounding box center [730, 302] width 727 height 436
click at [799, 375] on div "Name Value Light Dark Token set Collection Web Typography Description Last upda…" at bounding box center [730, 302] width 727 height 436
click at [720, 389] on div "Name Value Light Dark Token set Collection Web Typography Description Last upda…" at bounding box center [730, 302] width 727 height 436
click at [656, 123] on div "#000000" at bounding box center [677, 124] width 48 height 17
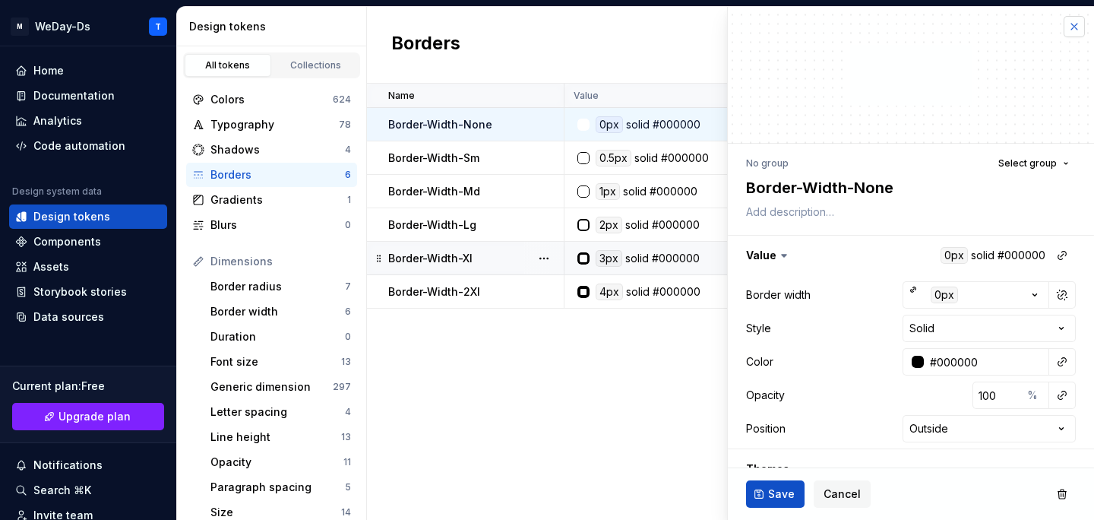
click at [1079, 24] on button "button" at bounding box center [1074, 26] width 21 height 21
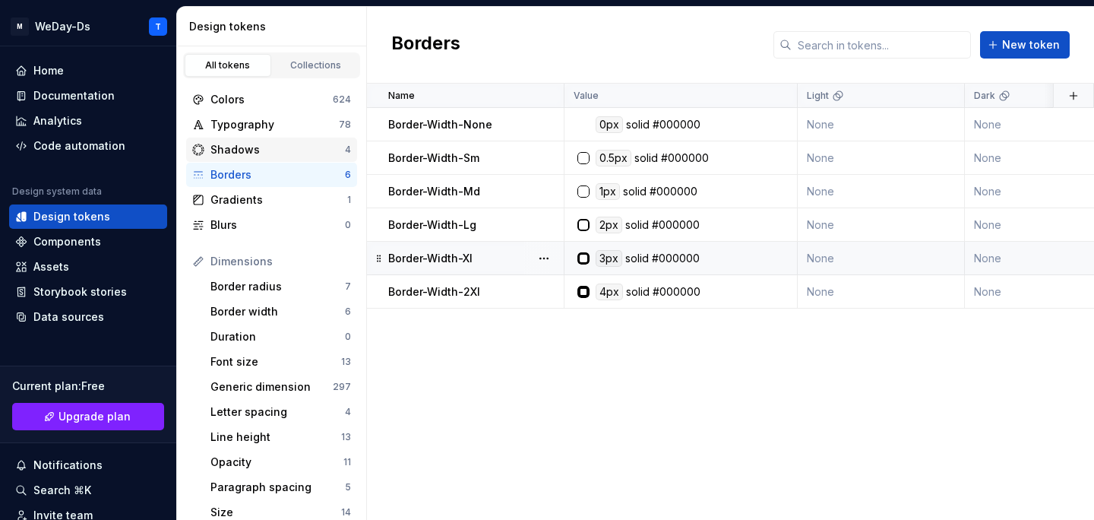
click at [276, 153] on div "Shadows" at bounding box center [277, 149] width 134 height 15
click at [288, 147] on div "Shadows" at bounding box center [277, 149] width 134 height 15
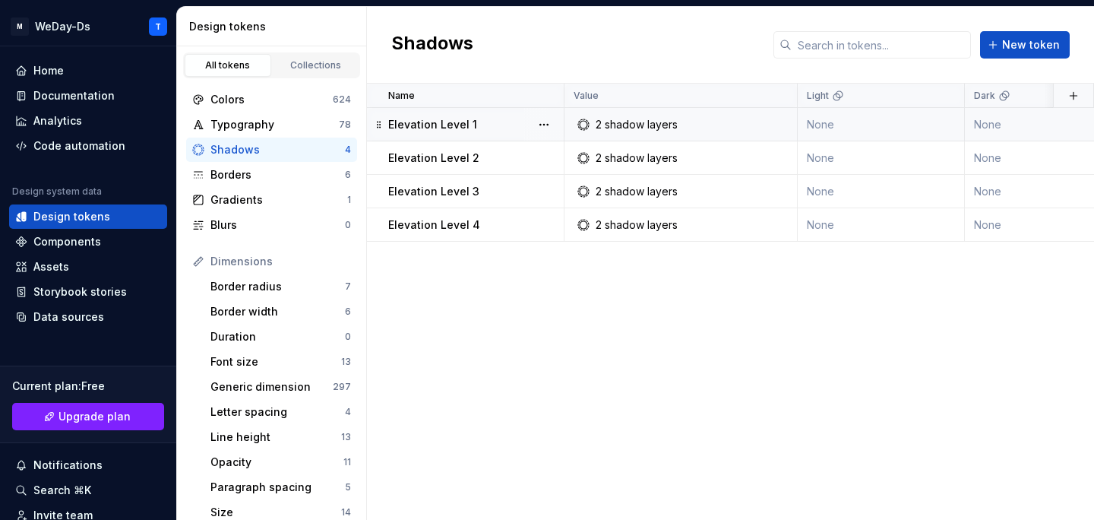
click at [684, 125] on div "2 shadow layers" at bounding box center [685, 124] width 222 height 15
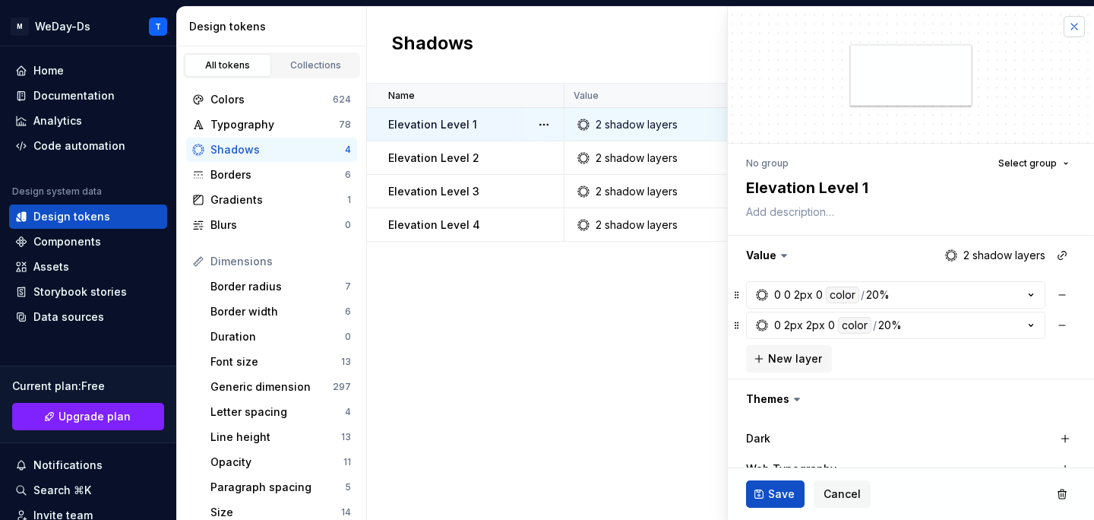
click at [1073, 24] on button "button" at bounding box center [1074, 26] width 21 height 21
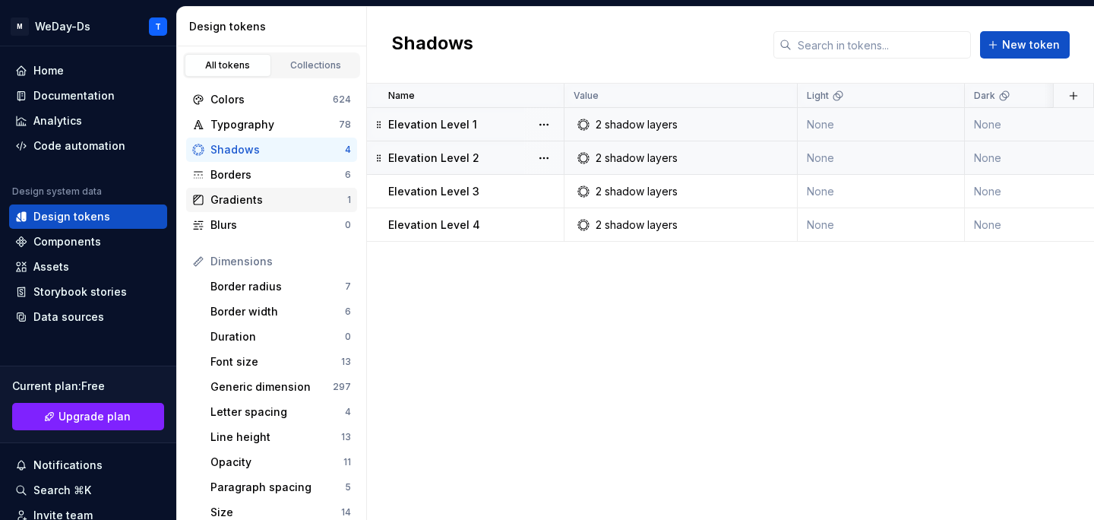
click at [271, 198] on div "Gradients" at bounding box center [278, 199] width 137 height 15
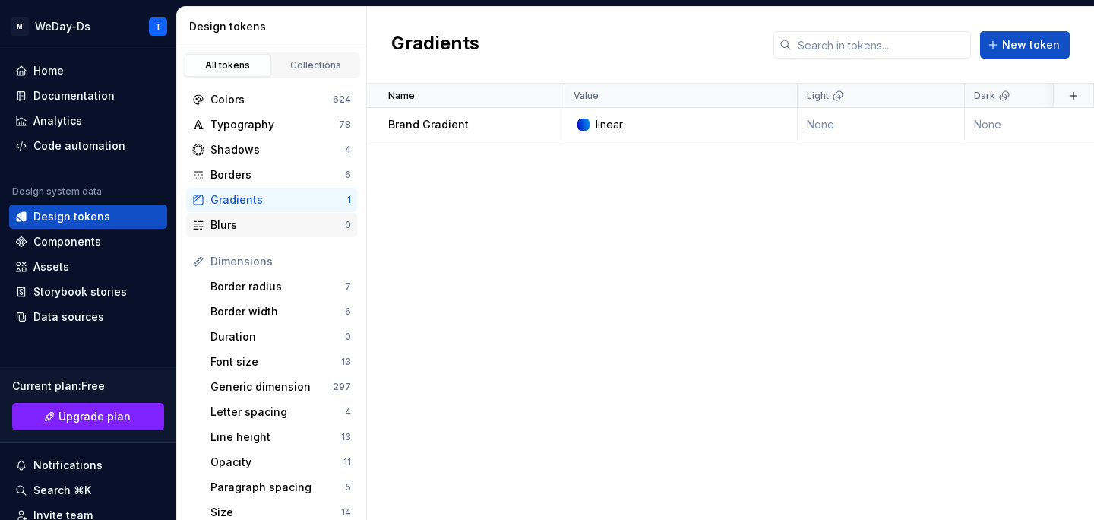
click at [263, 232] on div "Blurs 0" at bounding box center [271, 225] width 171 height 24
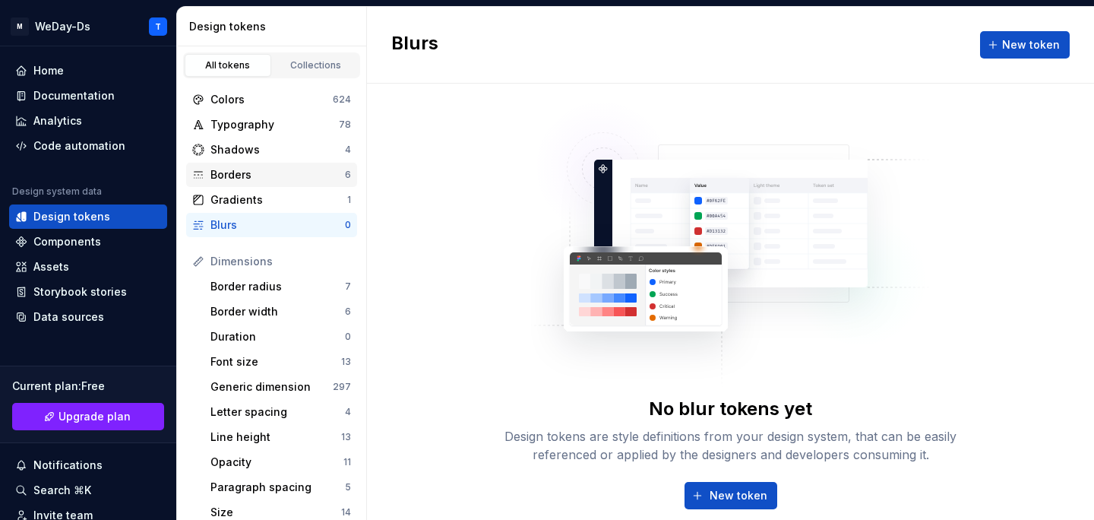
click at [271, 171] on div "Borders" at bounding box center [277, 174] width 134 height 15
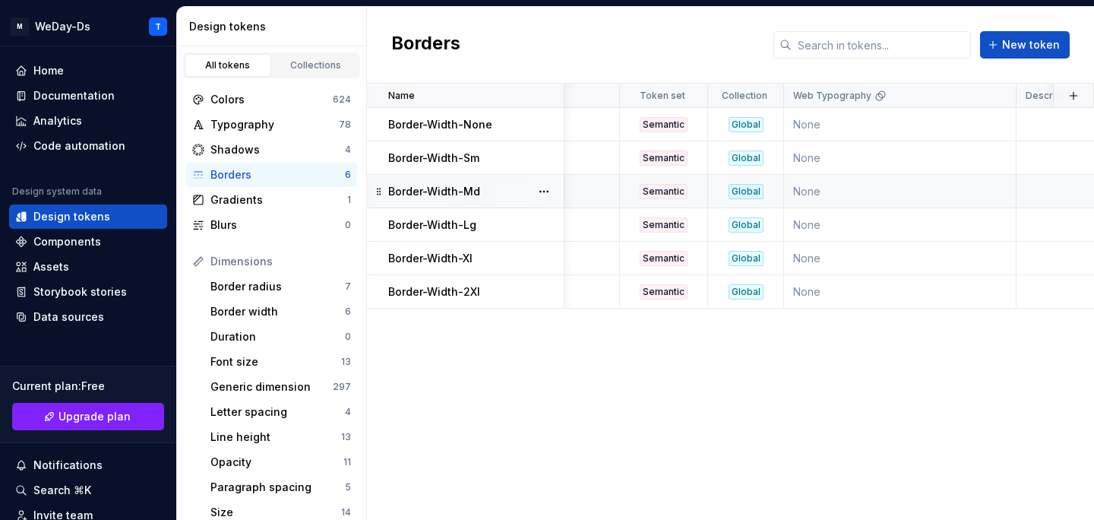
scroll to position [0, 527]
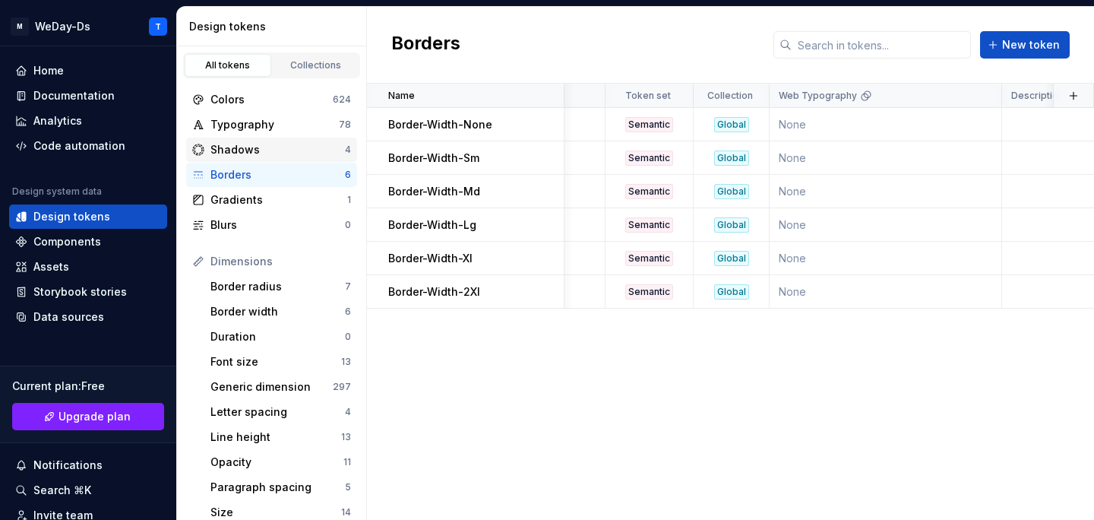
click at [273, 157] on div "Shadows 4" at bounding box center [271, 150] width 171 height 24
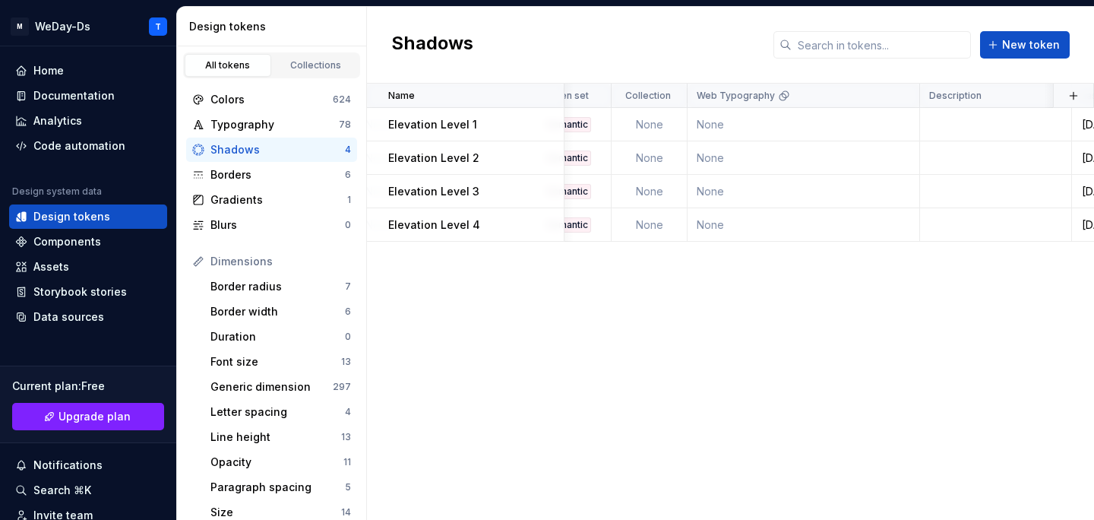
scroll to position [0, 612]
click at [279, 109] on div "Colors 624" at bounding box center [271, 99] width 171 height 24
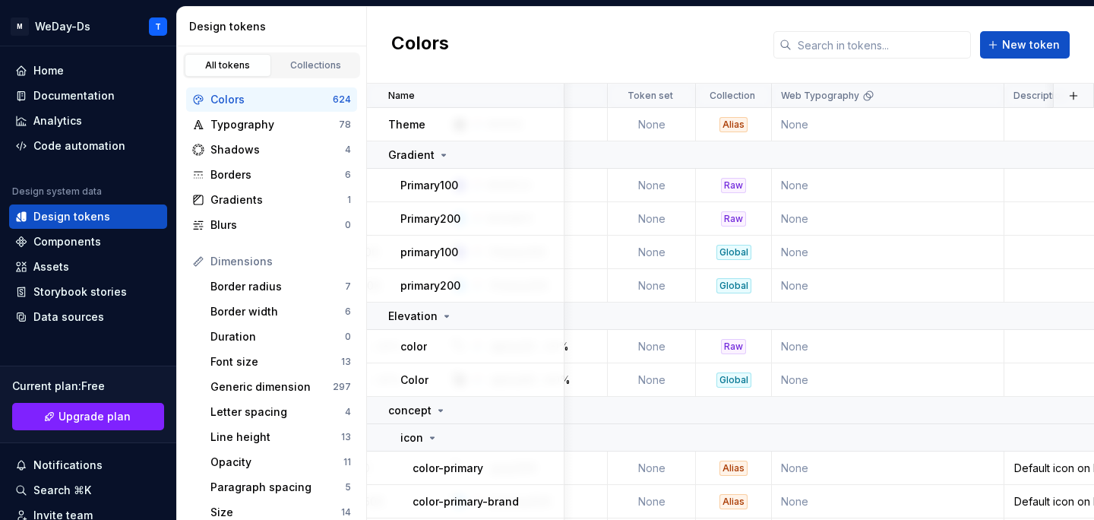
scroll to position [0, 525]
click at [274, 126] on div "Typography" at bounding box center [274, 124] width 128 height 15
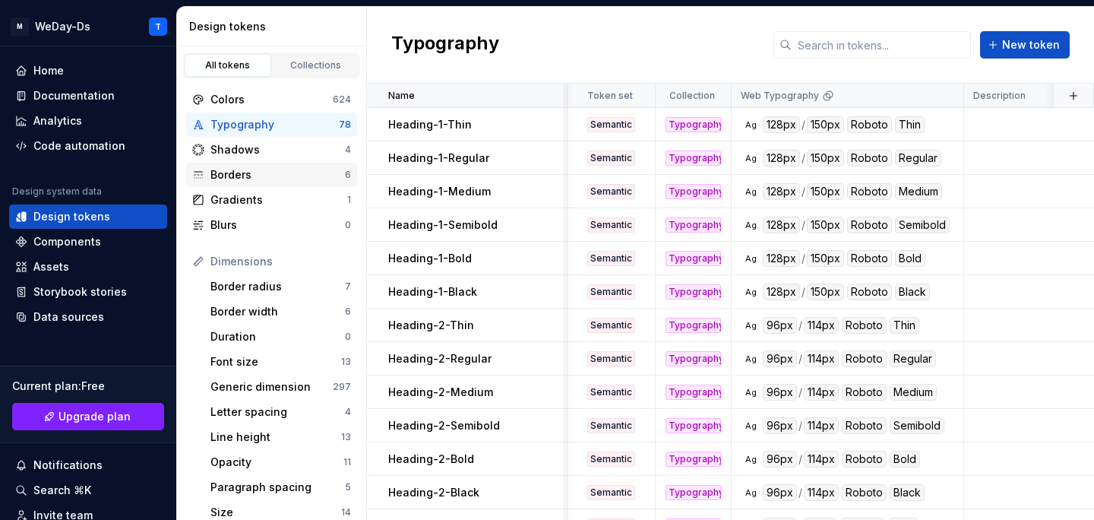
scroll to position [0, 571]
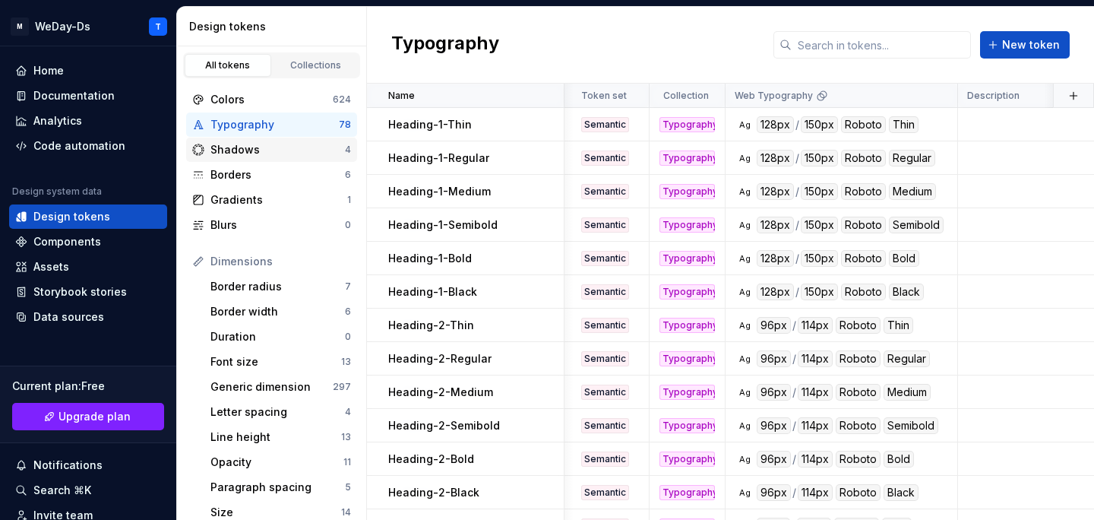
click at [282, 155] on div "Shadows" at bounding box center [277, 149] width 134 height 15
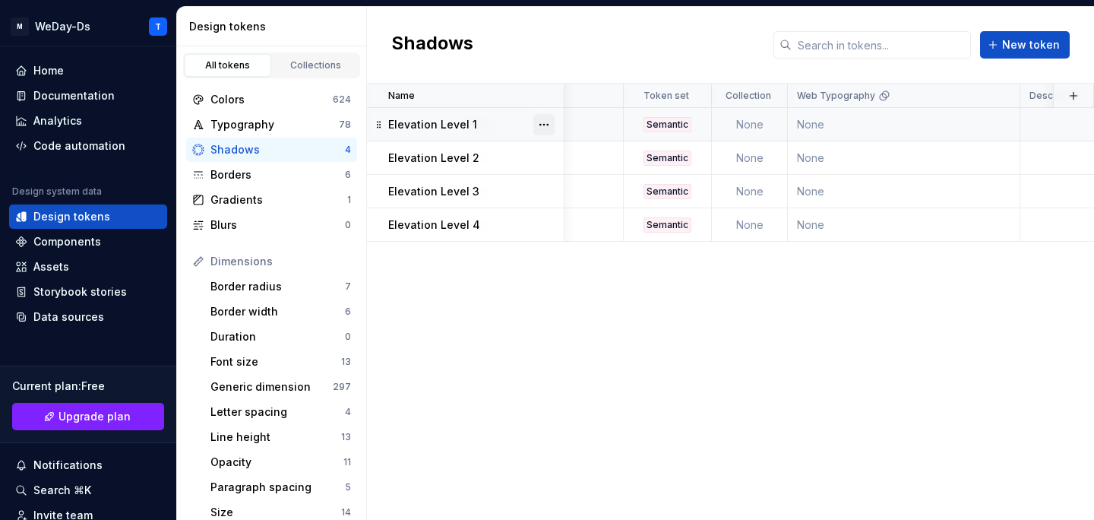
scroll to position [0, 516]
click at [278, 168] on div "Borders" at bounding box center [277, 174] width 134 height 15
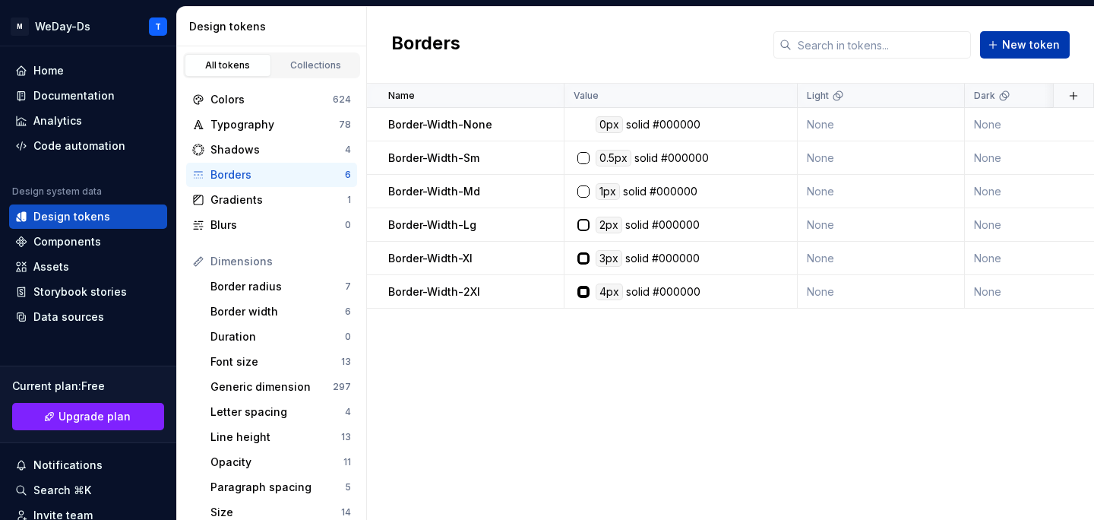
click at [1025, 46] on span "New token" at bounding box center [1031, 44] width 58 height 15
type textarea "*"
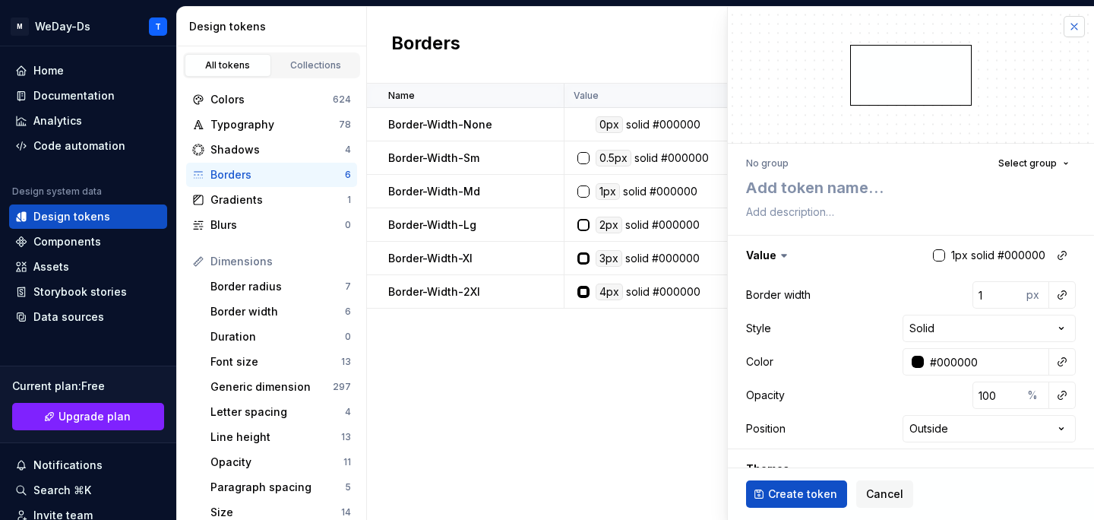
click at [1073, 32] on button "button" at bounding box center [1074, 26] width 21 height 21
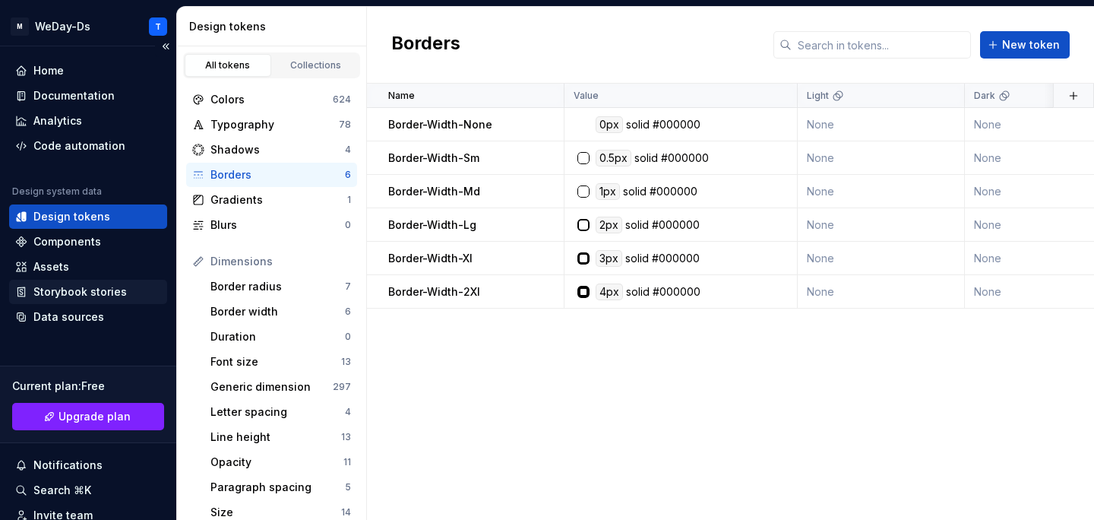
click at [81, 286] on div "Storybook stories" at bounding box center [79, 291] width 93 height 15
click at [99, 147] on div "Code automation" at bounding box center [79, 145] width 92 height 15
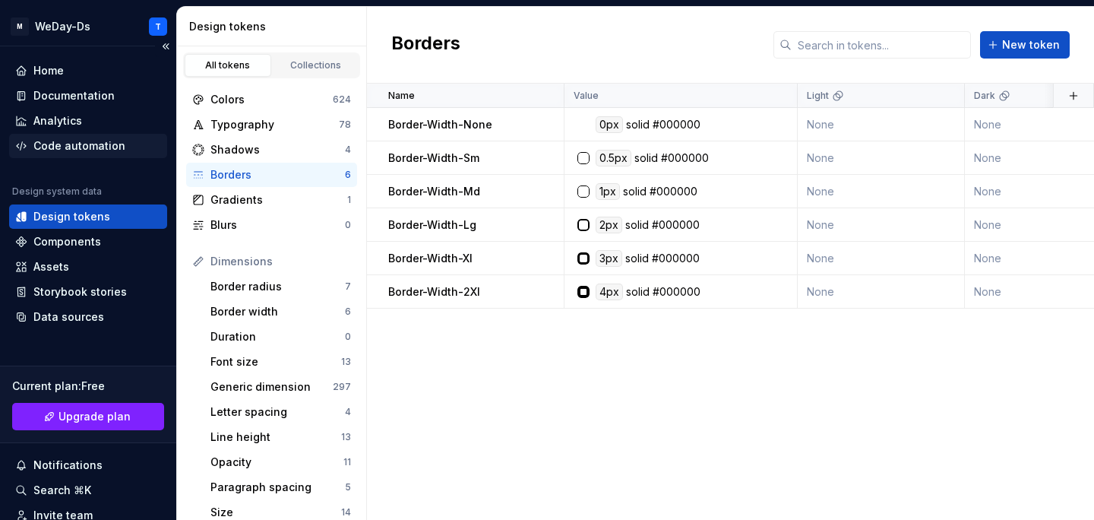
click at [99, 147] on div "Code automation" at bounding box center [79, 145] width 92 height 15
click at [93, 144] on div "Code automation" at bounding box center [79, 145] width 92 height 15
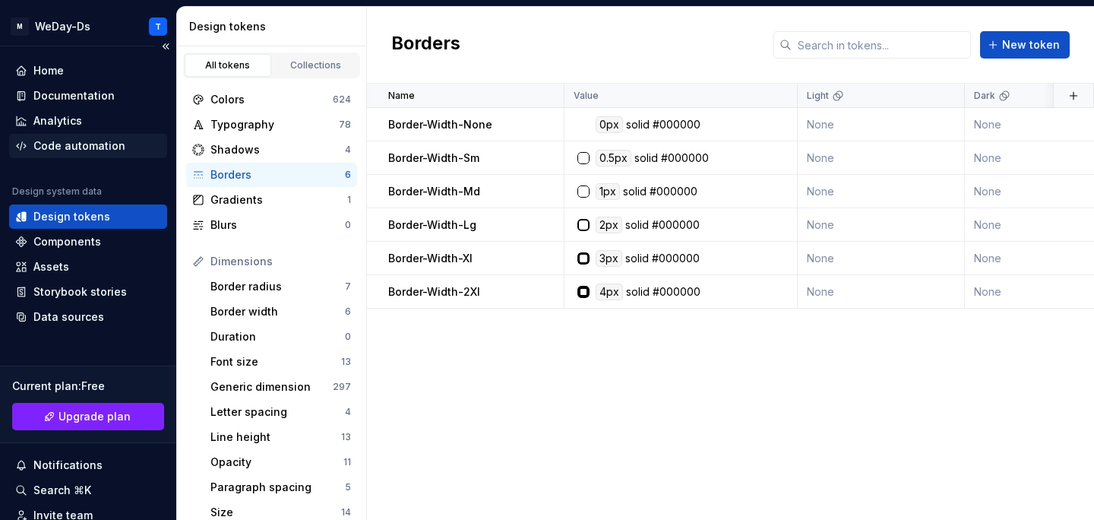
click at [93, 144] on div "Code automation" at bounding box center [79, 145] width 92 height 15
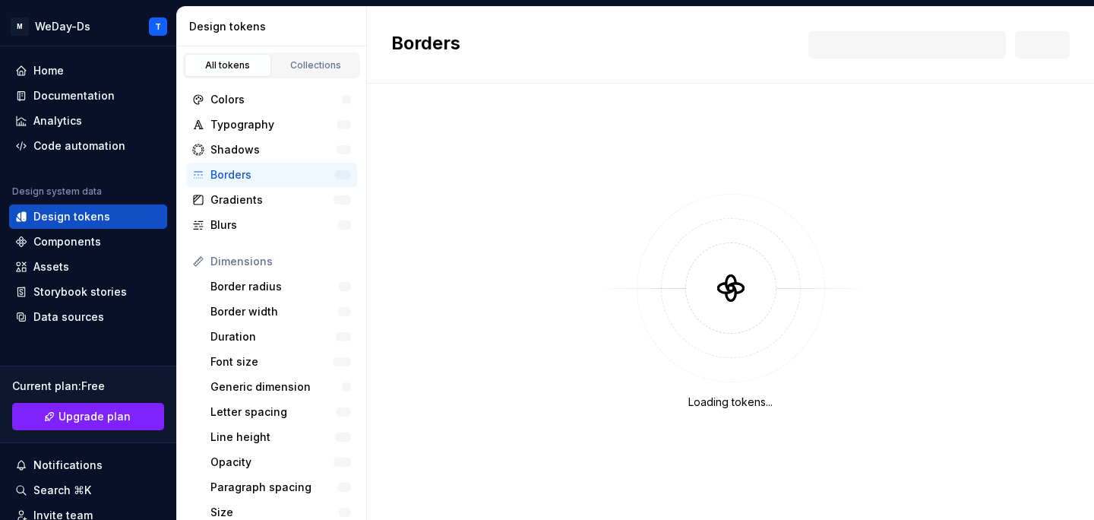
click at [53, 138] on div "Code automation" at bounding box center [79, 145] width 92 height 15
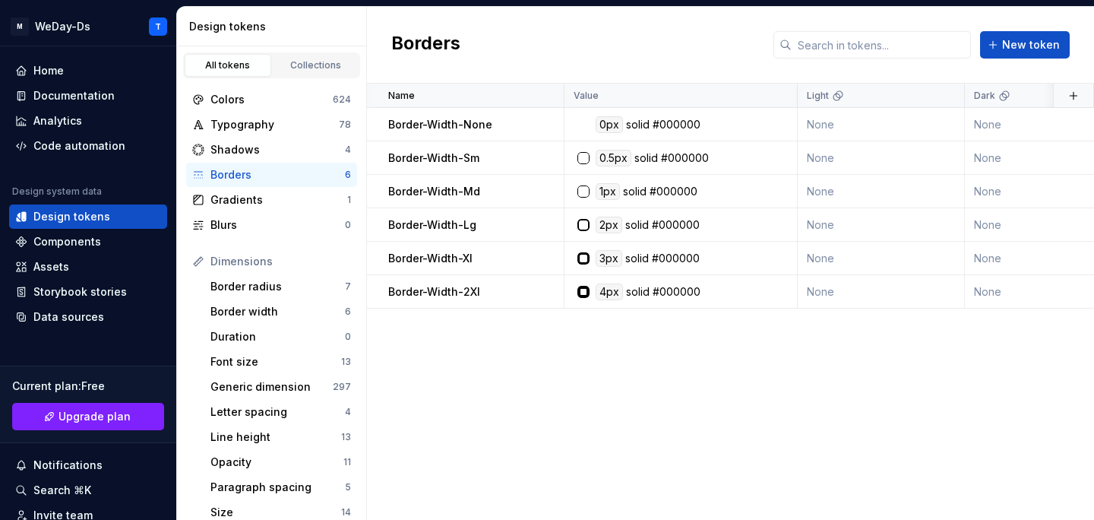
click at [53, 138] on div "Code automation" at bounding box center [79, 145] width 92 height 15
click at [60, 148] on div "Code automation" at bounding box center [79, 145] width 92 height 15
click at [103, 141] on div "Code automation" at bounding box center [79, 145] width 92 height 15
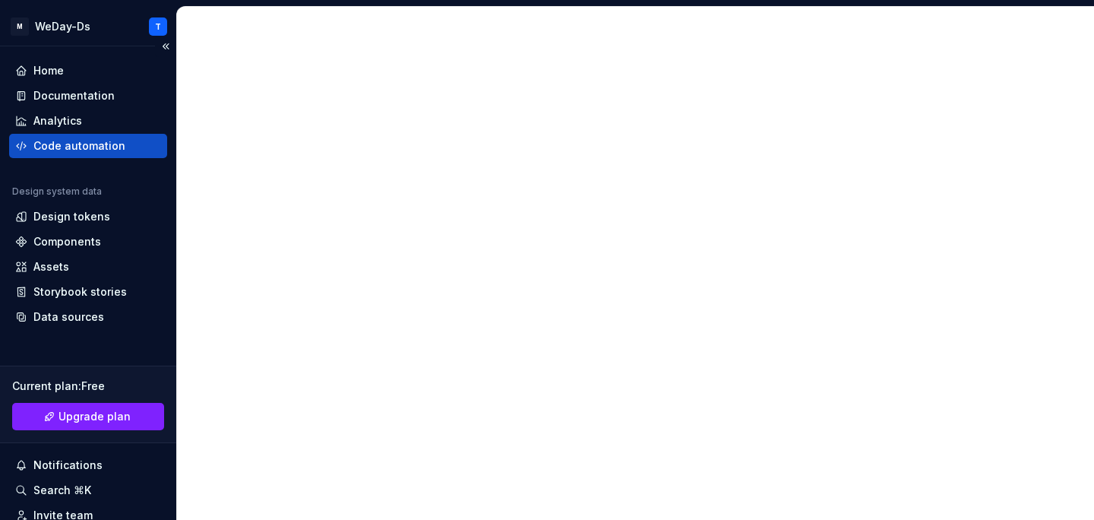
click at [103, 141] on div "Code automation" at bounding box center [79, 145] width 92 height 15
